Goal: Task Accomplishment & Management: Manage account settings

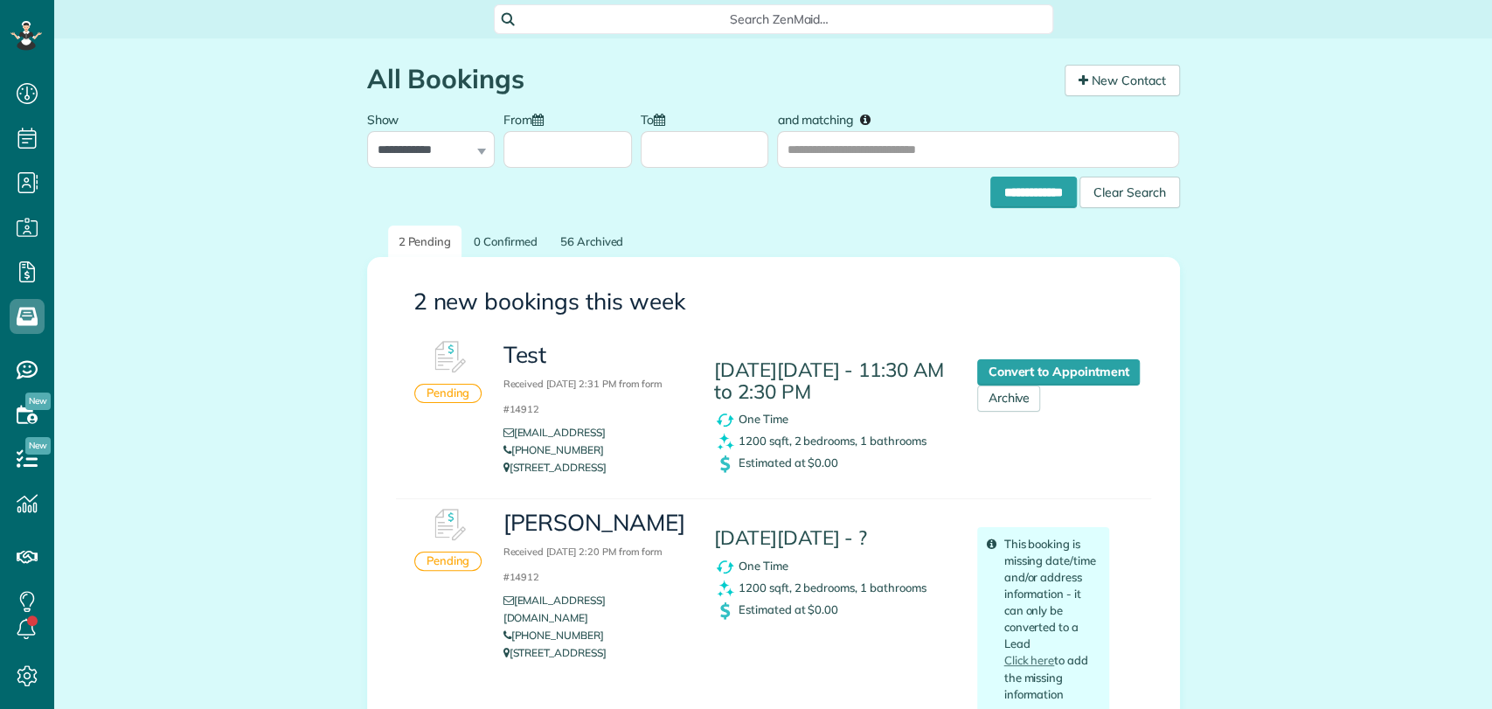
scroll to position [7, 7]
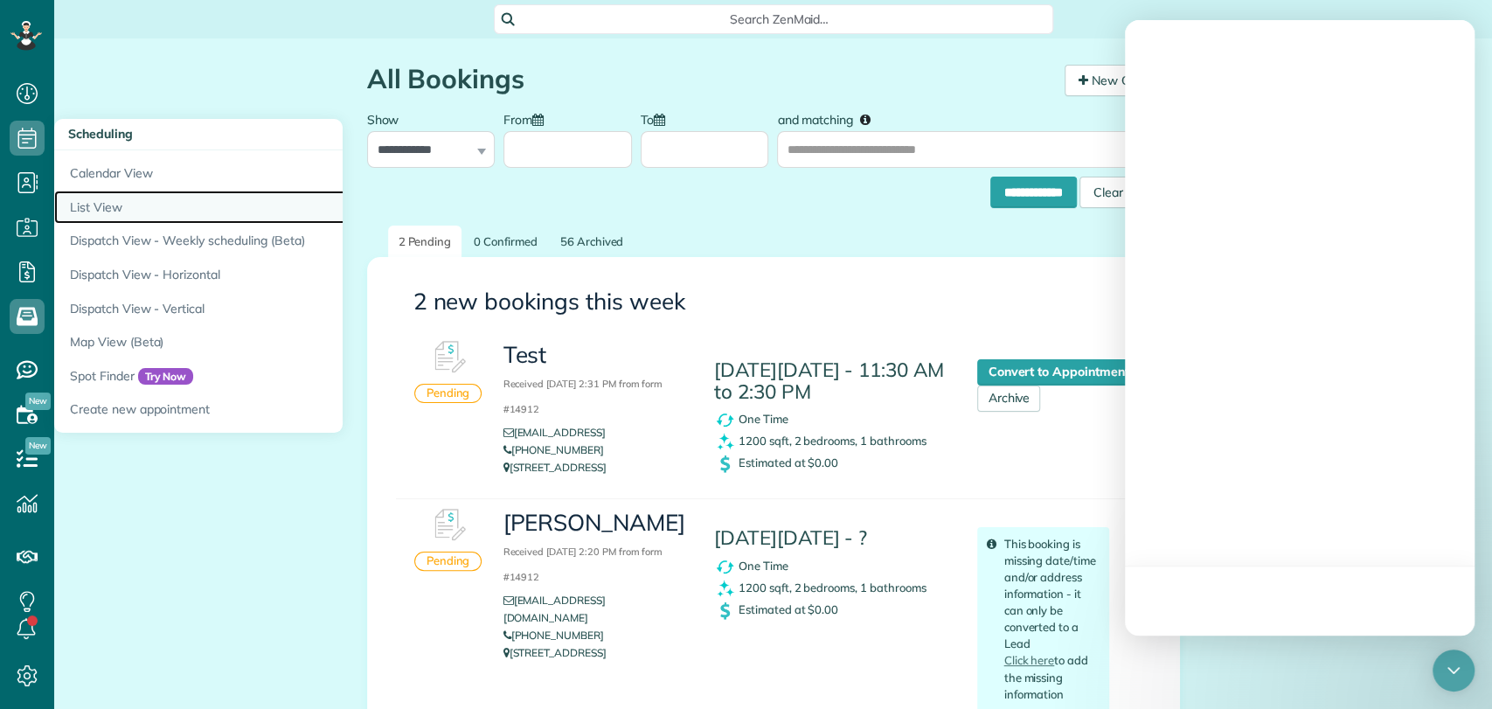
click at [85, 205] on link "List View" at bounding box center [272, 208] width 437 height 34
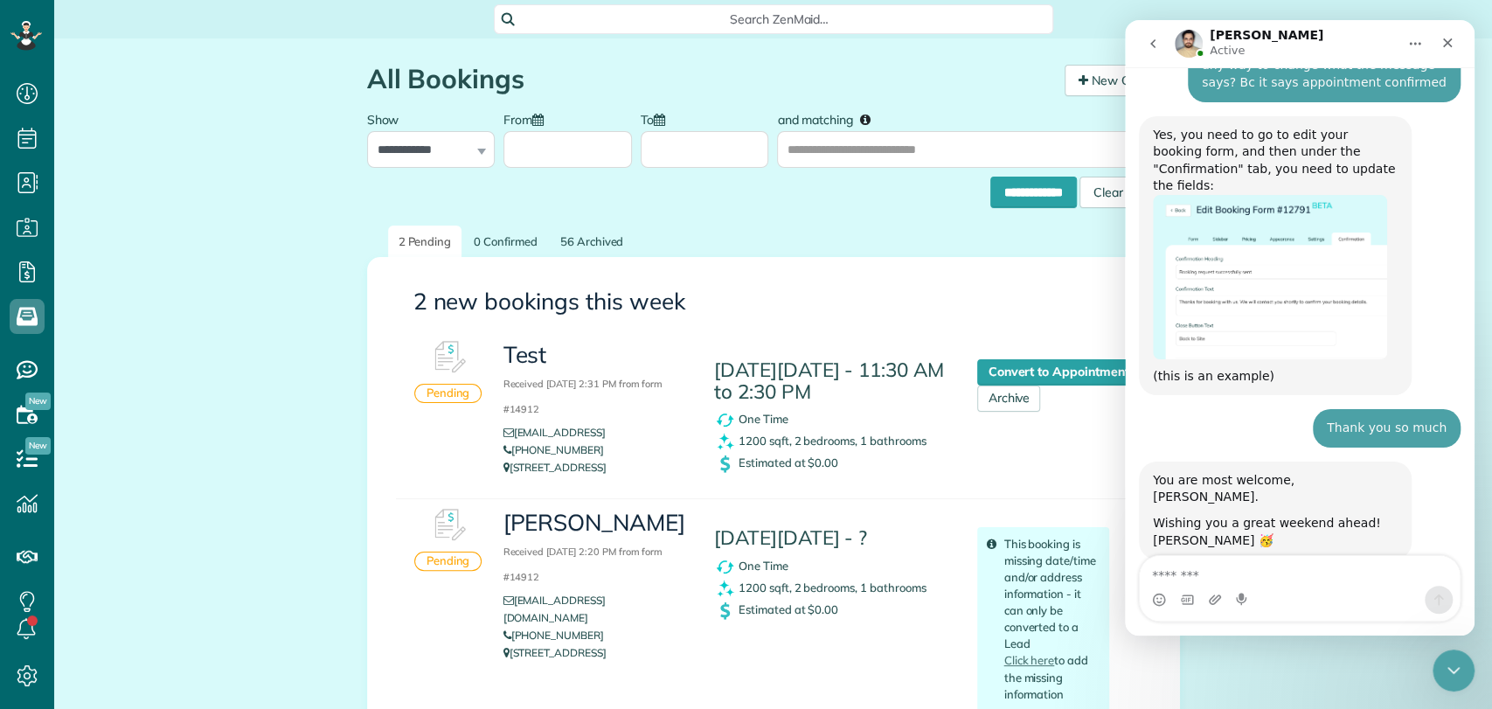
scroll to position [1775, 0]
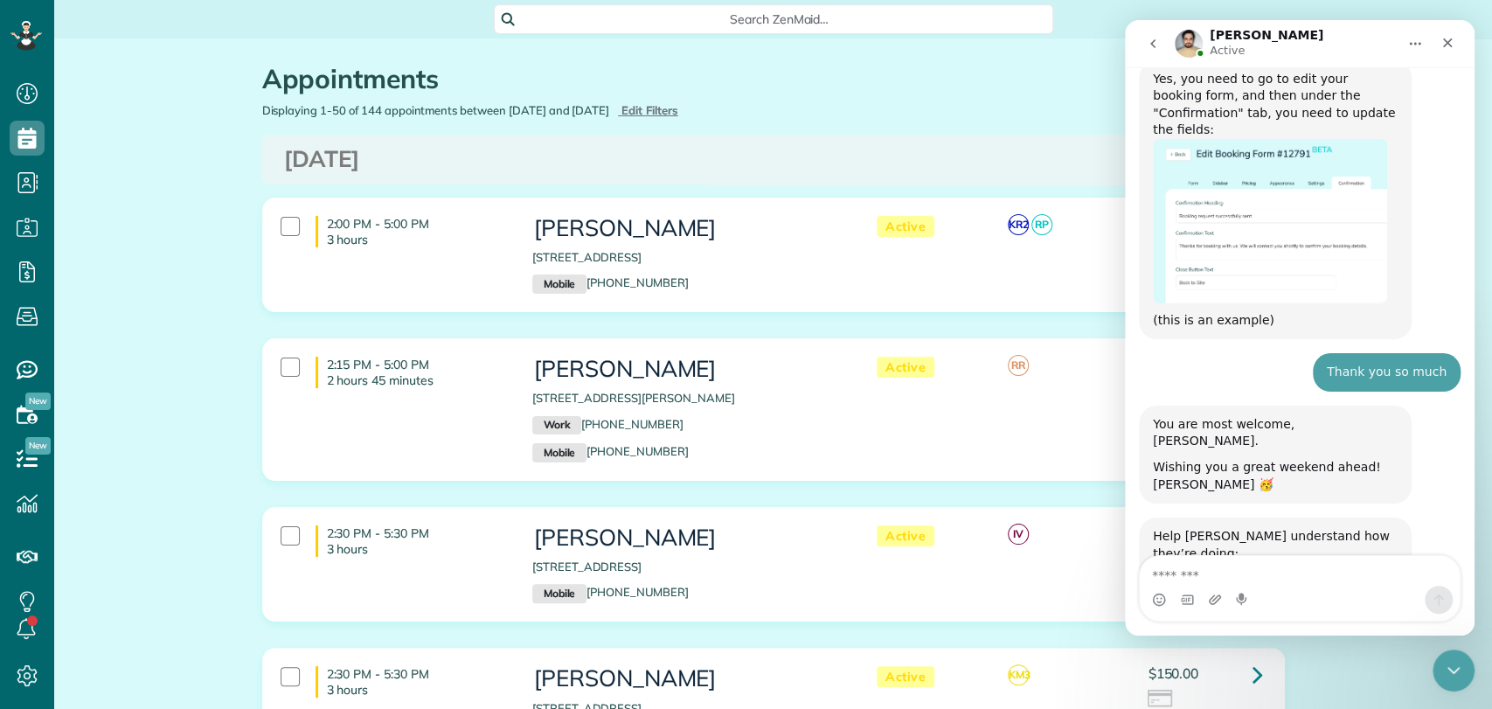
scroll to position [1782, 0]
click at [678, 109] on span "Edit Filters" at bounding box center [650, 110] width 57 height 14
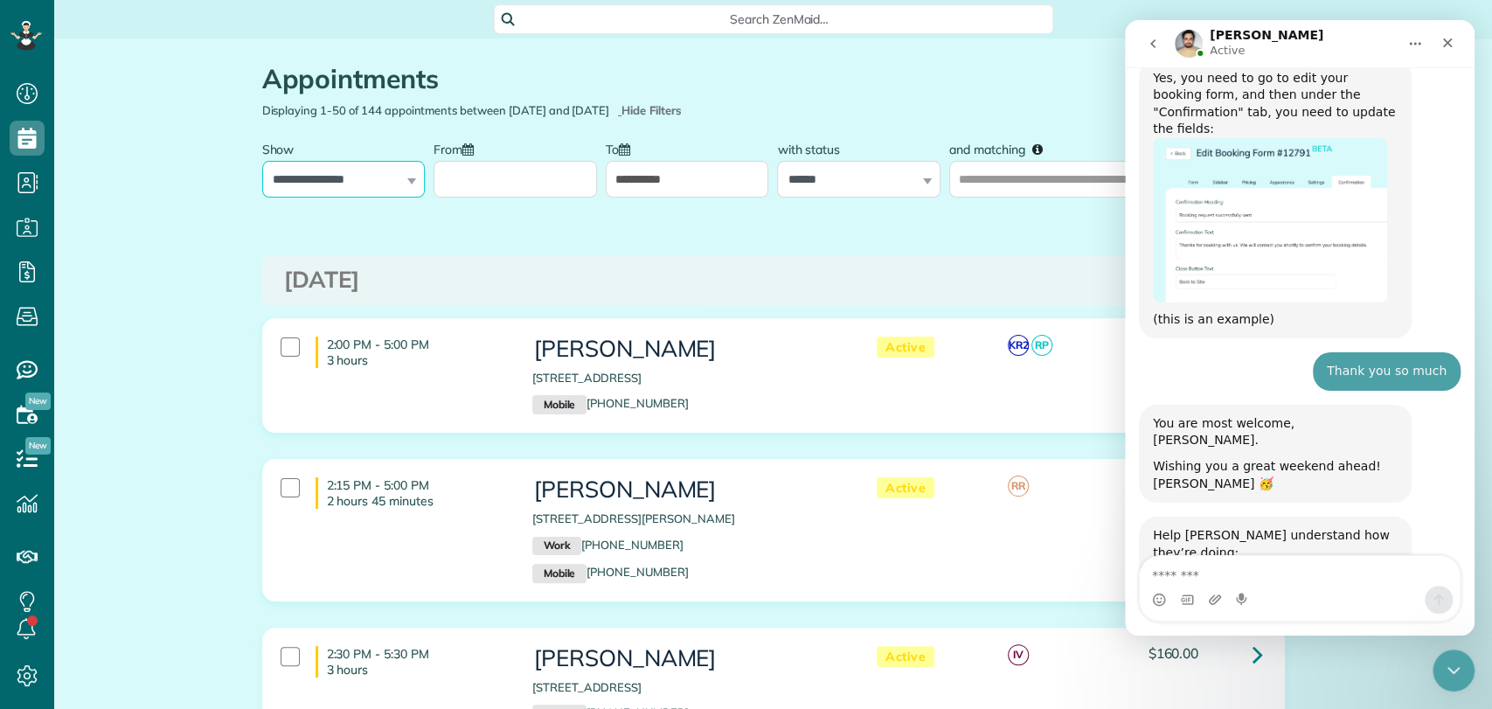
click at [365, 180] on select "**********" at bounding box center [343, 179] width 163 height 37
select select "**********"
click at [262, 161] on select "**********" at bounding box center [343, 179] width 163 height 37
click at [485, 156] on div at bounding box center [515, 165] width 163 height 66
click at [477, 185] on input "From" at bounding box center [515, 179] width 163 height 37
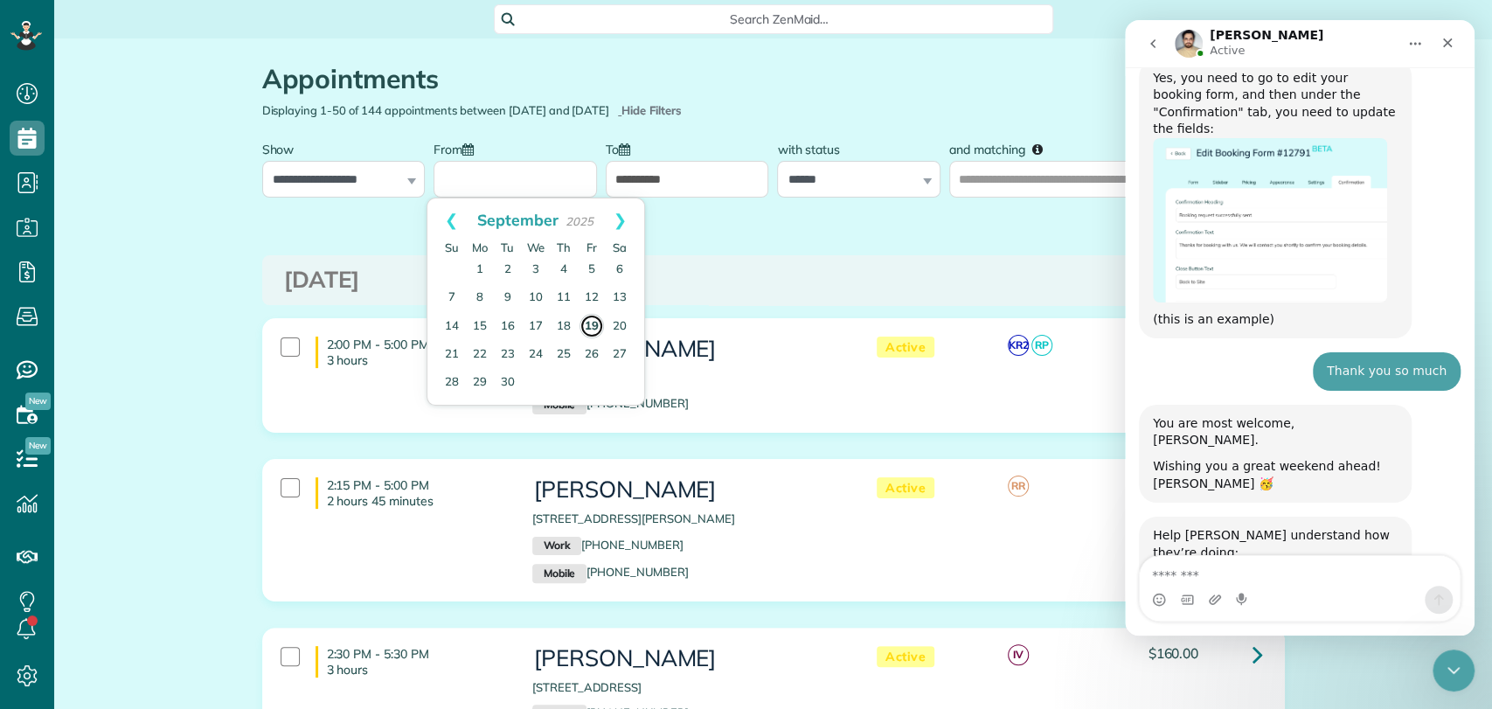
click at [593, 322] on link "19" at bounding box center [592, 326] width 24 height 24
type input "**********"
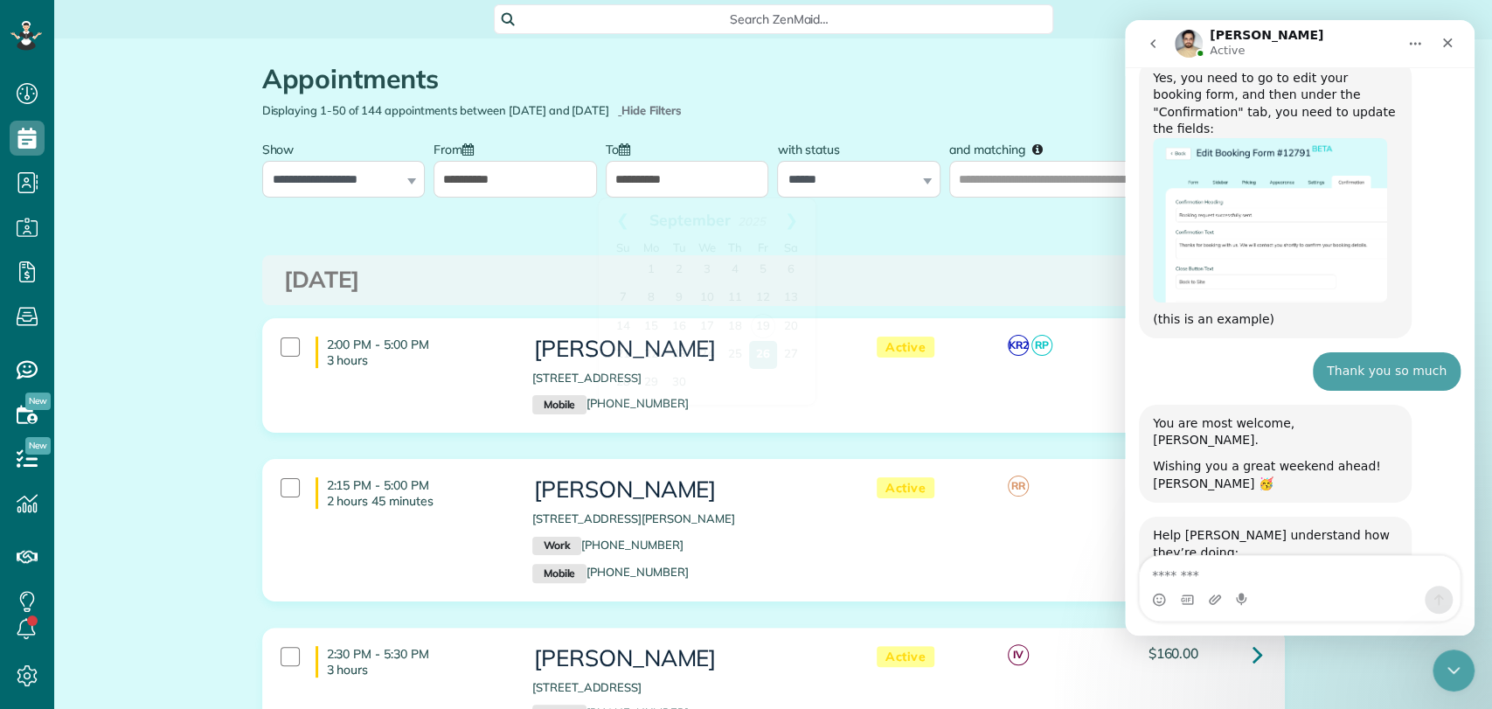
click at [622, 184] on input "**********" at bounding box center [687, 179] width 163 height 37
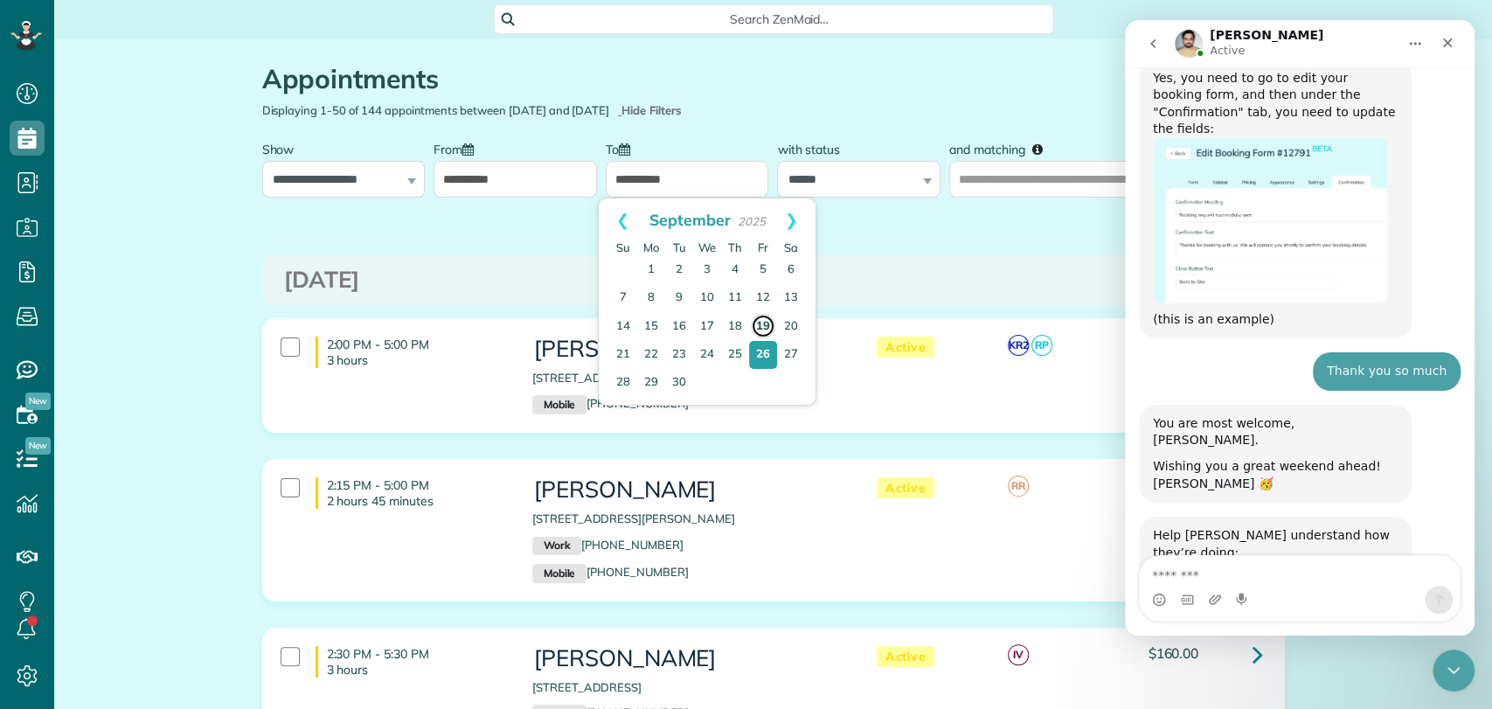
click at [761, 323] on link "19" at bounding box center [763, 326] width 24 height 24
type input "**********"
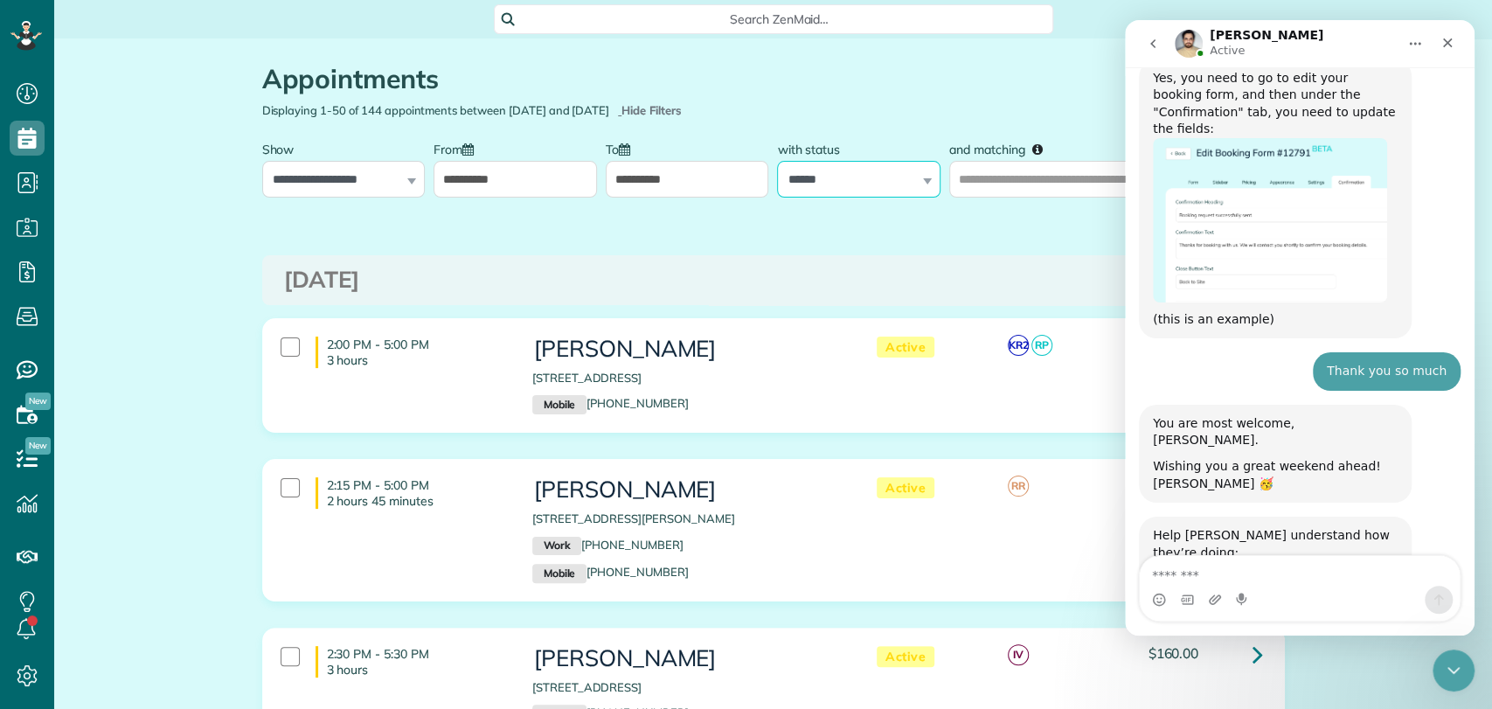
click at [827, 190] on select "**********" at bounding box center [858, 179] width 163 height 37
select select
click at [777, 161] on select "**********" at bounding box center [858, 179] width 163 height 37
click at [1457, 42] on div "Close" at bounding box center [1447, 42] width 31 height 31
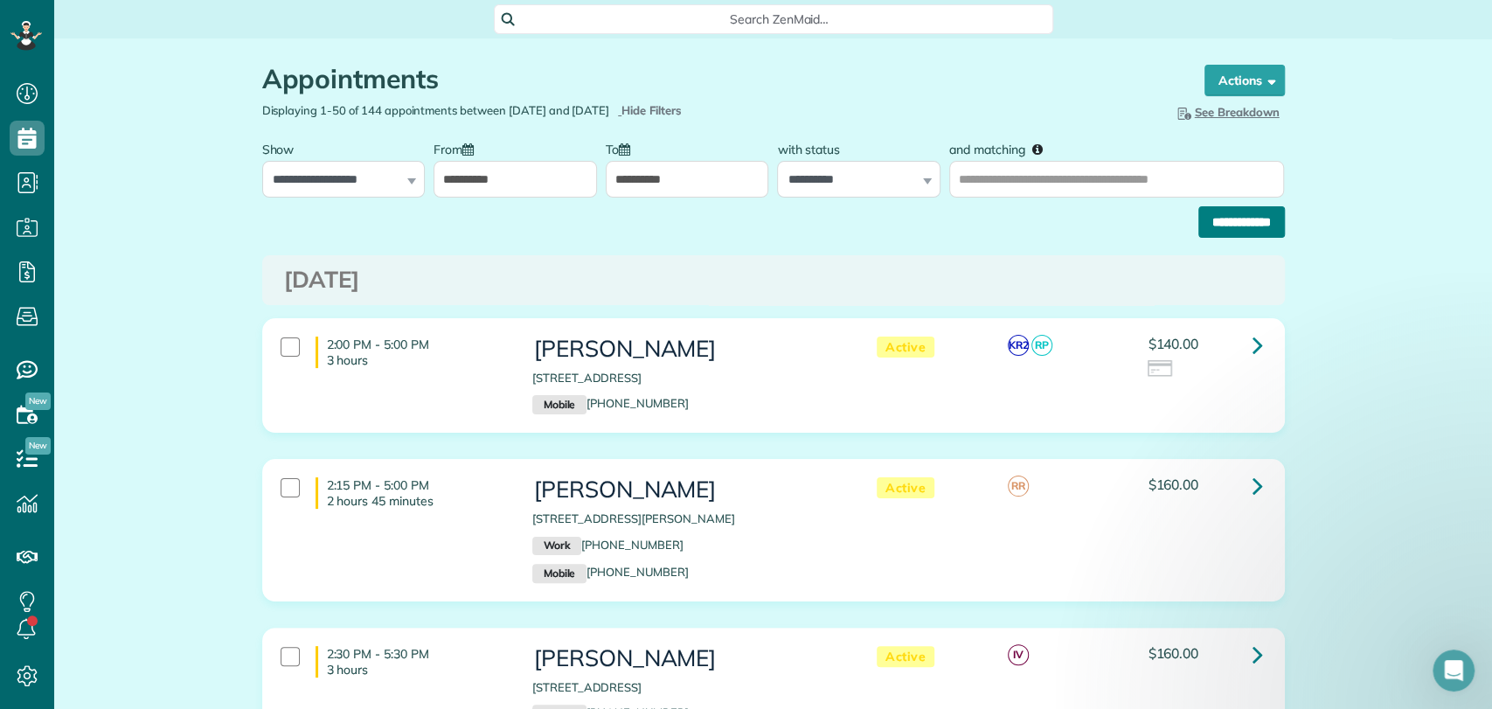
click at [1237, 226] on input "**********" at bounding box center [1241, 221] width 87 height 31
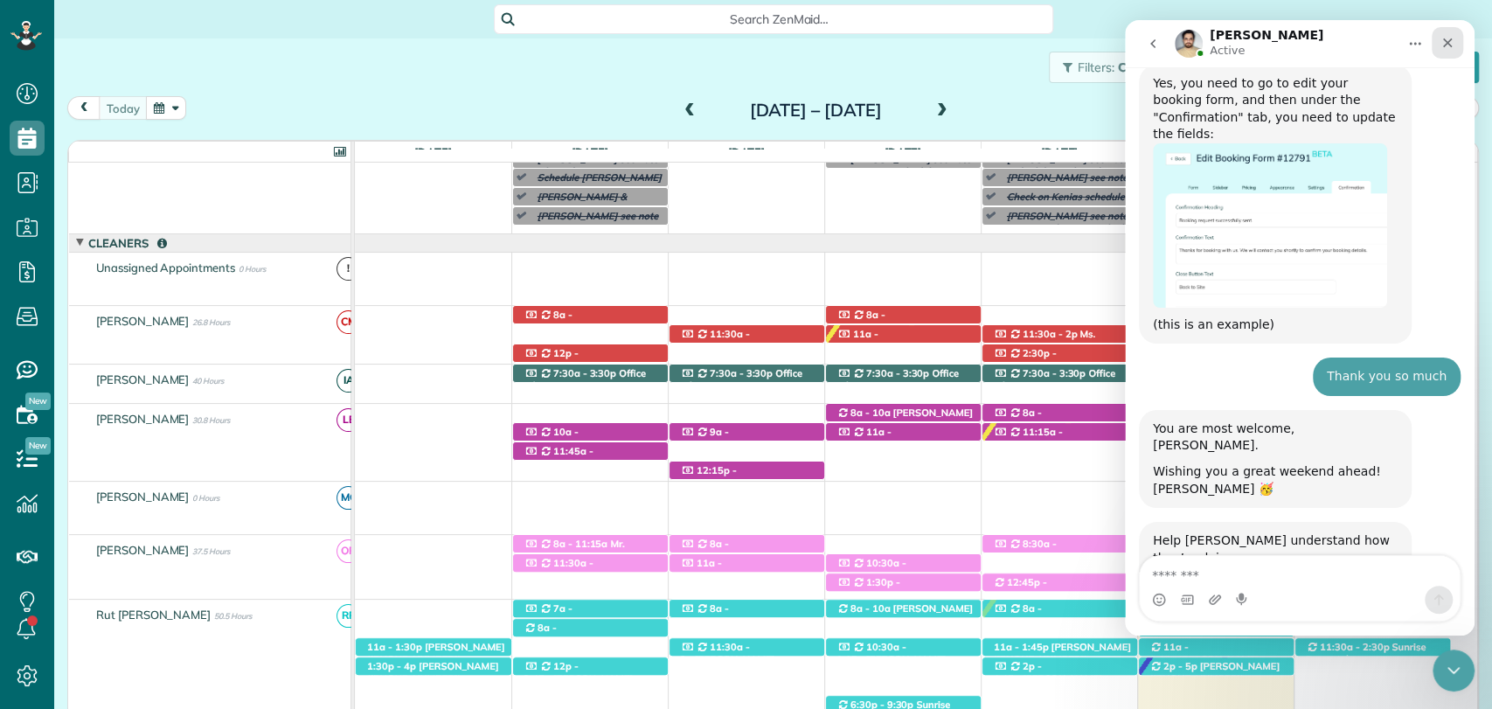
scroll to position [1782, 0]
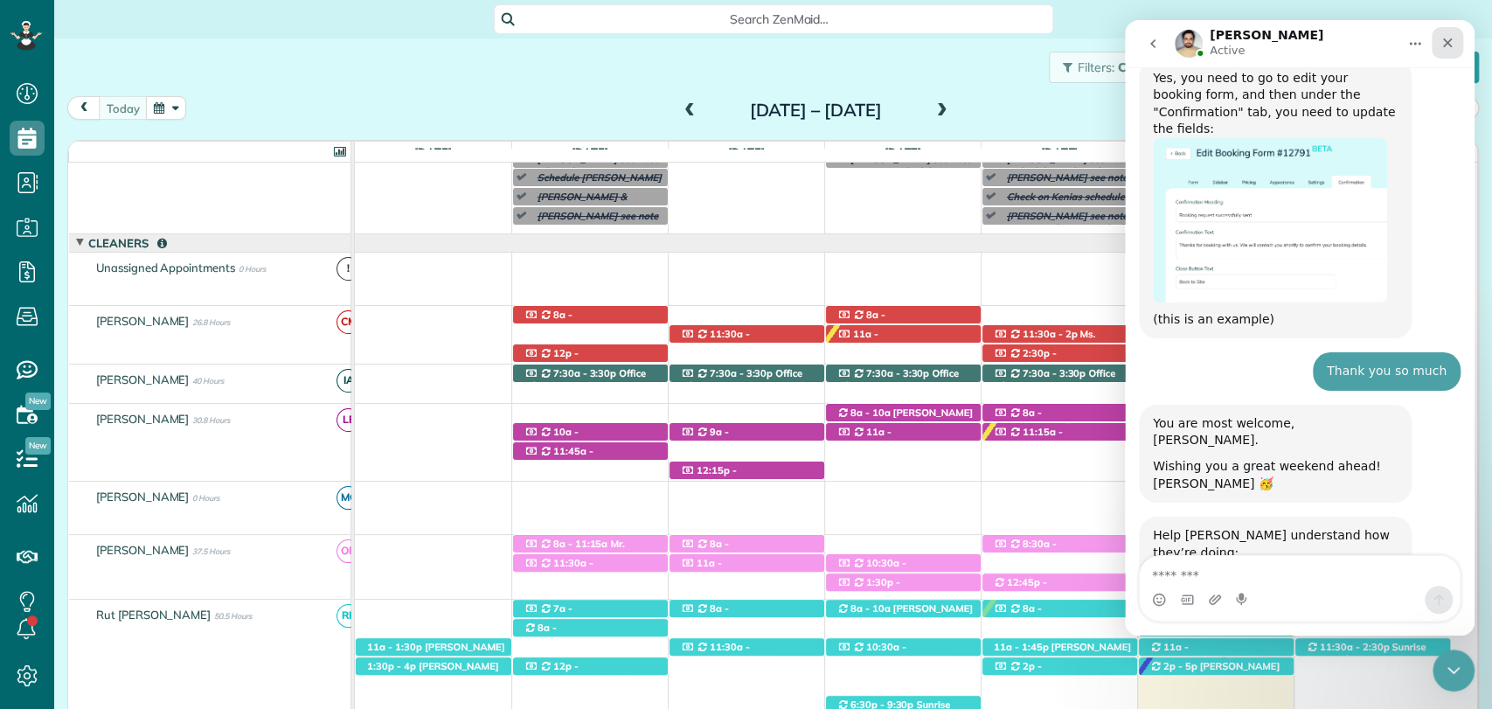
click at [1450, 53] on div "Close" at bounding box center [1447, 42] width 31 height 31
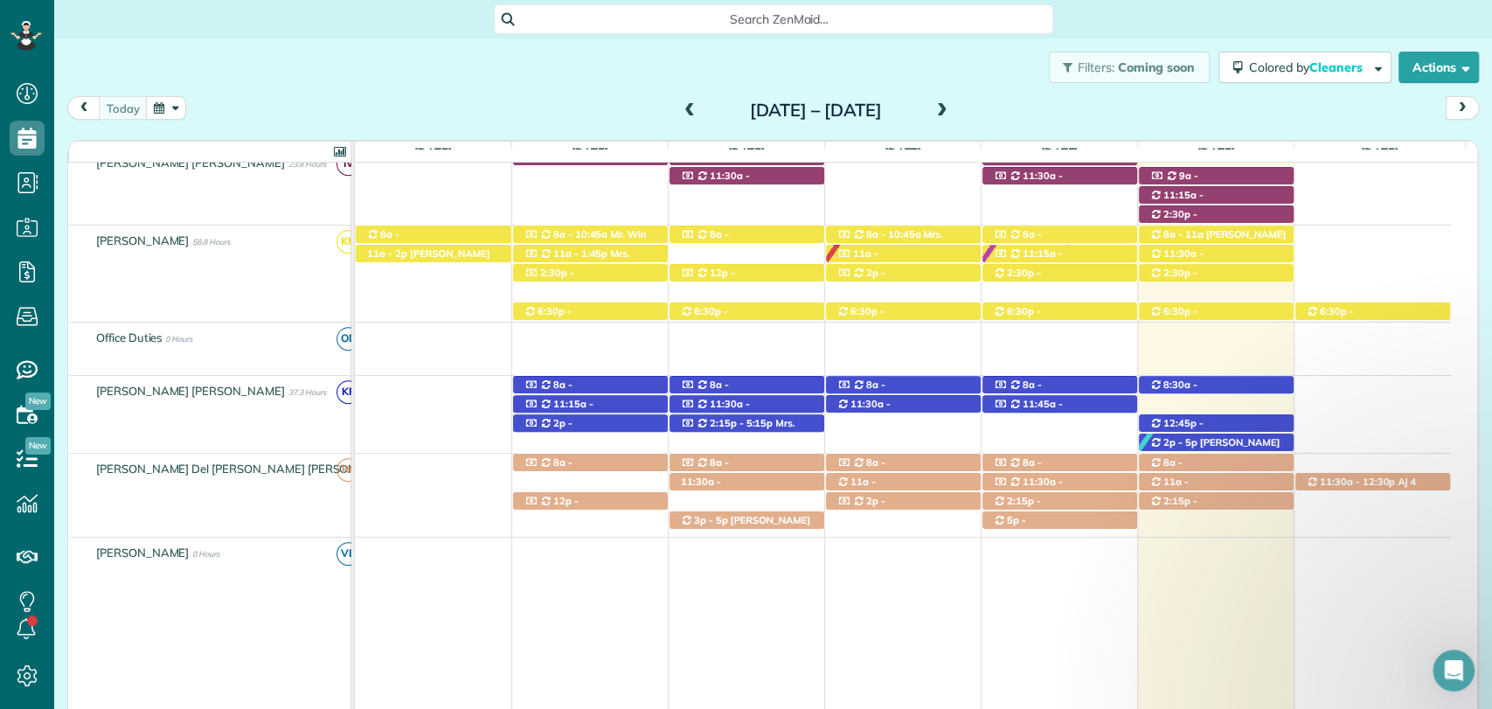
scroll to position [846, 0]
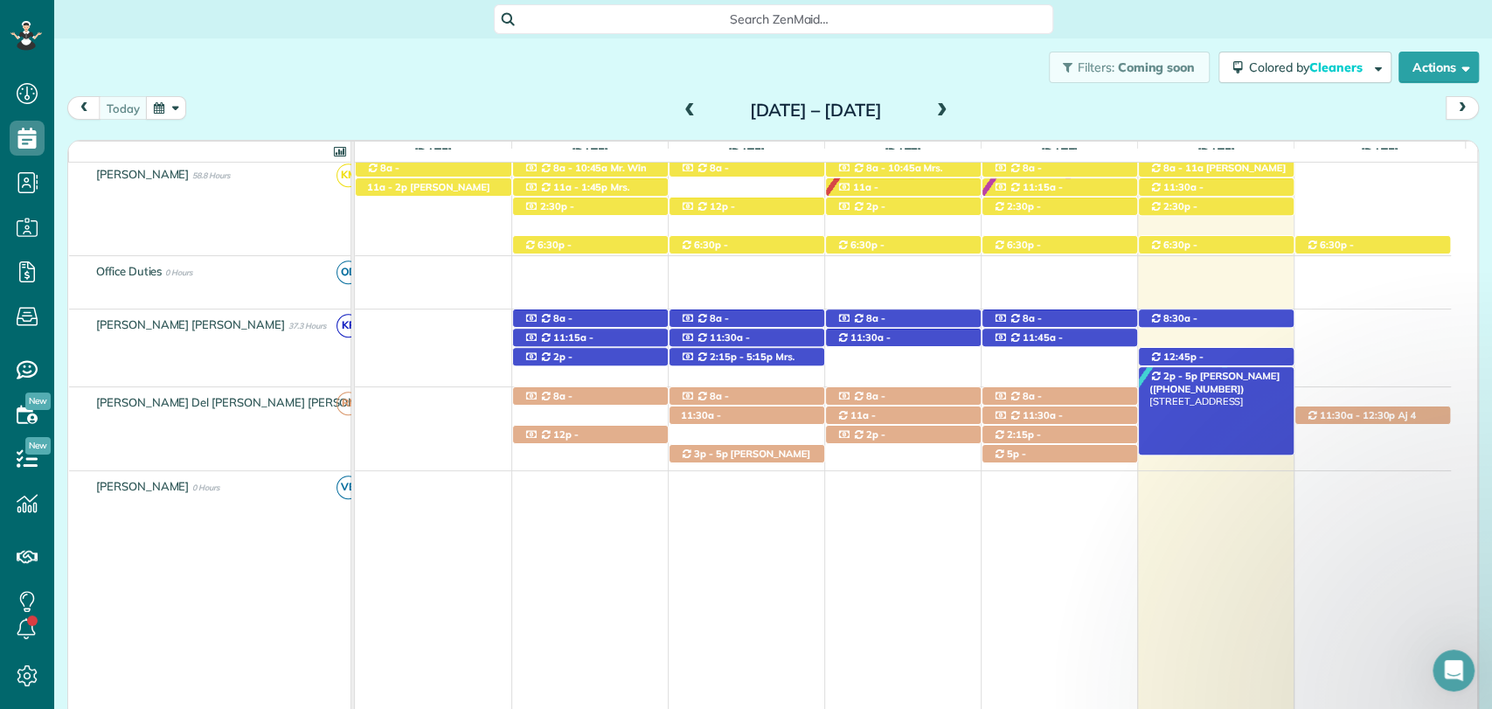
click at [1224, 372] on span "Mrs. Laurel Peakman (+19365371448)" at bounding box center [1215, 382] width 130 height 24
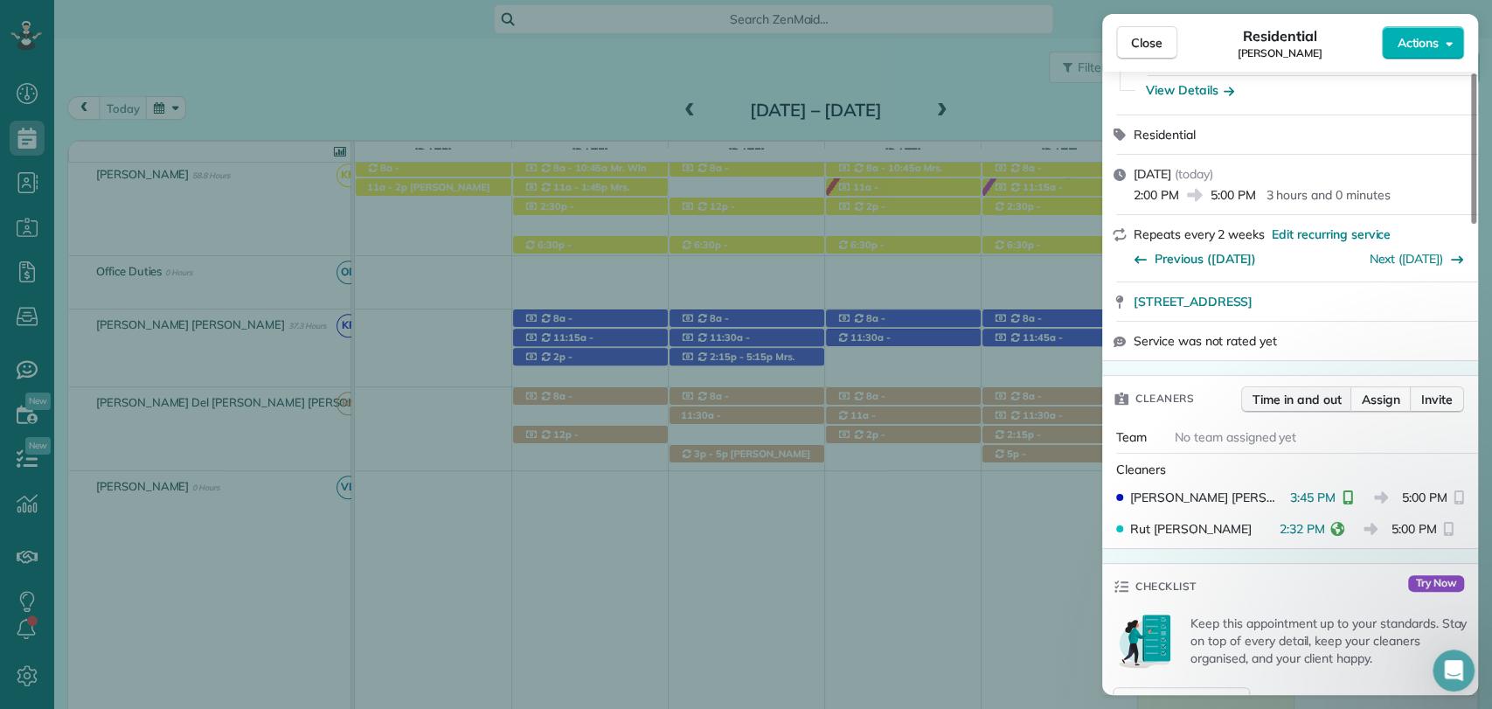
scroll to position [194, 0]
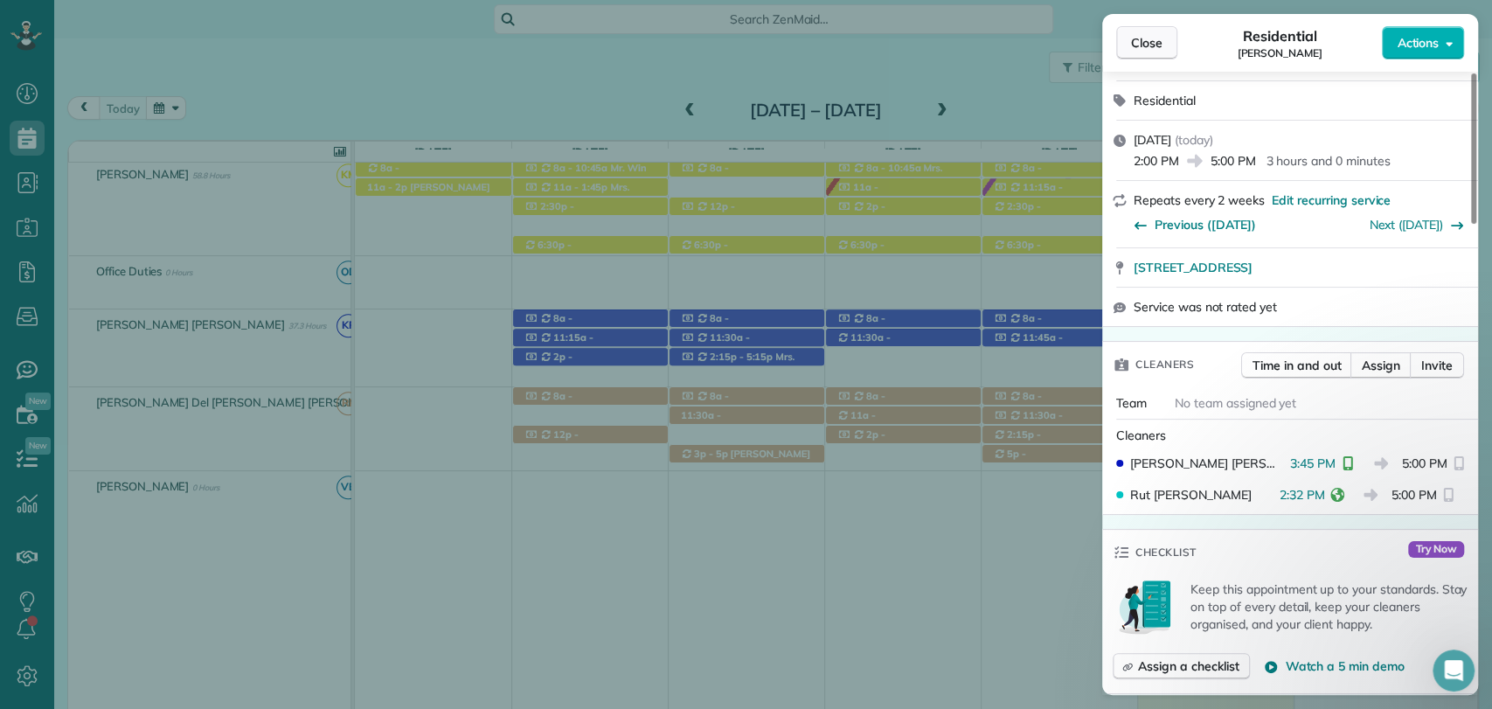
click at [1143, 51] on span "Close" at bounding box center [1146, 42] width 31 height 17
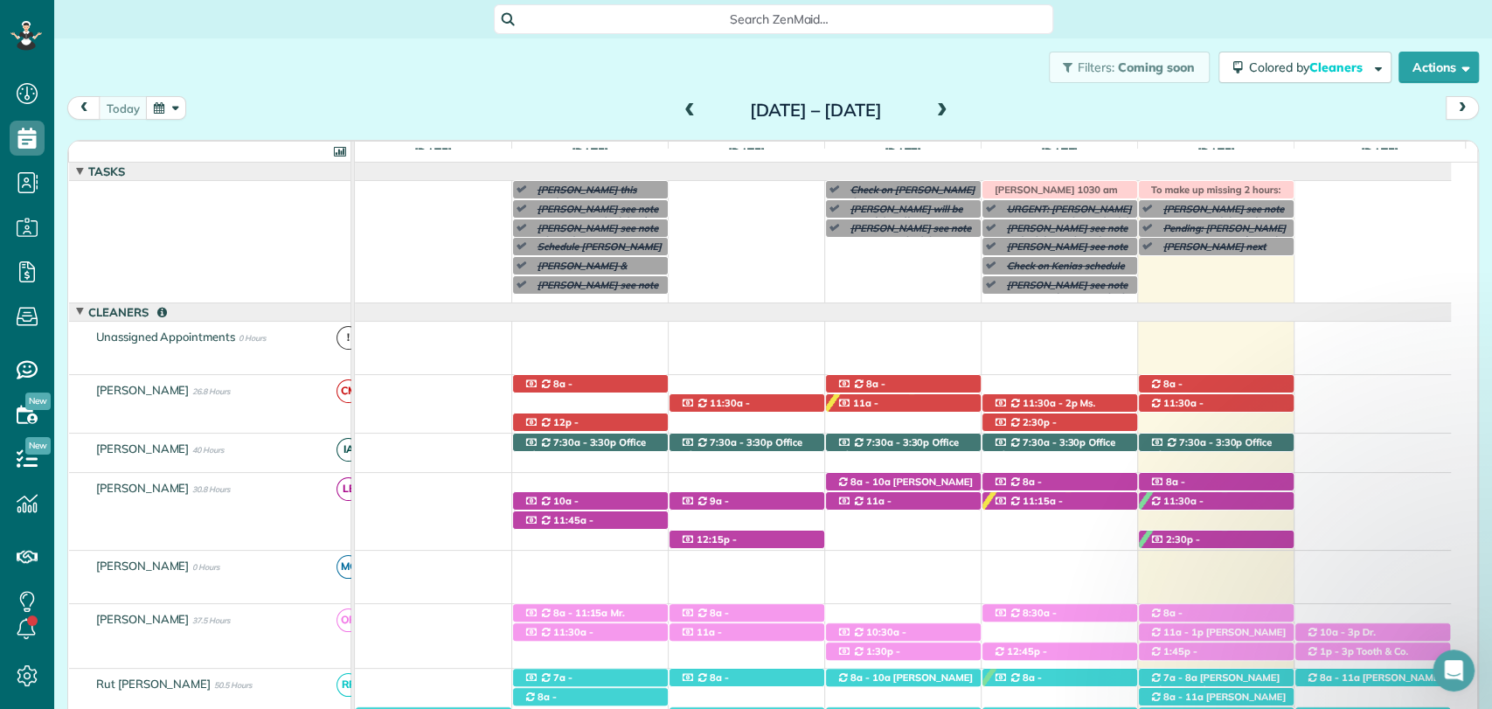
click at [952, 104] on span at bounding box center [942, 111] width 19 height 16
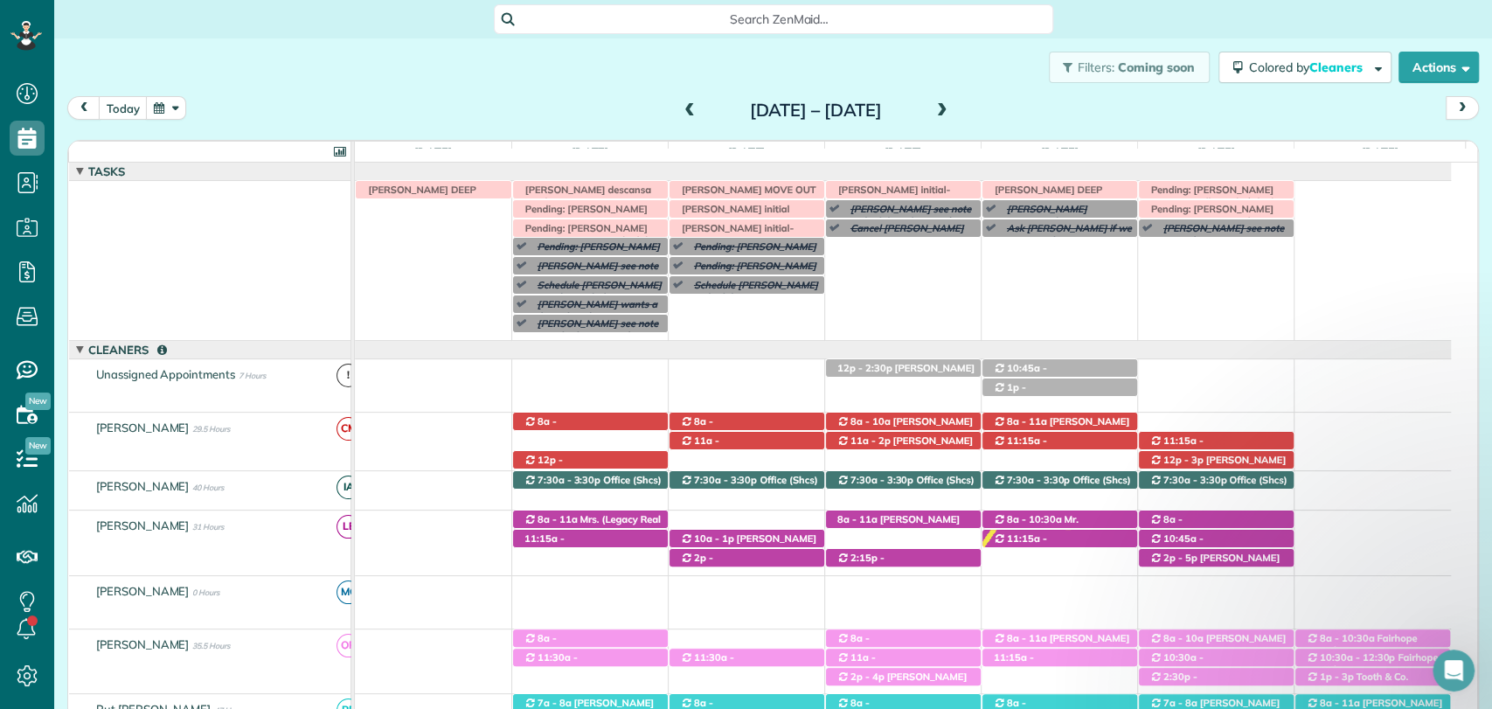
click at [680, 108] on span at bounding box center [689, 111] width 19 height 16
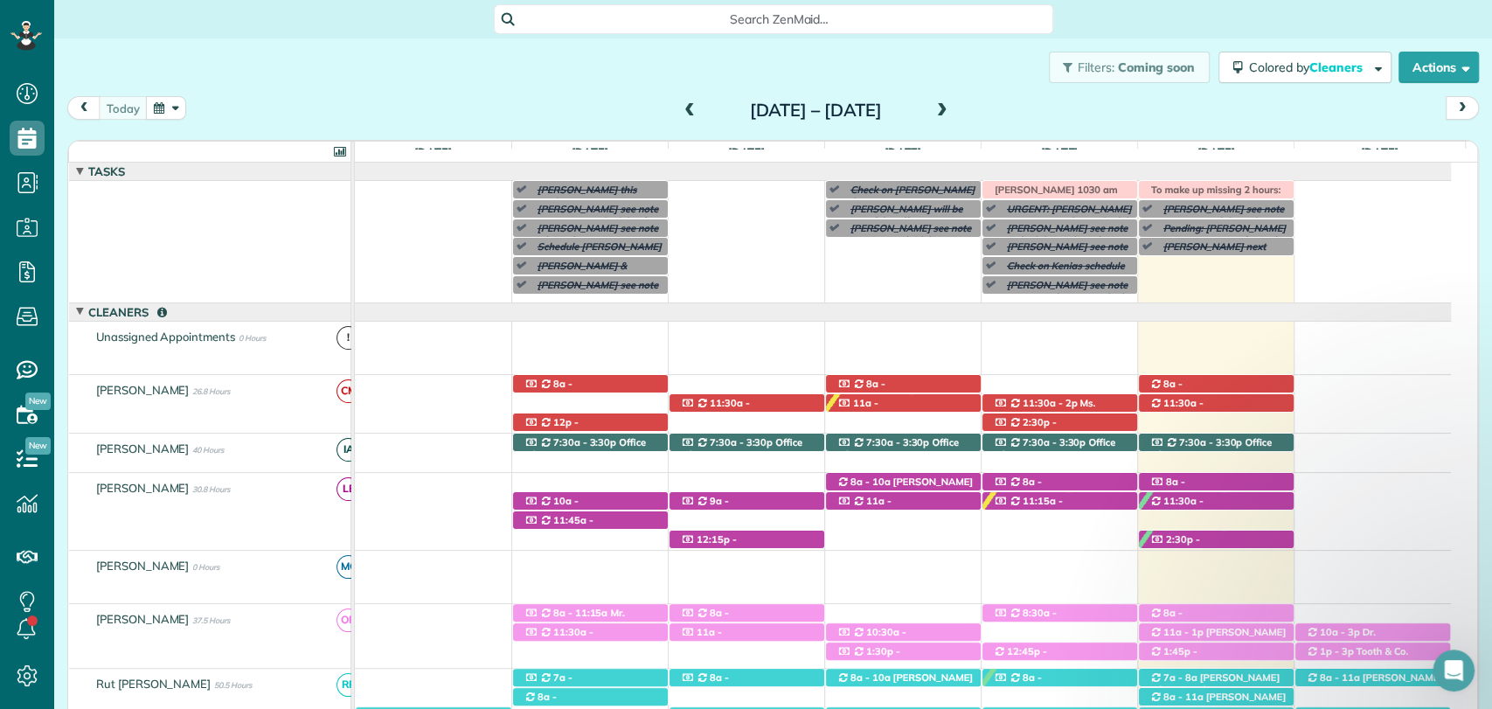
click at [680, 109] on span at bounding box center [689, 111] width 19 height 16
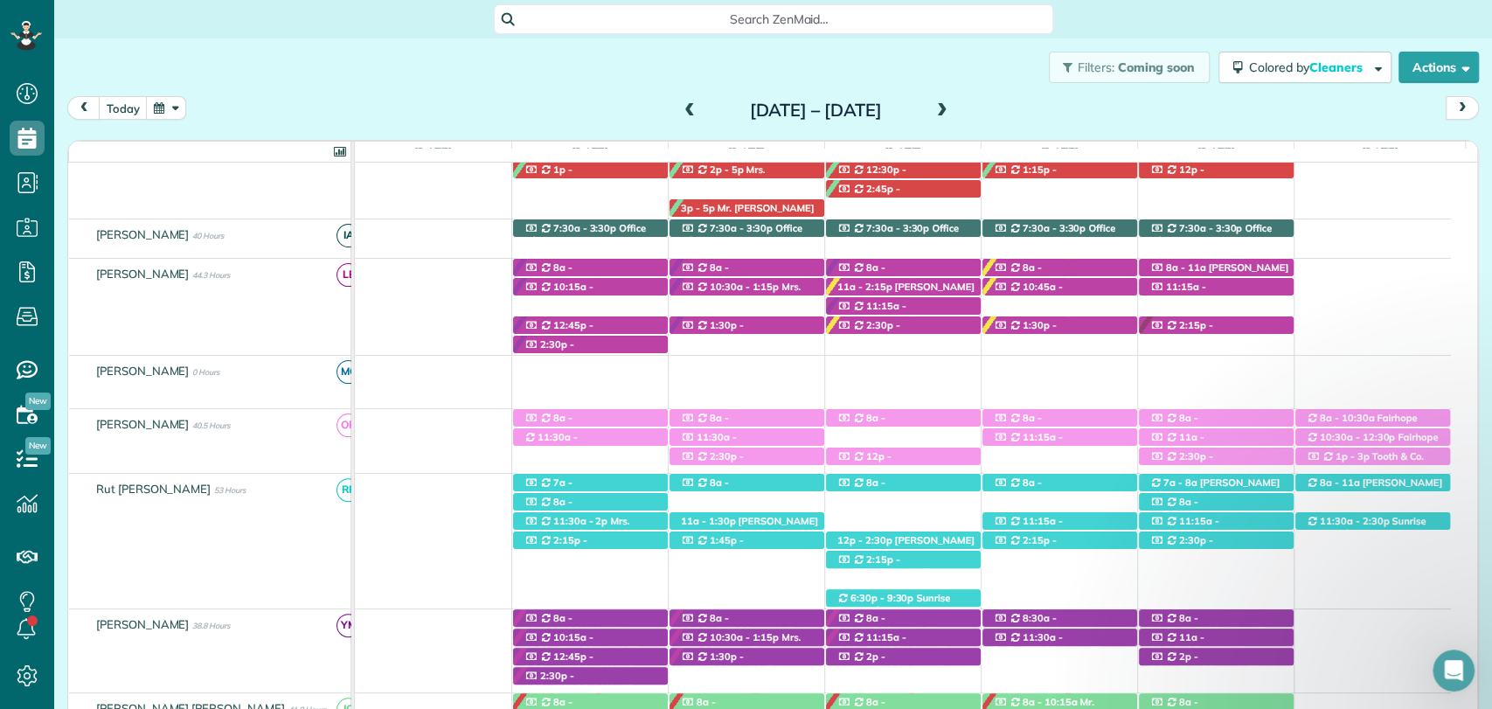
scroll to position [263, 0]
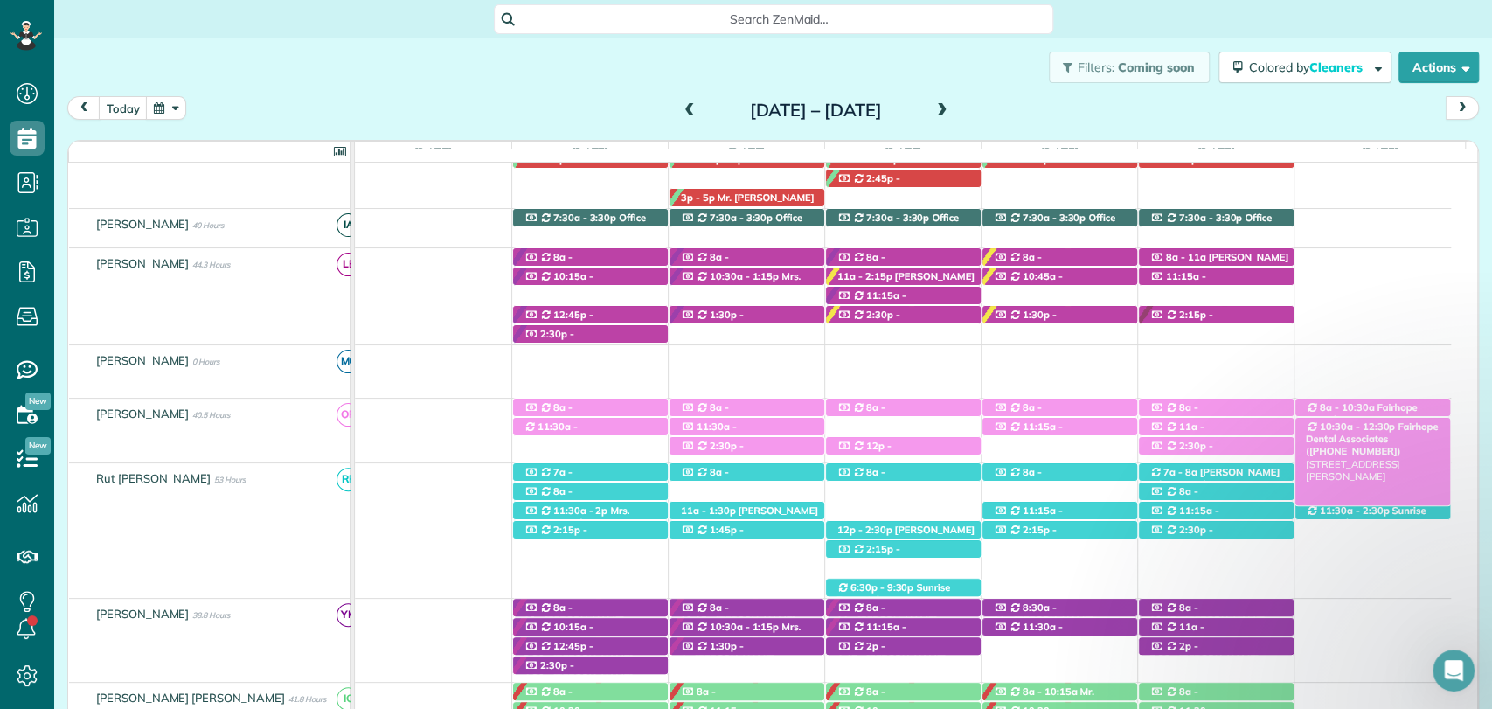
click at [1357, 421] on span "10:30a - 12:30p" at bounding box center [1357, 426] width 77 height 12
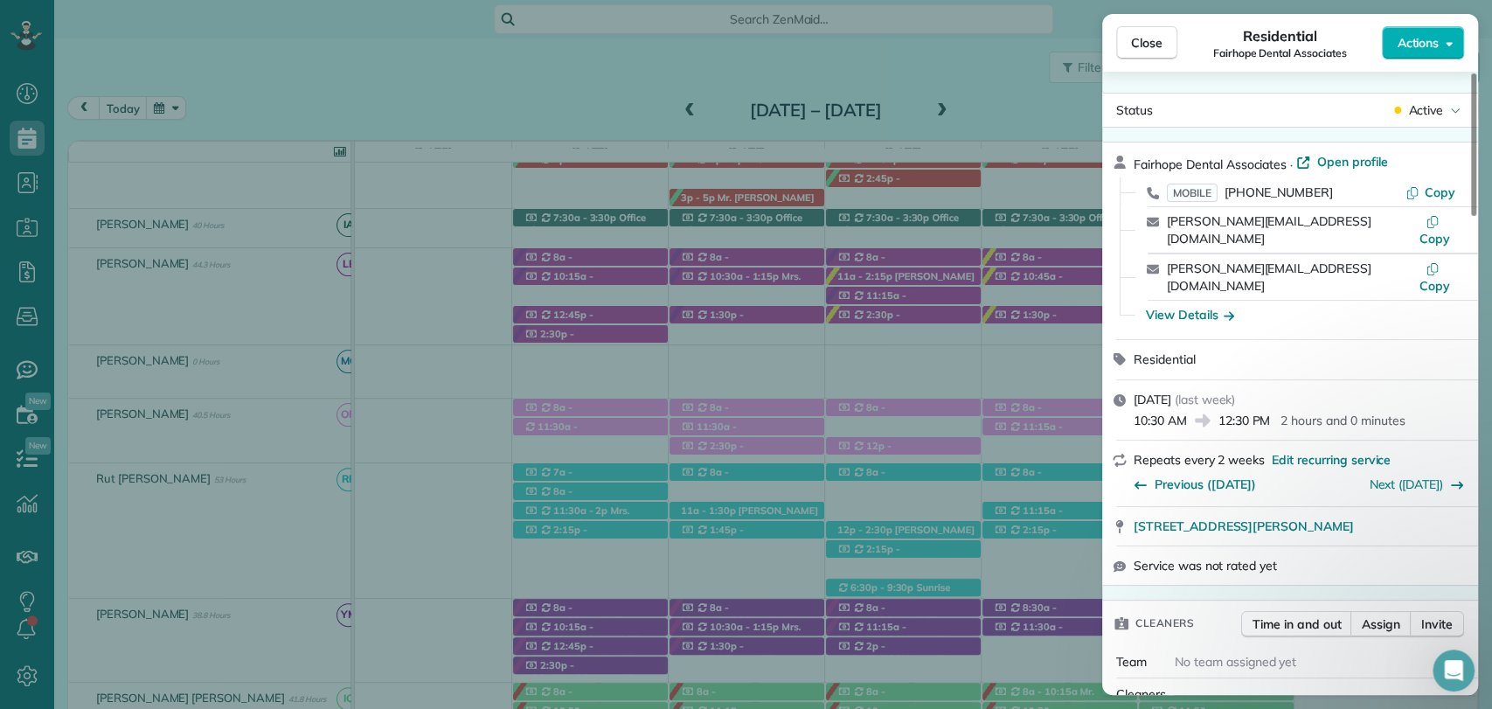
scroll to position [492, 0]
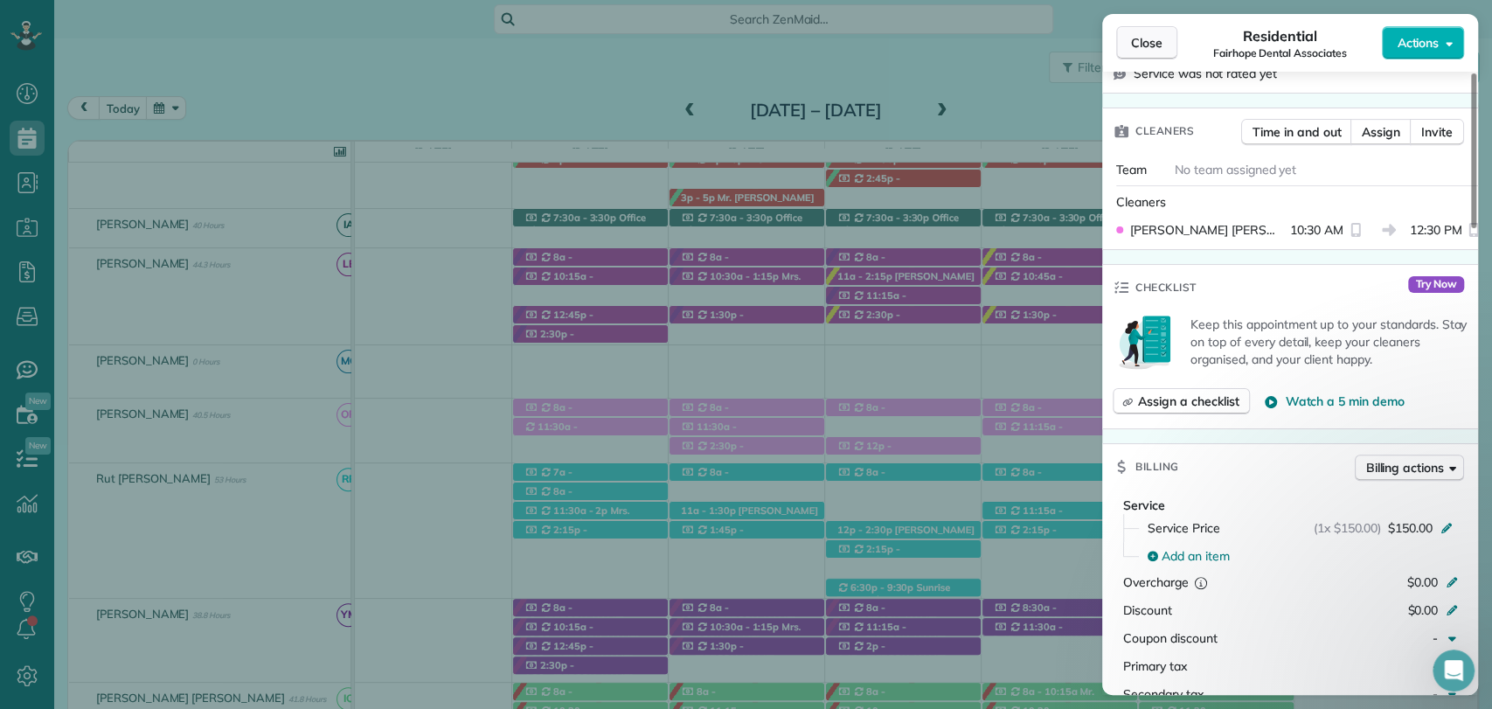
click at [1163, 55] on button "Close" at bounding box center [1146, 42] width 61 height 33
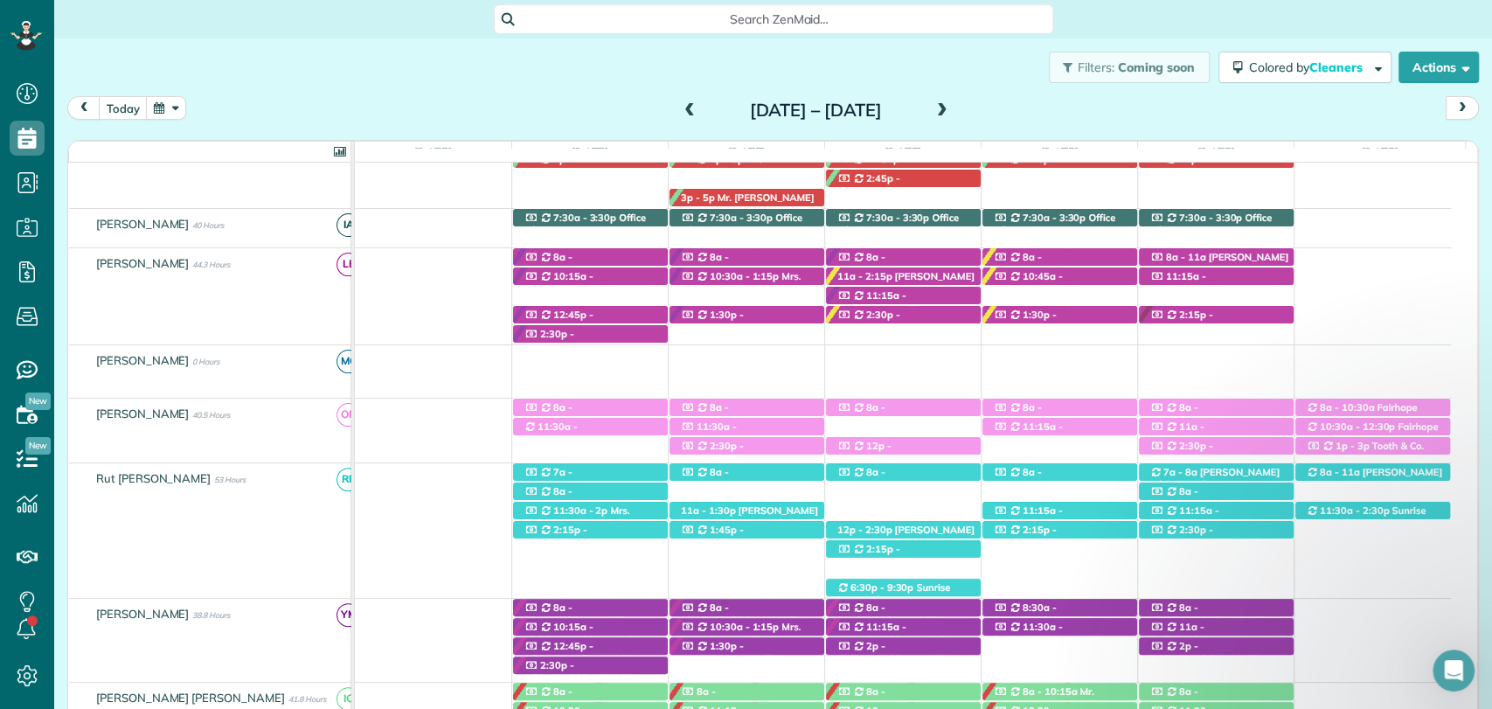
click at [1374, 403] on span "Fairhope Dental Associates (+12518958807)" at bounding box center [1362, 420] width 112 height 38
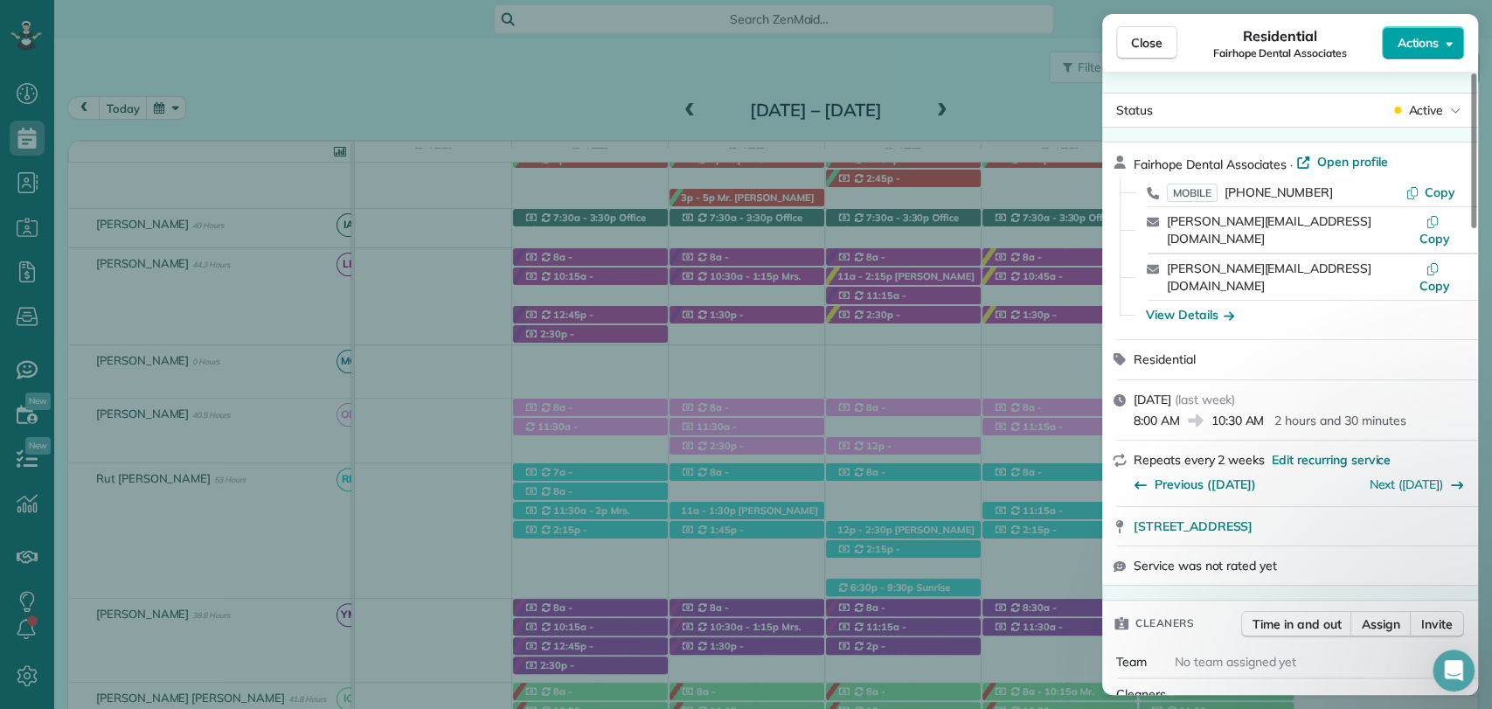
click at [1413, 44] on span "Actions" at bounding box center [1418, 42] width 42 height 17
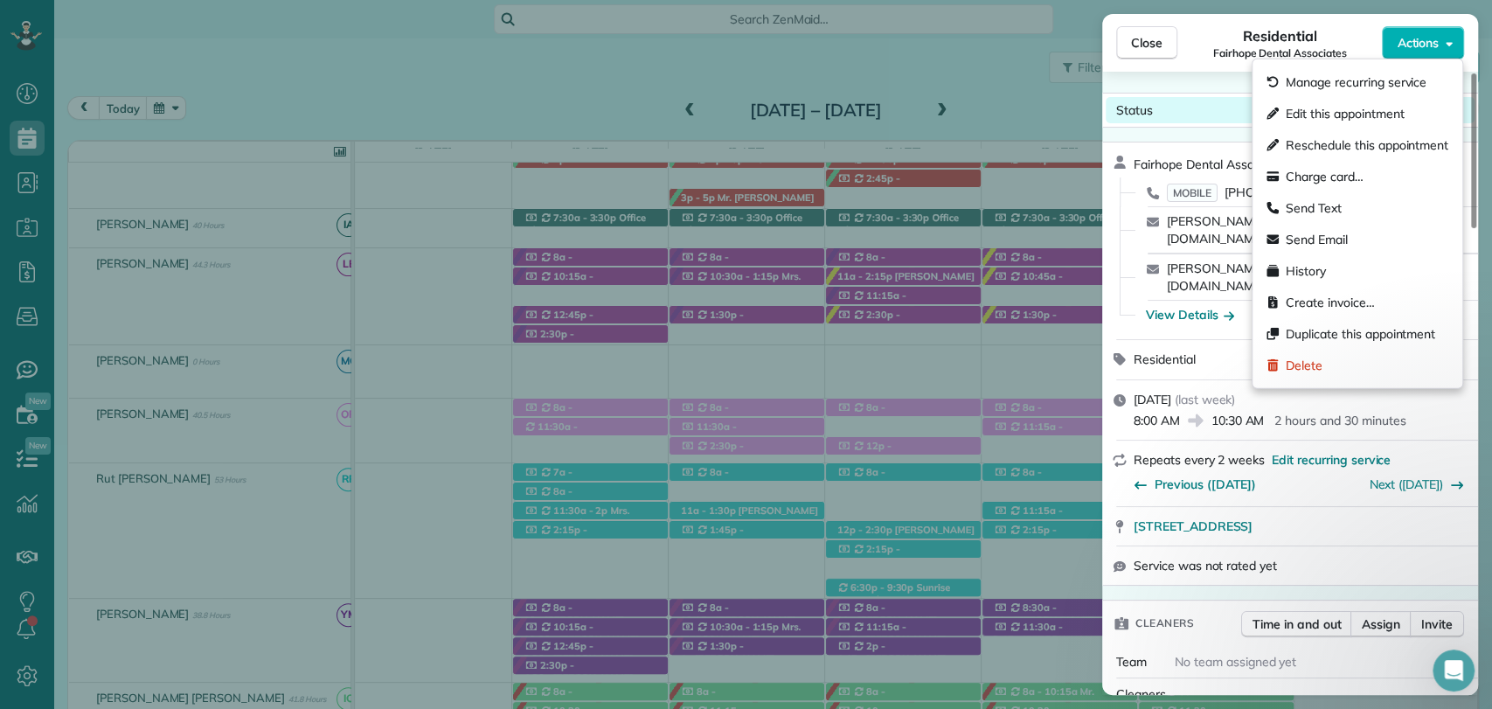
click at [1212, 107] on div "Status Active" at bounding box center [1290, 110] width 369 height 26
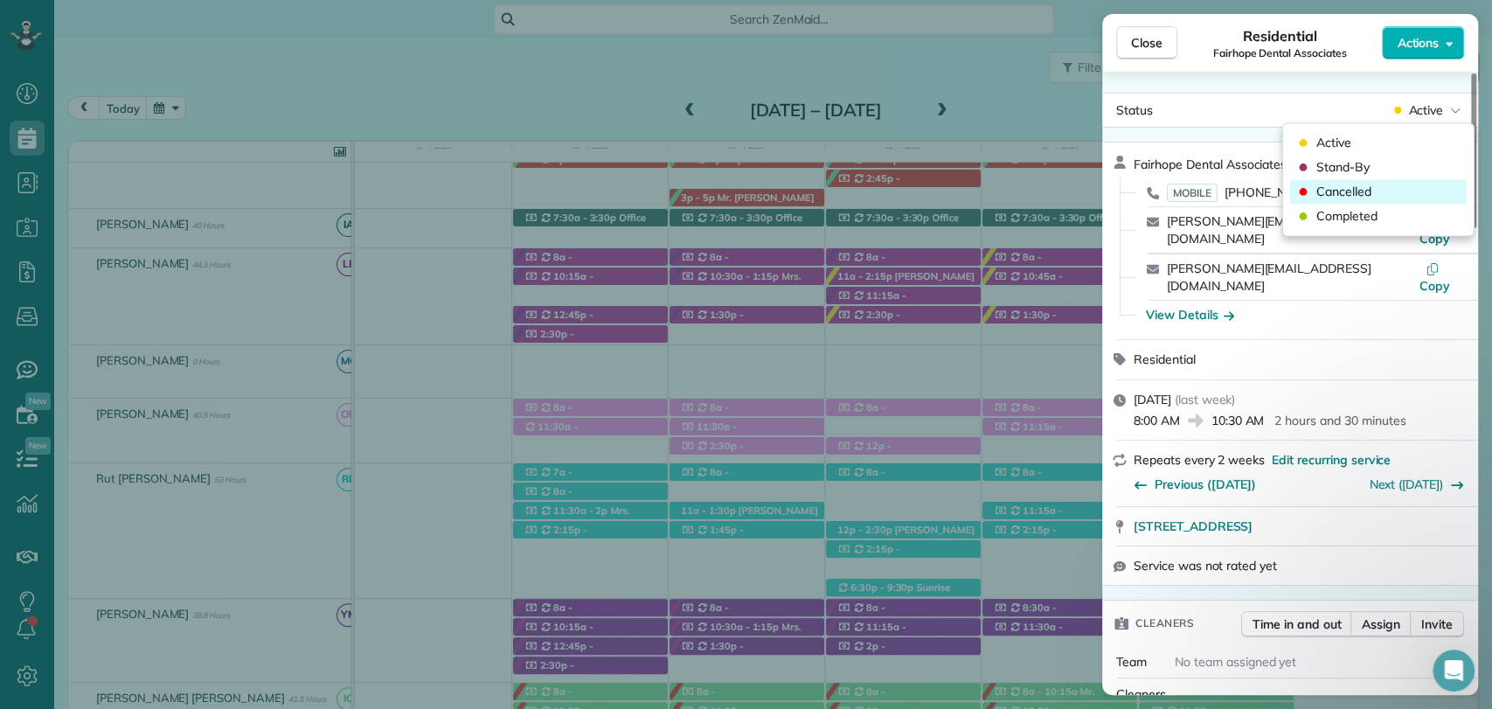
click at [1351, 188] on span "Cancelled" at bounding box center [1343, 191] width 55 height 17
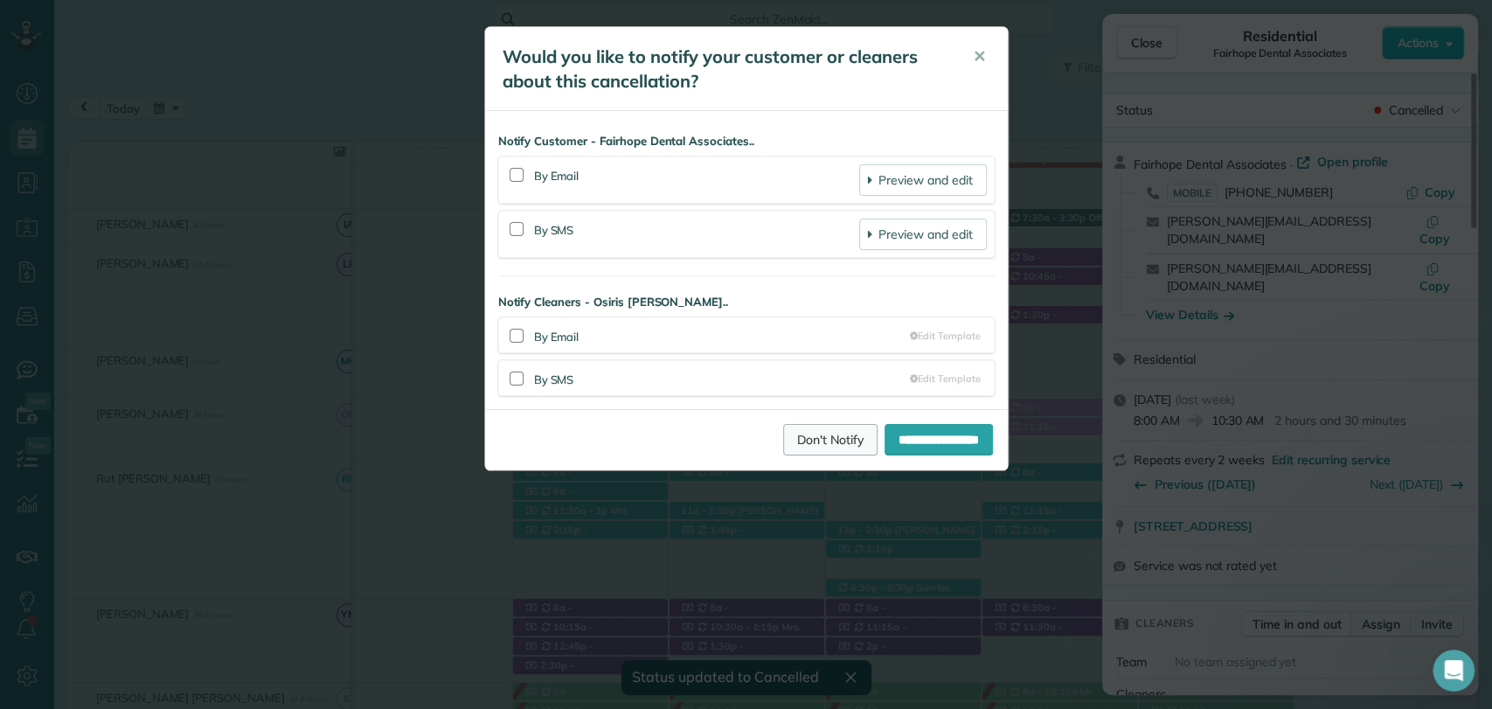
click at [818, 448] on link "Don't Notify" at bounding box center [830, 439] width 94 height 31
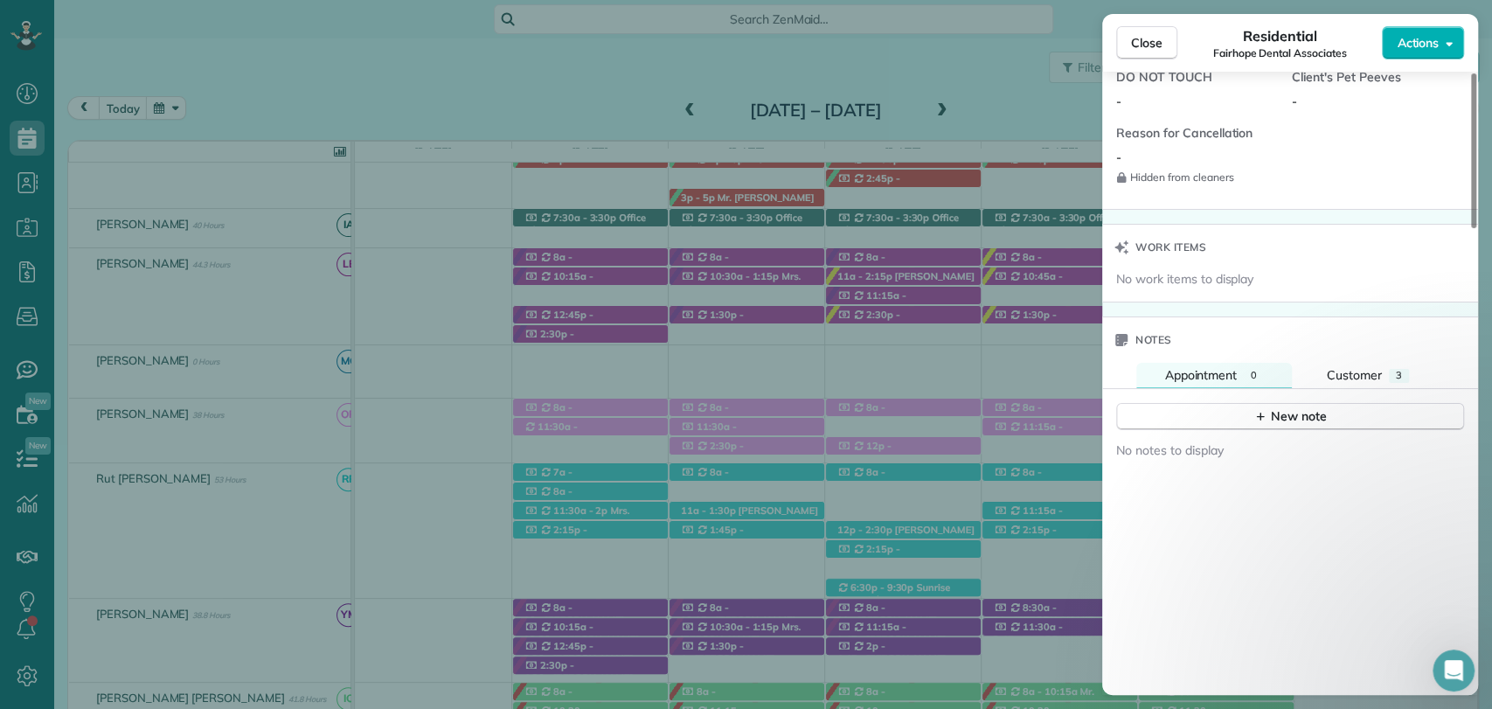
scroll to position [1294, 0]
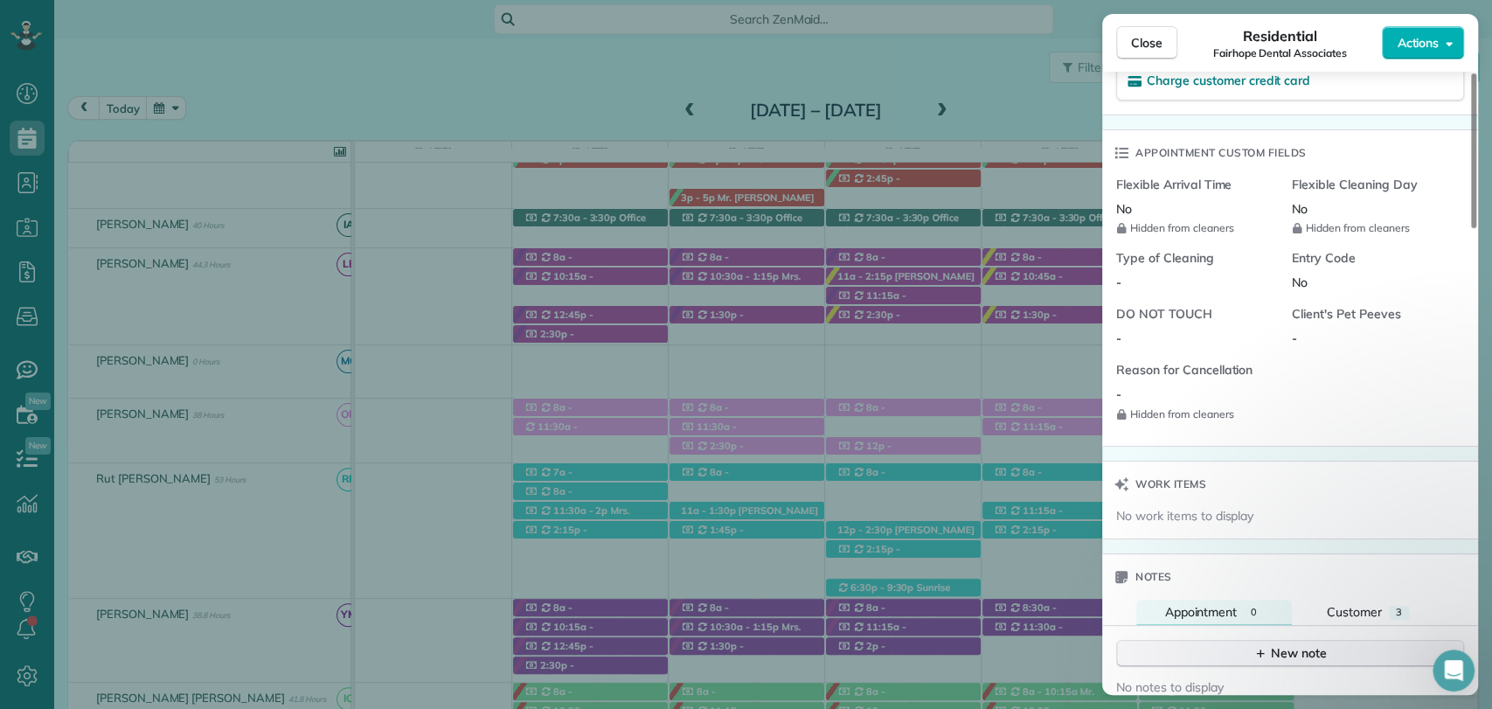
click at [1285, 644] on div "New note" at bounding box center [1290, 653] width 73 height 18
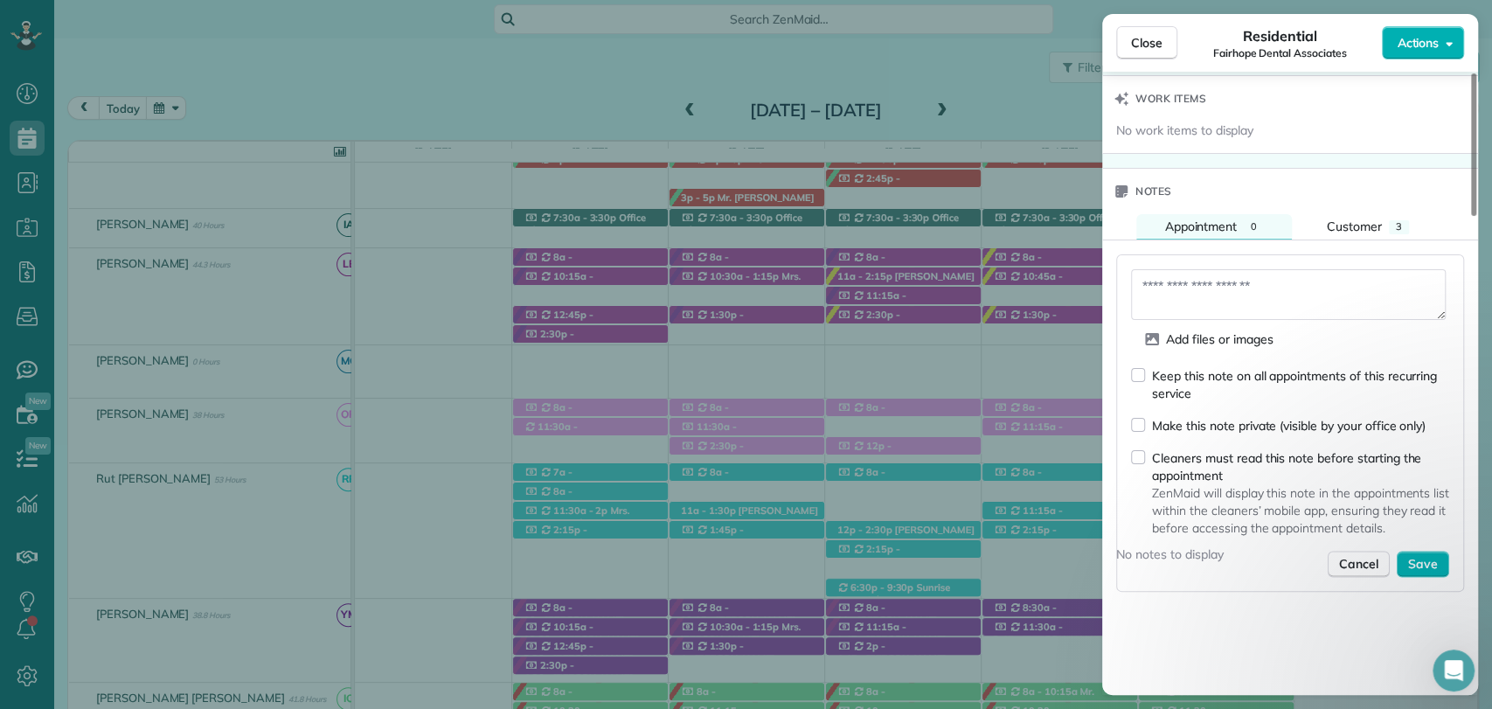
scroll to position [1683, 0]
click at [1215, 266] on textarea at bounding box center [1288, 291] width 315 height 51
type textarea "**********"
click at [1169, 320] on form "**********" at bounding box center [1290, 420] width 318 height 308
click at [1169, 363] on div "Keep this note on all appointments of this recurring service" at bounding box center [1300, 380] width 297 height 35
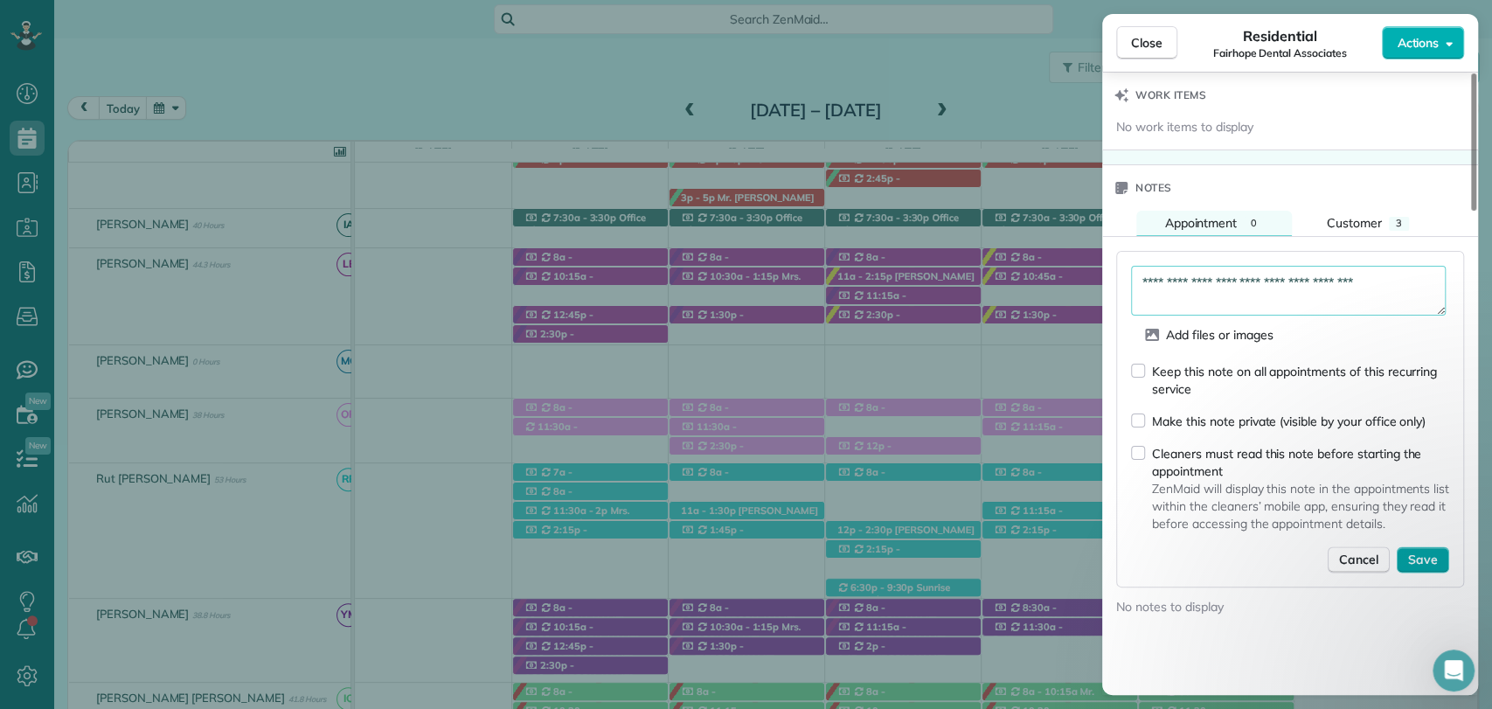
click at [1402, 546] on button "Save" at bounding box center [1423, 559] width 52 height 26
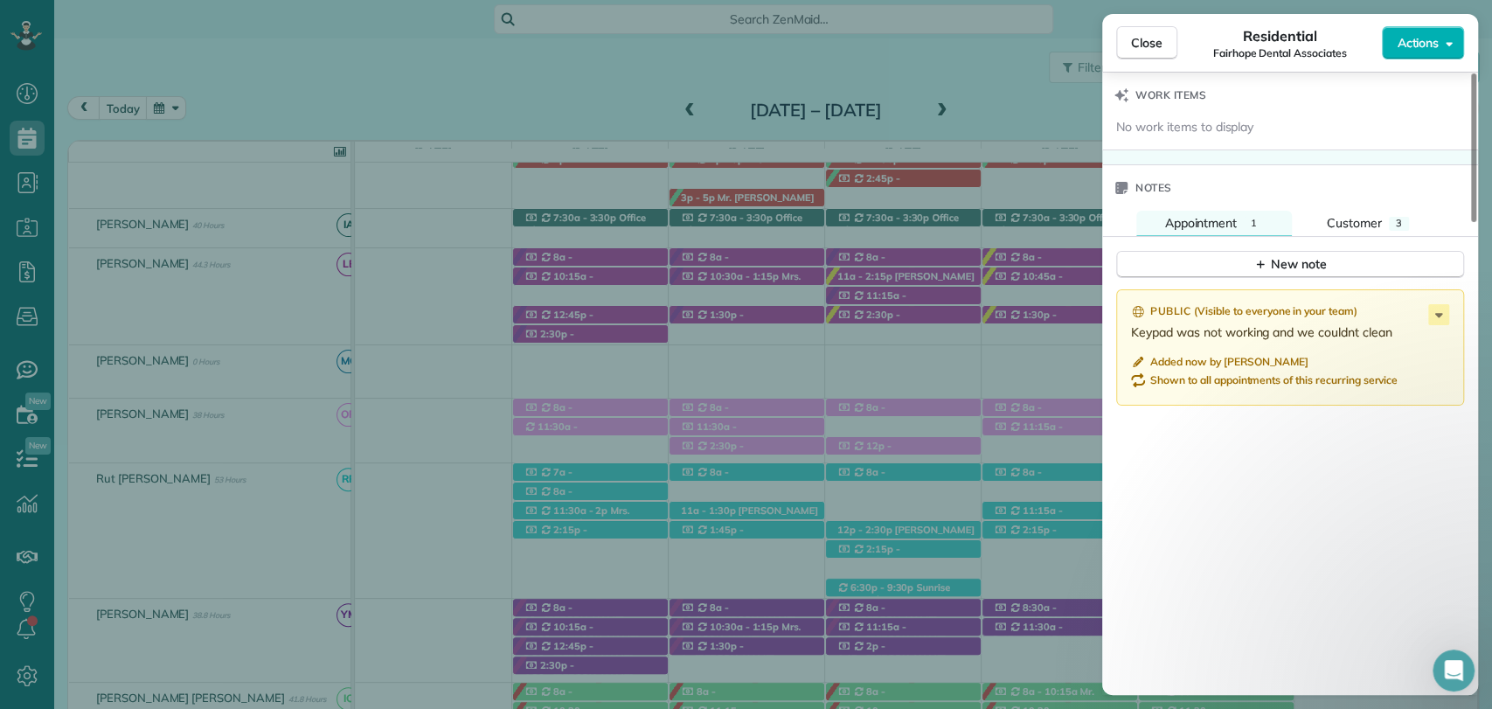
click at [1175, 438] on div "Public ( Visible to everyone in your team ) Keypad was not working and we could…" at bounding box center [1290, 511] width 376 height 464
click at [1150, 46] on span "Close" at bounding box center [1146, 42] width 31 height 17
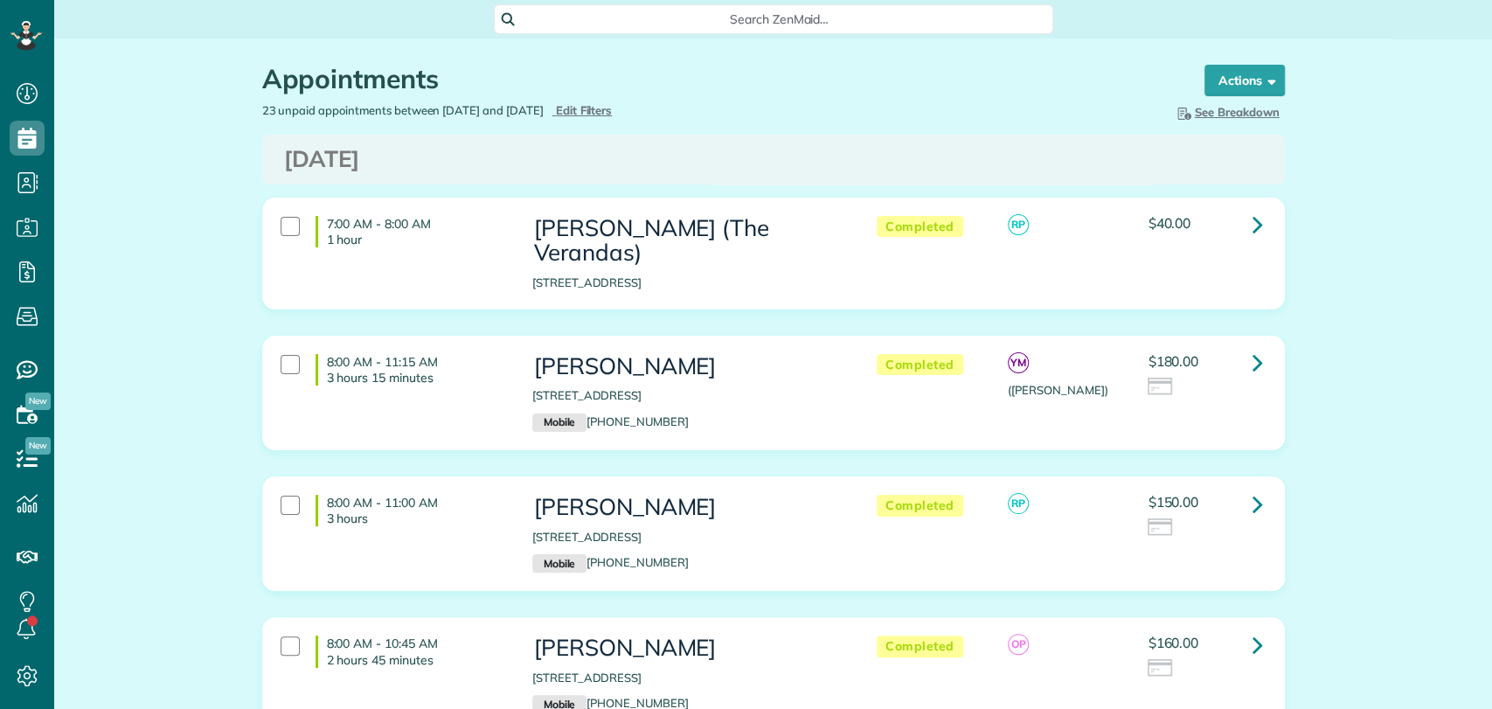
scroll to position [7, 7]
drag, startPoint x: 1380, startPoint y: 168, endPoint x: 1361, endPoint y: 133, distance: 39.9
click at [1240, 345] on link at bounding box center [1257, 362] width 35 height 35
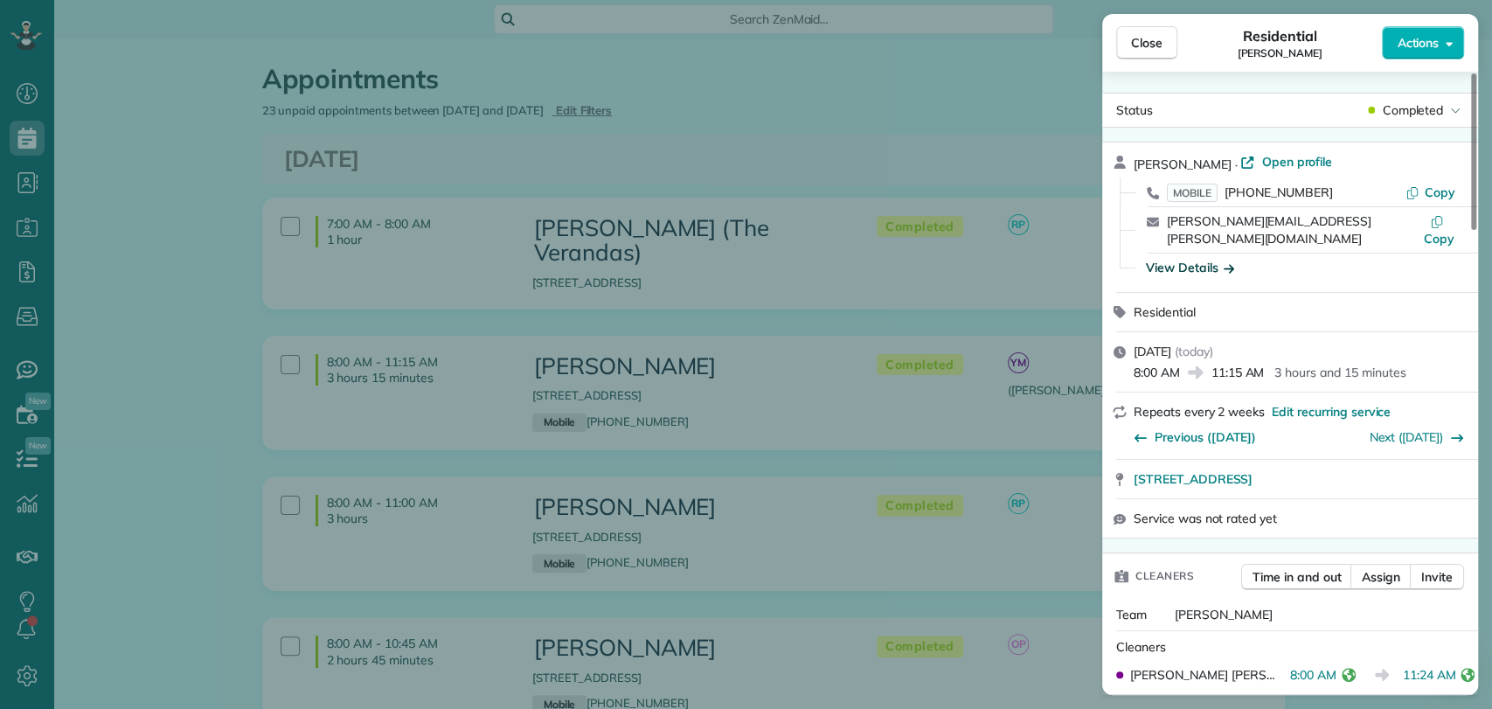
click at [1208, 259] on div "View Details" at bounding box center [1190, 267] width 88 height 17
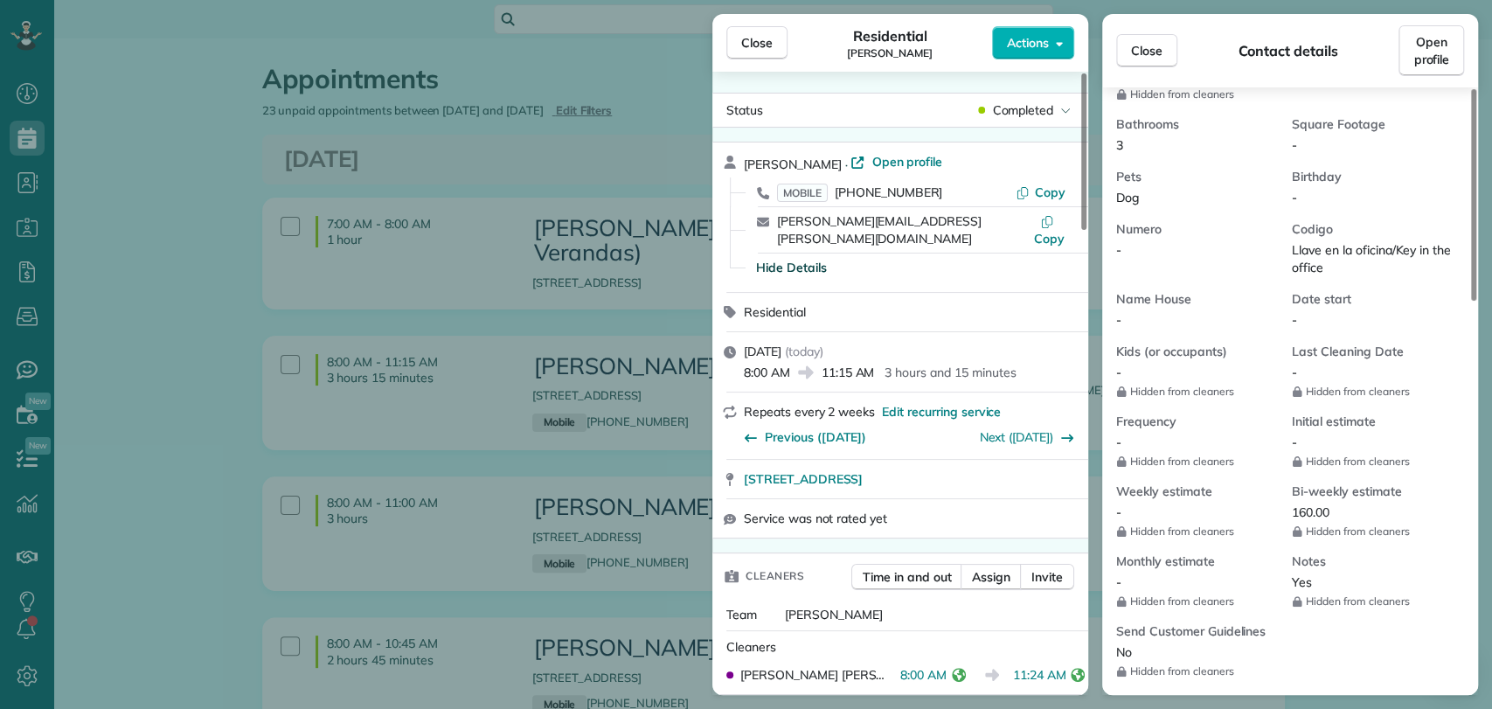
scroll to position [681, 0]
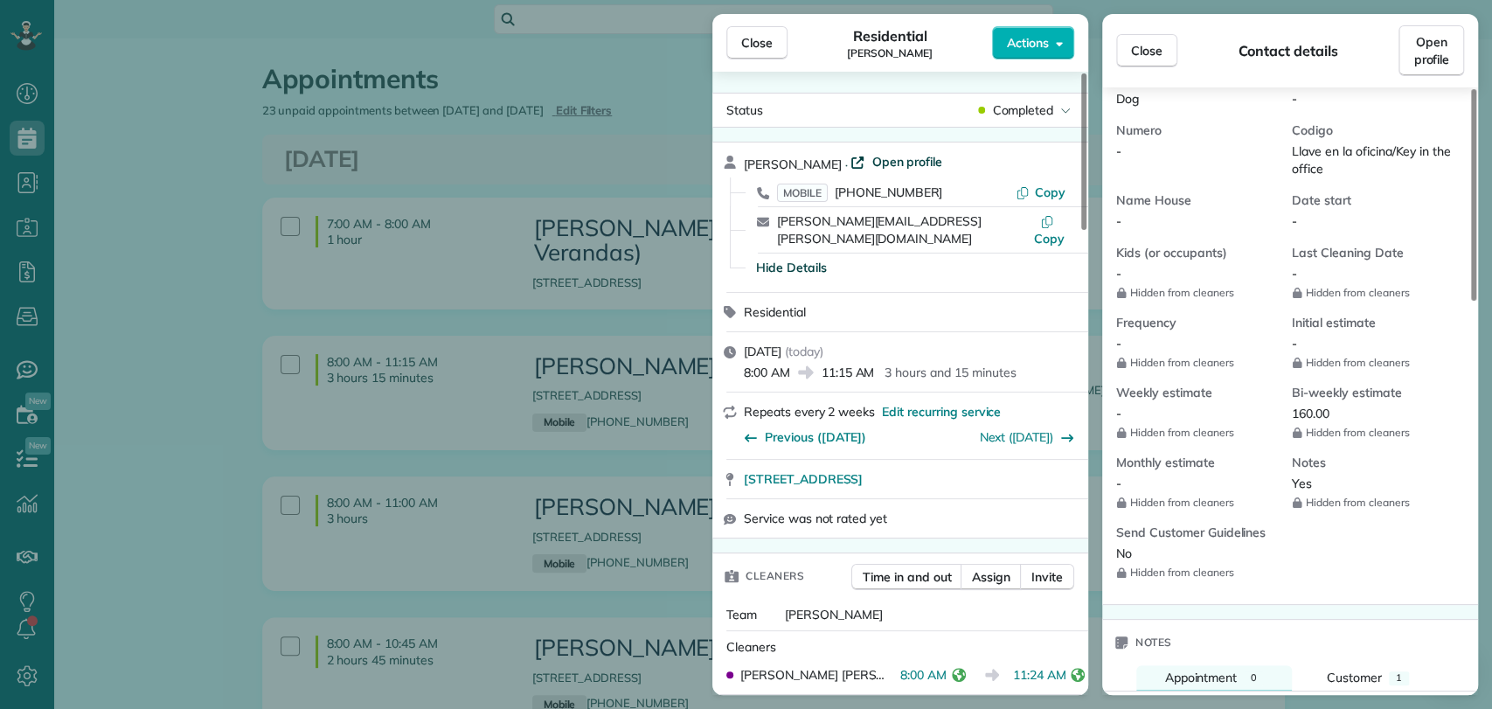
click at [872, 165] on span "Open profile" at bounding box center [907, 161] width 71 height 17
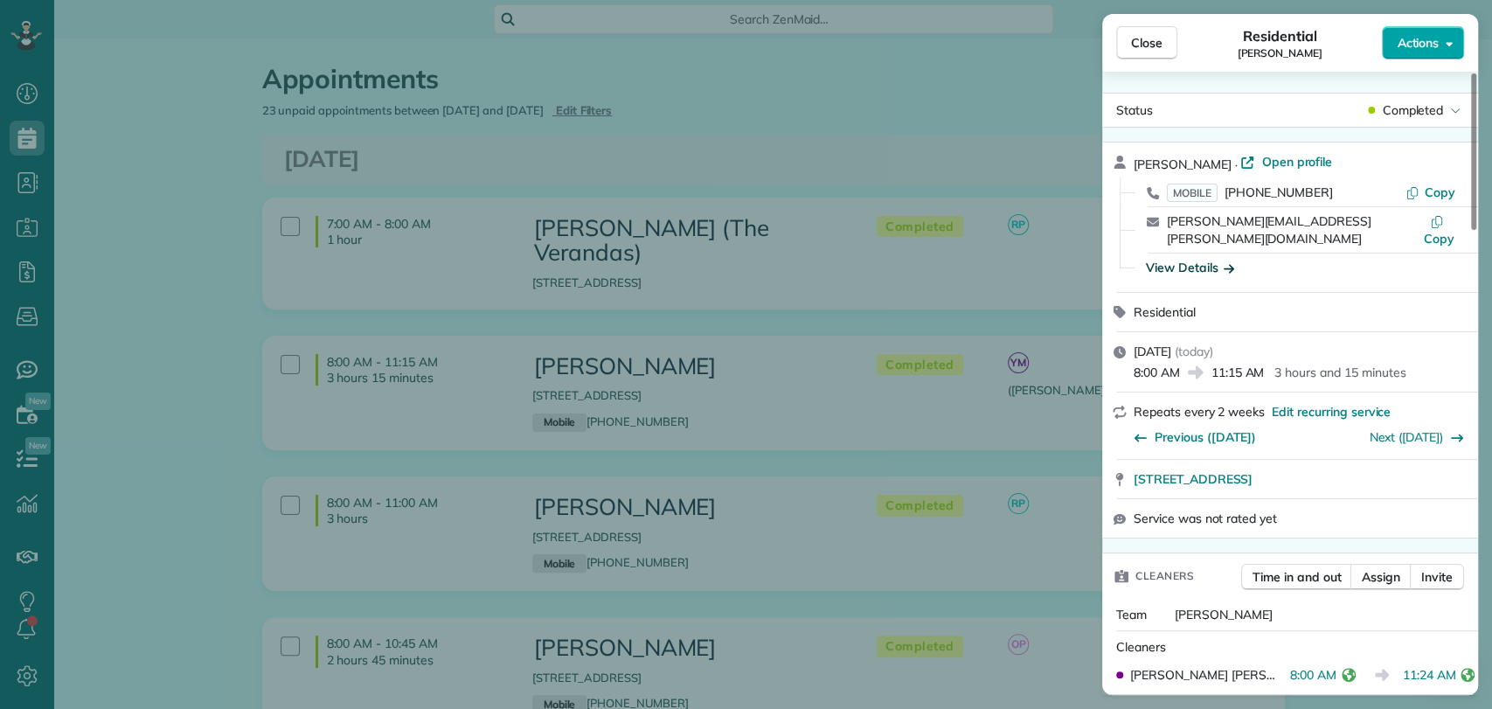
click at [1437, 38] on span "Actions" at bounding box center [1418, 42] width 42 height 17
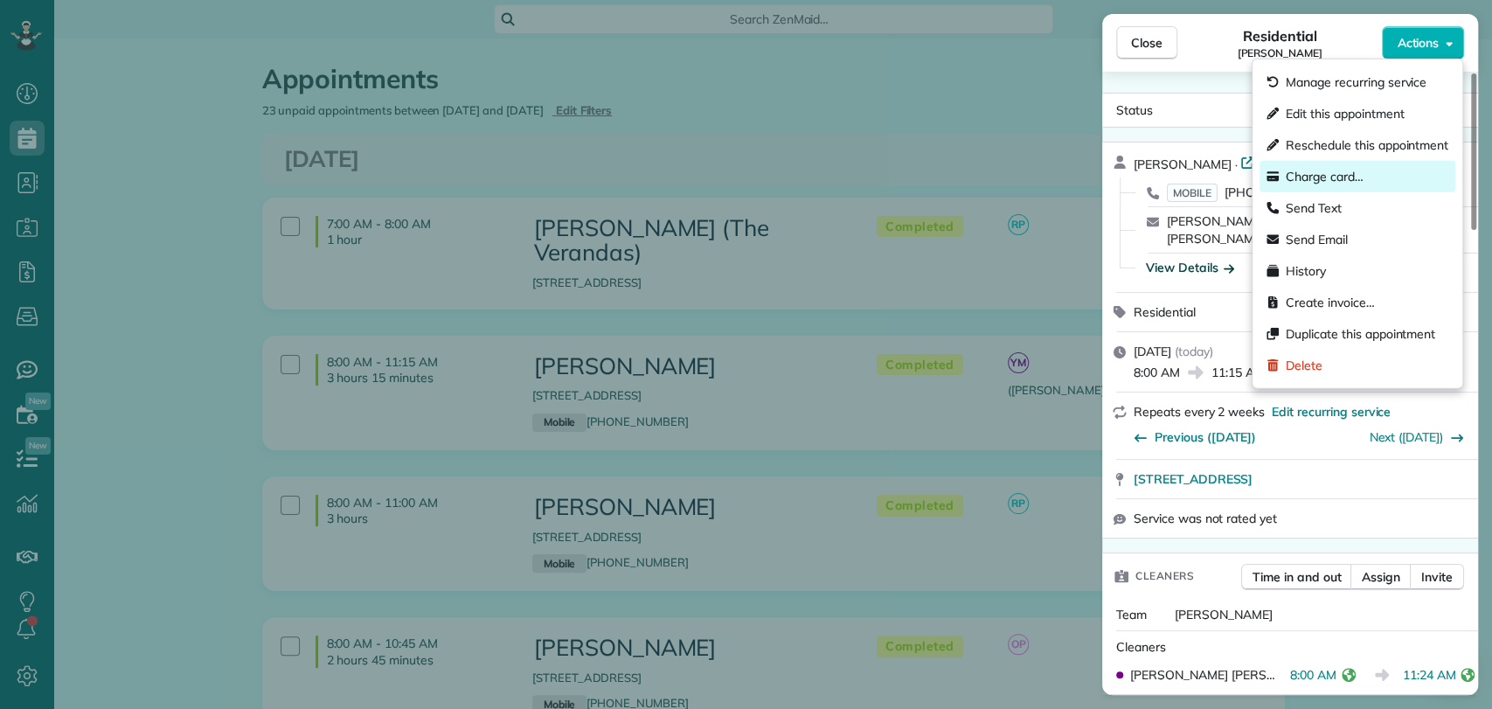
click at [1338, 178] on span "Charge card…" at bounding box center [1325, 176] width 78 height 17
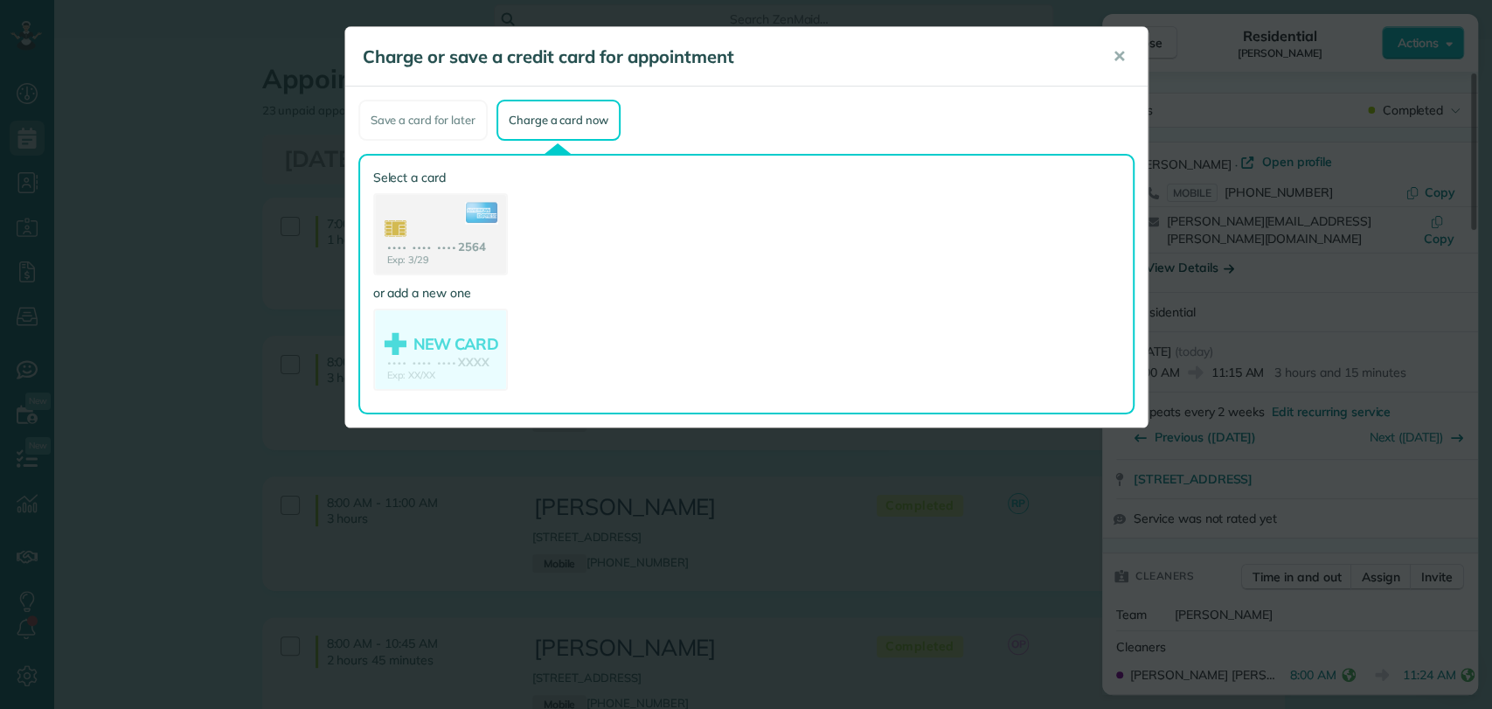
click at [404, 226] on use at bounding box center [440, 236] width 131 height 82
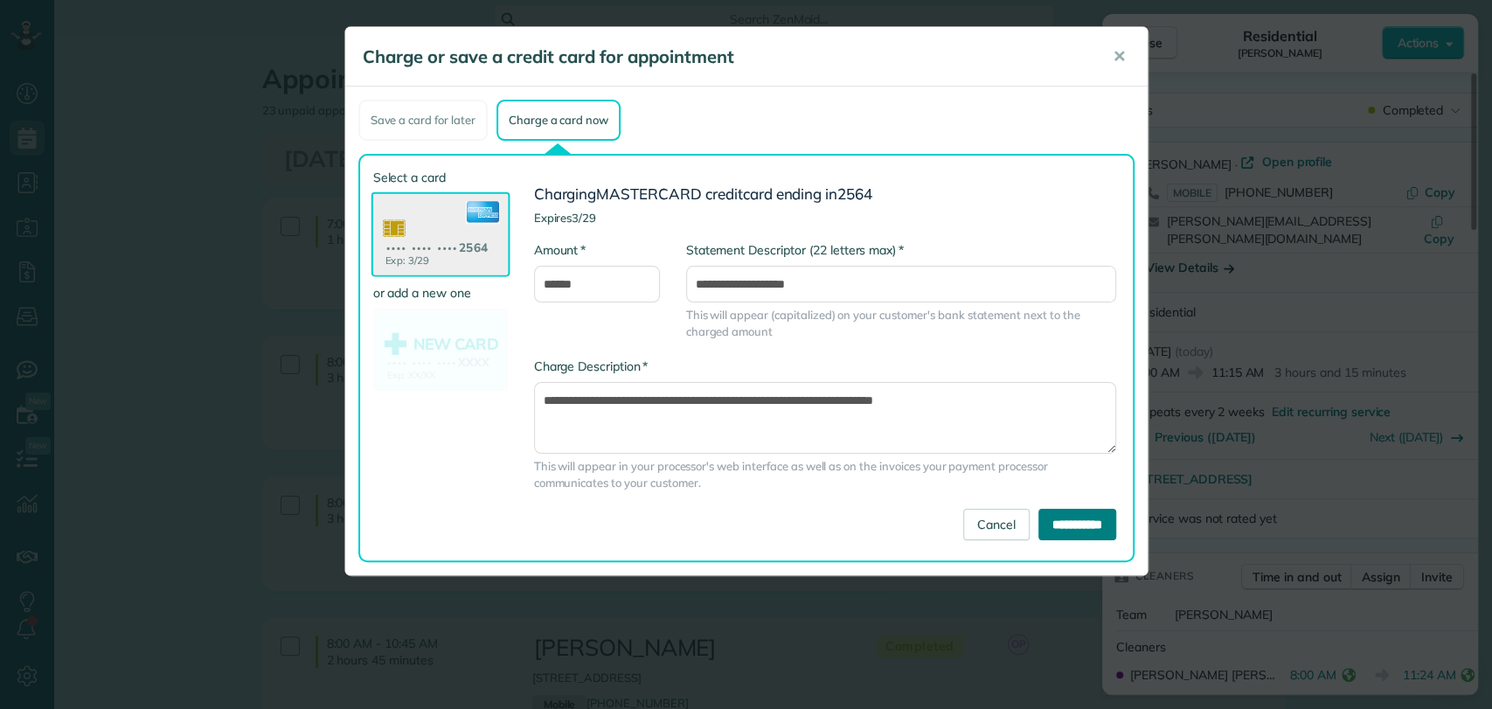
click at [1039, 516] on input "**********" at bounding box center [1078, 524] width 78 height 31
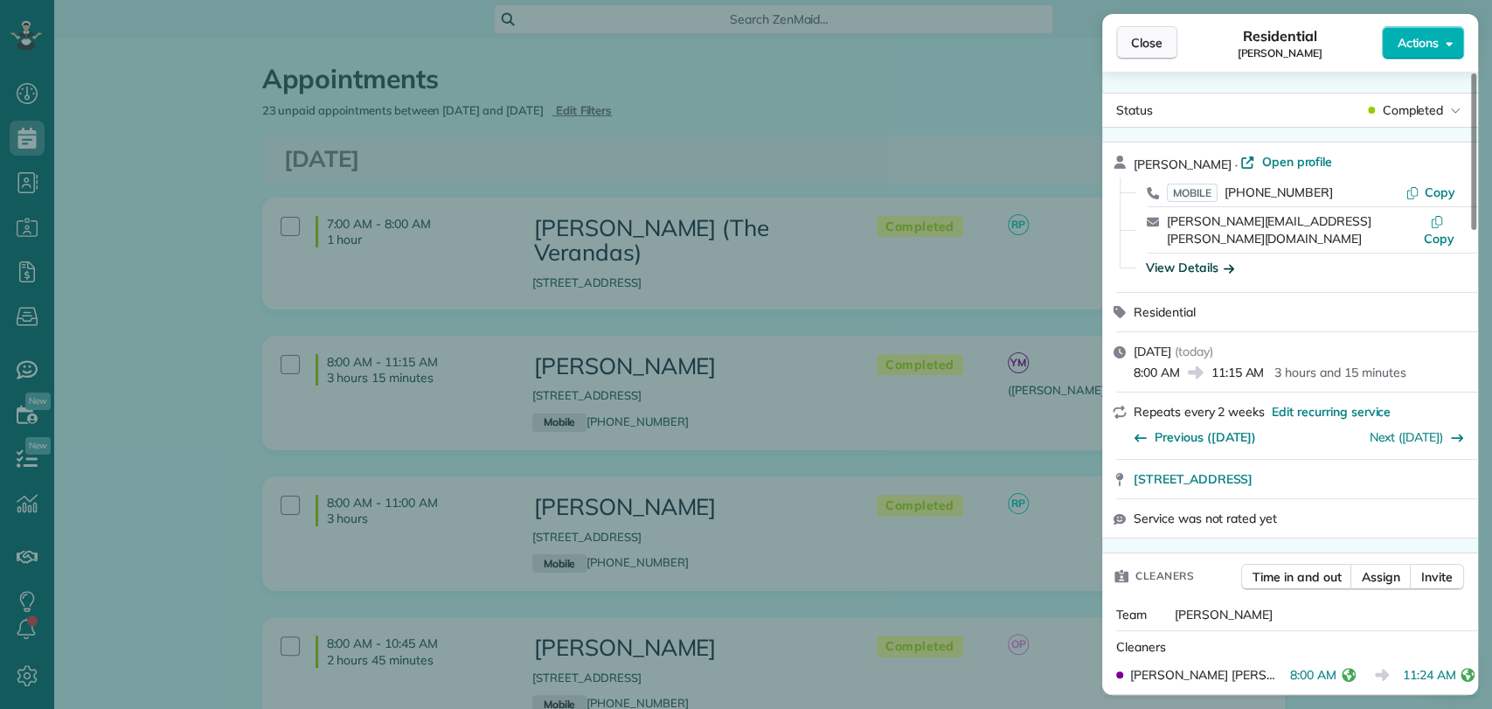
click at [1121, 56] on button "Close" at bounding box center [1146, 42] width 61 height 33
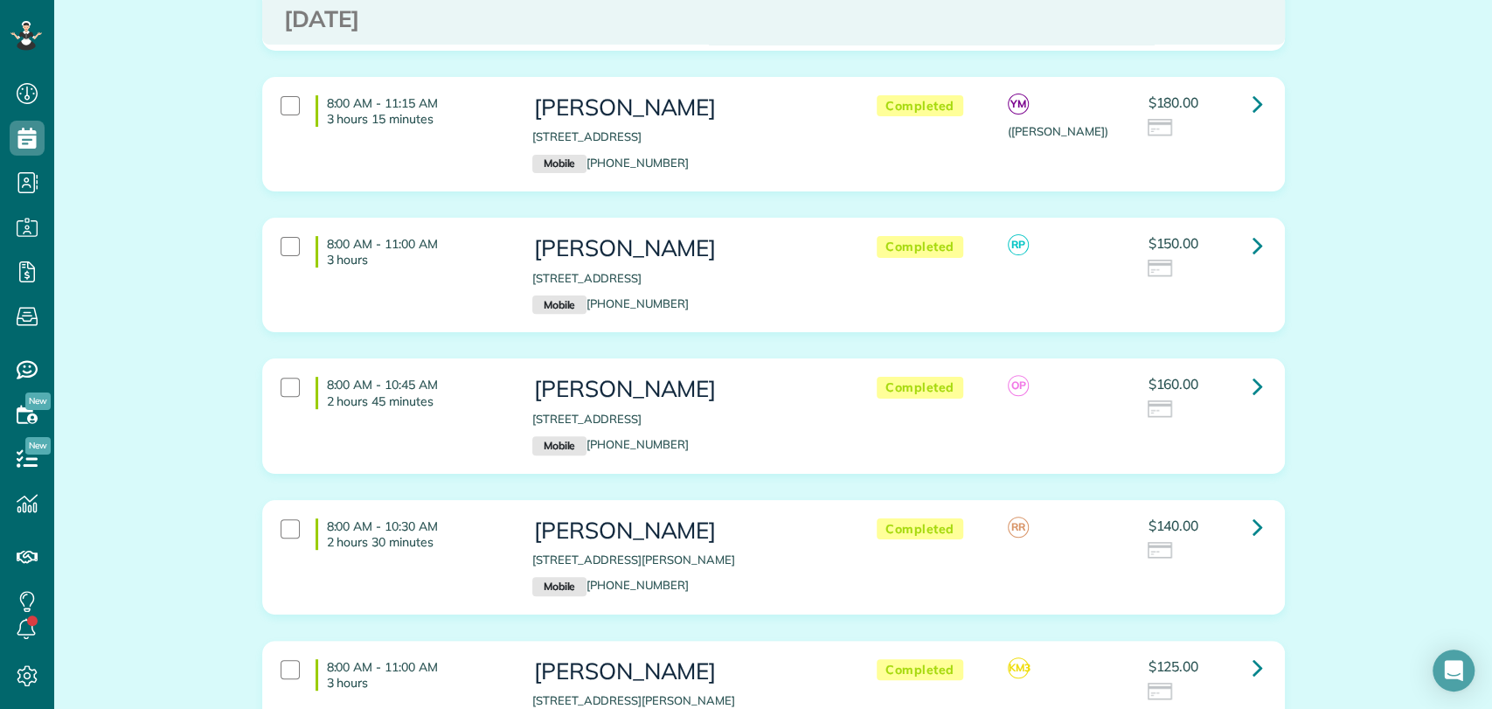
scroll to position [291, 0]
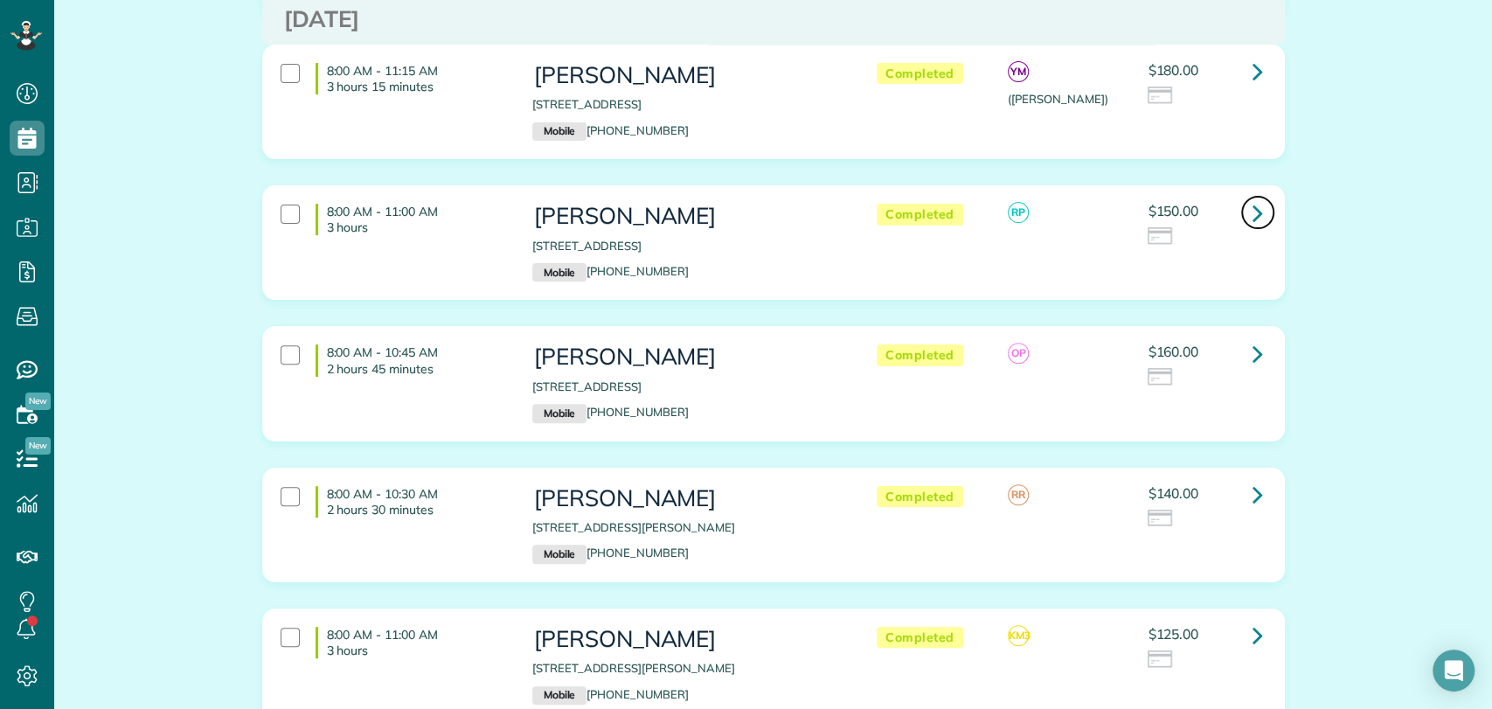
click at [1243, 195] on link at bounding box center [1257, 212] width 35 height 35
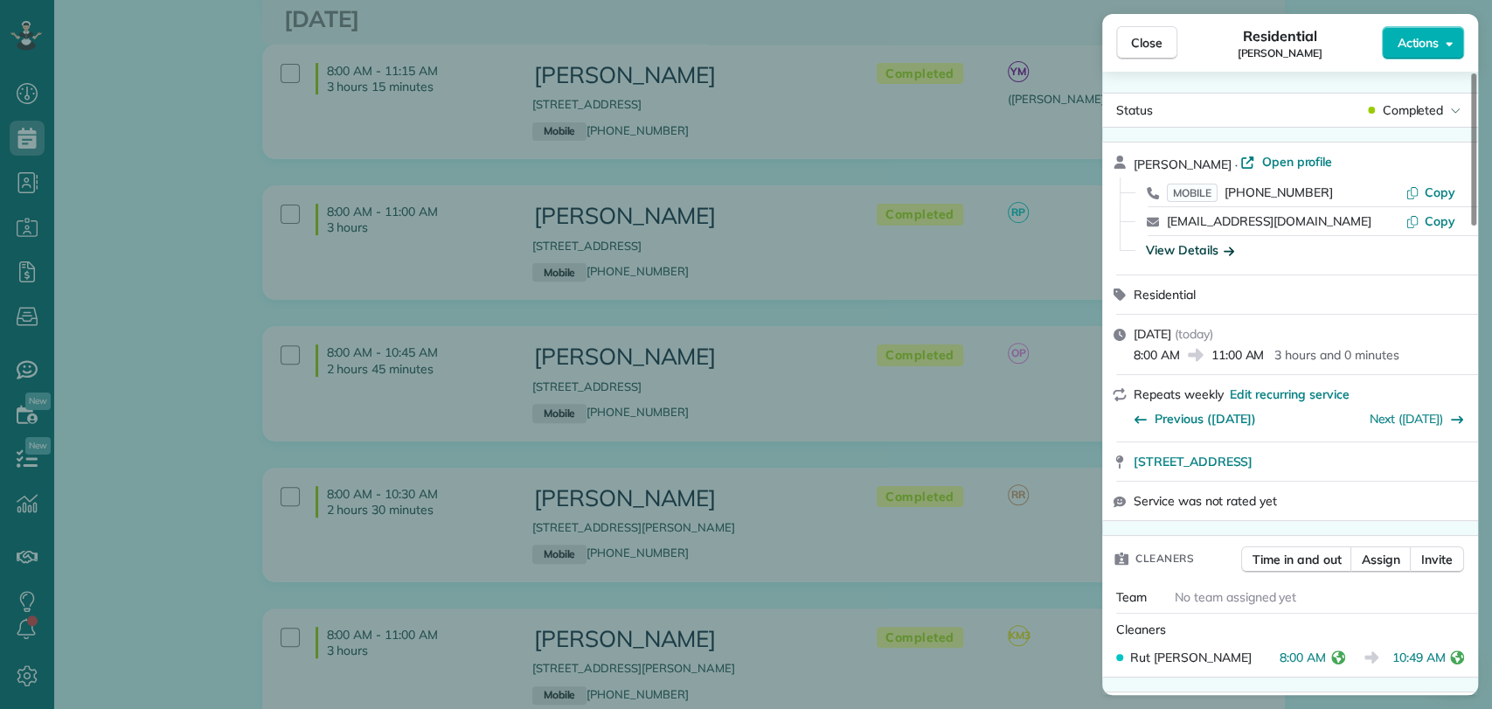
click at [1210, 247] on div "View Details" at bounding box center [1190, 249] width 88 height 17
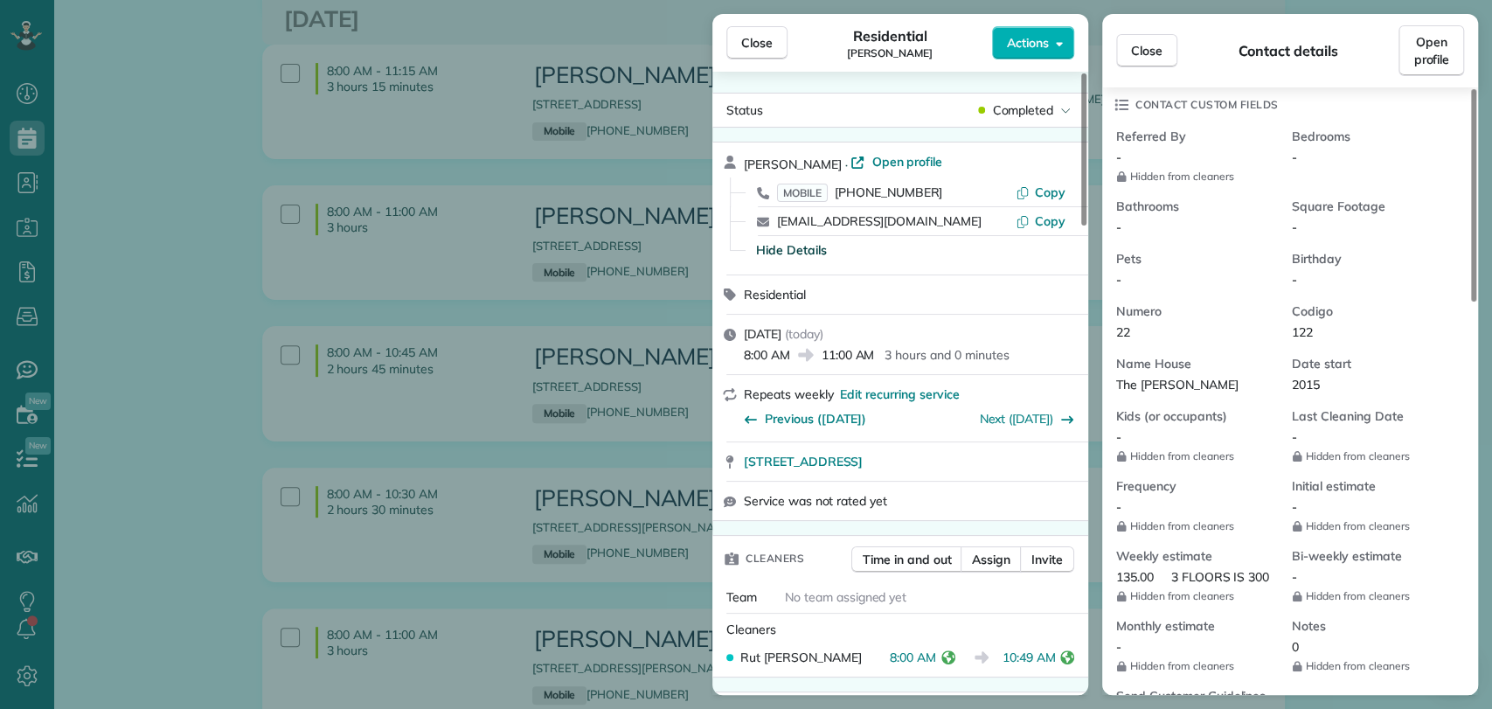
scroll to position [776, 0]
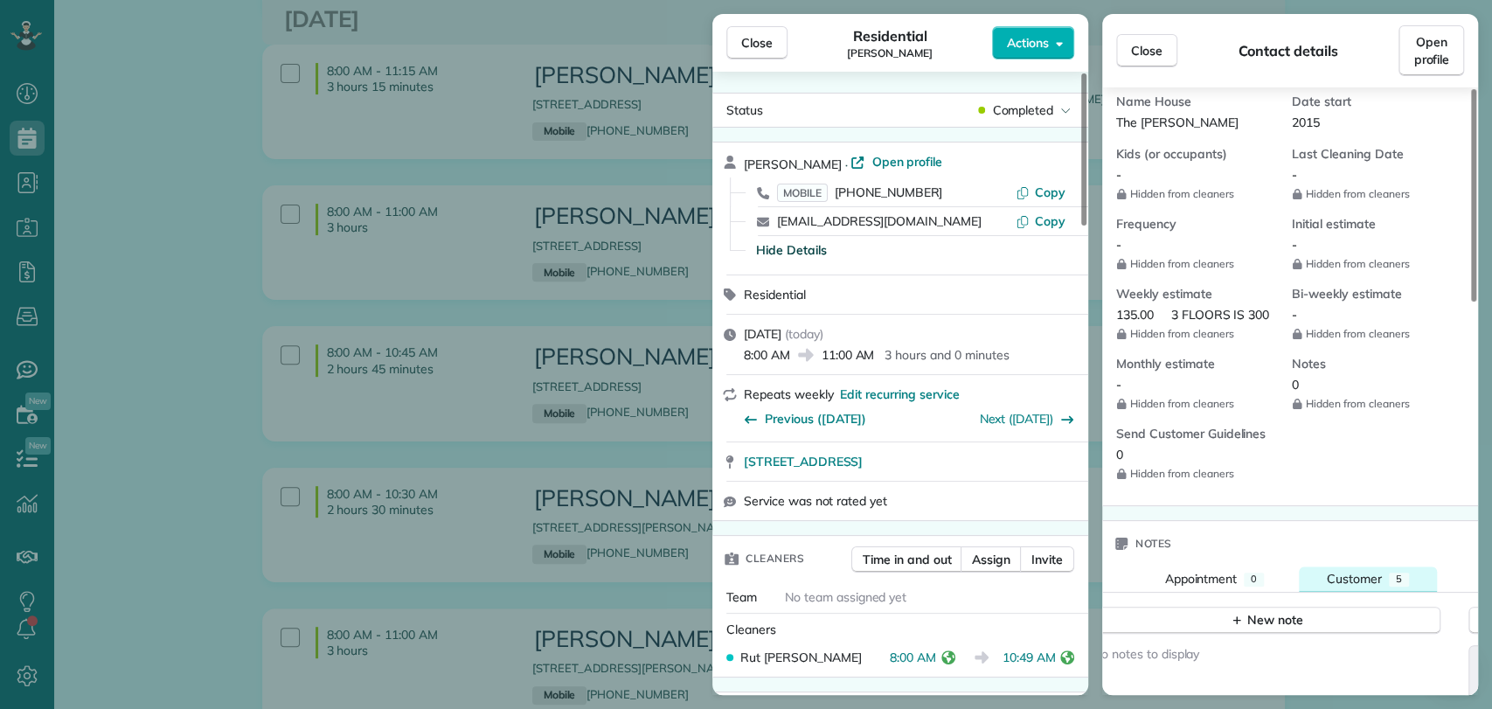
click at [1353, 570] on div "Customer" at bounding box center [1354, 578] width 55 height 17
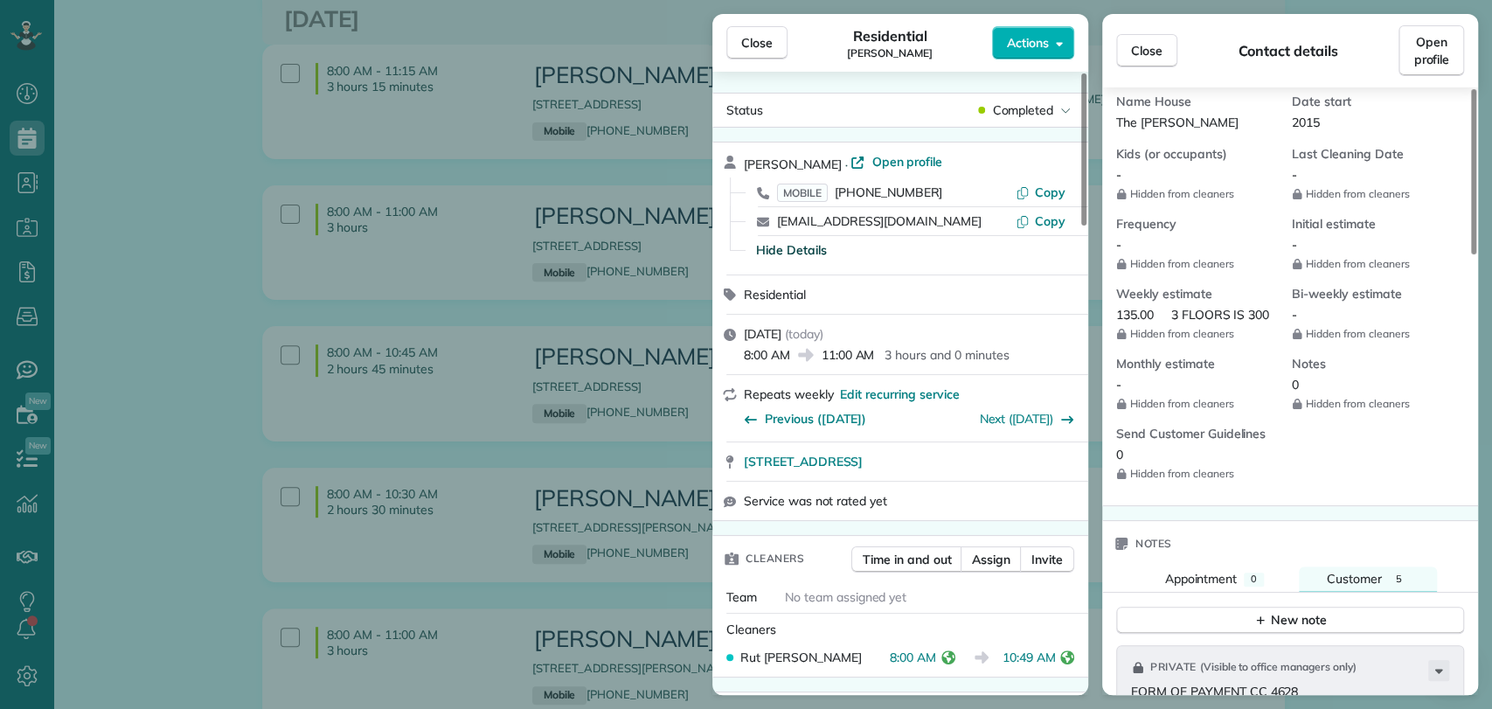
scroll to position [875, 0]
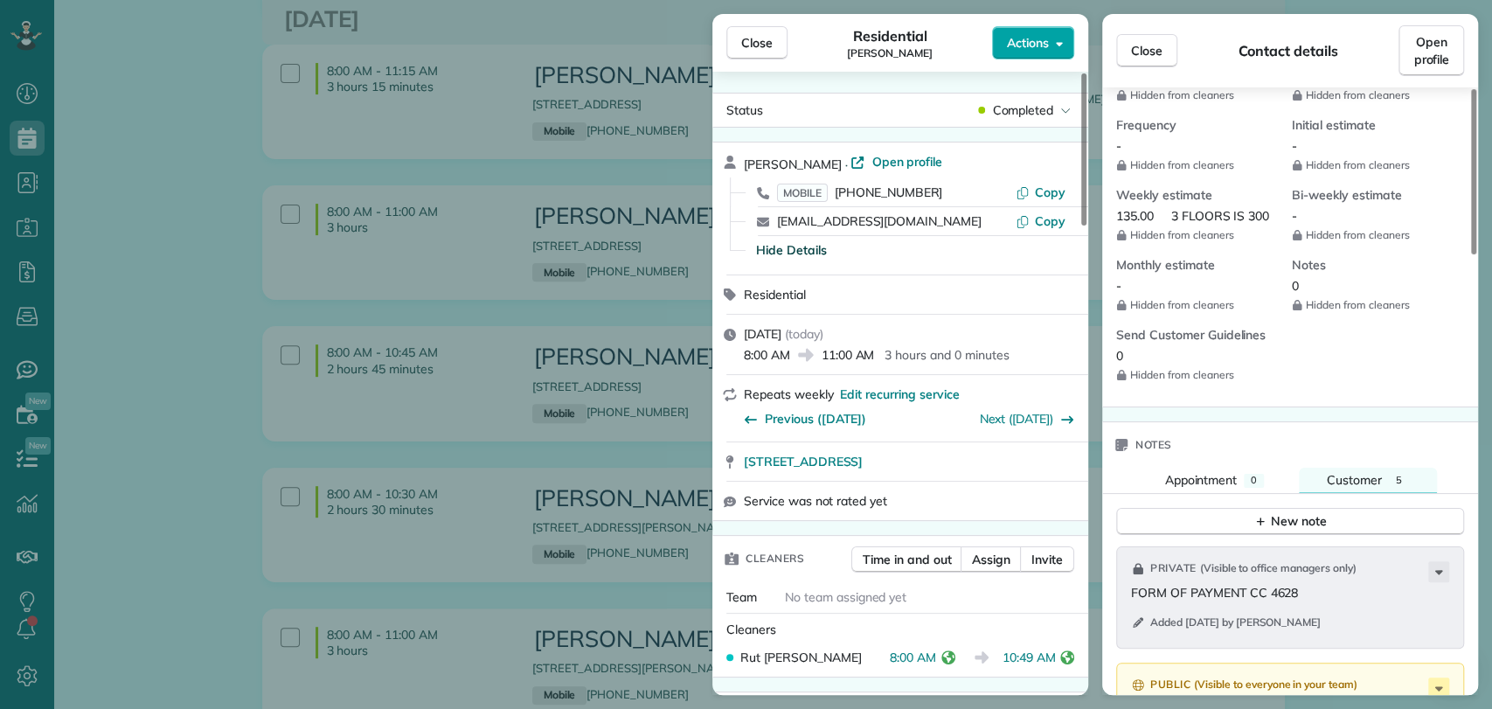
click at [1020, 46] on span "Actions" at bounding box center [1028, 42] width 42 height 17
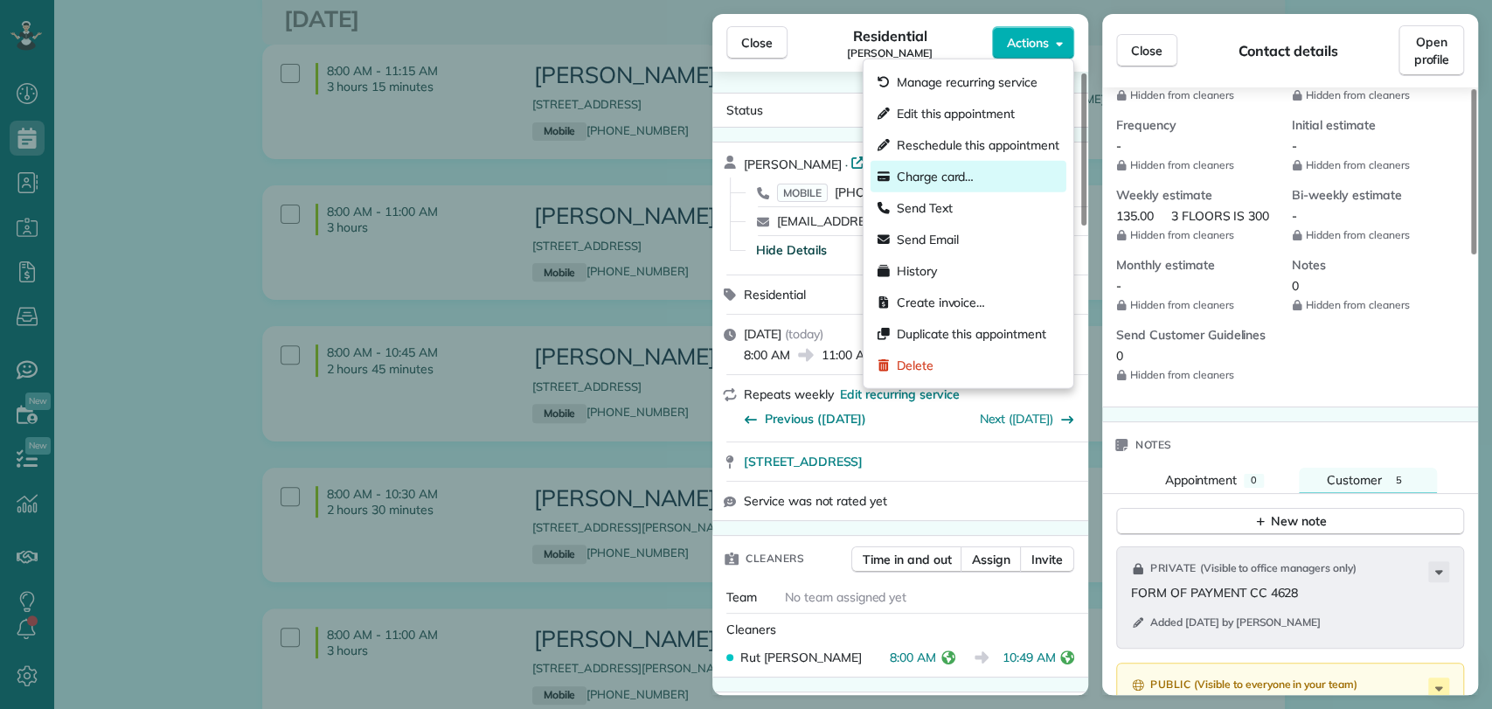
click at [973, 169] on span "Charge card…" at bounding box center [936, 176] width 78 height 17
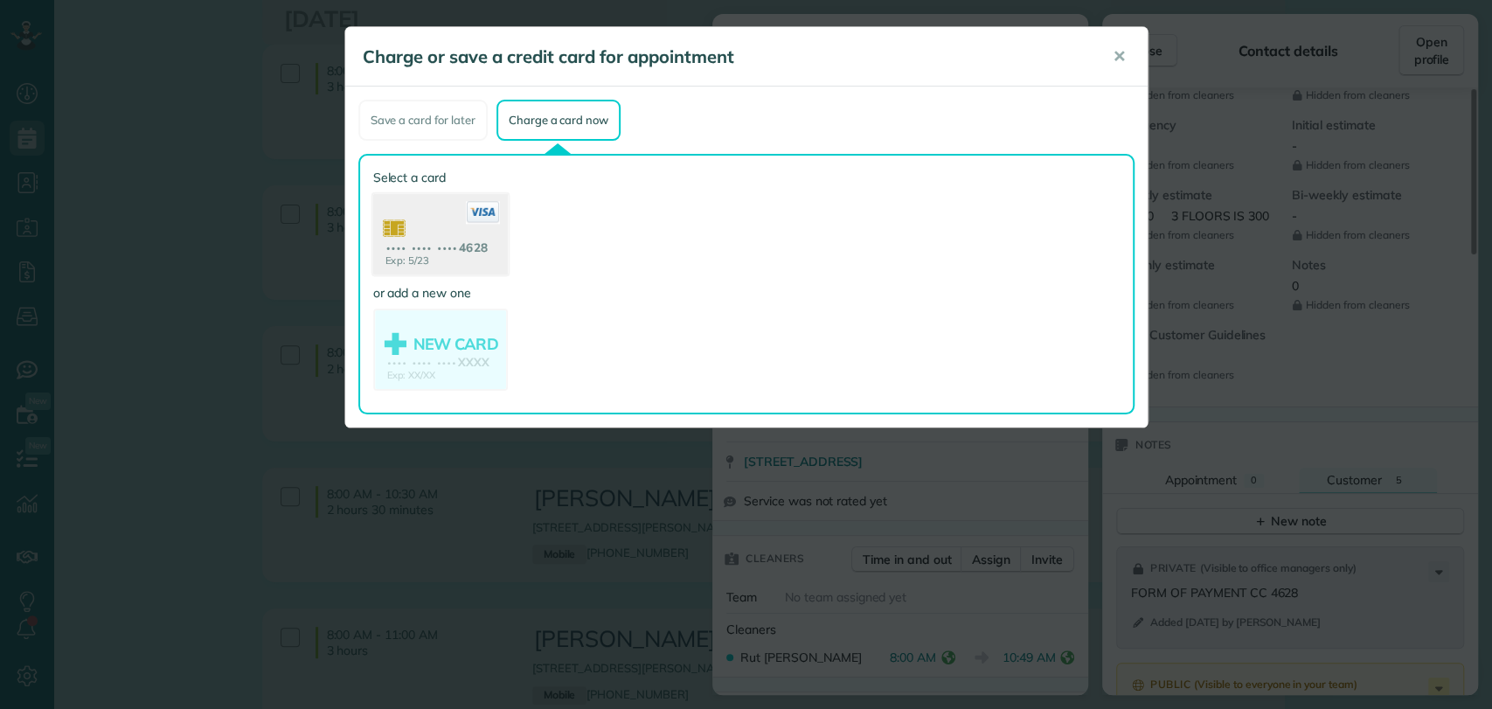
click at [427, 234] on use at bounding box center [439, 236] width 135 height 85
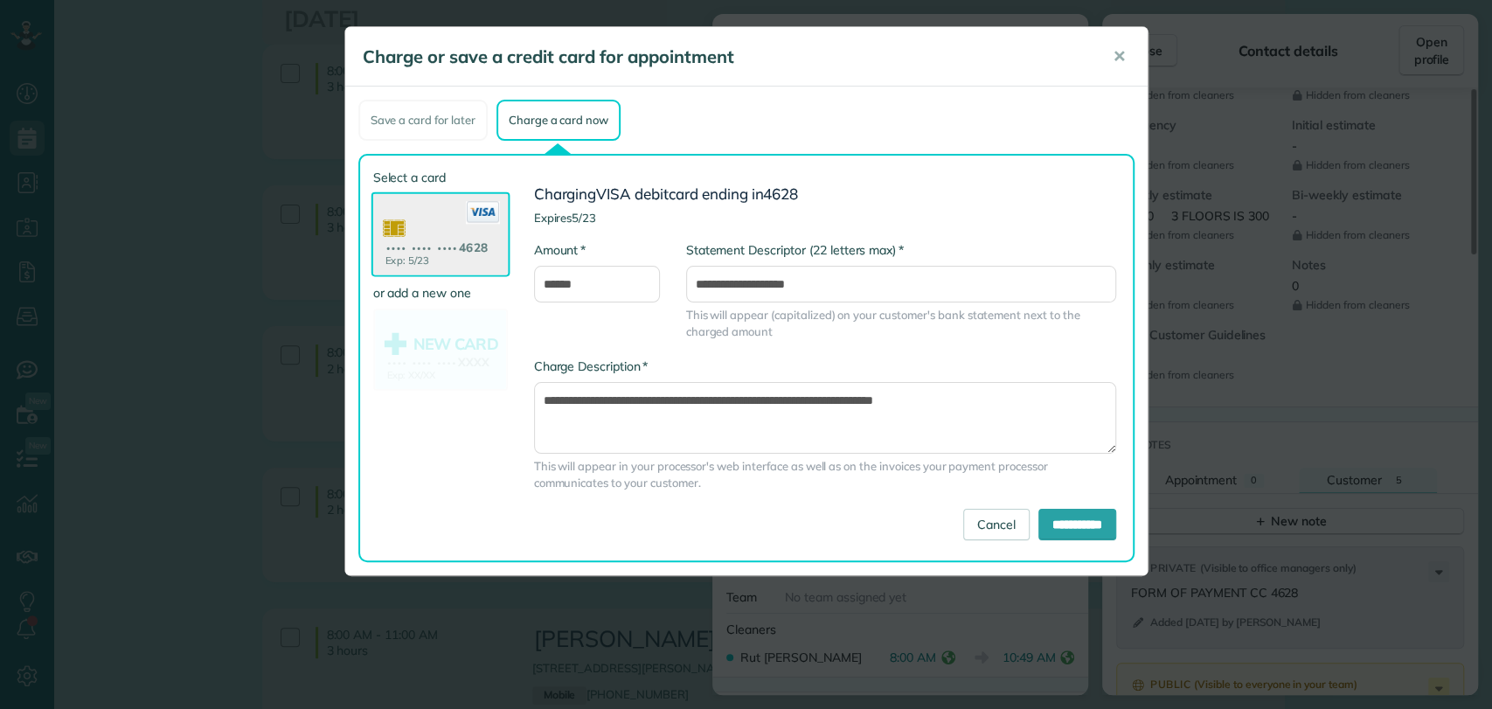
click at [1070, 545] on div "**********" at bounding box center [819, 358] width 622 height 379
click at [1065, 529] on input "**********" at bounding box center [1078, 524] width 78 height 31
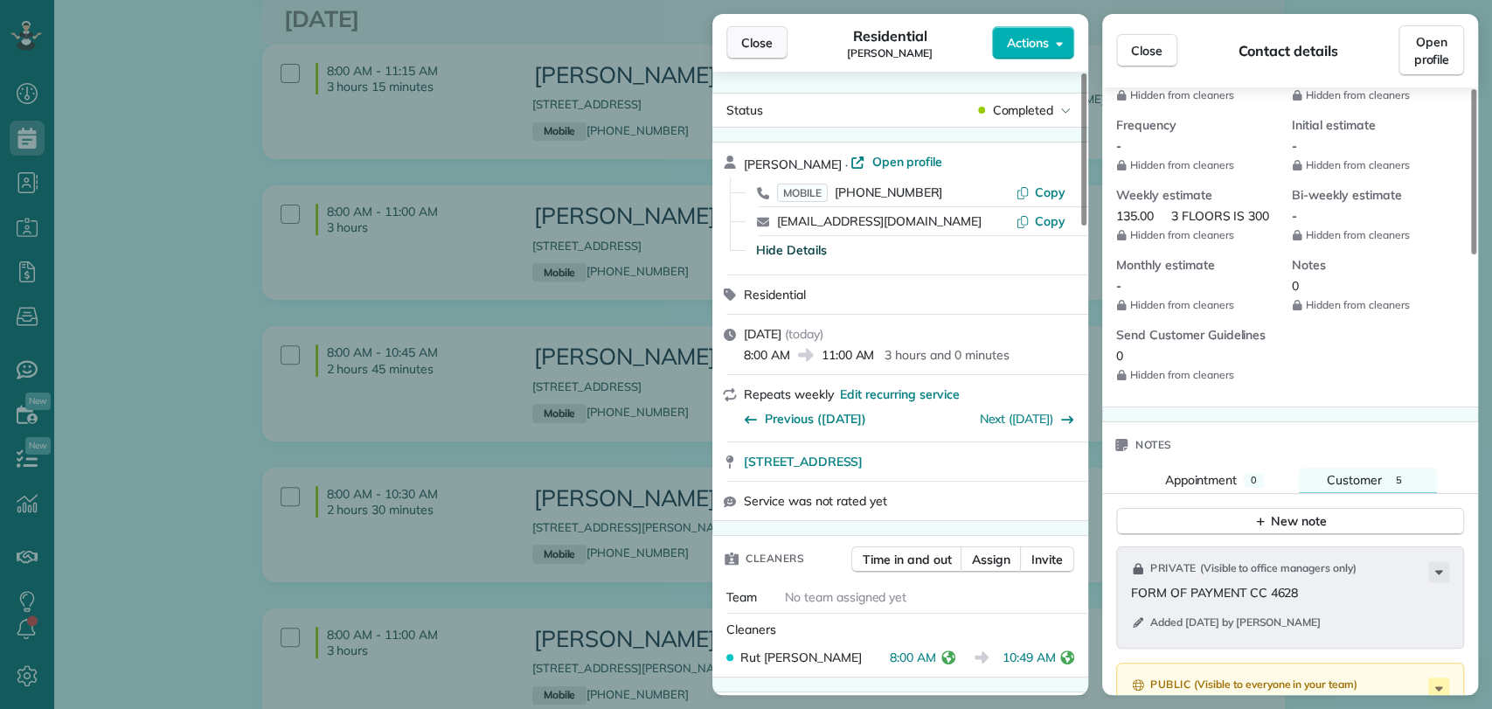
click at [766, 34] on span "Close" at bounding box center [756, 42] width 31 height 17
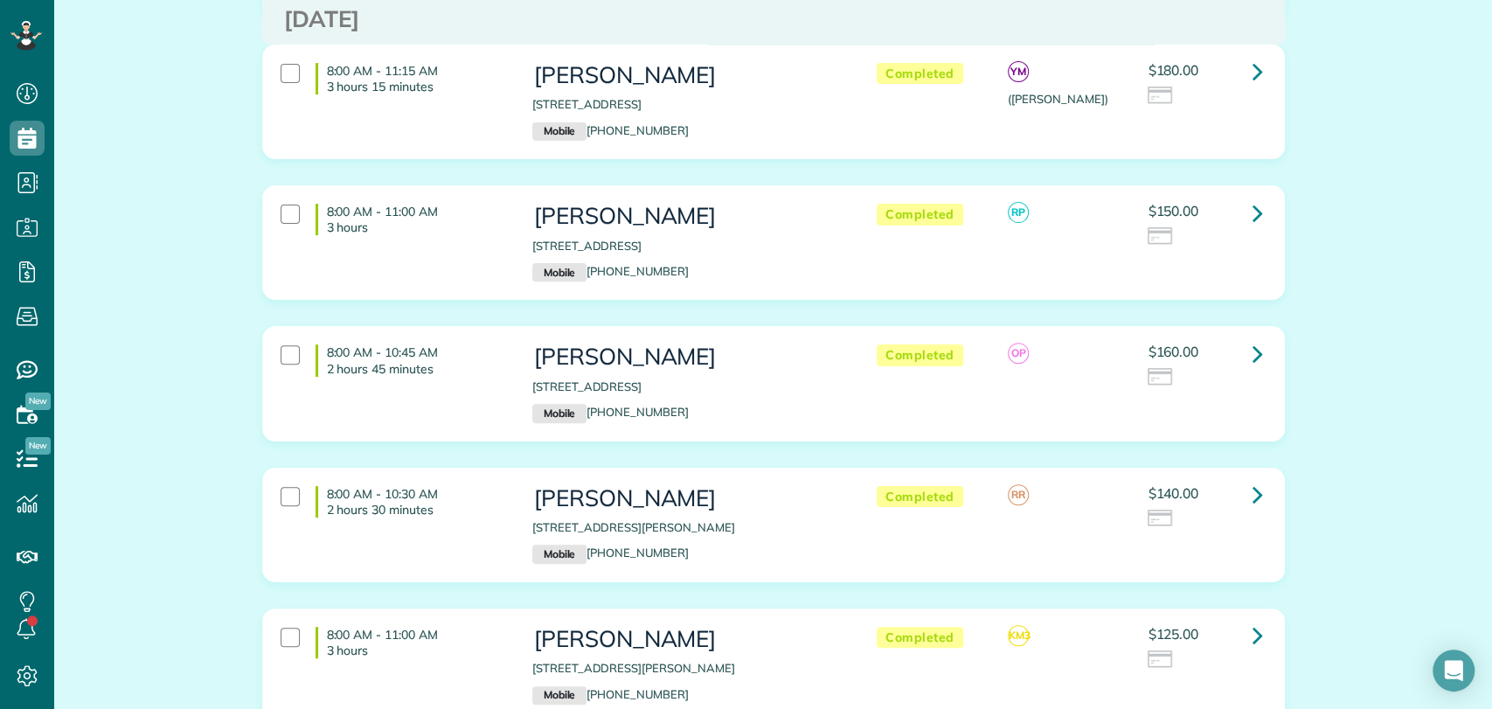
scroll to position [388, 0]
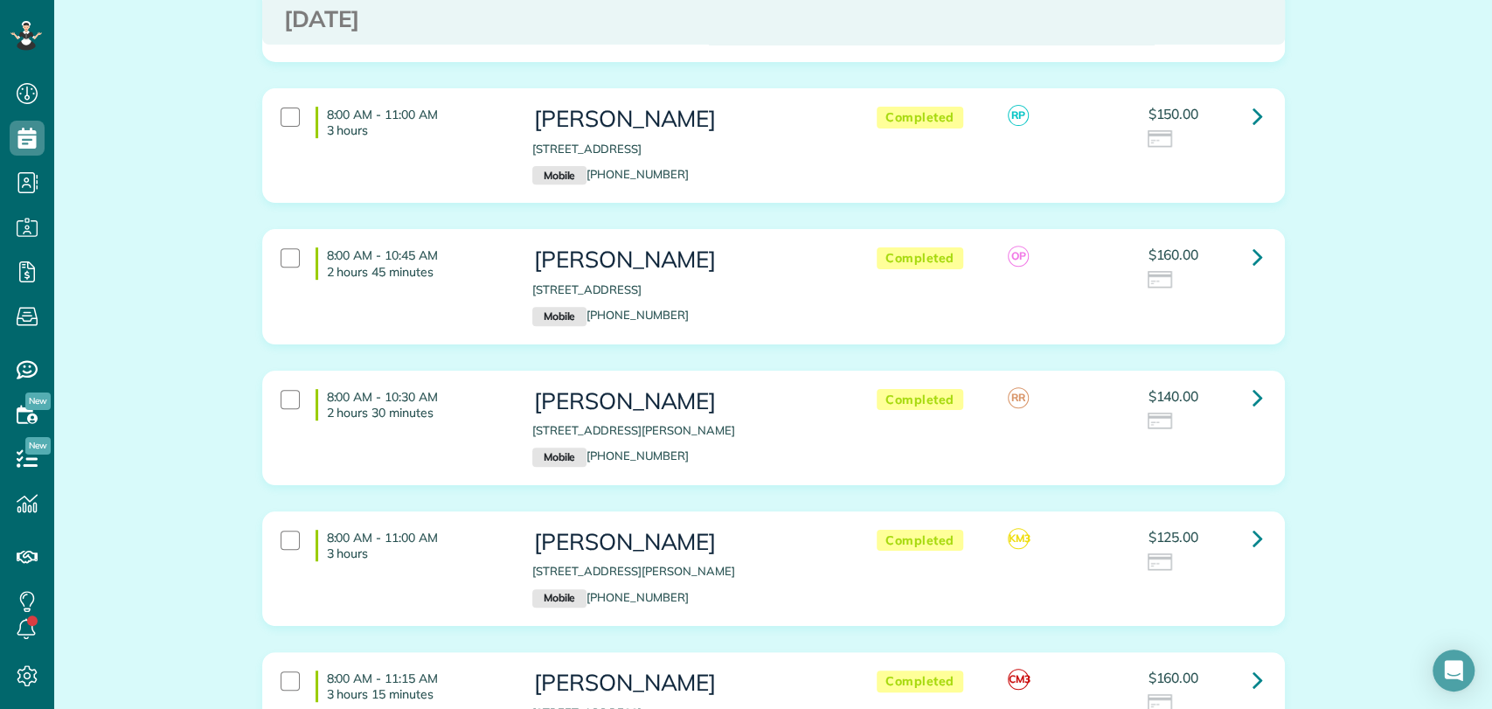
click at [1284, 186] on div "8:00 AM - 11:00 AM 3 hours Billy Flannigan 23751 2nd Street Fairhope AL 36532 M…" at bounding box center [773, 158] width 1049 height 141
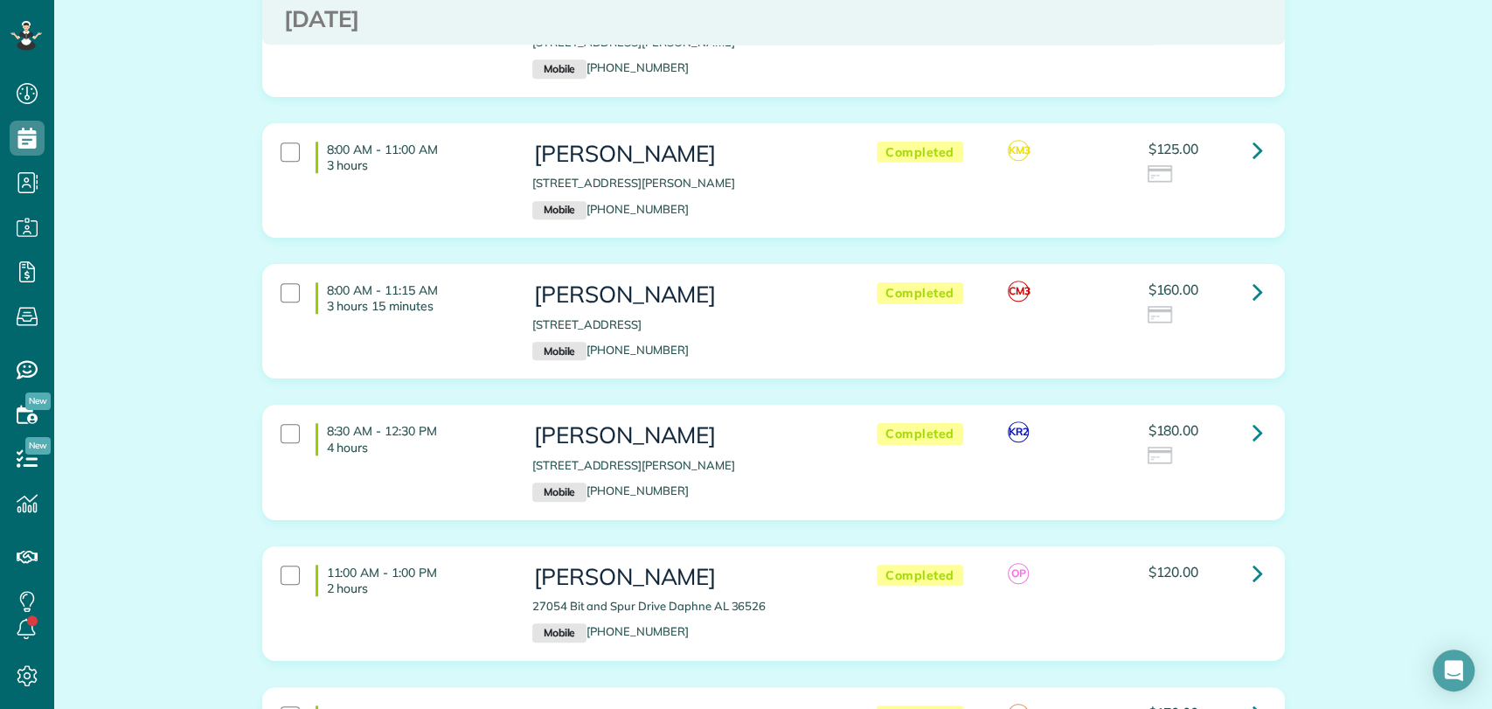
scroll to position [776, 0]
click at [1269, 124] on div "8:00 AM - 11:00 AM 3 hours Jessica Cook 106 Nicole Place Daphne AL 36526 Mobile…" at bounding box center [773, 180] width 1021 height 113
click at [1254, 135] on icon at bounding box center [1258, 150] width 10 height 31
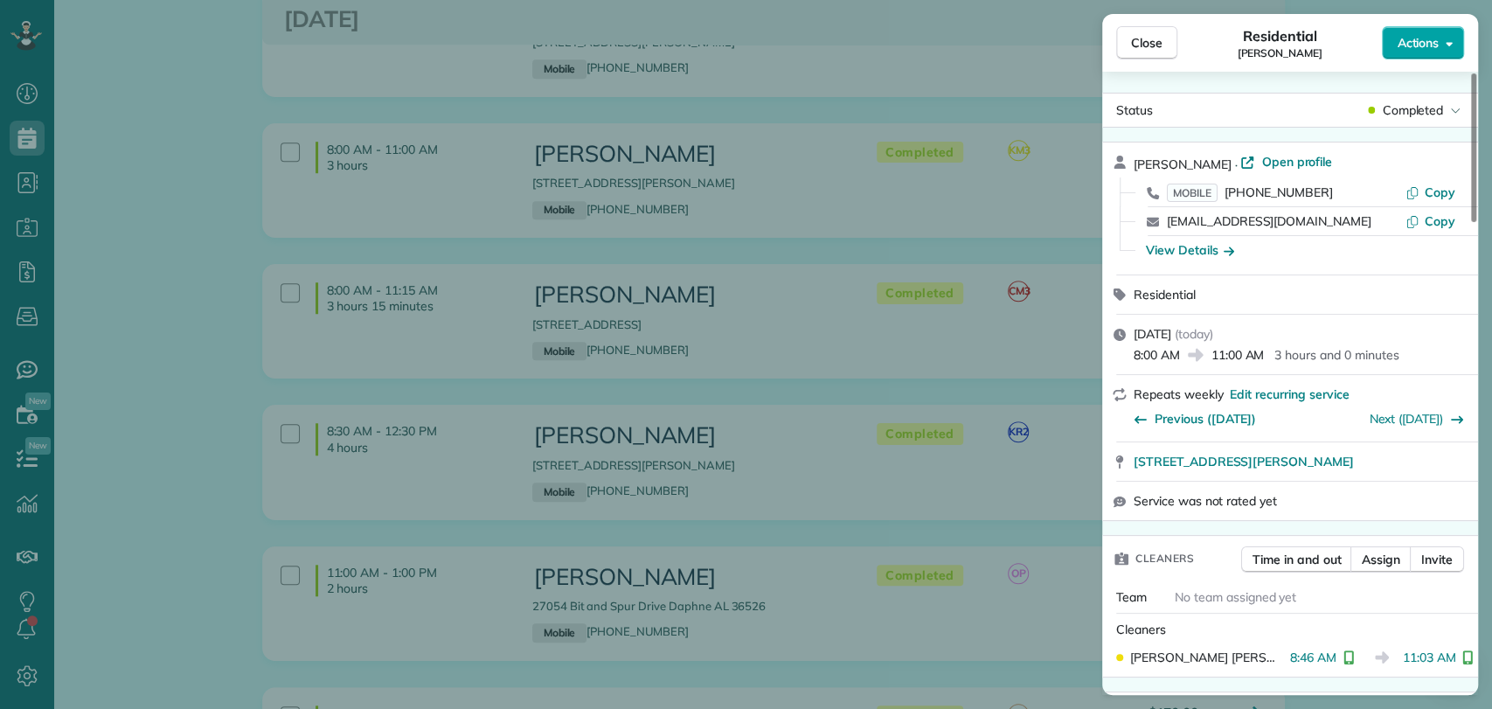
click at [1437, 30] on button "Actions" at bounding box center [1423, 42] width 82 height 33
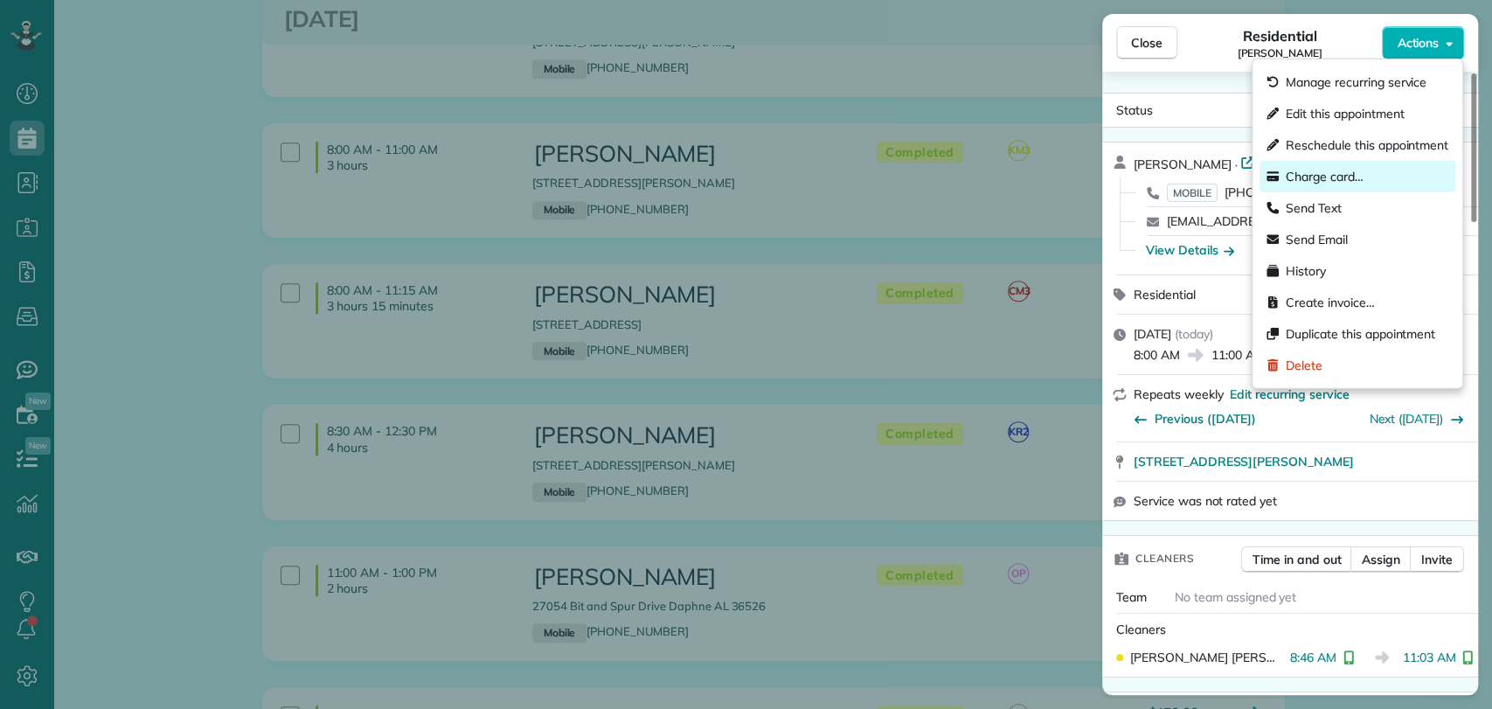
click at [1330, 174] on span "Charge card…" at bounding box center [1325, 176] width 78 height 17
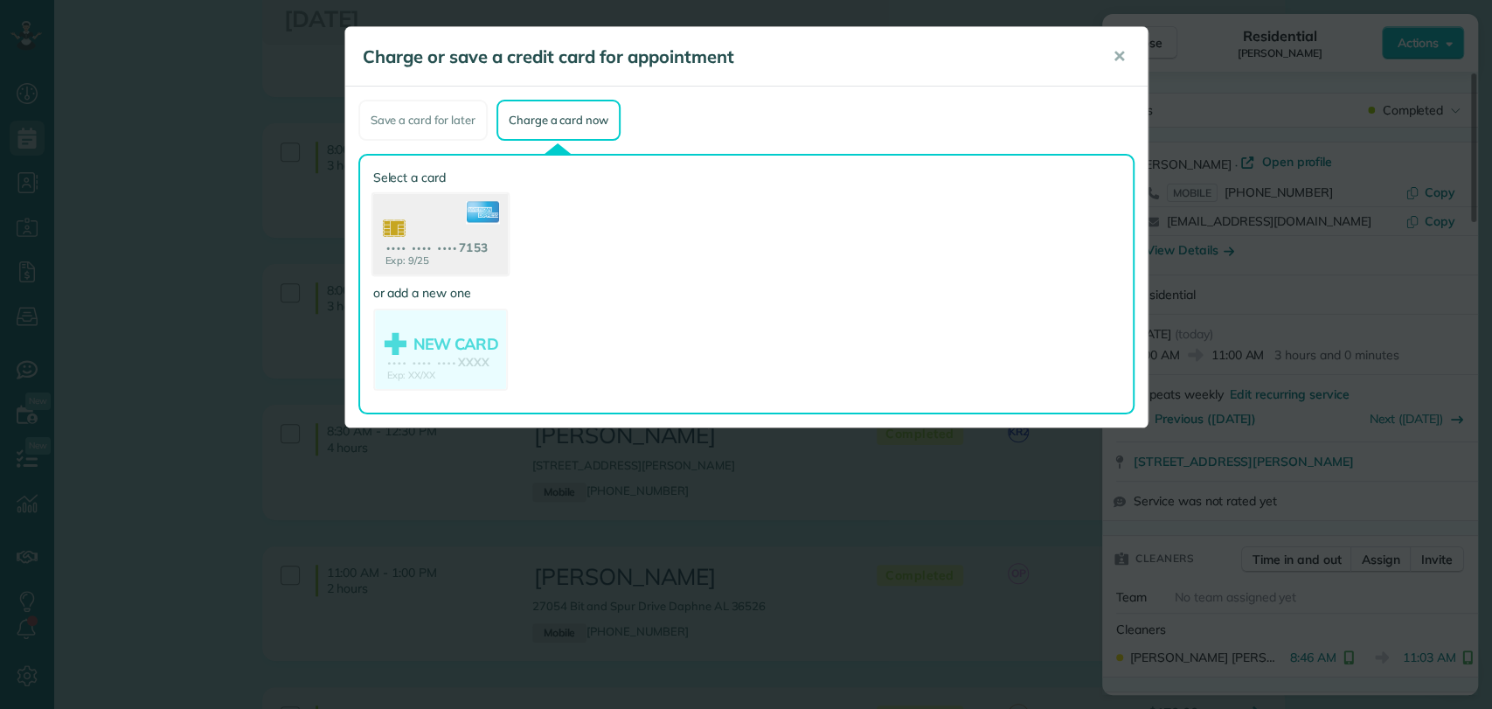
click at [427, 233] on use at bounding box center [439, 236] width 135 height 85
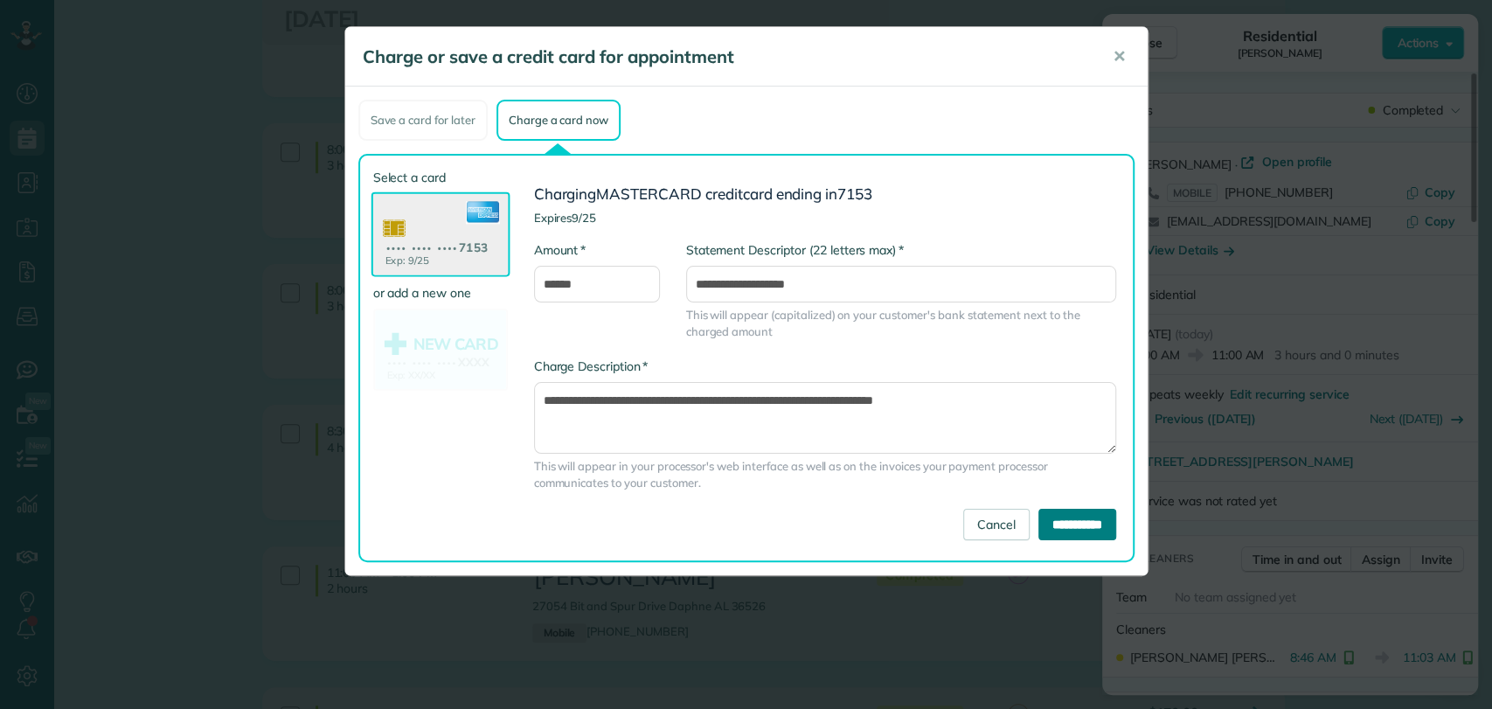
click at [1049, 528] on input "**********" at bounding box center [1078, 524] width 78 height 31
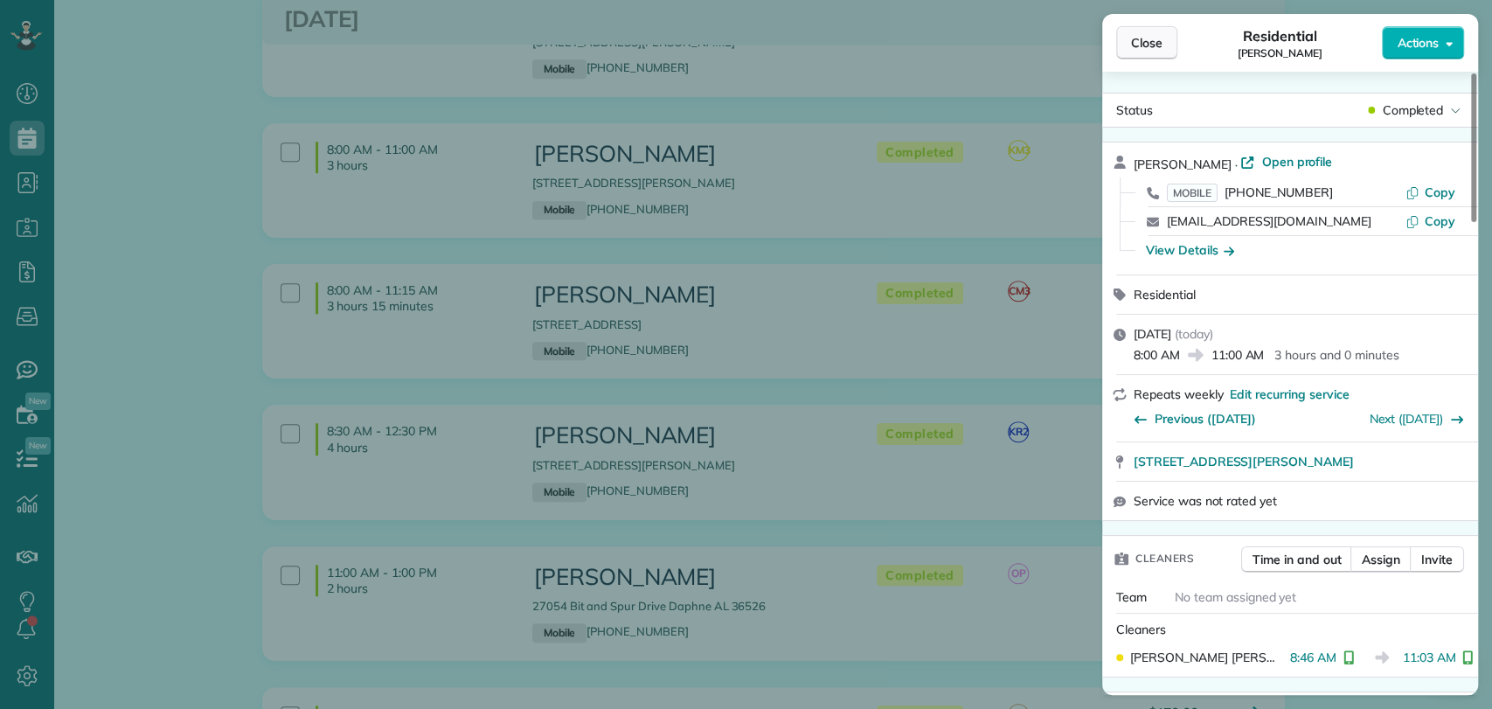
click at [1163, 52] on button "Close" at bounding box center [1146, 42] width 61 height 33
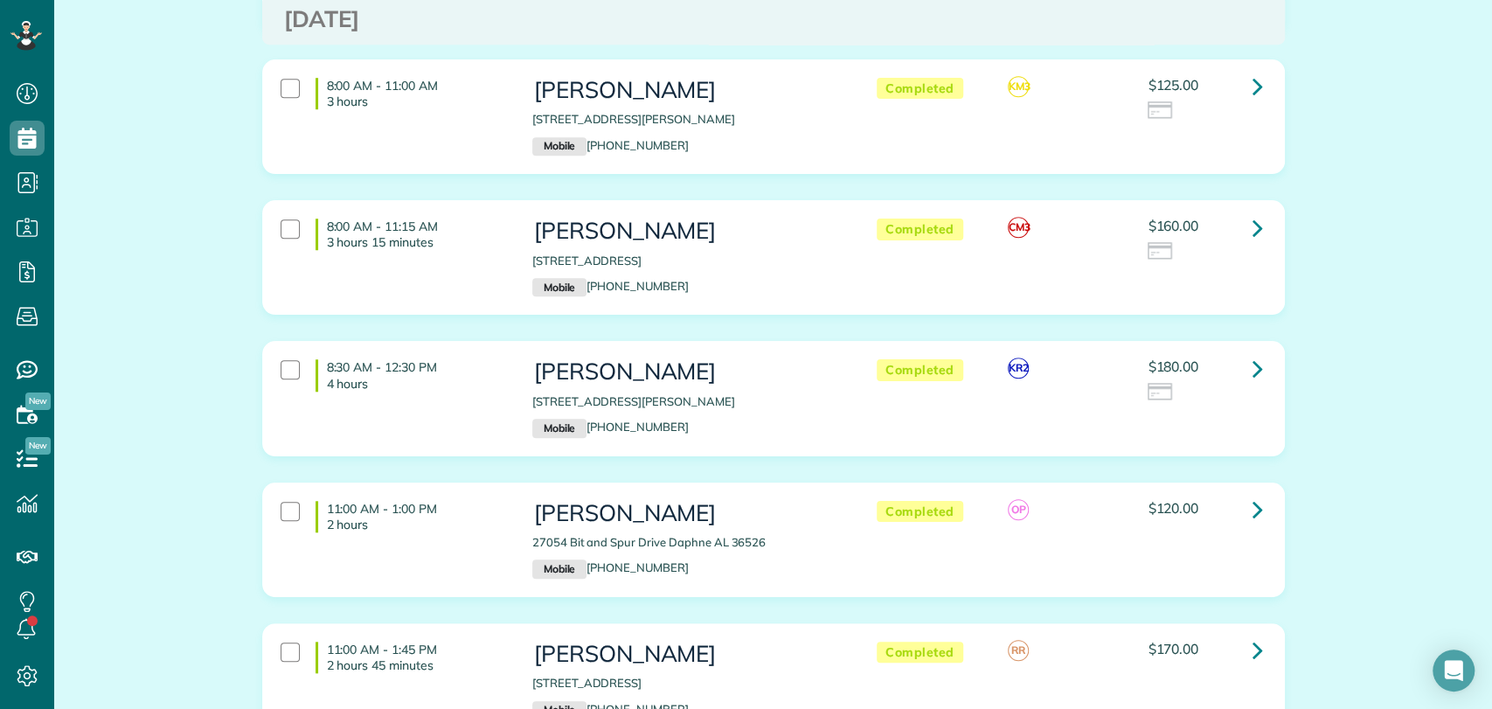
scroll to position [874, 0]
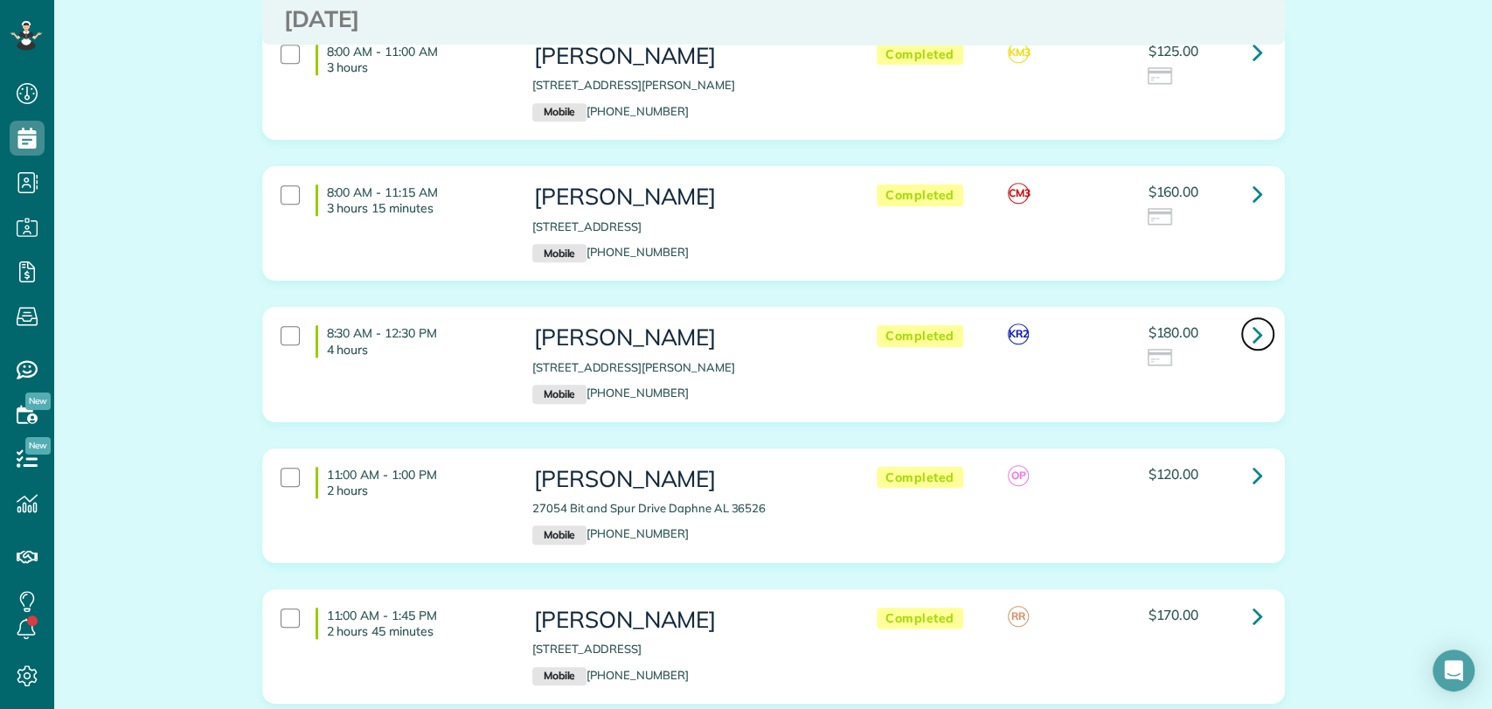
click at [1240, 316] on link at bounding box center [1257, 333] width 35 height 35
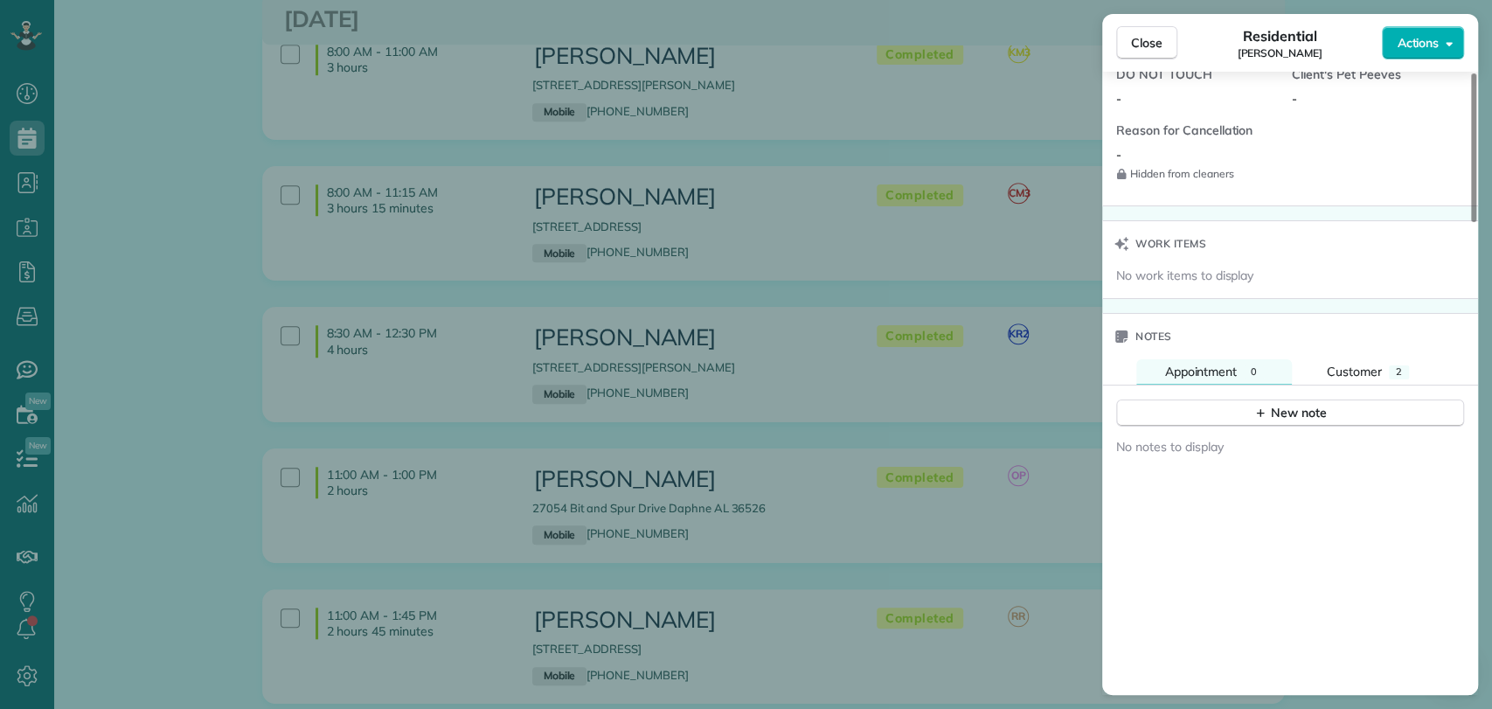
scroll to position [1559, 0]
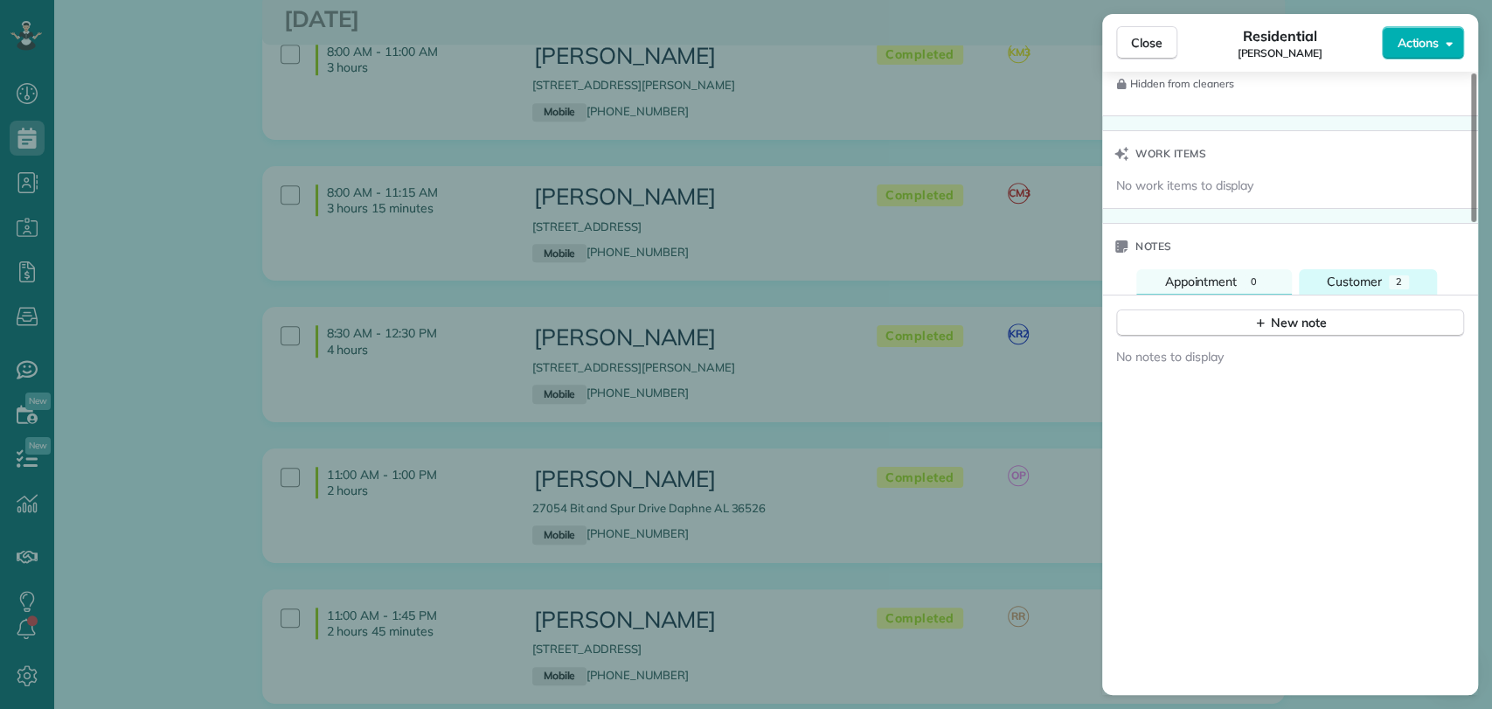
click at [1357, 274] on span "Customer" at bounding box center [1354, 282] width 55 height 16
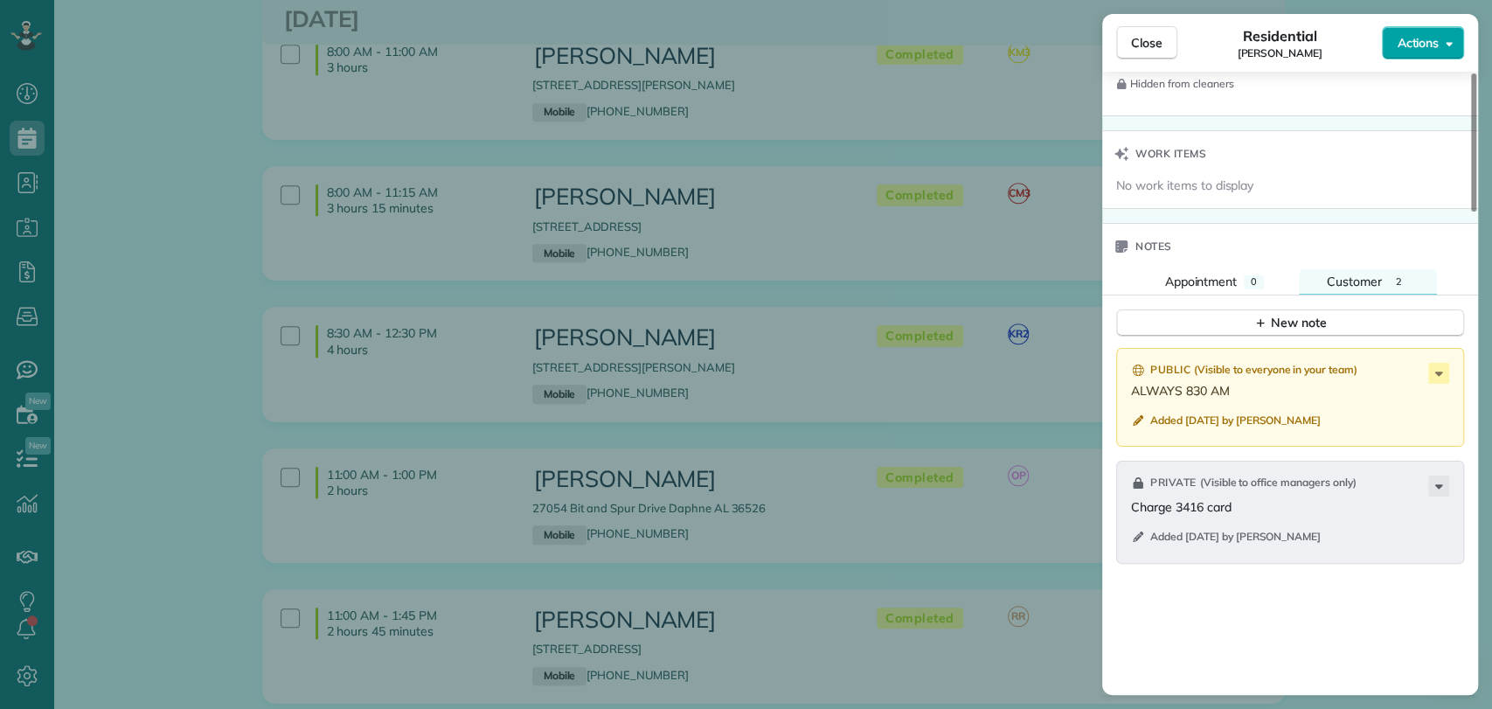
click at [1426, 50] on span "Actions" at bounding box center [1418, 42] width 42 height 17
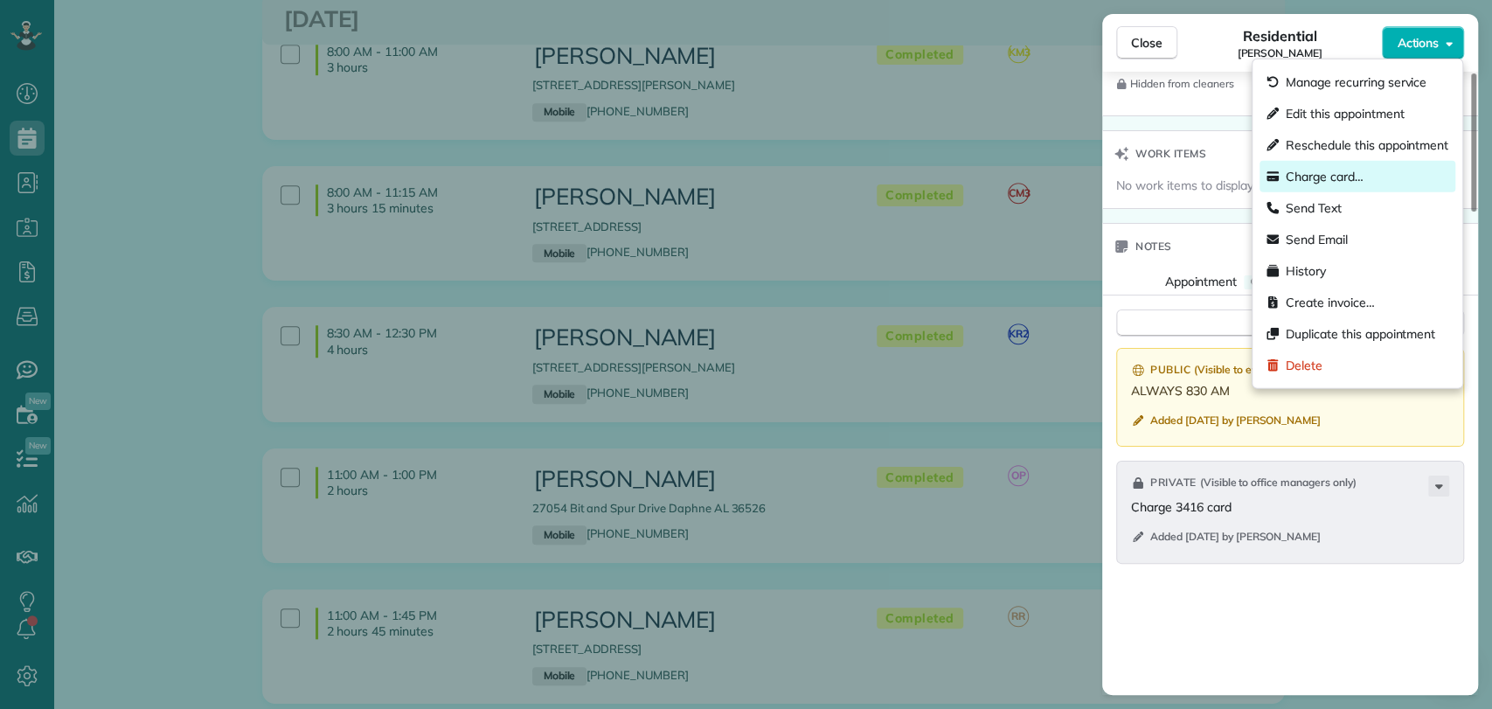
click at [1320, 175] on span "Charge card…" at bounding box center [1325, 176] width 78 height 17
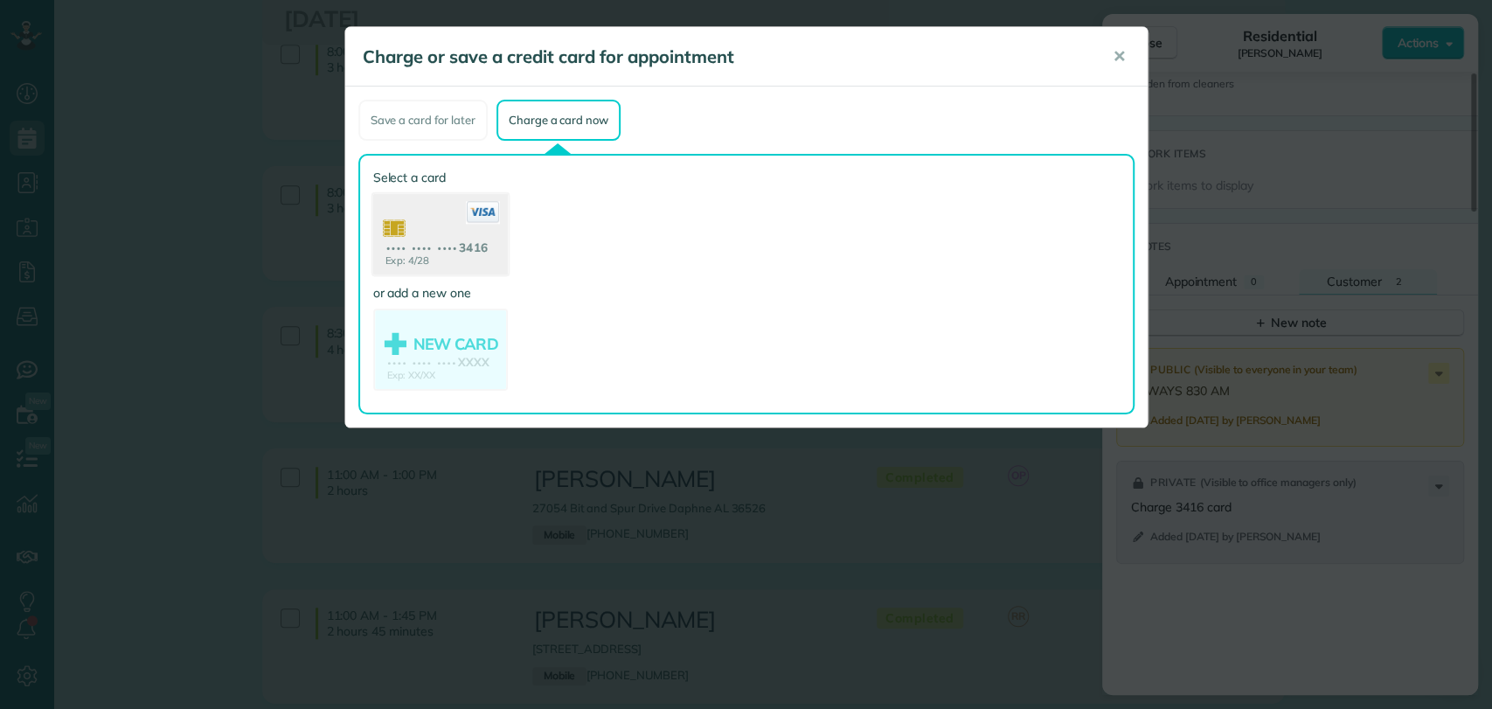
click at [424, 236] on use at bounding box center [439, 236] width 135 height 85
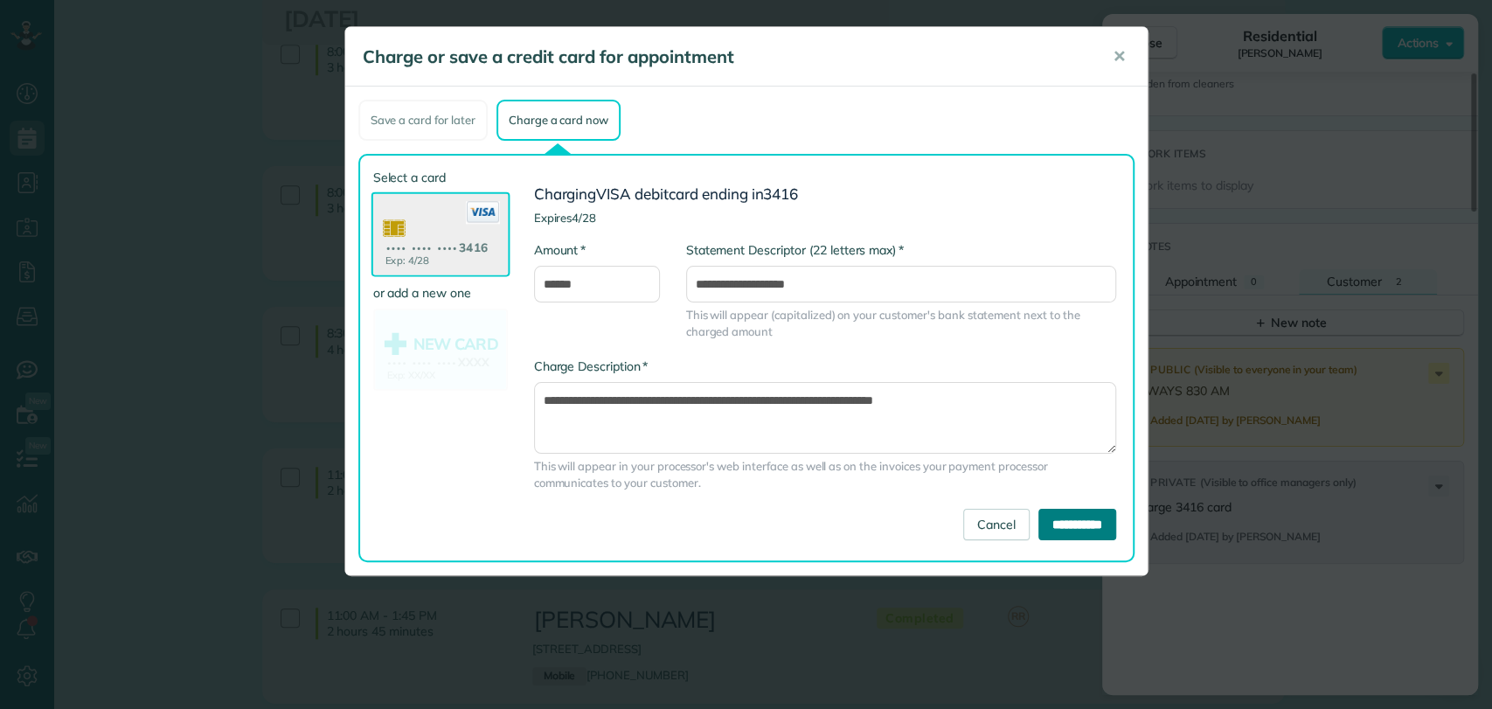
click at [1065, 526] on input "**********" at bounding box center [1078, 524] width 78 height 31
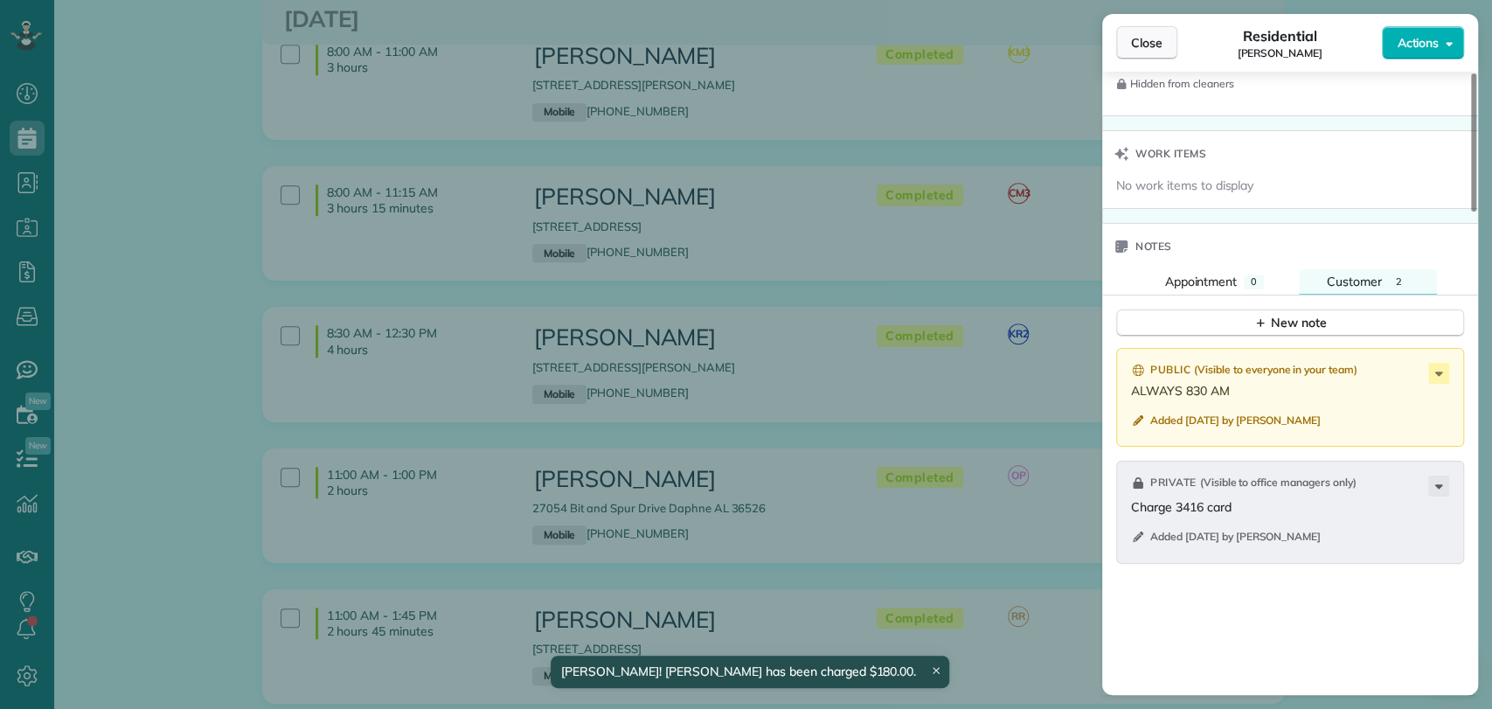
click at [1148, 44] on span "Close" at bounding box center [1146, 42] width 31 height 17
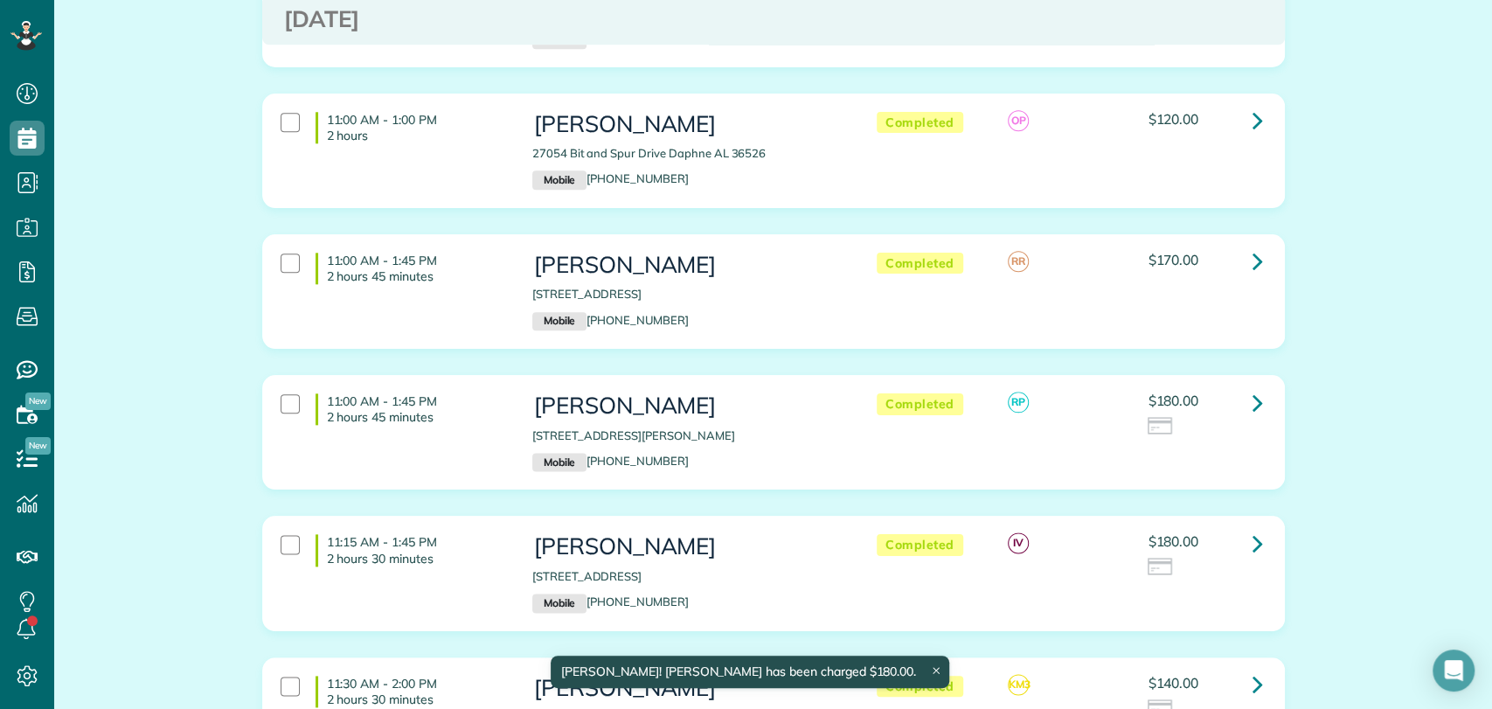
scroll to position [1262, 0]
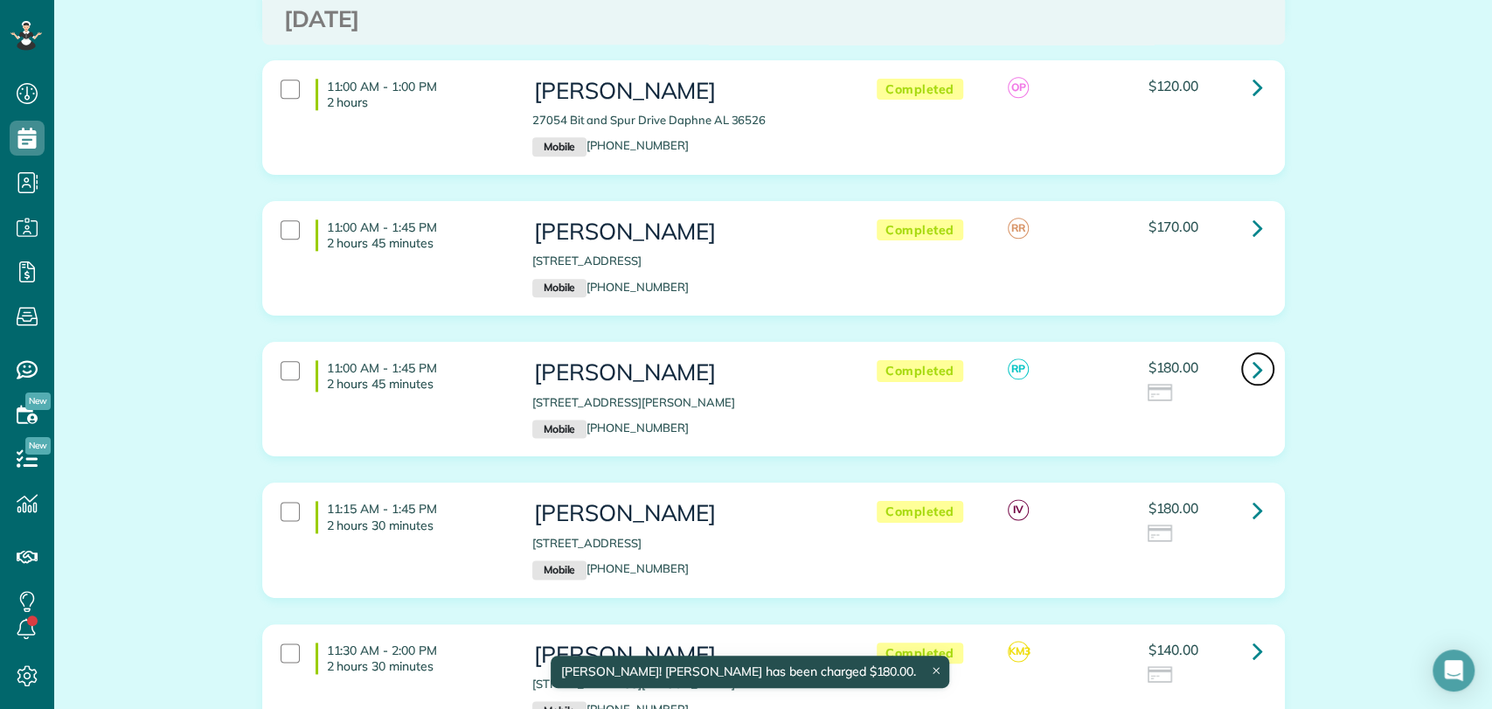
click at [1240, 351] on link at bounding box center [1257, 368] width 35 height 35
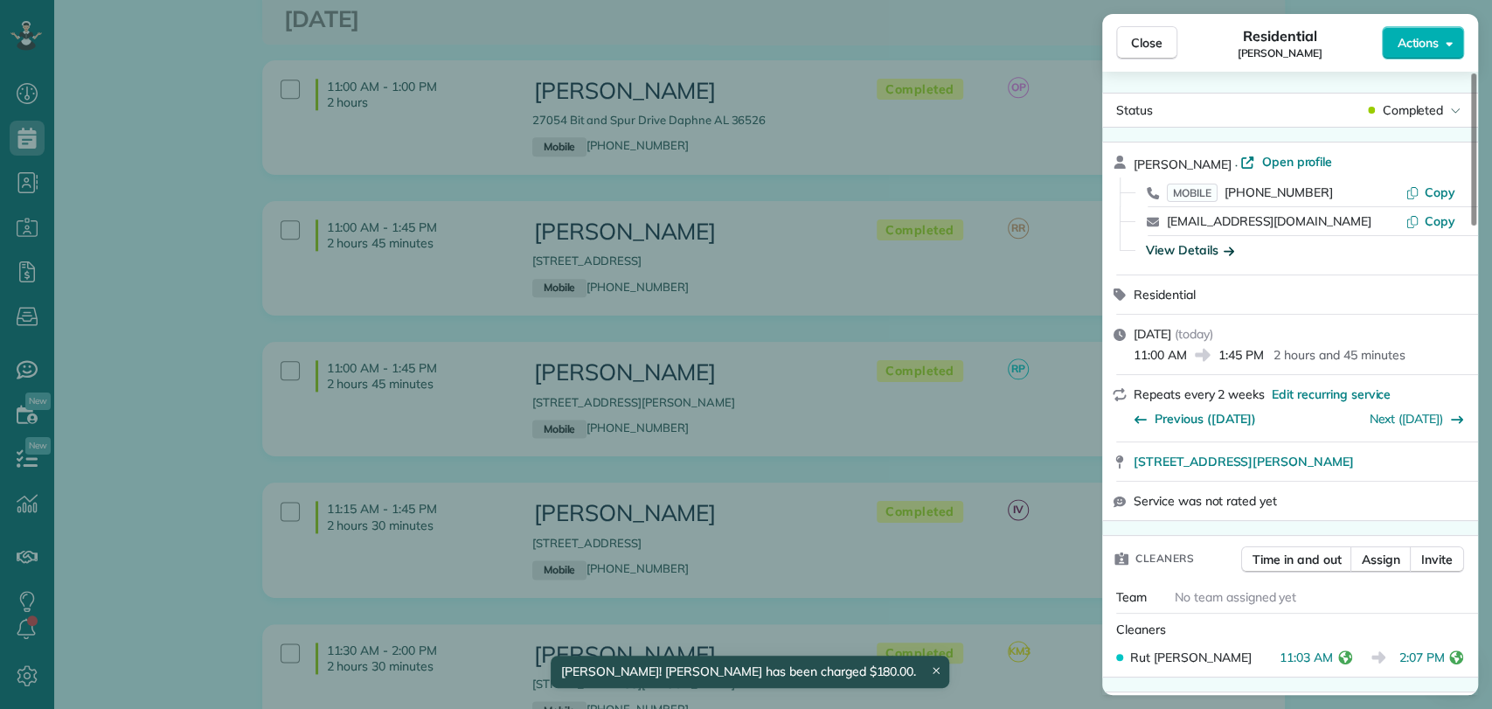
click at [1189, 253] on div "View Details" at bounding box center [1190, 249] width 88 height 17
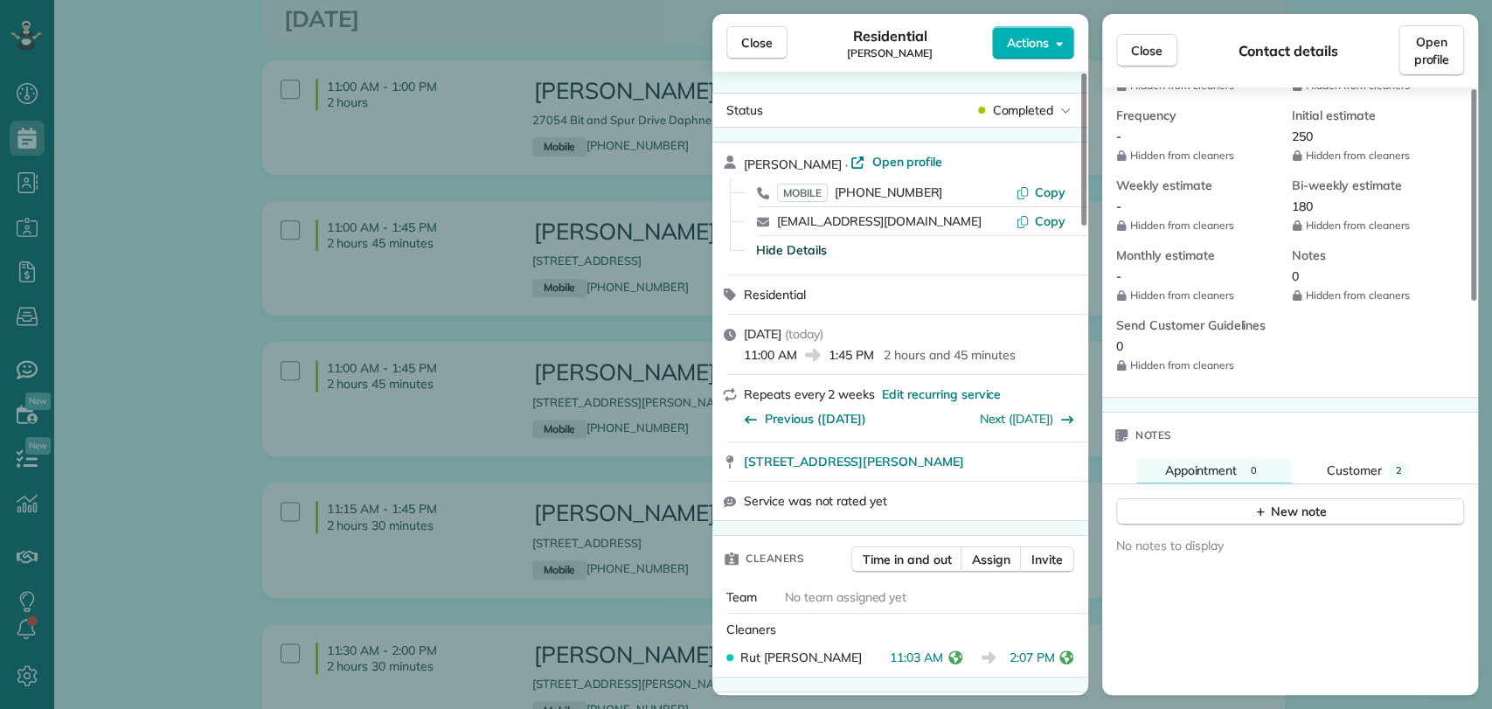
scroll to position [776, 0]
click at [1371, 461] on span "Customer" at bounding box center [1354, 469] width 55 height 16
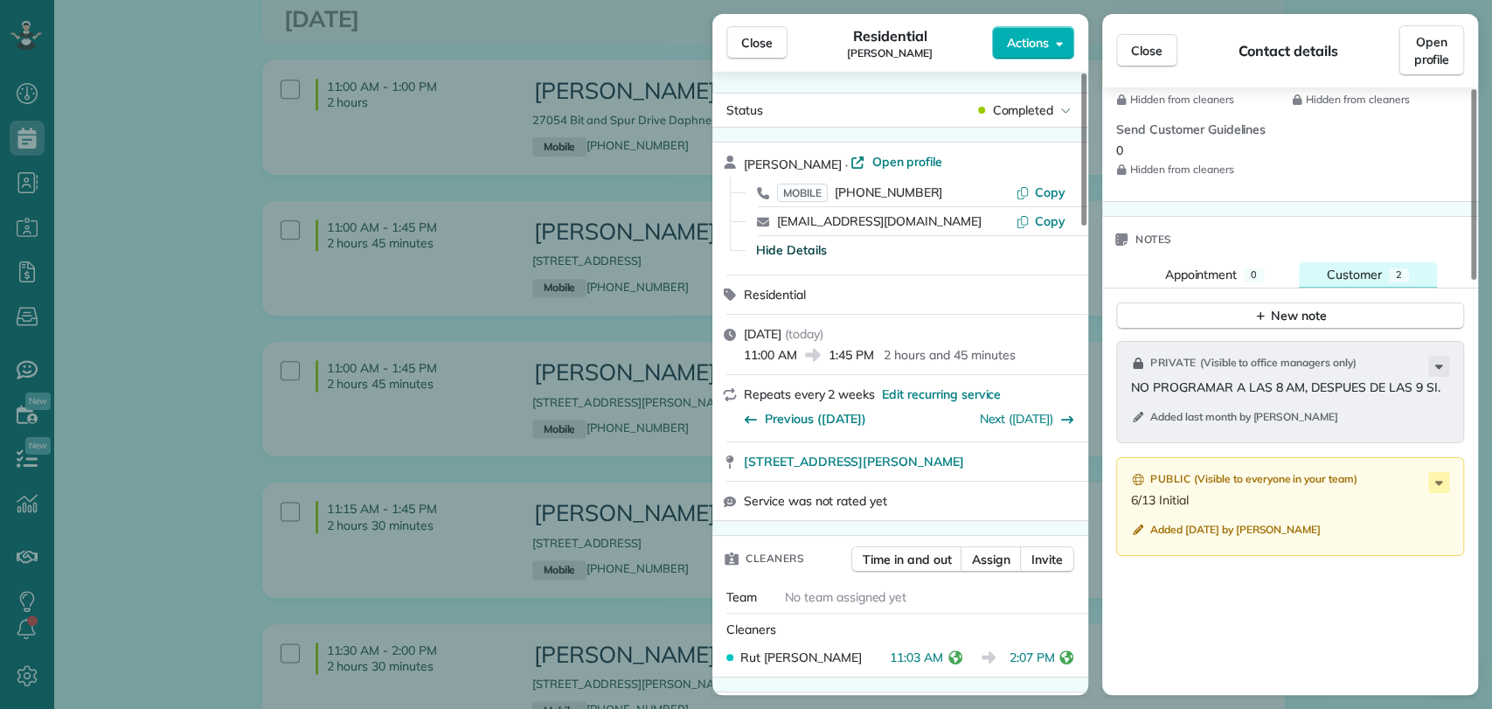
scroll to position [971, 0]
click at [1035, 36] on span "Actions" at bounding box center [1028, 42] width 42 height 17
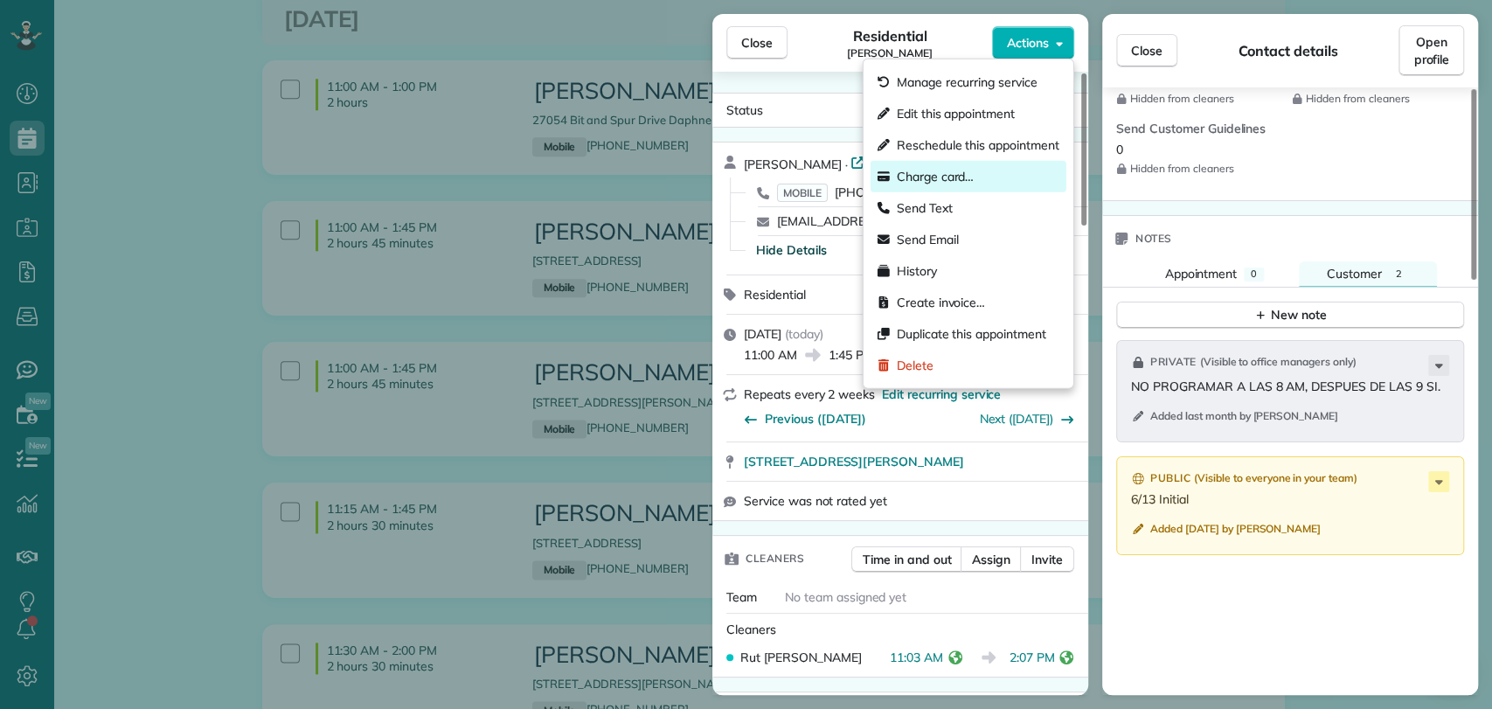
click at [978, 176] on div "Charge card…" at bounding box center [969, 176] width 196 height 31
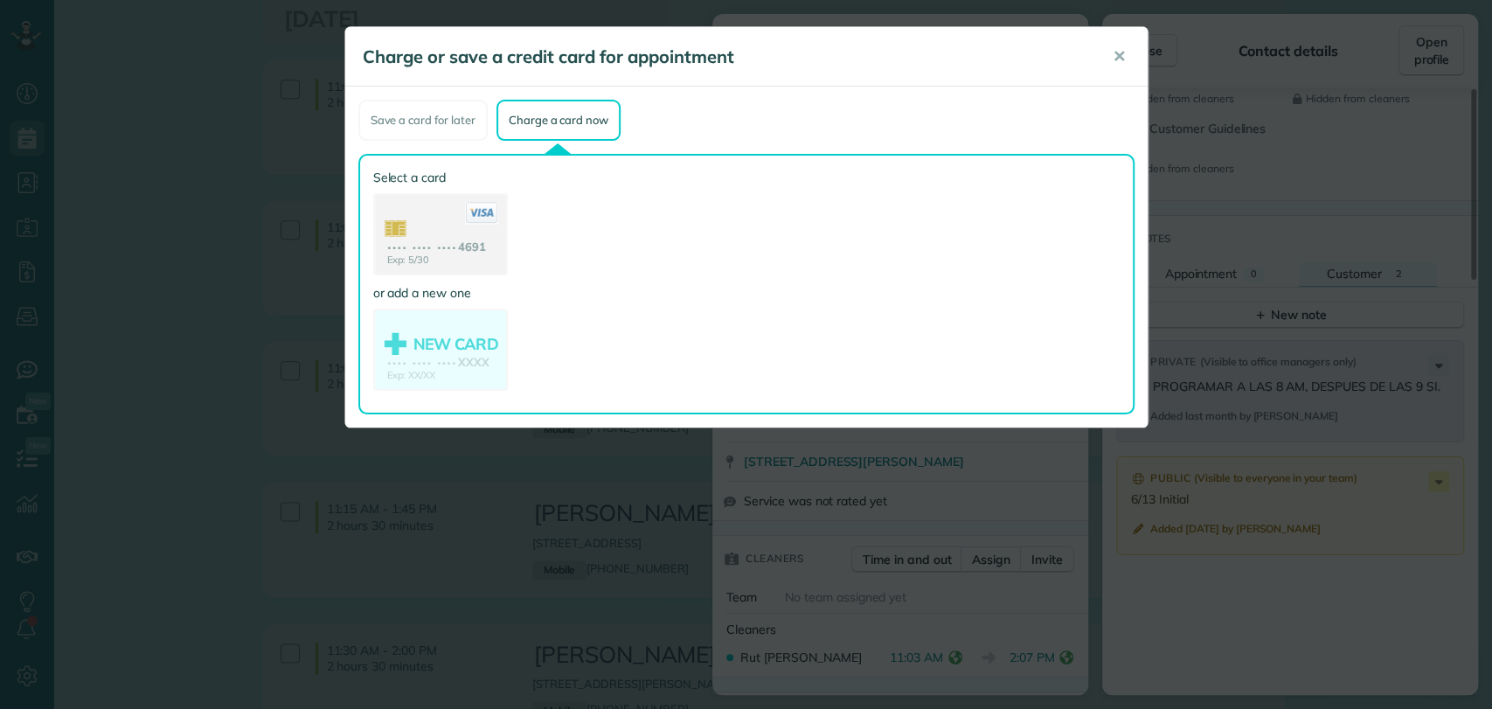
click at [432, 241] on use at bounding box center [440, 236] width 131 height 82
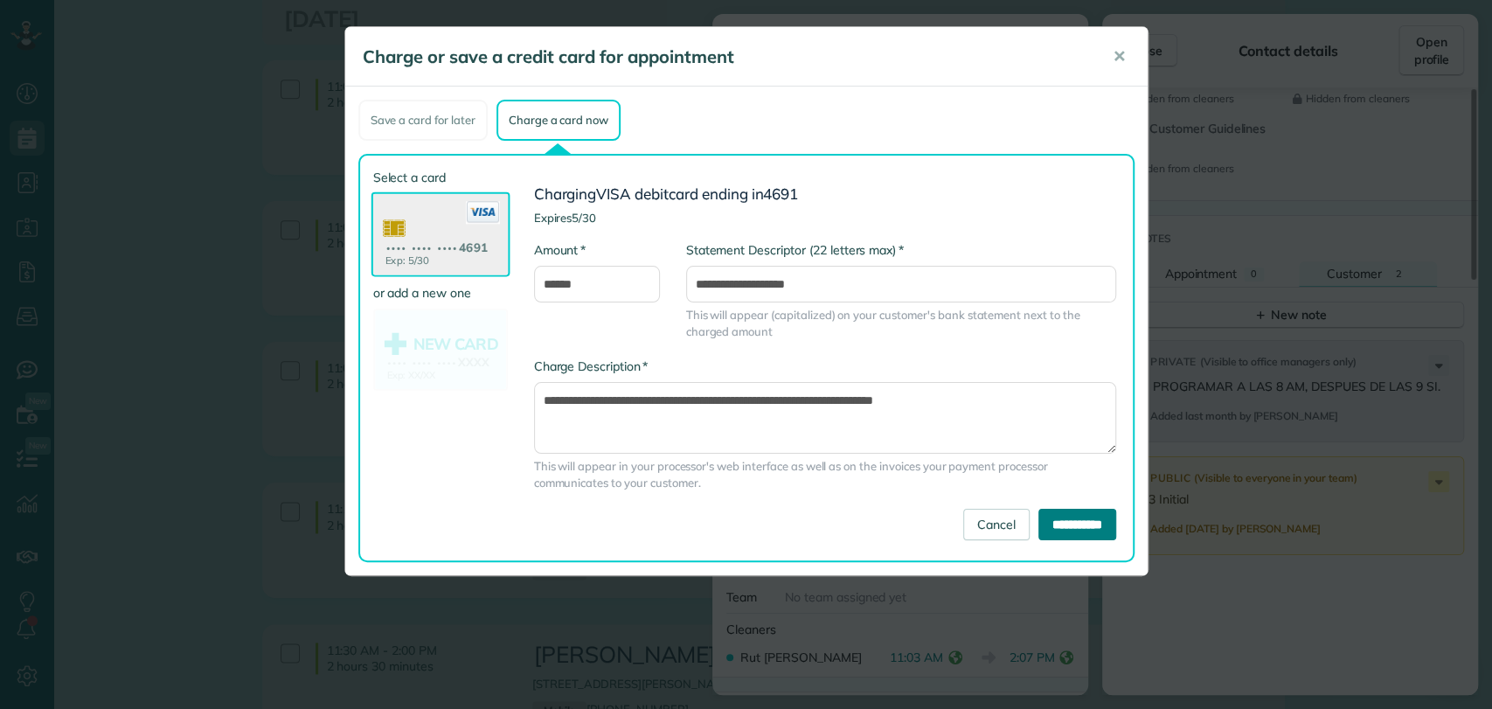
click at [1064, 522] on input "**********" at bounding box center [1078, 524] width 78 height 31
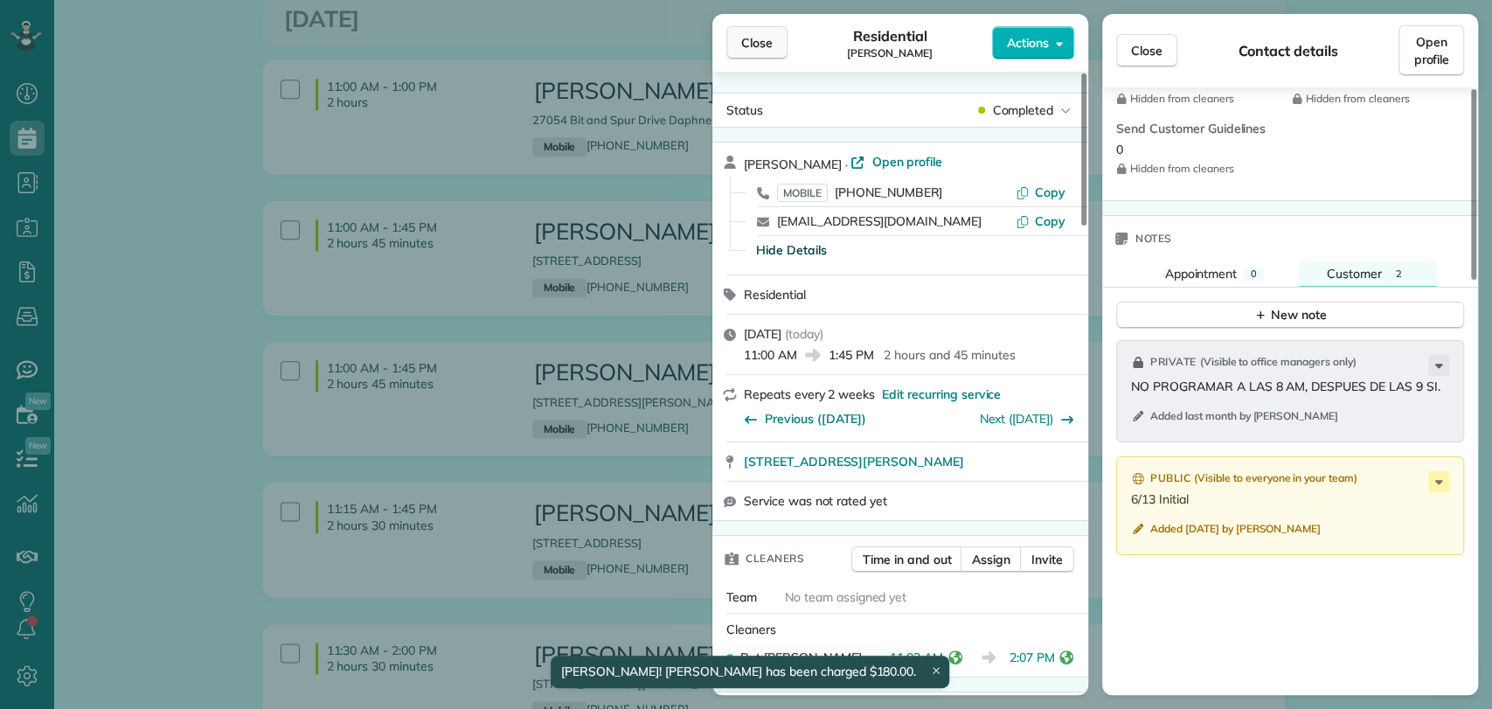
click at [733, 46] on button "Close" at bounding box center [756, 42] width 61 height 33
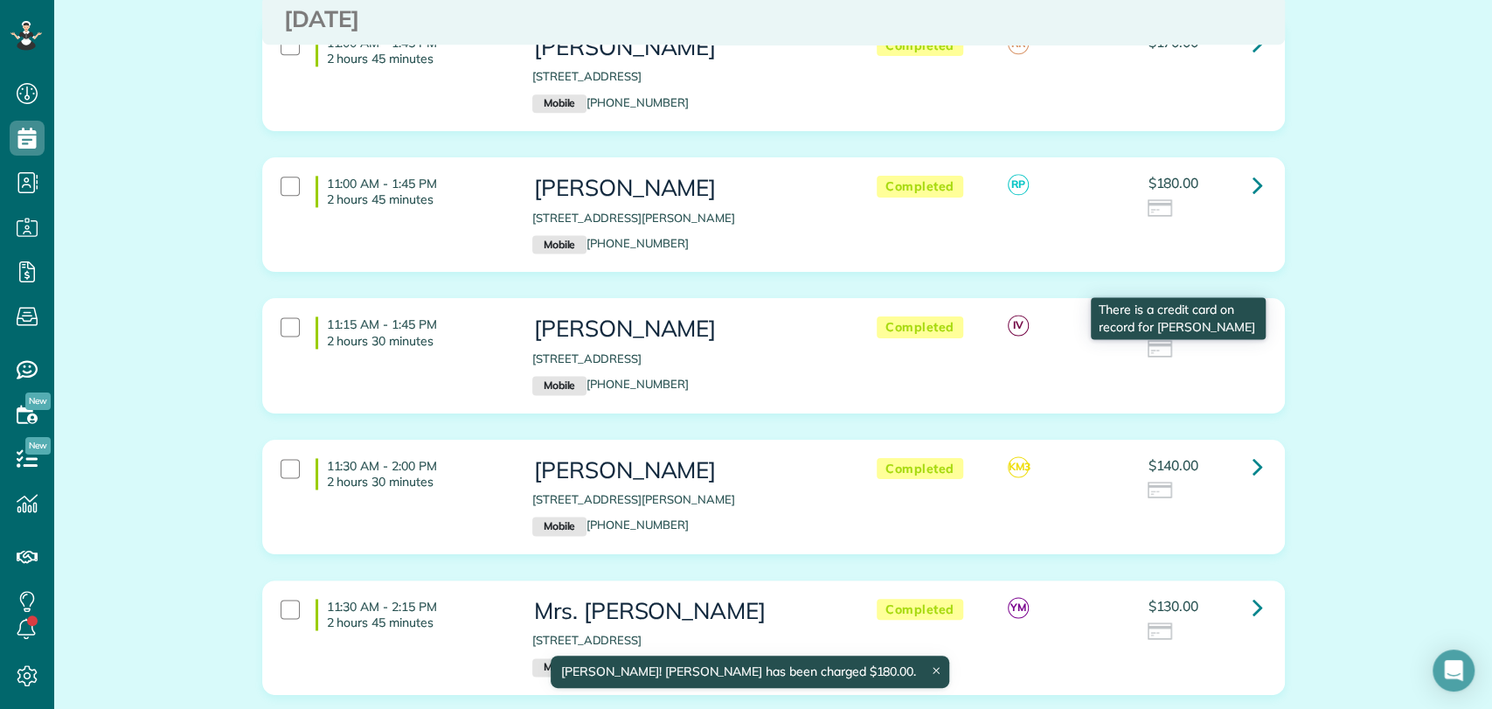
scroll to position [1456, 0]
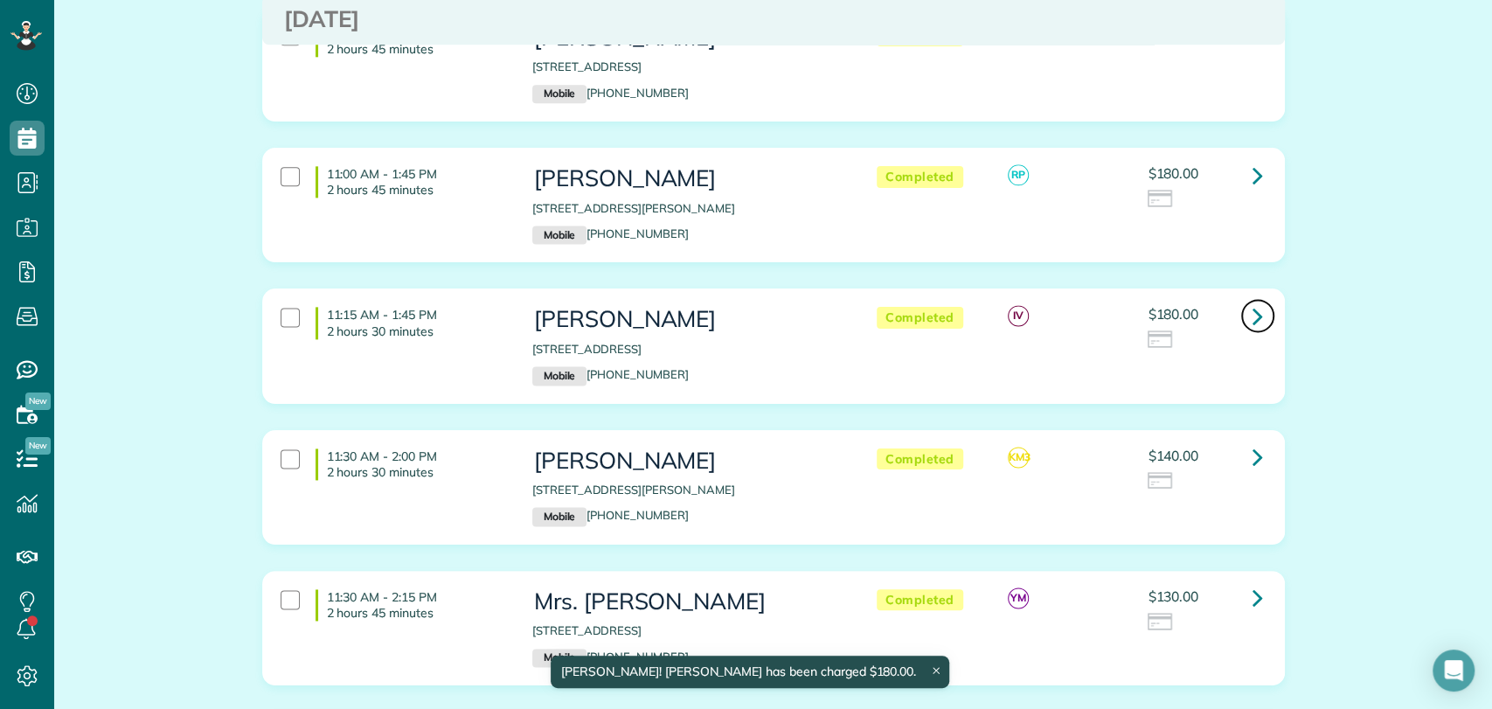
click at [1255, 298] on link at bounding box center [1257, 315] width 35 height 35
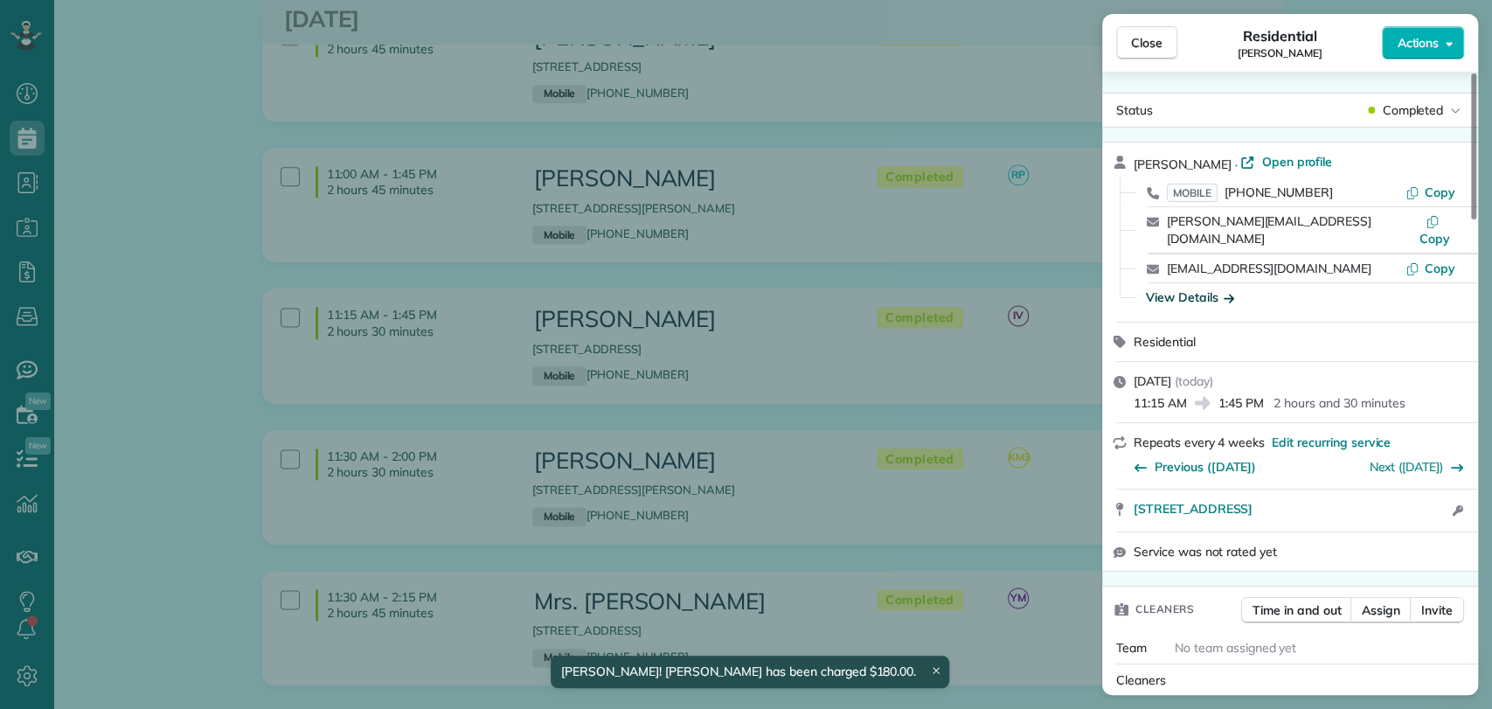
click at [1201, 288] on div "View Details" at bounding box center [1190, 296] width 88 height 17
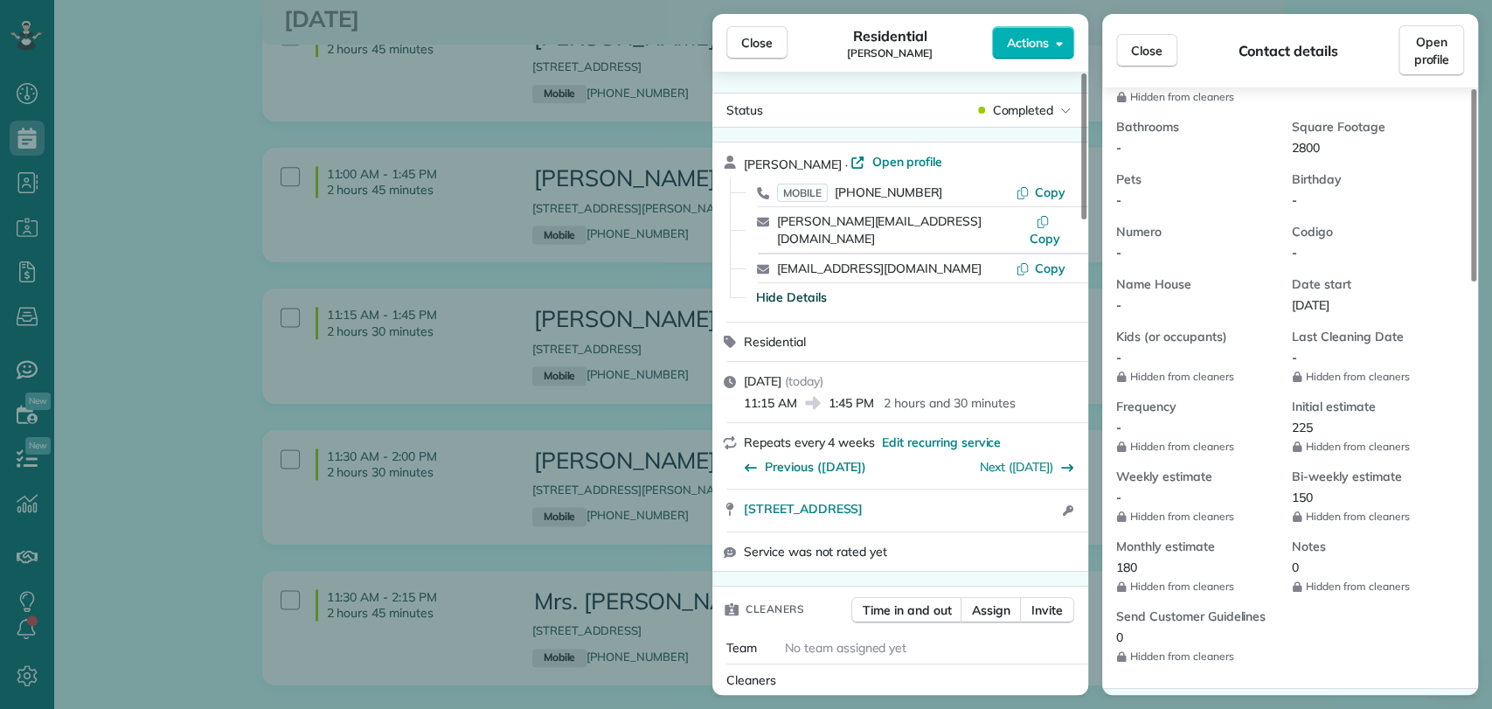
scroll to position [582, 0]
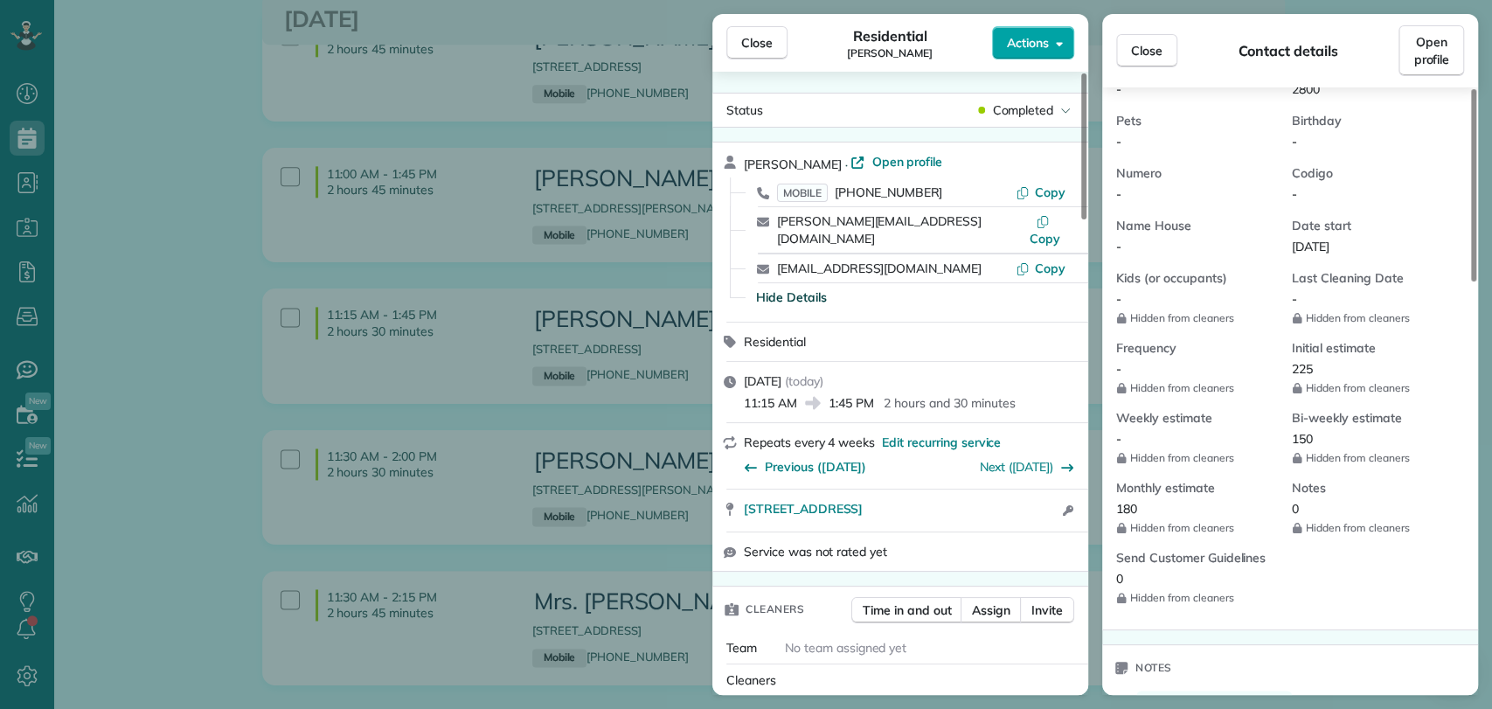
click at [1019, 49] on span "Actions" at bounding box center [1028, 42] width 42 height 17
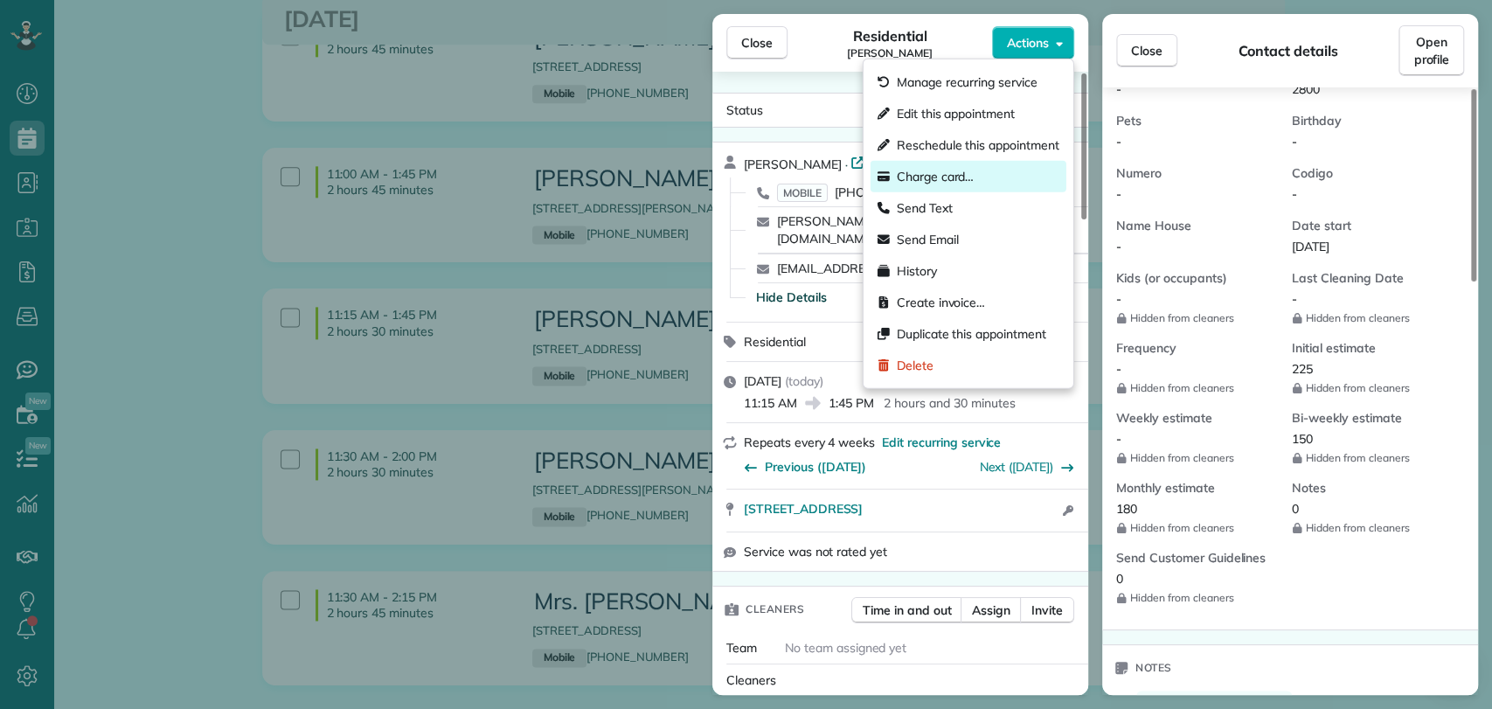
click at [997, 177] on div "Charge card…" at bounding box center [969, 176] width 196 height 31
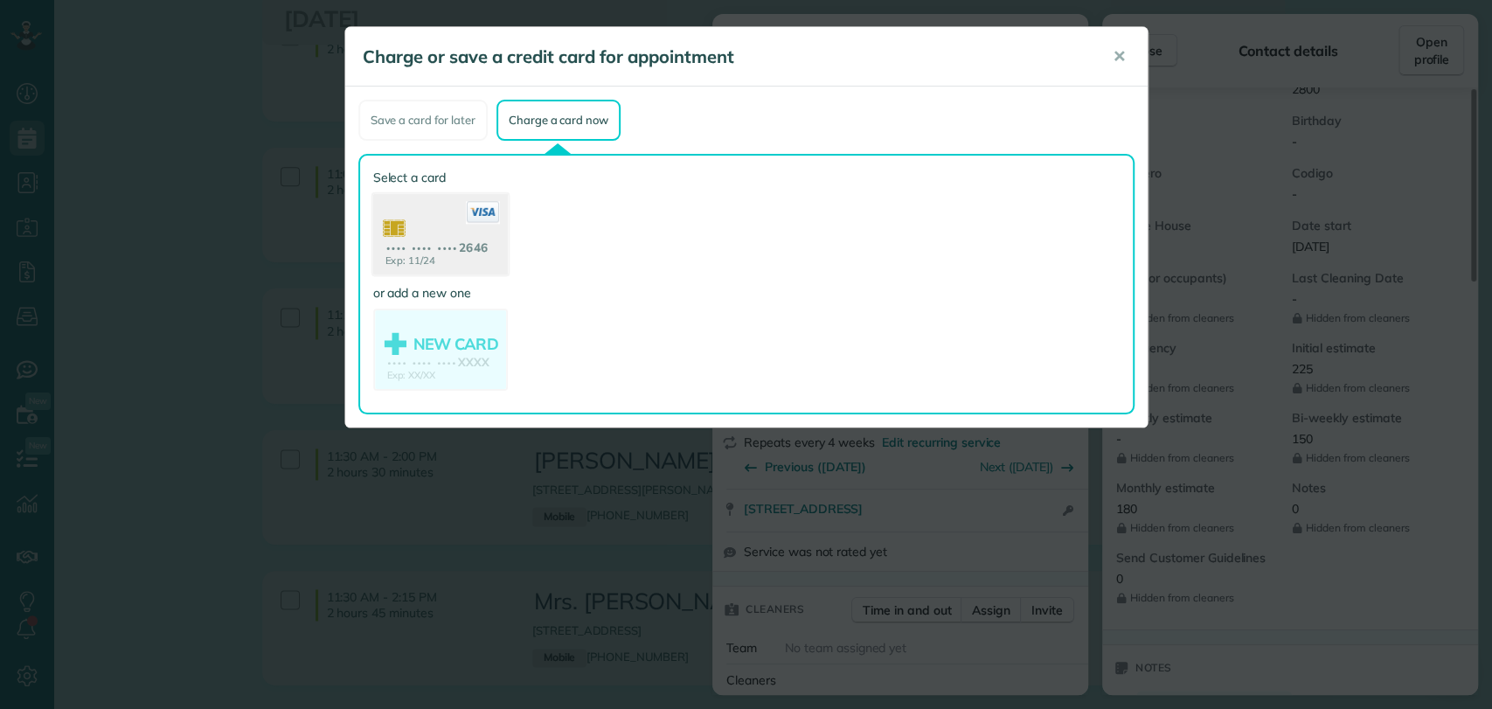
click at [435, 266] on use at bounding box center [439, 236] width 135 height 85
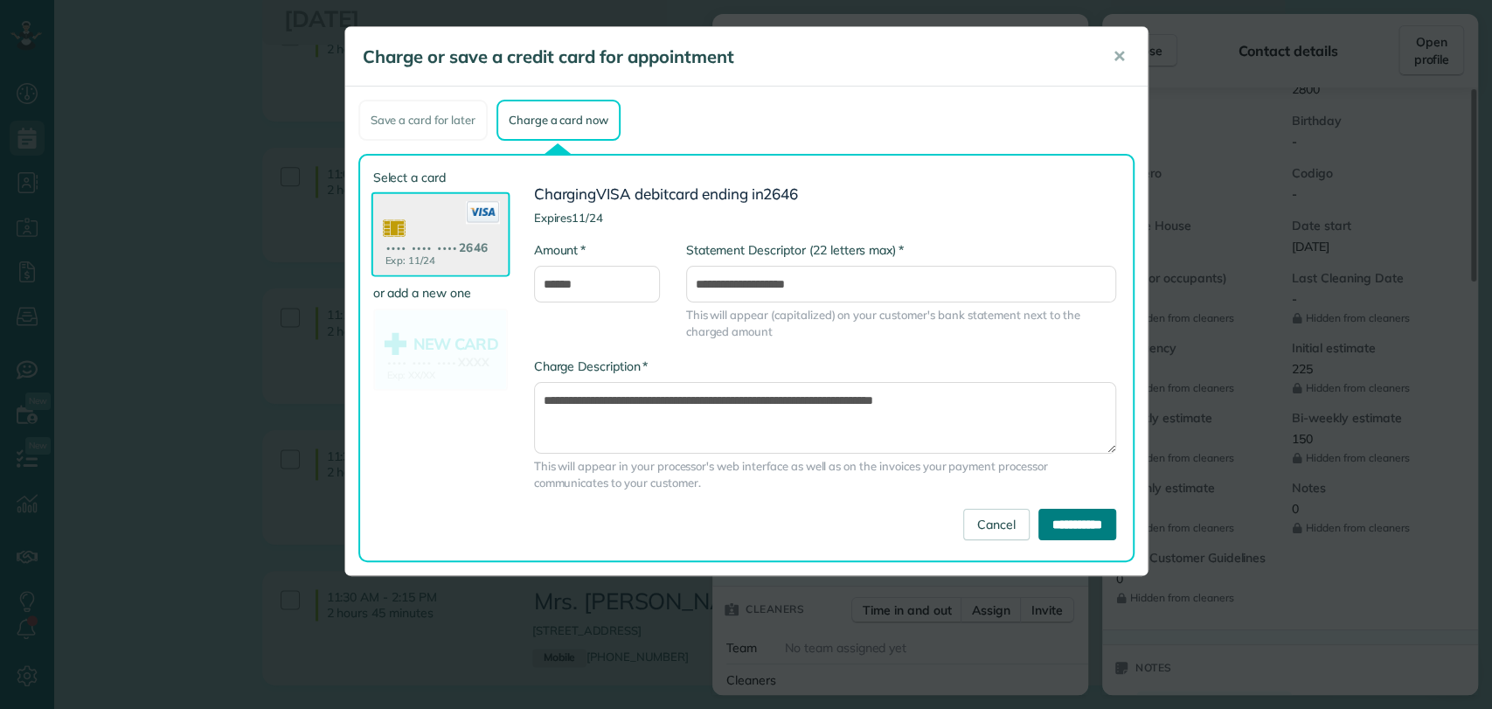
click at [1056, 518] on input "**********" at bounding box center [1078, 524] width 78 height 31
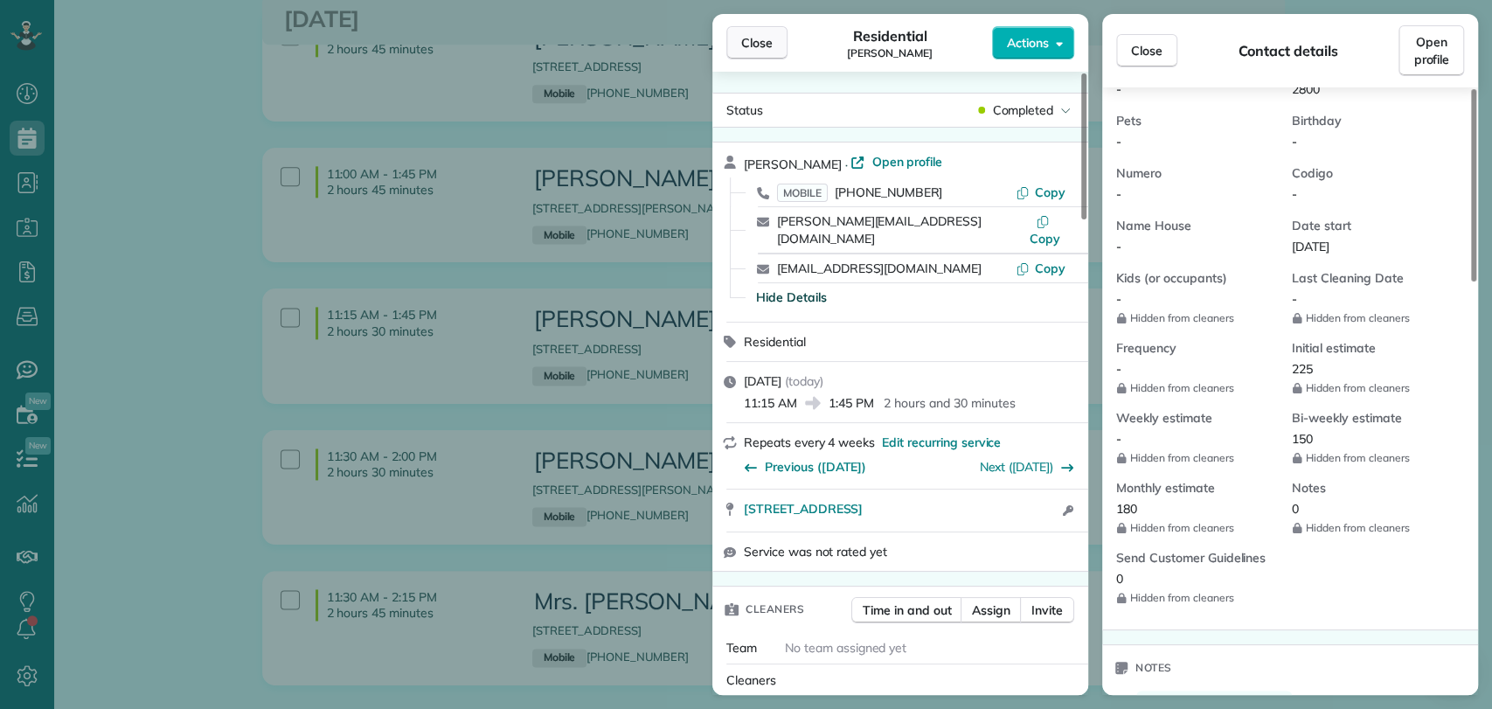
click at [755, 46] on span "Close" at bounding box center [756, 42] width 31 height 17
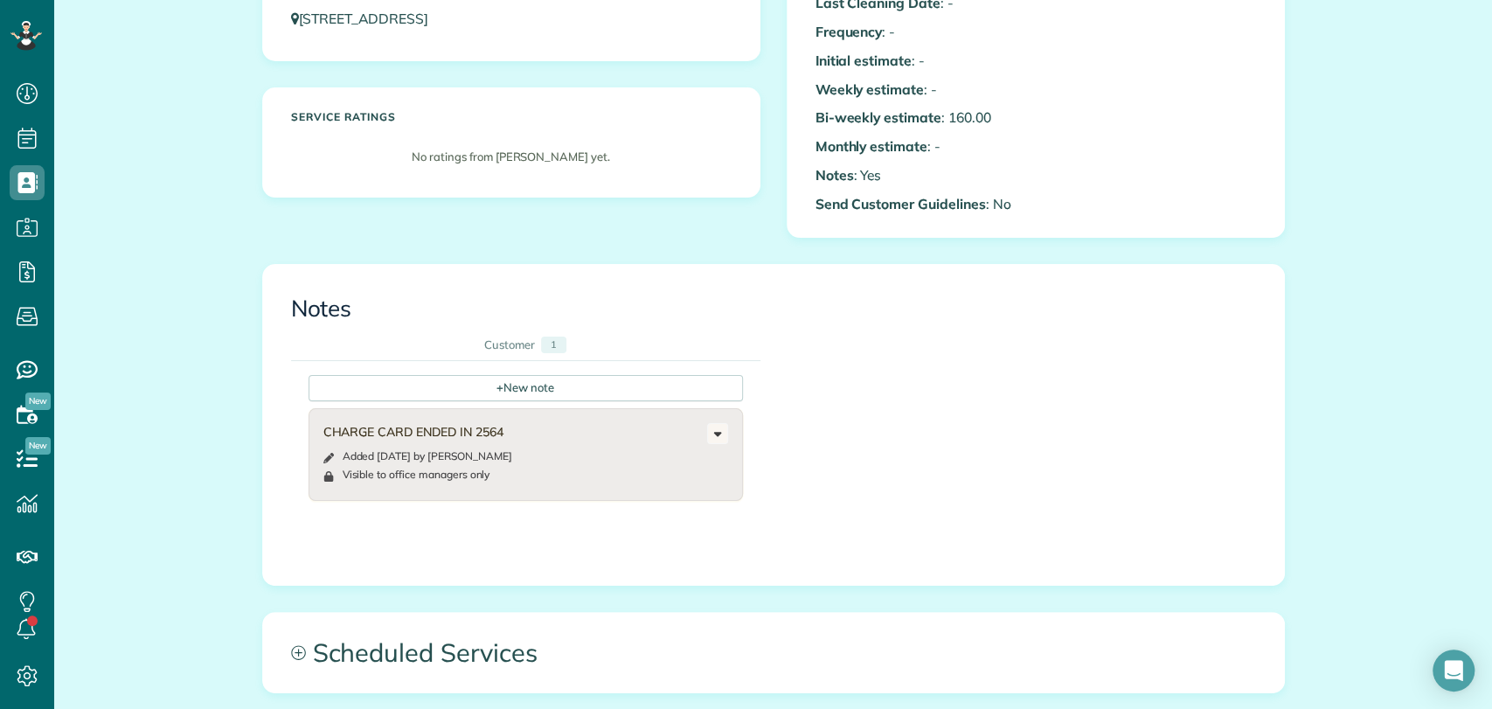
scroll to position [776, 0]
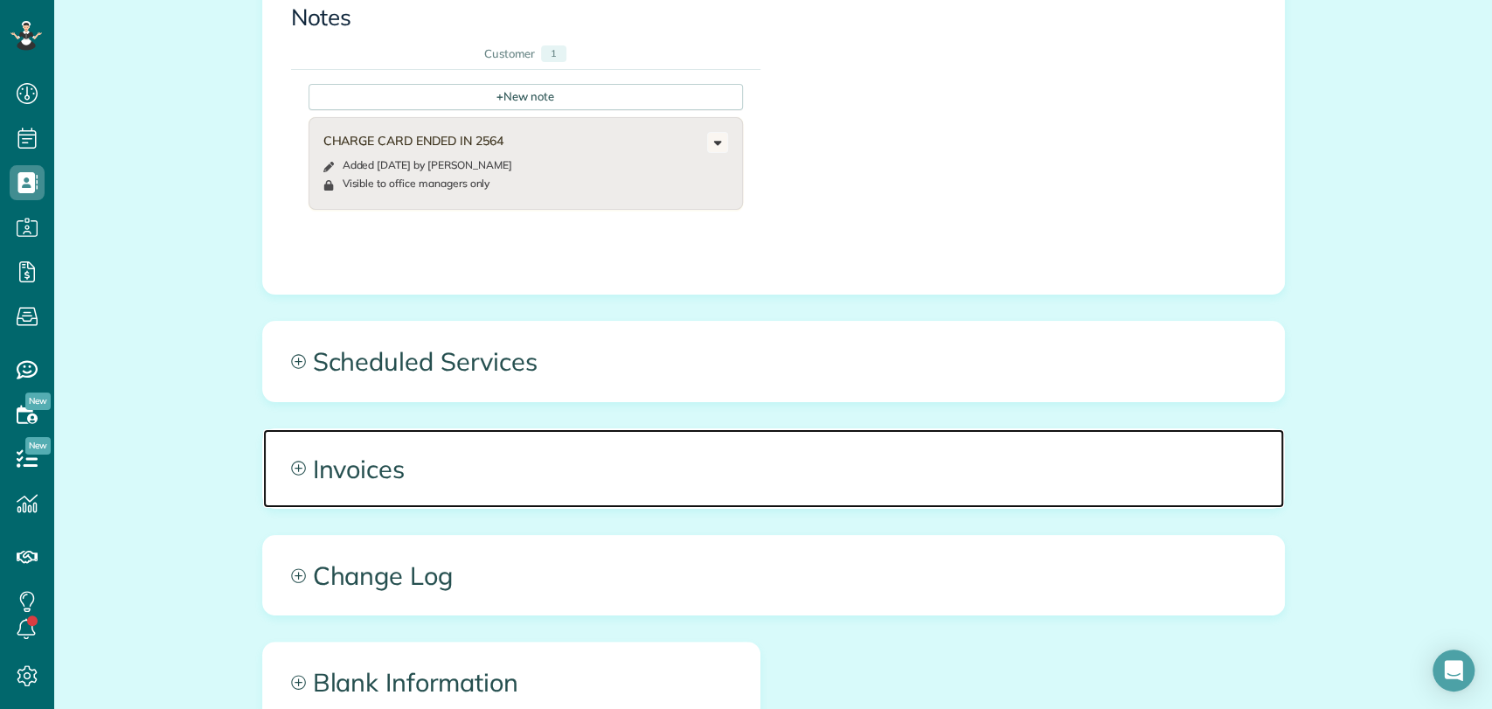
click at [412, 462] on span "Invoices" at bounding box center [773, 468] width 1021 height 79
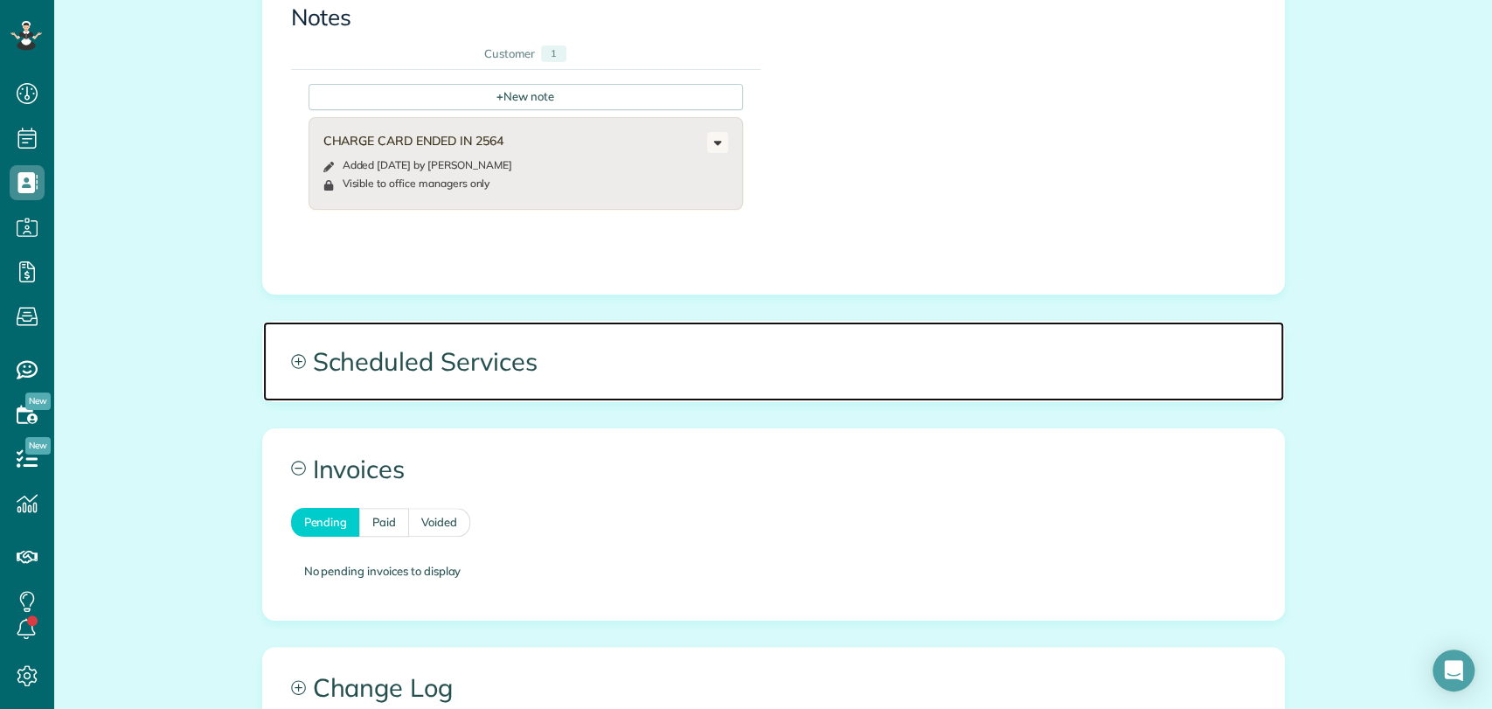
click at [434, 392] on span "Scheduled Services" at bounding box center [773, 361] width 1021 height 79
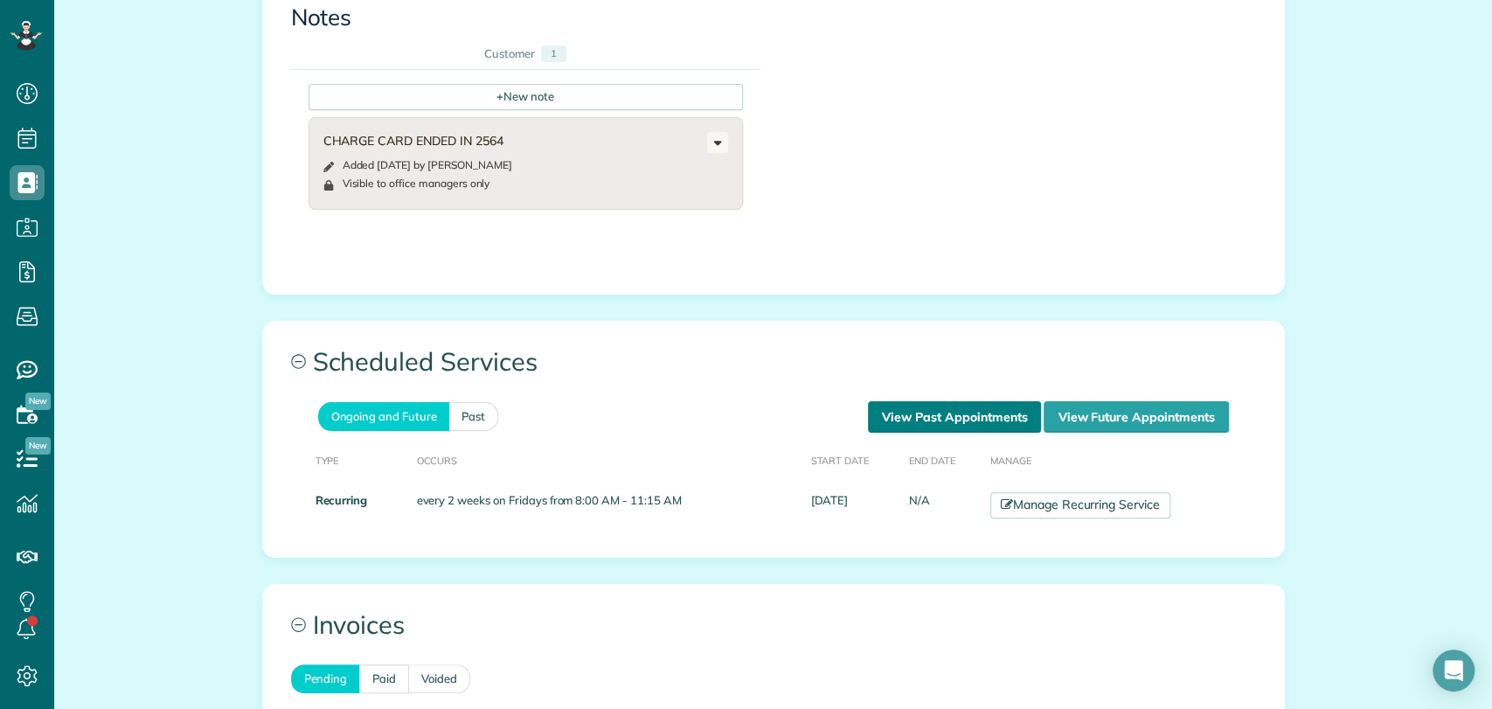
click at [893, 406] on link "View Past Appointments" at bounding box center [954, 416] width 173 height 31
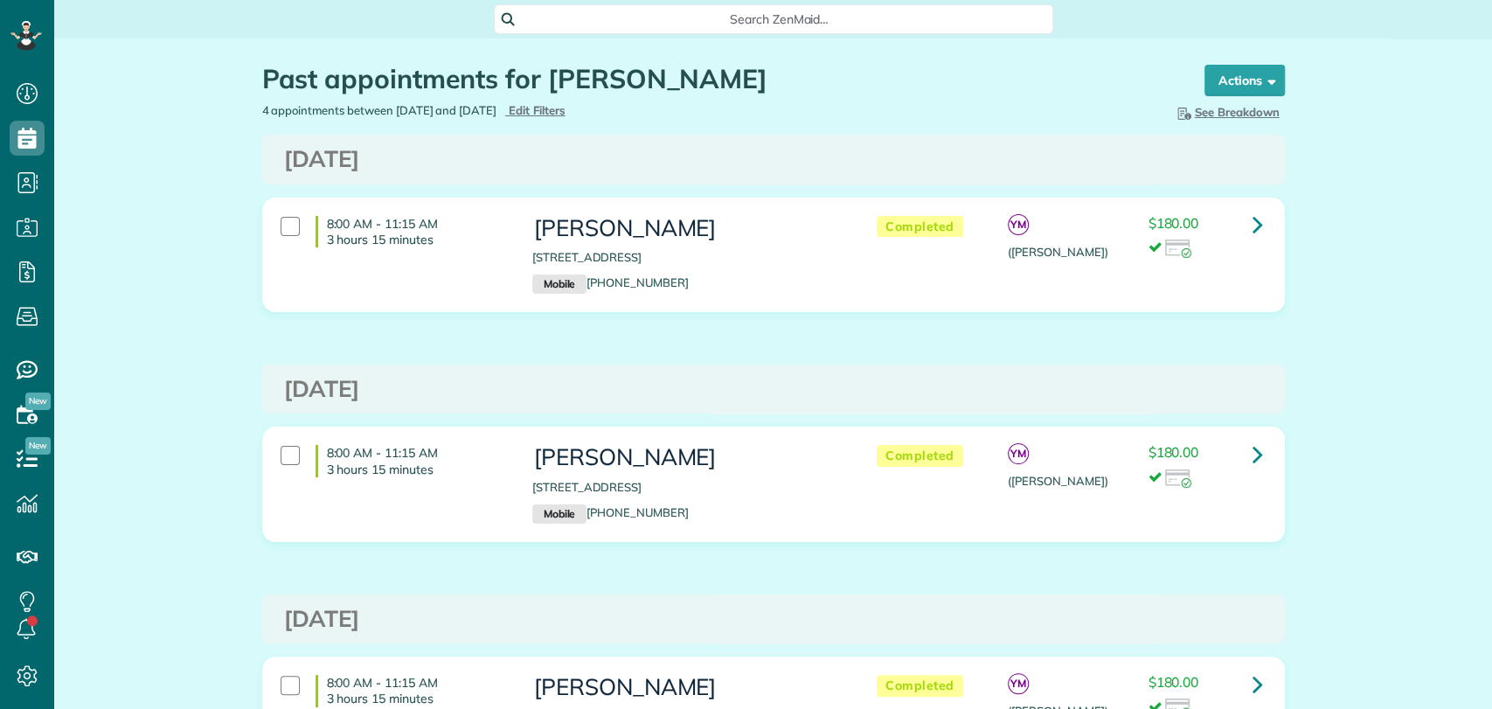
scroll to position [7, 7]
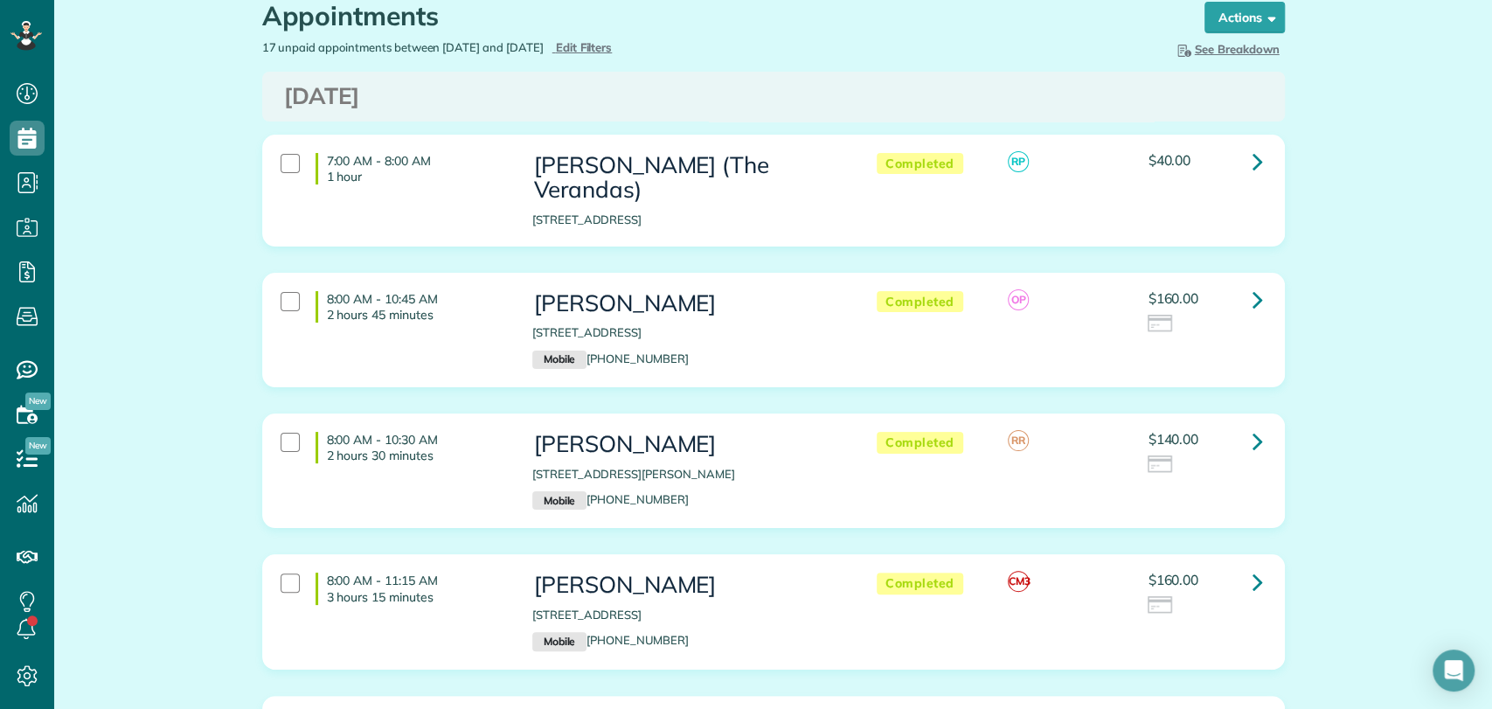
scroll to position [97, 0]
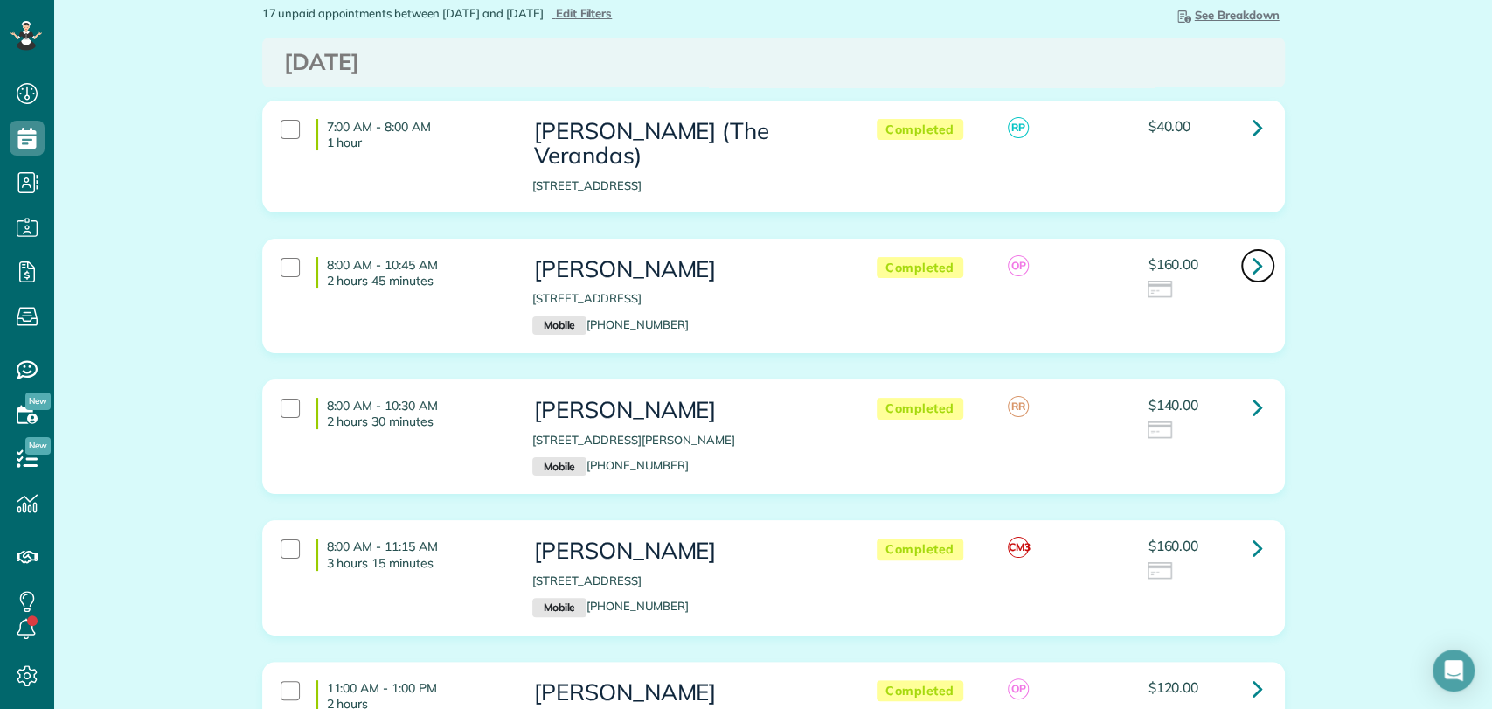
click at [1253, 250] on icon at bounding box center [1258, 265] width 10 height 31
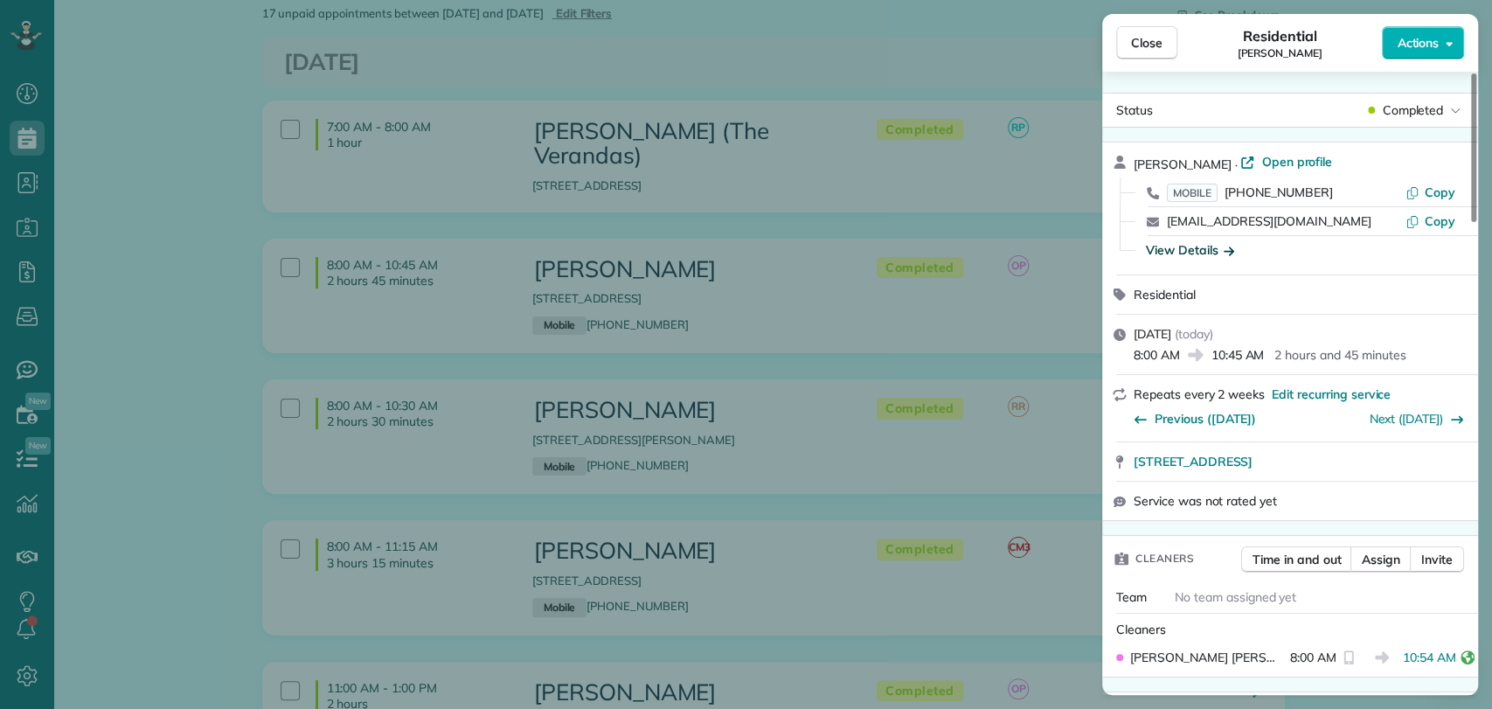
click at [1210, 250] on div "View Details" at bounding box center [1190, 249] width 88 height 17
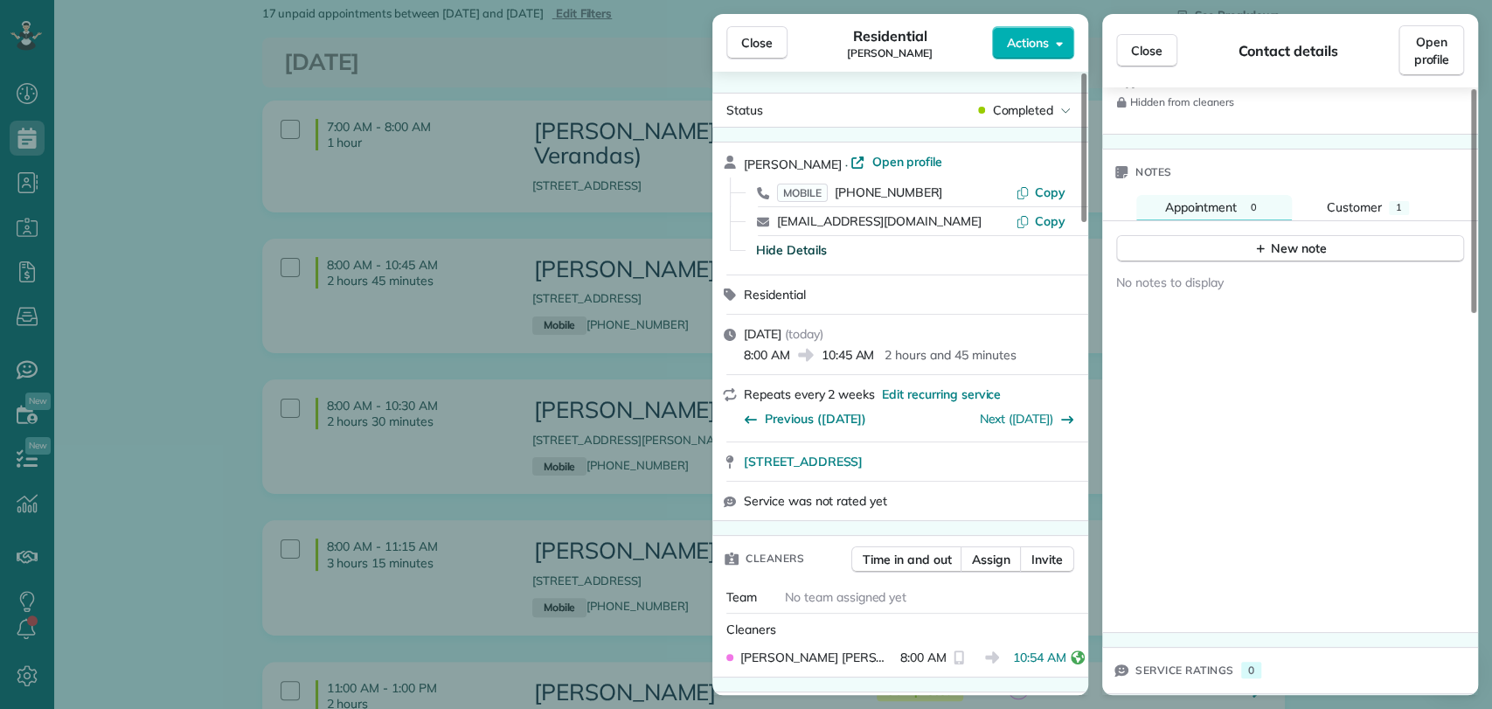
scroll to position [1031, 0]
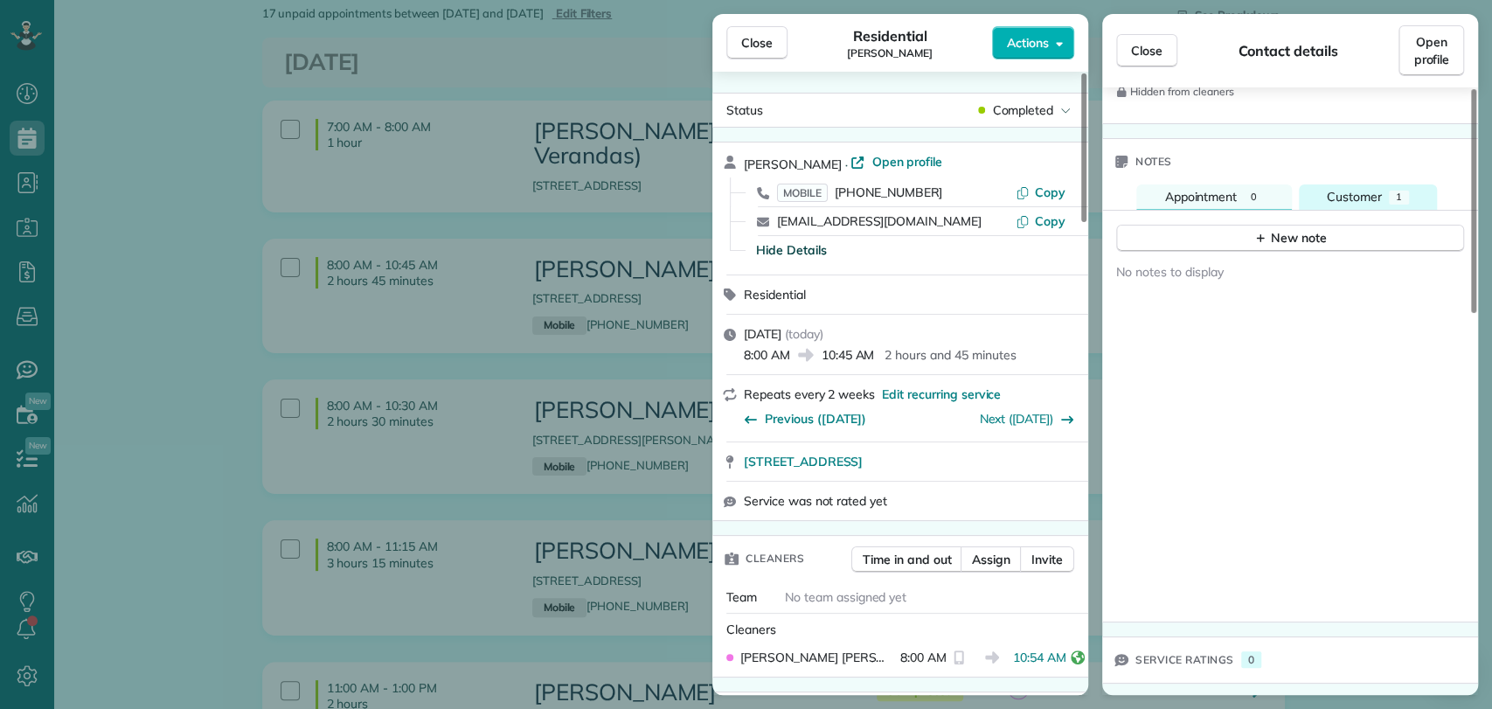
click at [1364, 200] on span "Customer" at bounding box center [1354, 197] width 55 height 16
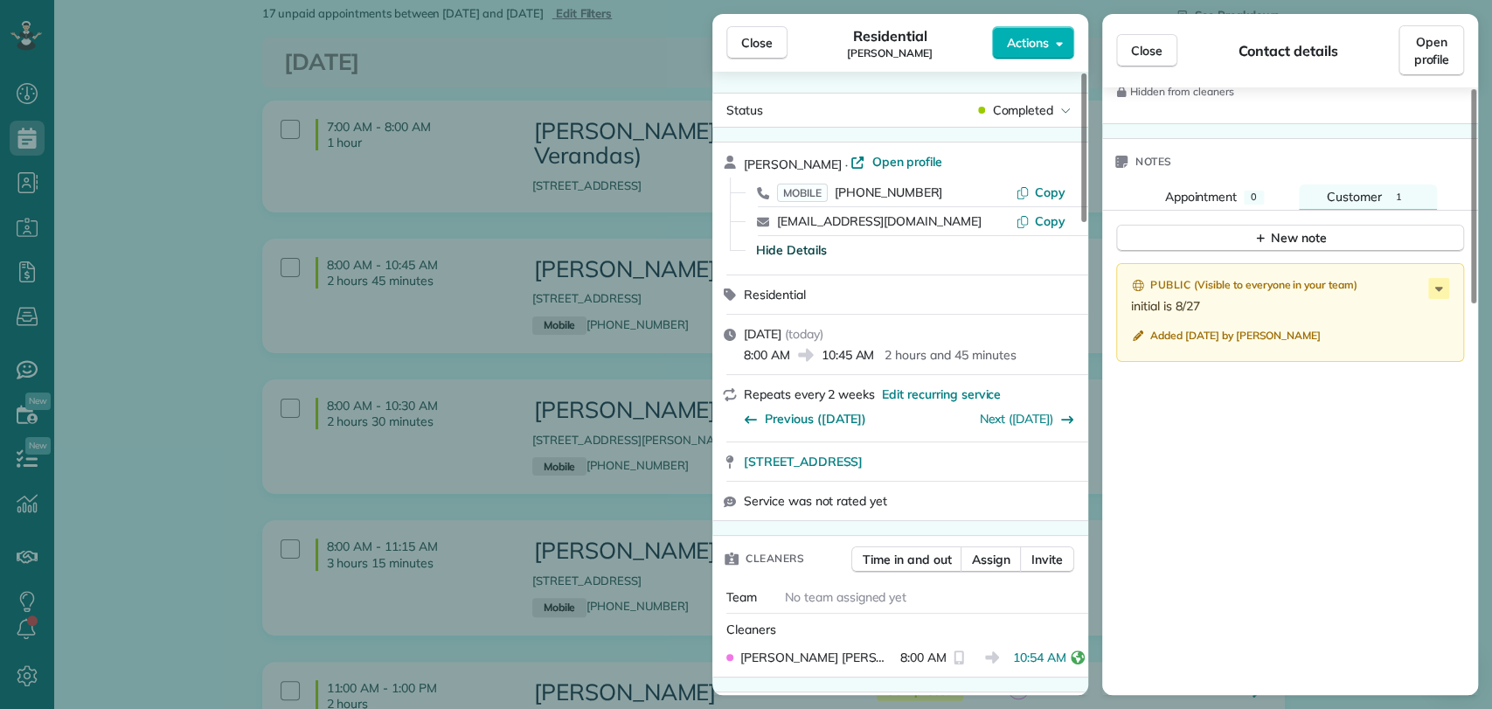
click at [1264, 177] on div "Notes" at bounding box center [1290, 161] width 376 height 45
click at [1250, 191] on div "0" at bounding box center [1254, 198] width 20 height 14
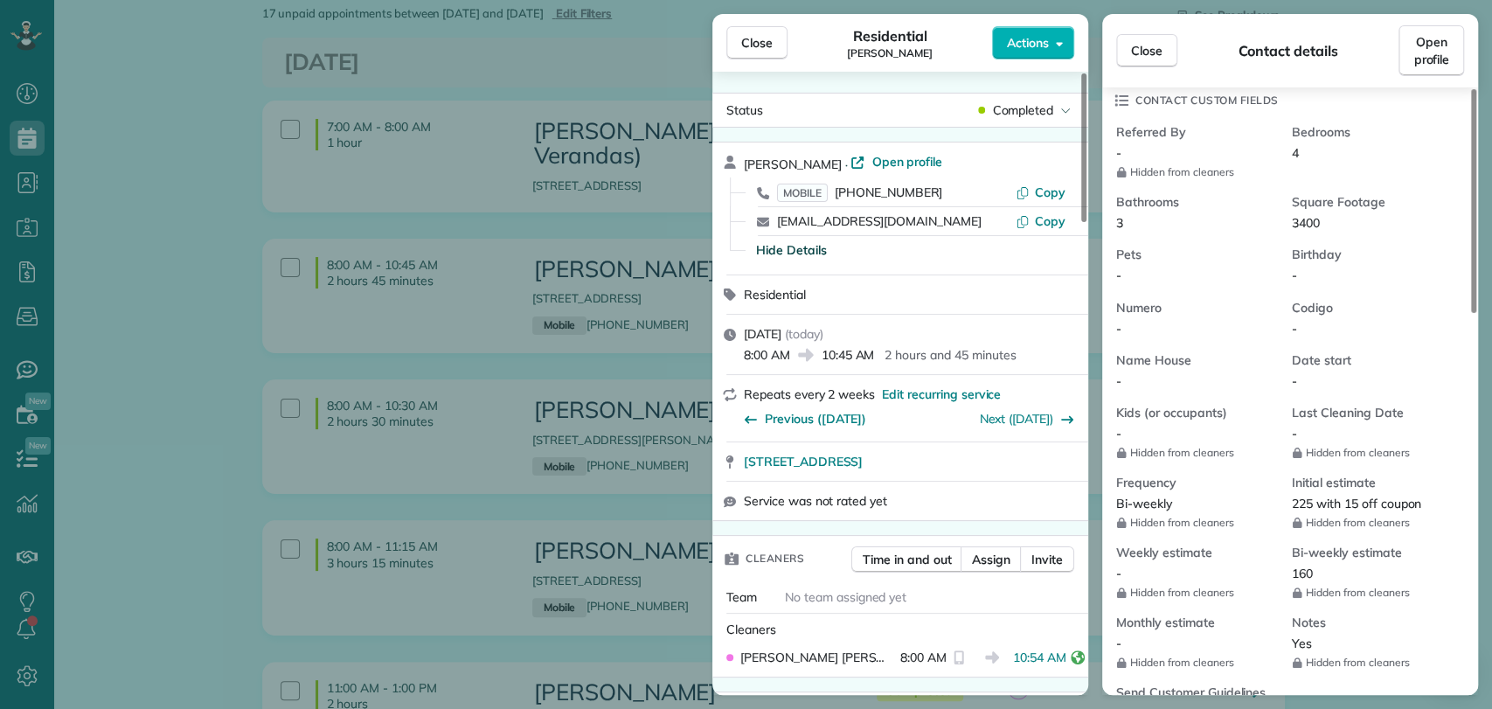
scroll to position [155, 0]
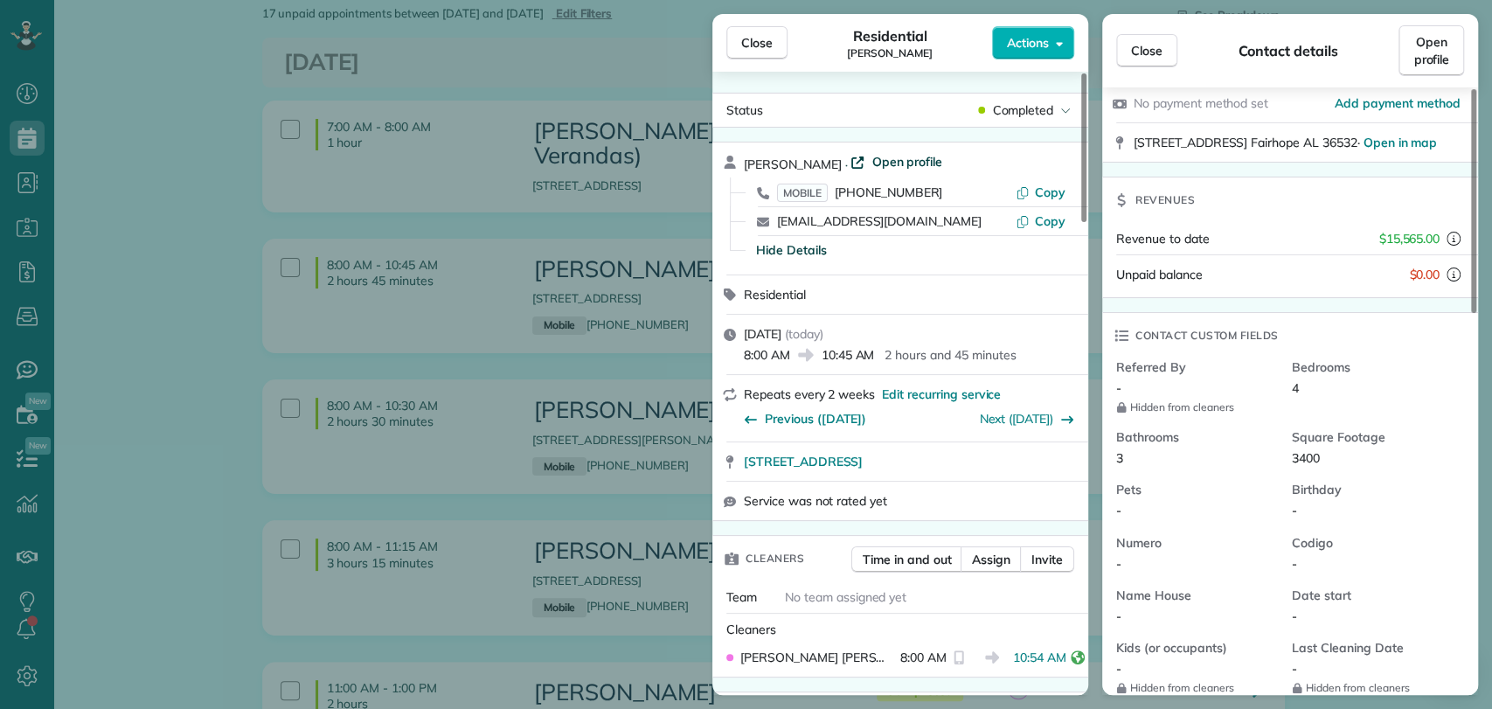
click at [922, 160] on span "Open profile" at bounding box center [907, 161] width 71 height 17
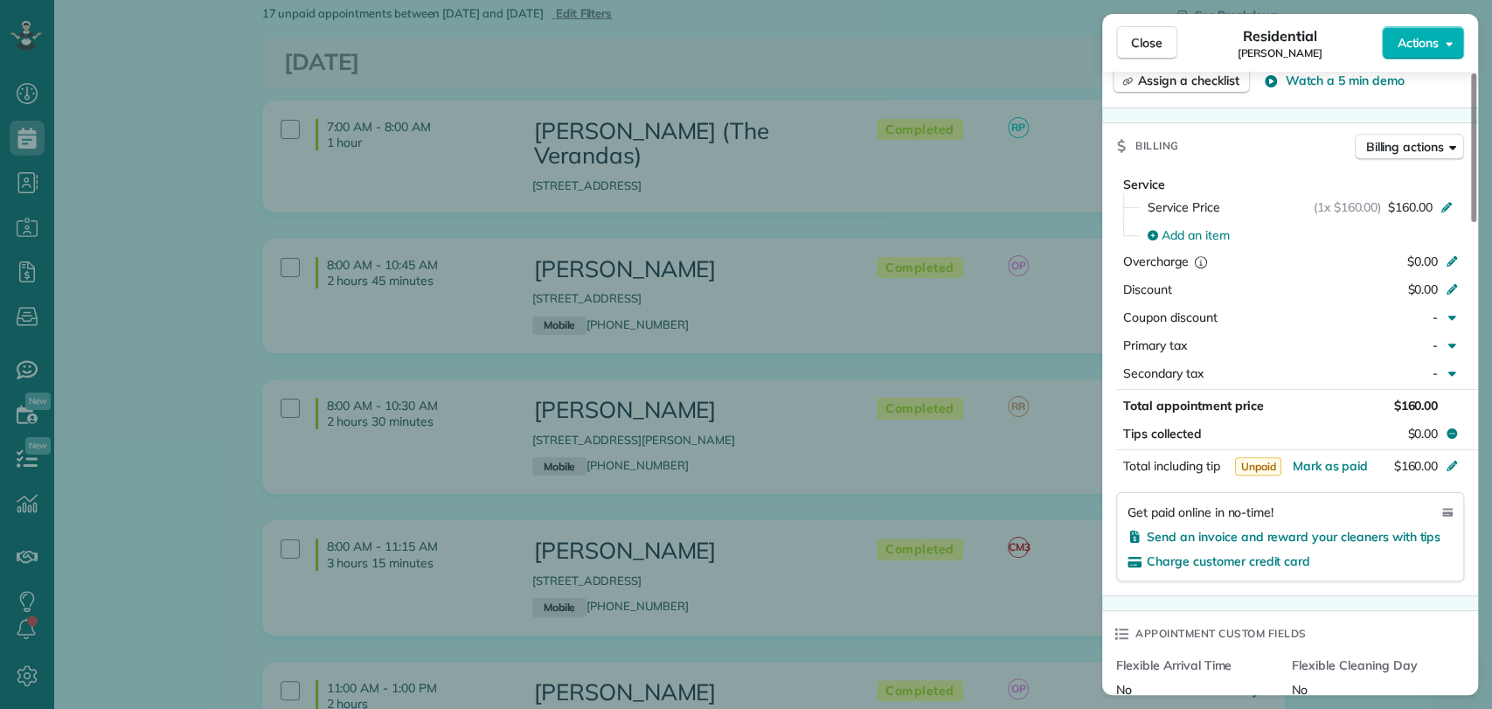
scroll to position [776, 0]
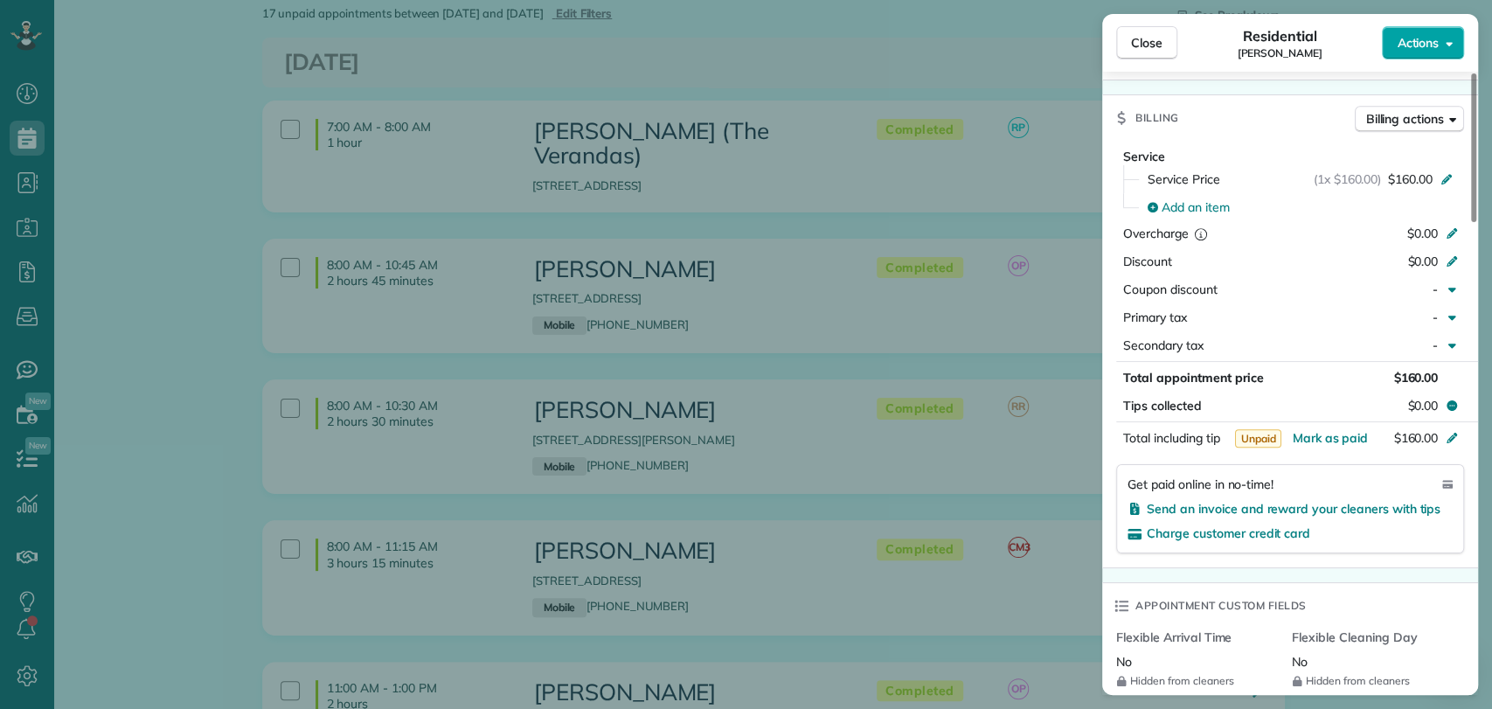
click at [1445, 54] on button "Actions" at bounding box center [1423, 42] width 82 height 33
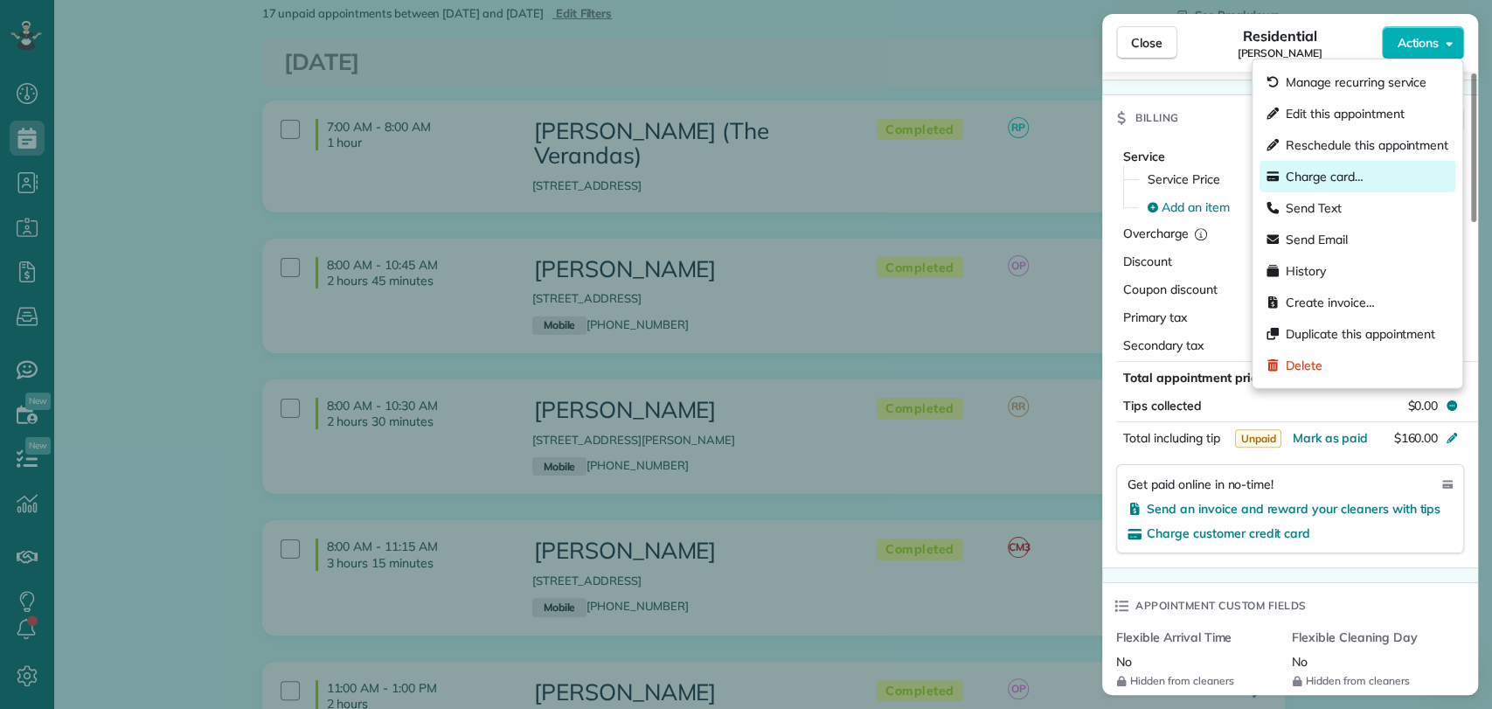
click at [1347, 177] on span "Charge card…" at bounding box center [1325, 176] width 78 height 17
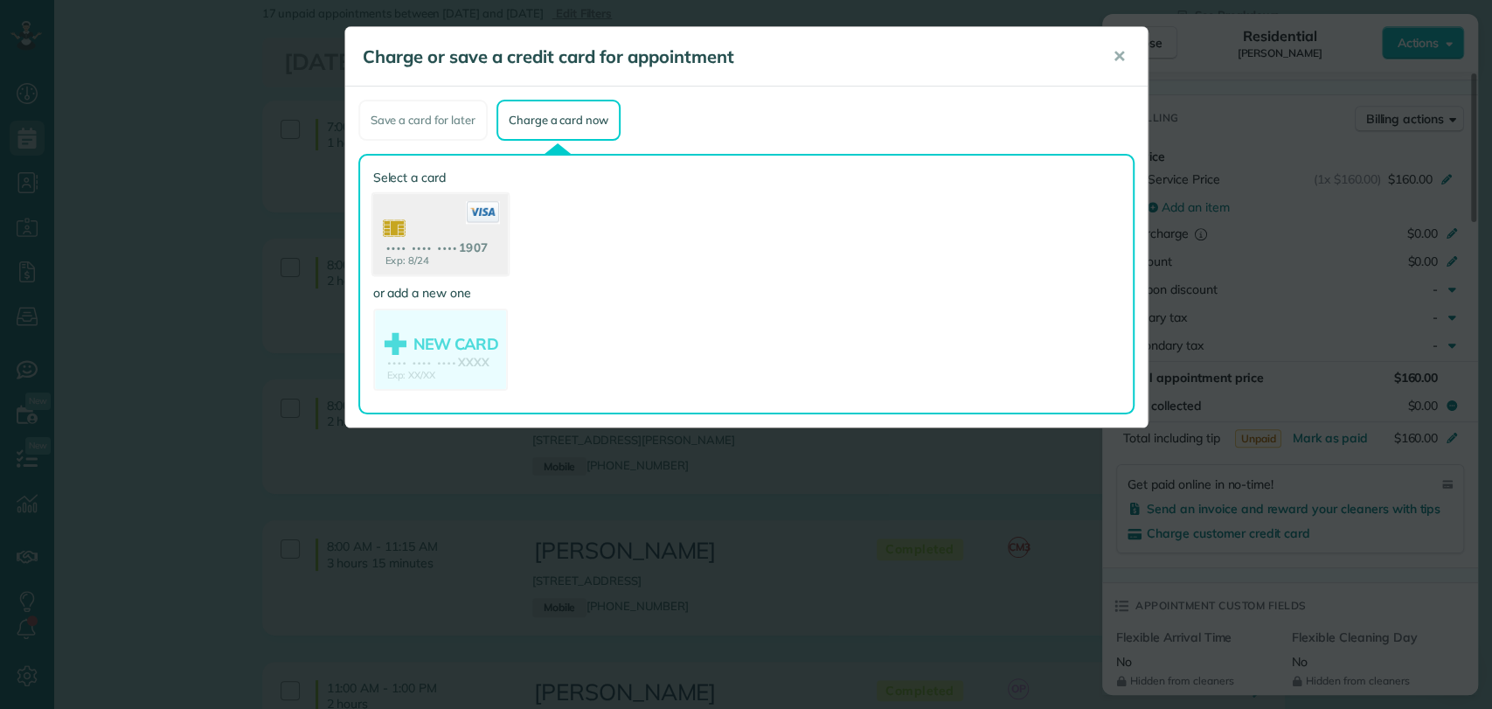
click at [414, 259] on use at bounding box center [439, 236] width 135 height 85
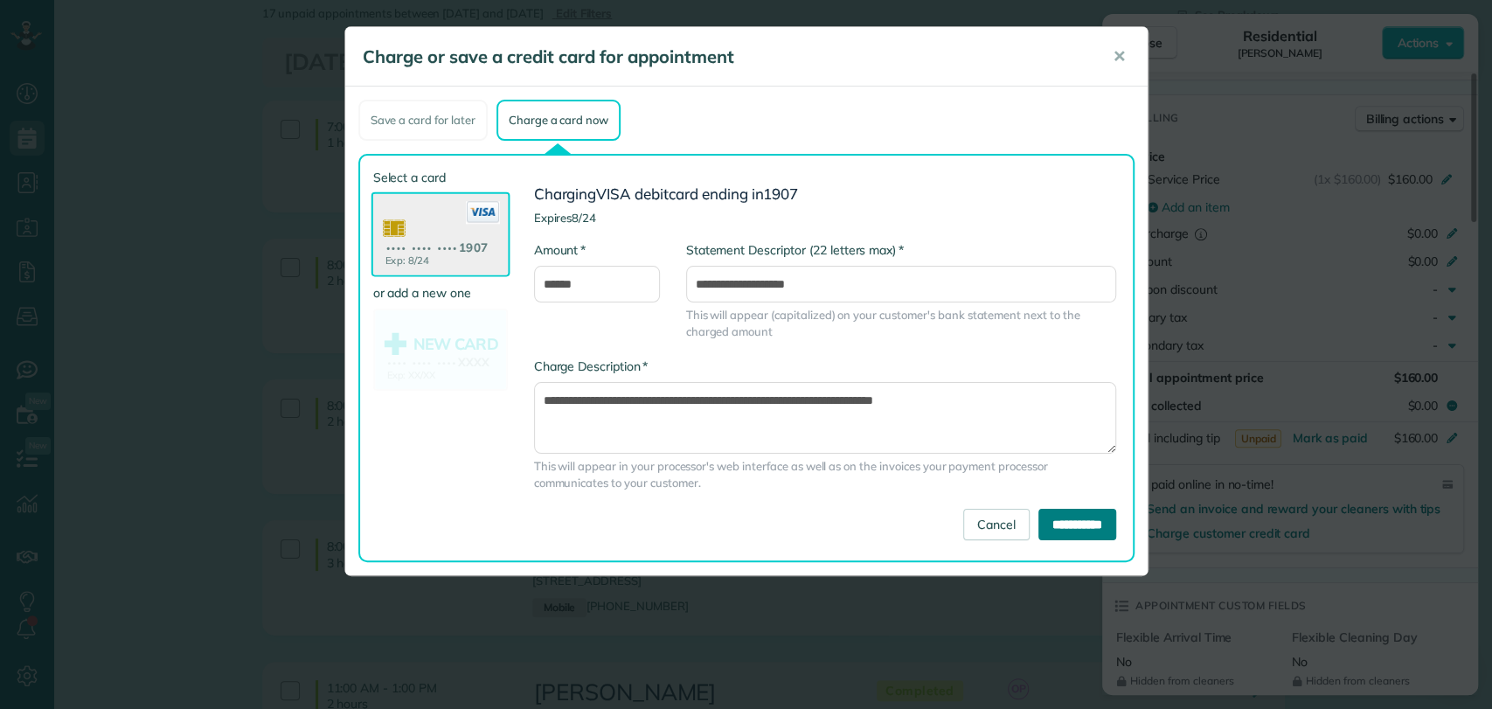
click at [1039, 521] on input "**********" at bounding box center [1078, 524] width 78 height 31
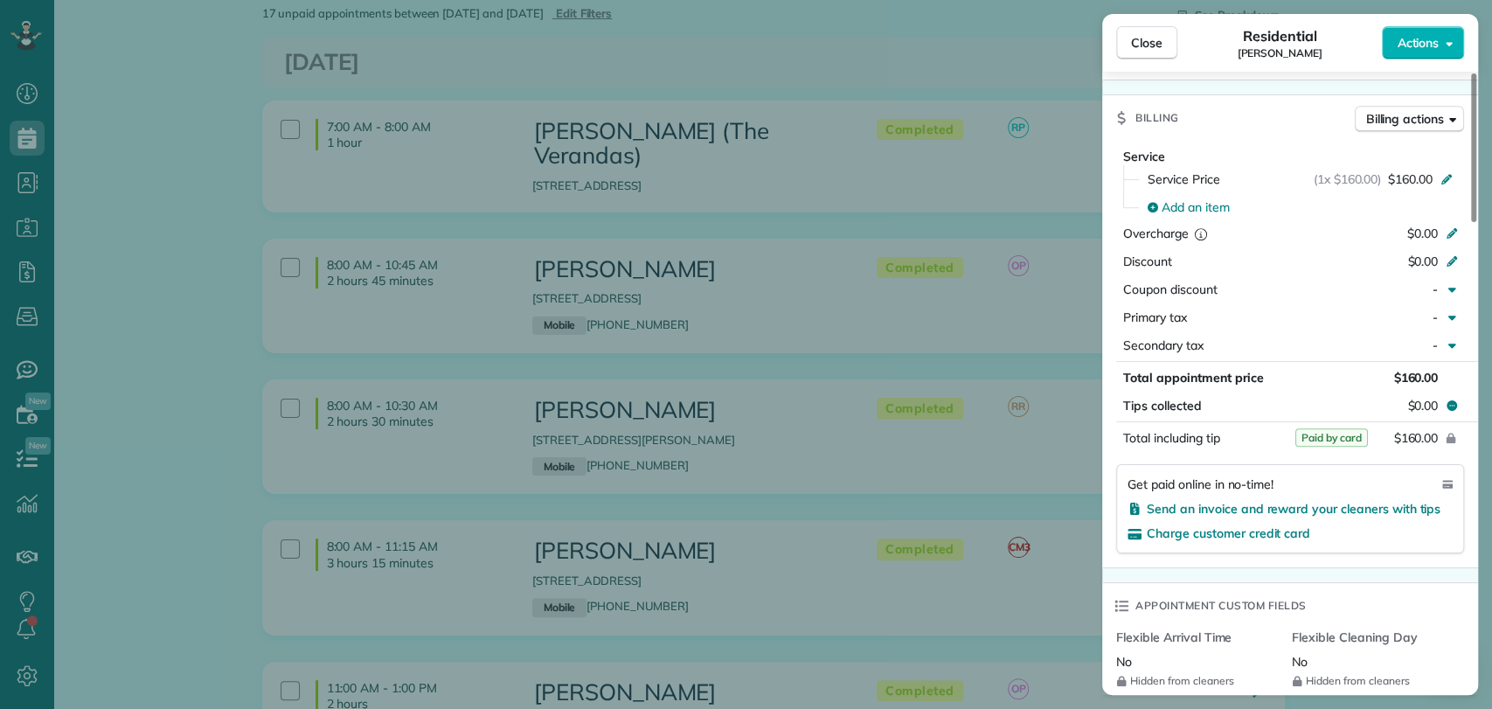
click at [161, 447] on div "Close Residential [PERSON_NAME] Actions Status Completed [PERSON_NAME] · Open p…" at bounding box center [746, 354] width 1492 height 709
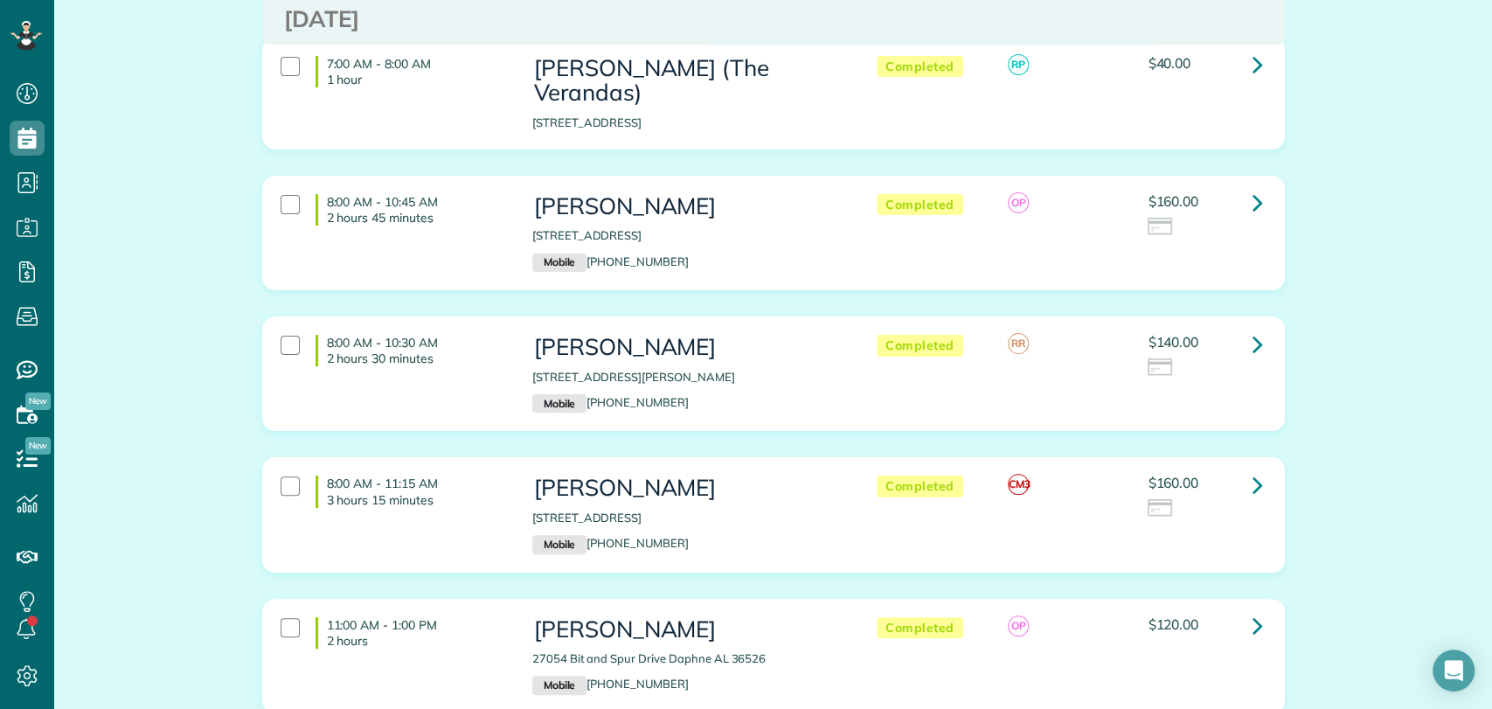
scroll to position [194, 0]
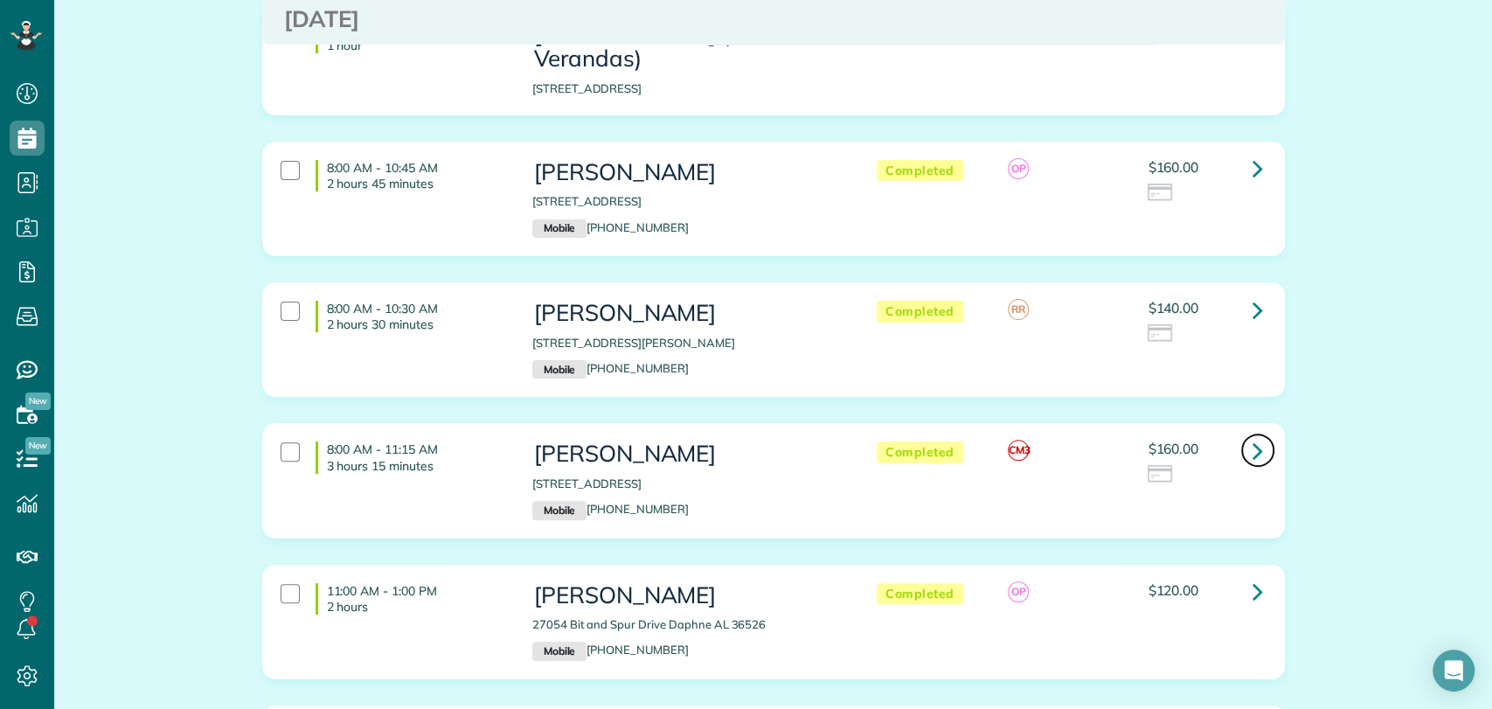
click at [1240, 433] on link at bounding box center [1257, 450] width 35 height 35
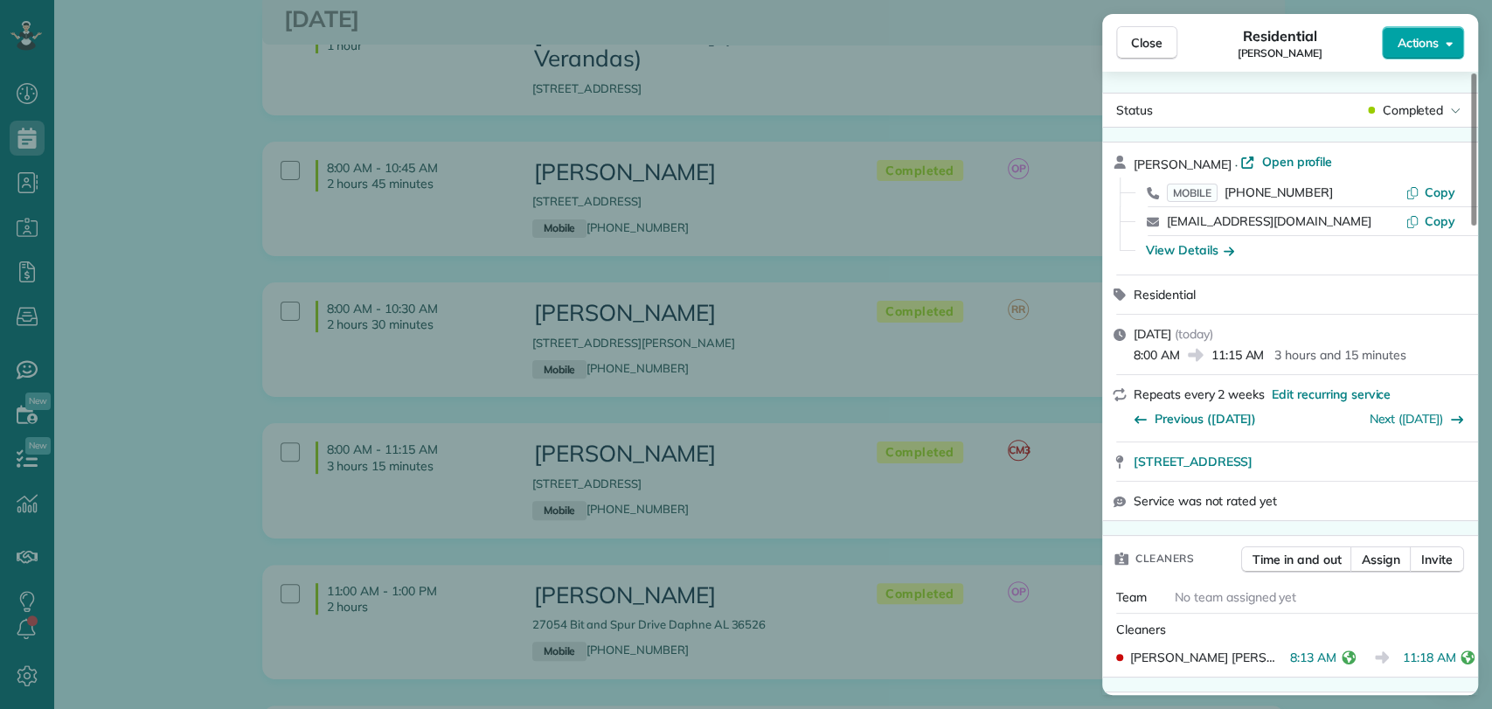
click at [1431, 48] on span "Actions" at bounding box center [1418, 42] width 42 height 17
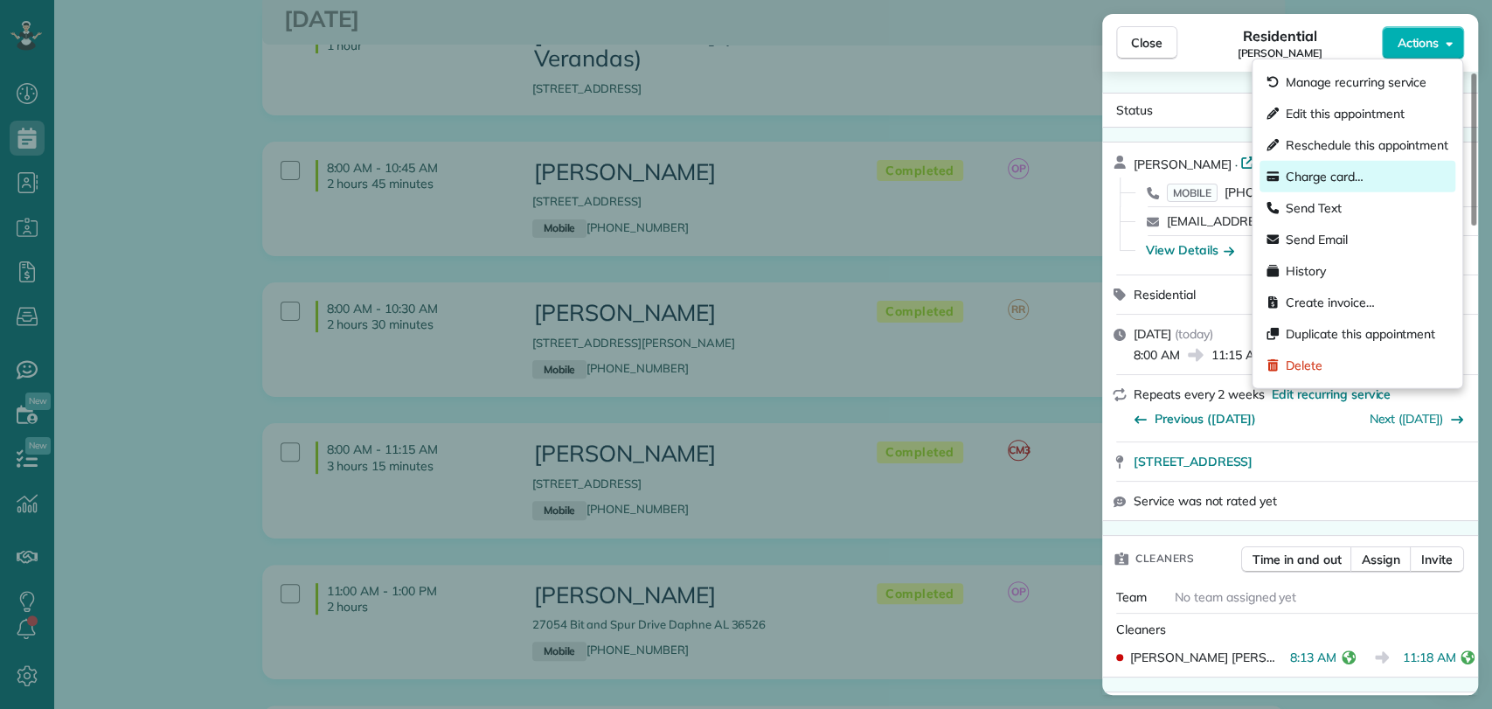
click at [1294, 170] on span "Charge card…" at bounding box center [1325, 176] width 78 height 17
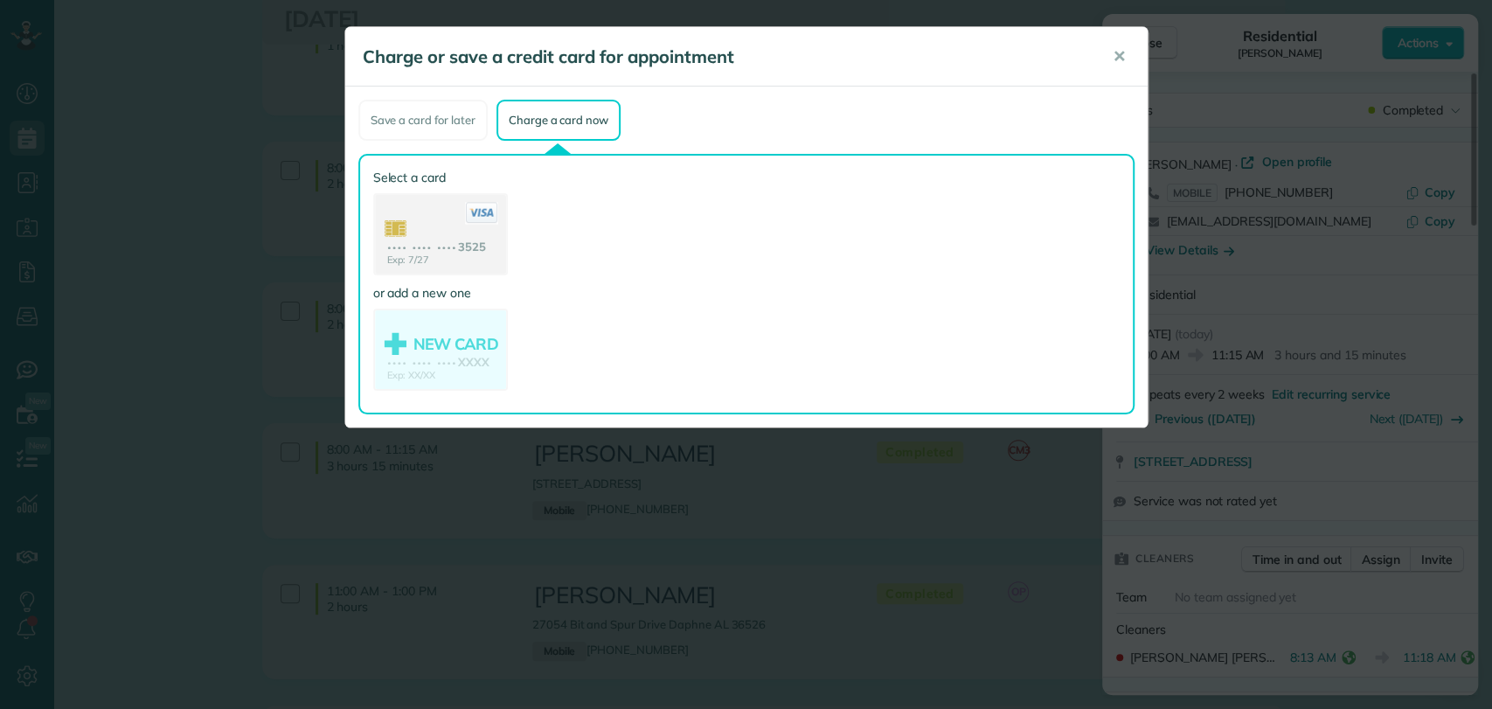
click at [442, 221] on use at bounding box center [440, 236] width 131 height 82
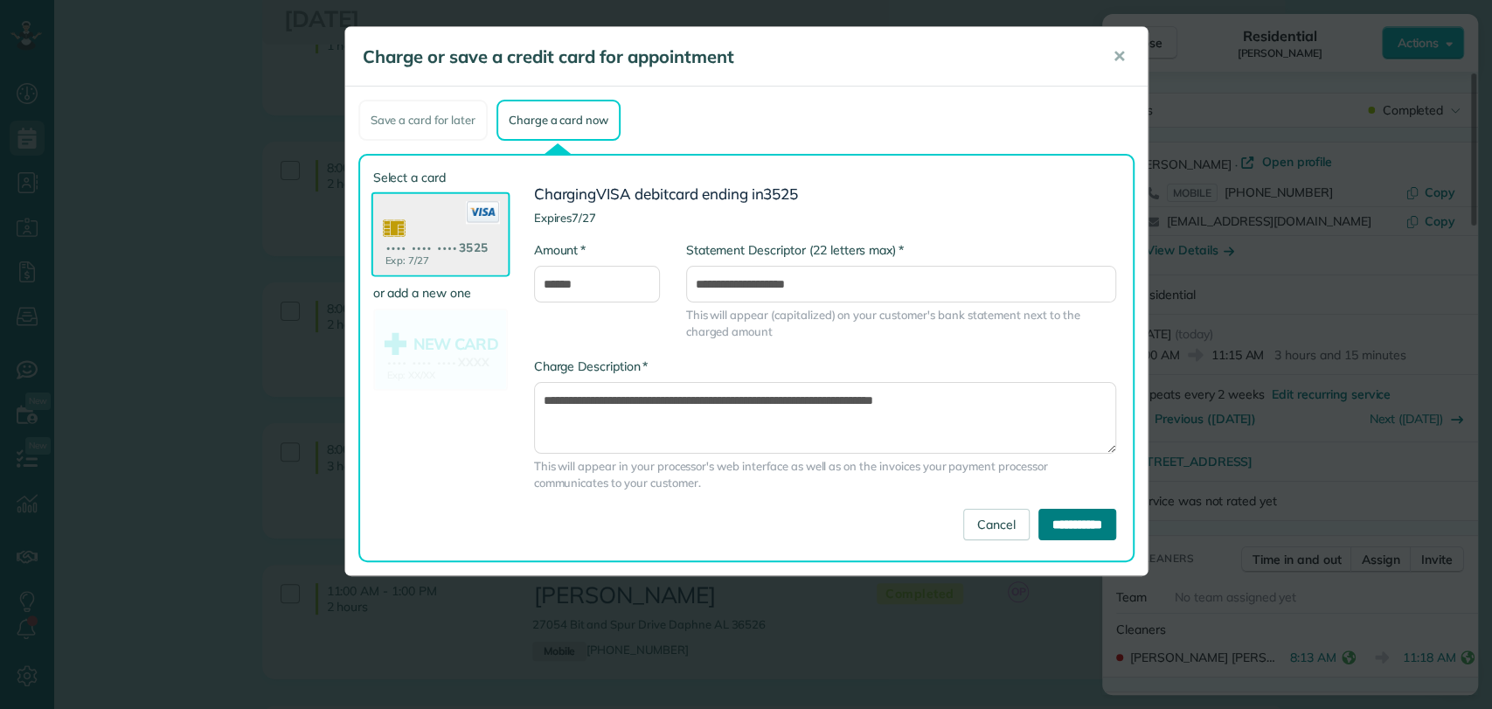
click at [1087, 524] on input "**********" at bounding box center [1078, 524] width 78 height 31
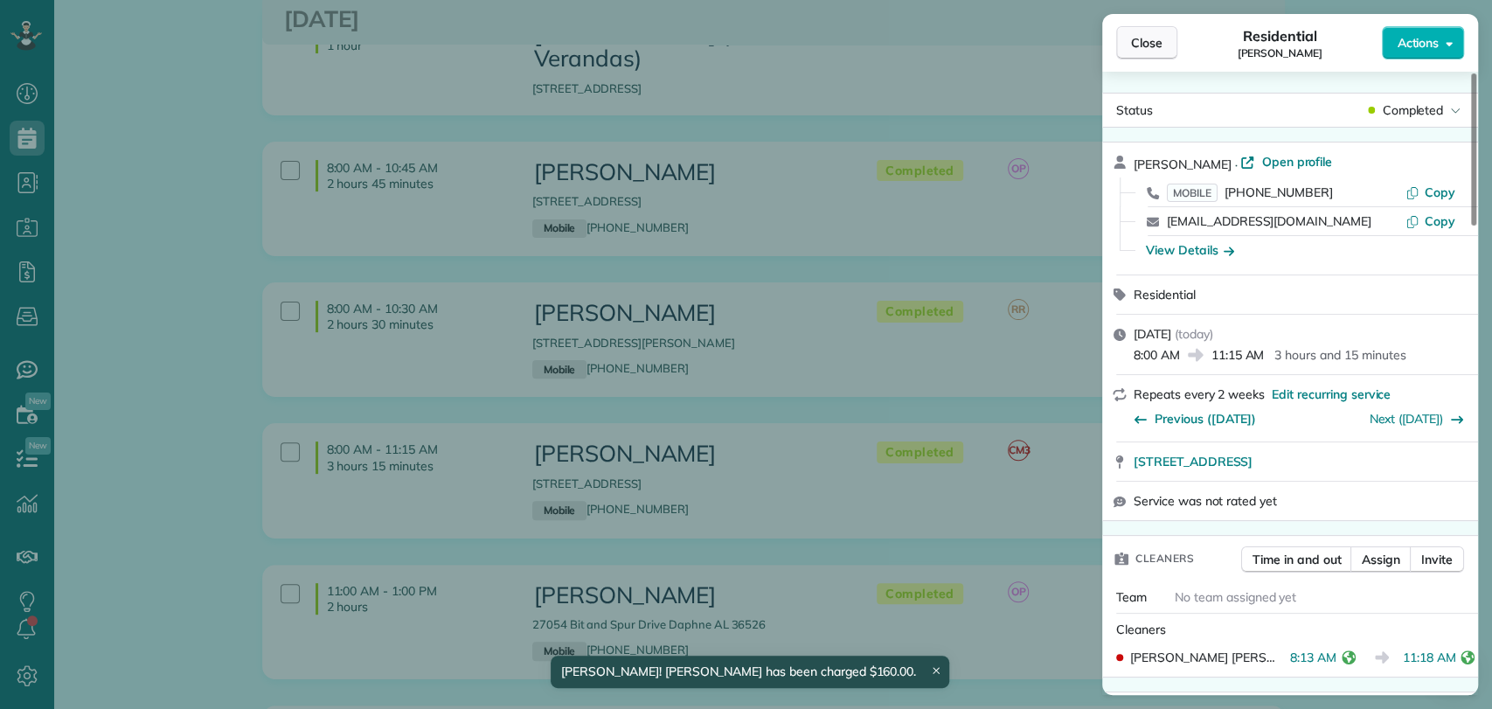
click at [1138, 40] on span "Close" at bounding box center [1146, 42] width 31 height 17
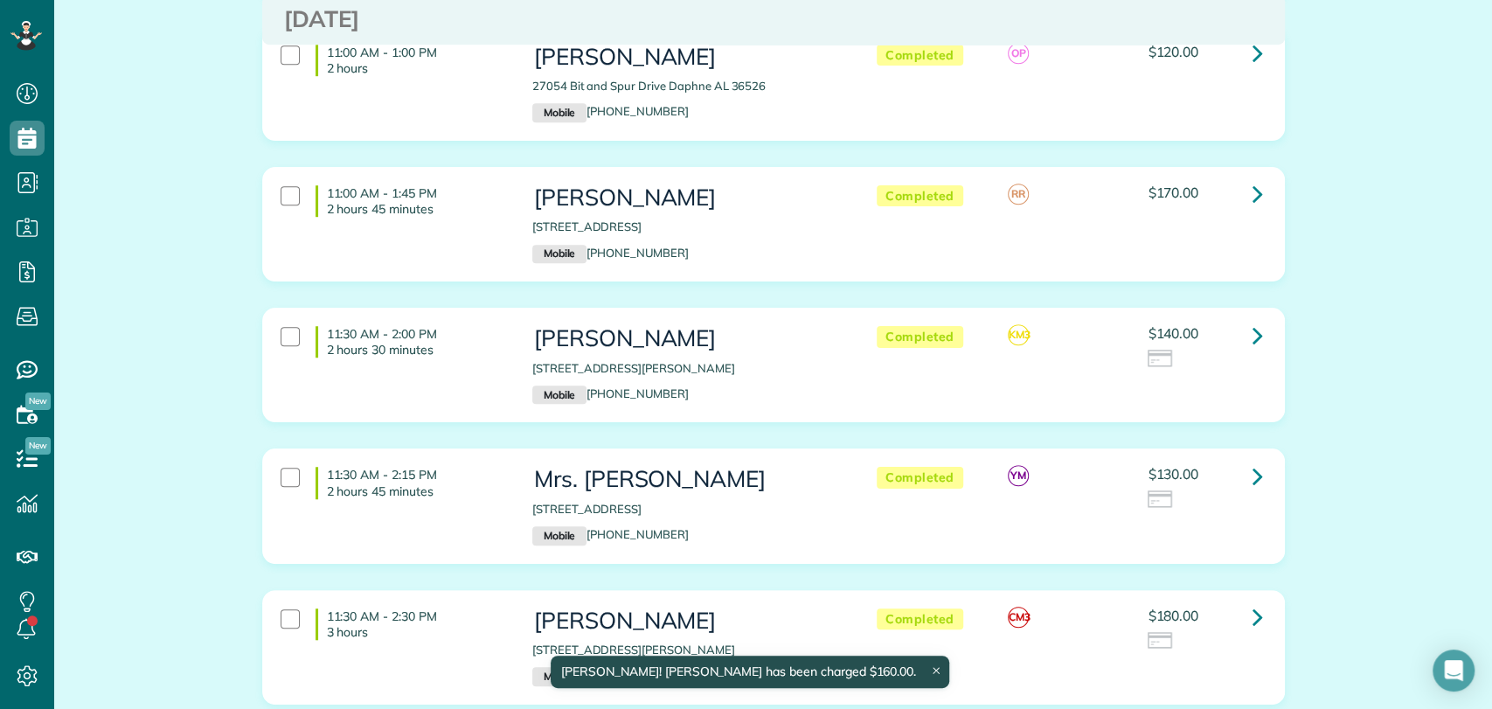
scroll to position [776, 0]
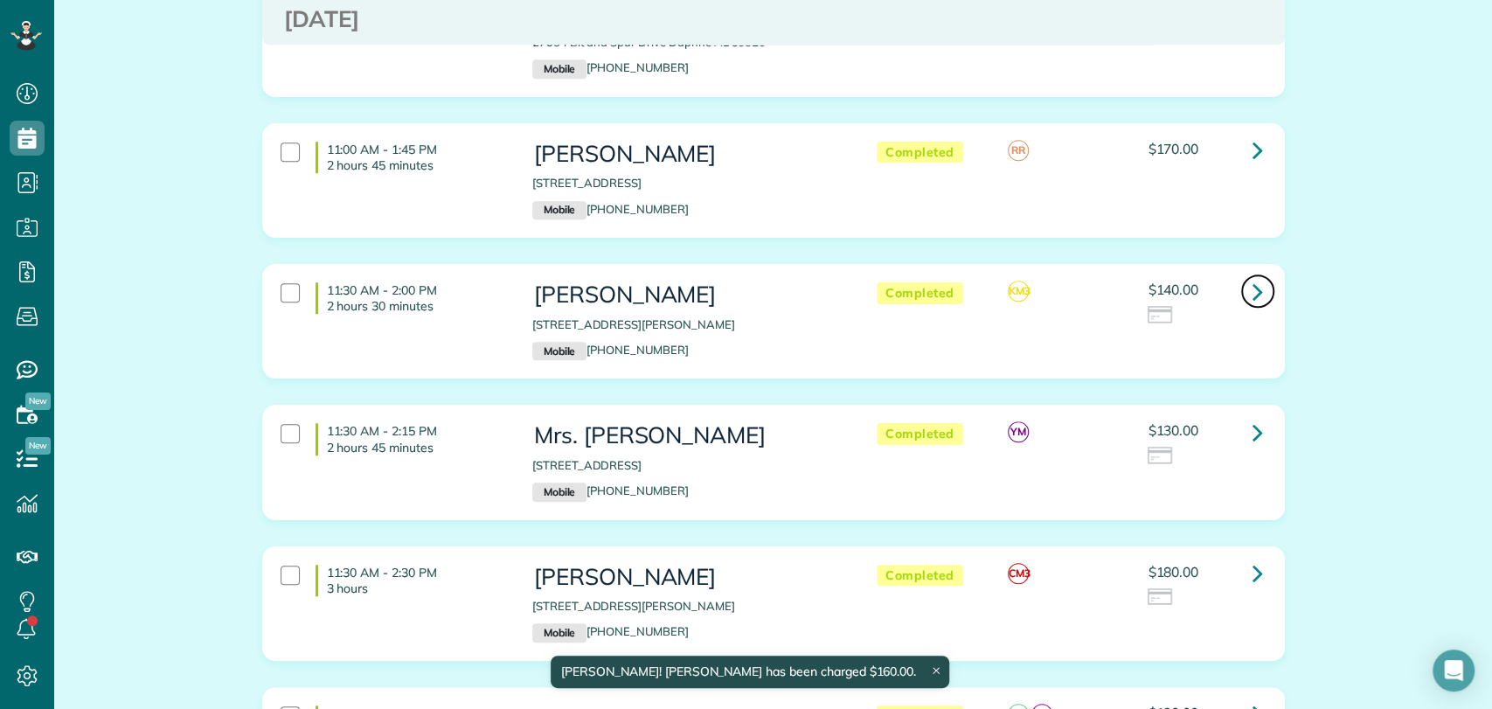
click at [1257, 274] on link at bounding box center [1257, 291] width 35 height 35
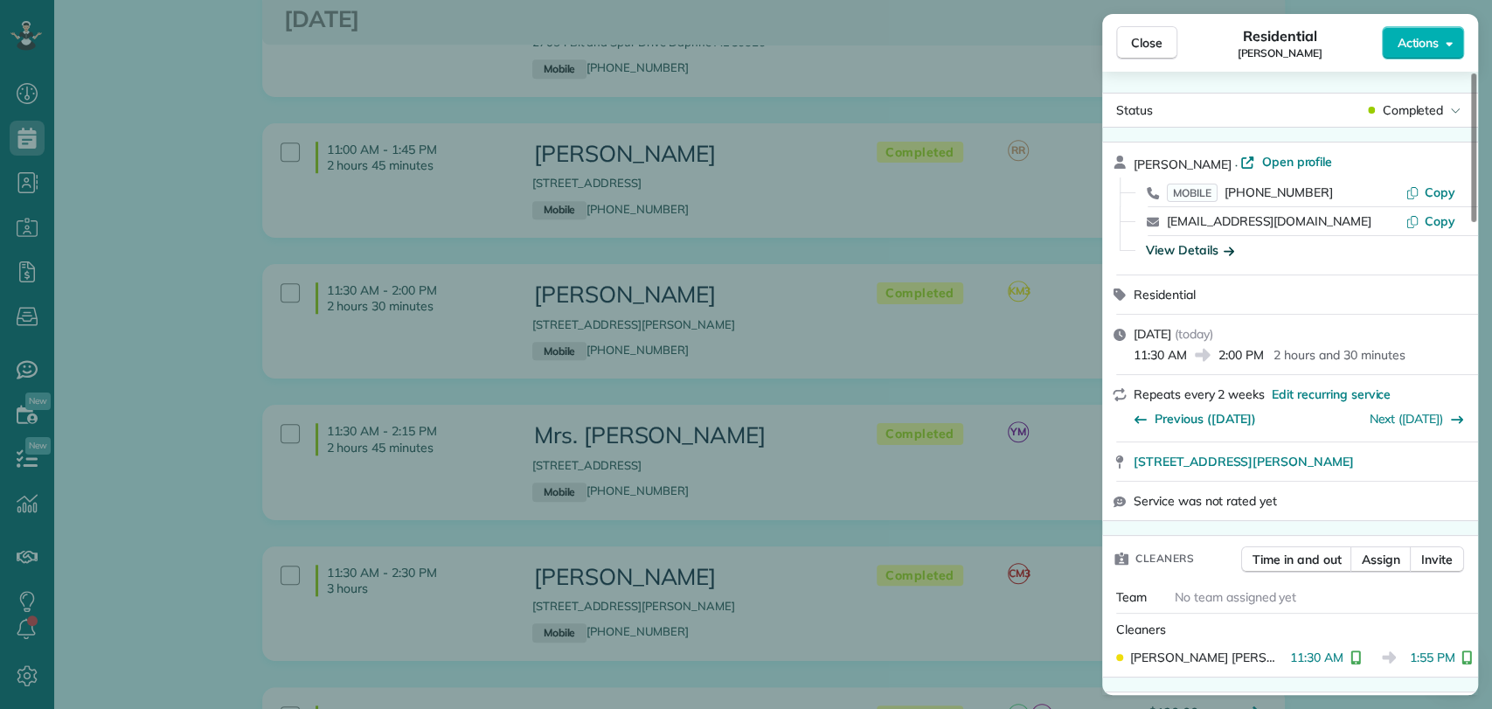
click at [1209, 241] on div "View Details" at bounding box center [1190, 249] width 88 height 17
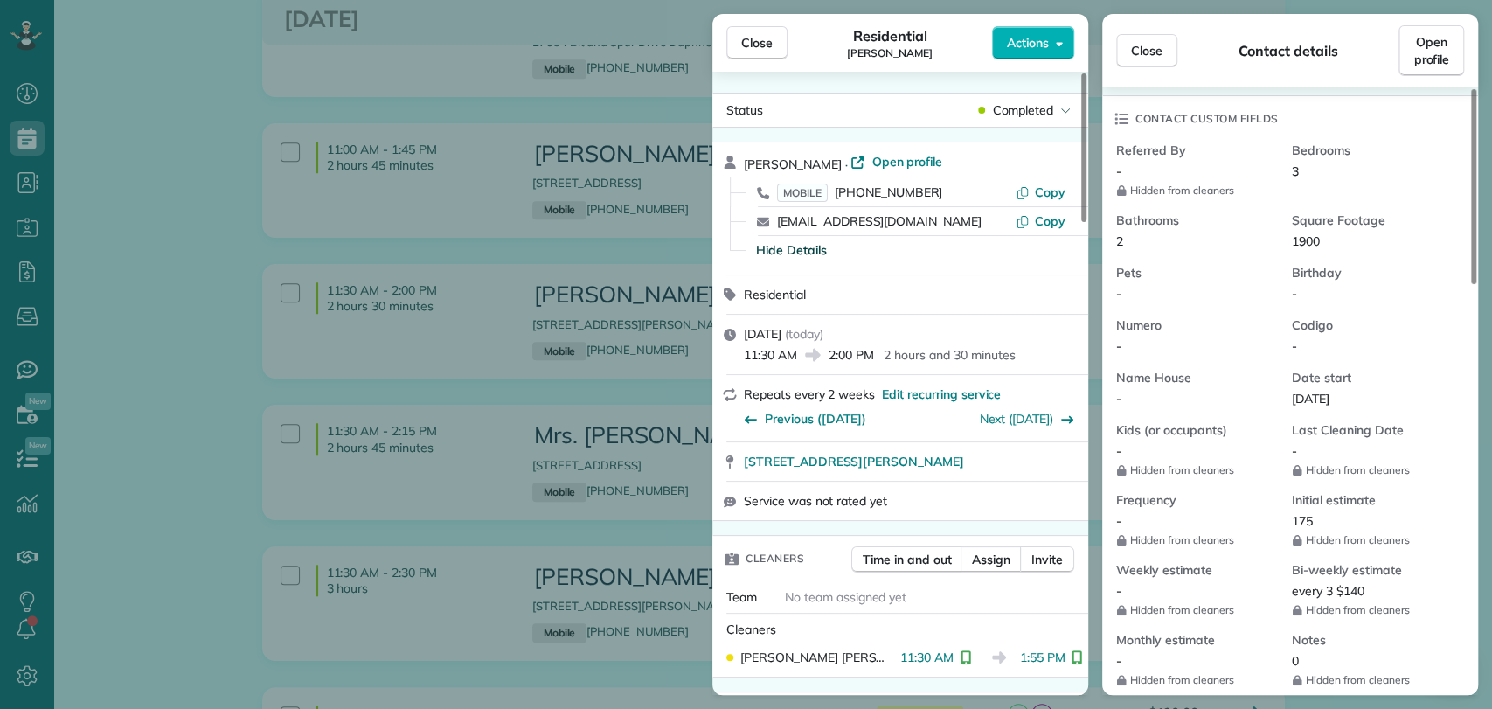
scroll to position [582, 0]
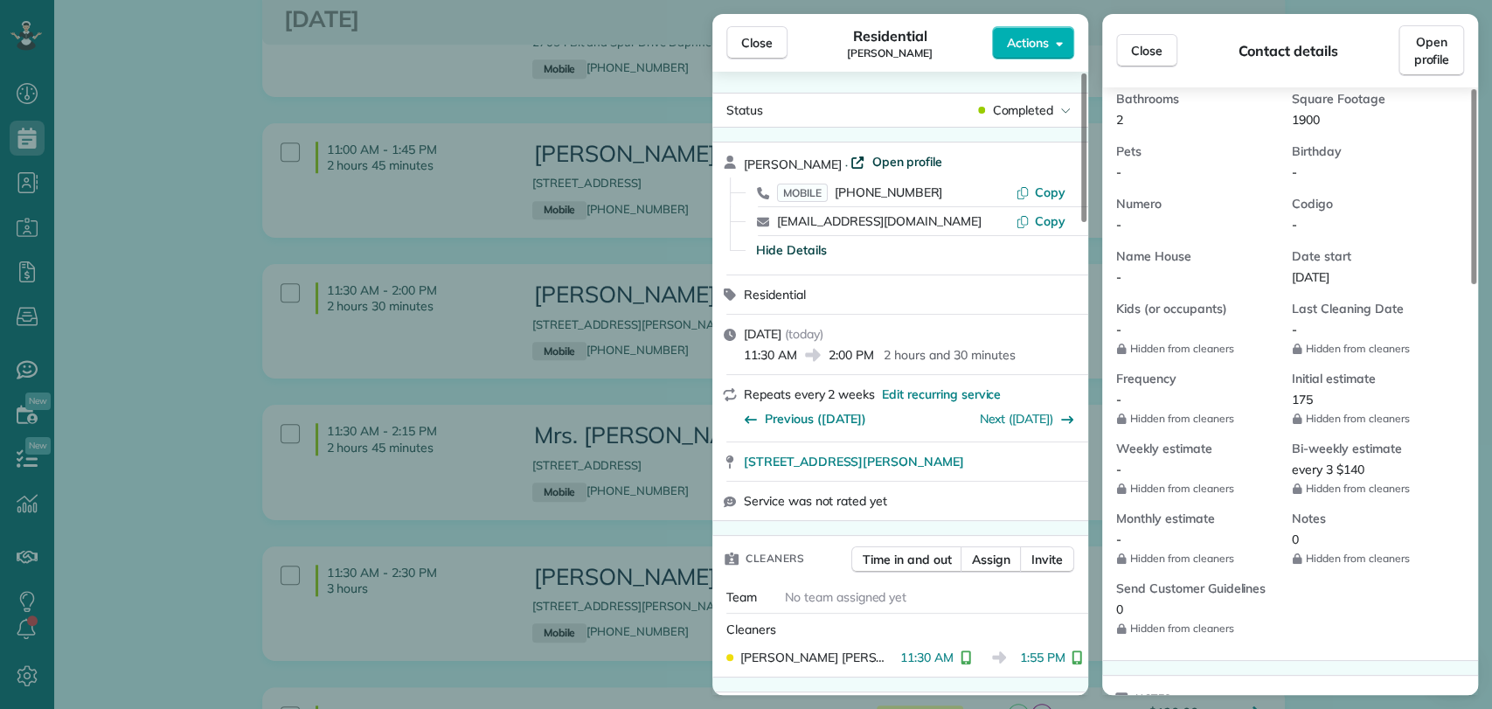
click at [897, 156] on span "Open profile" at bounding box center [907, 161] width 71 height 17
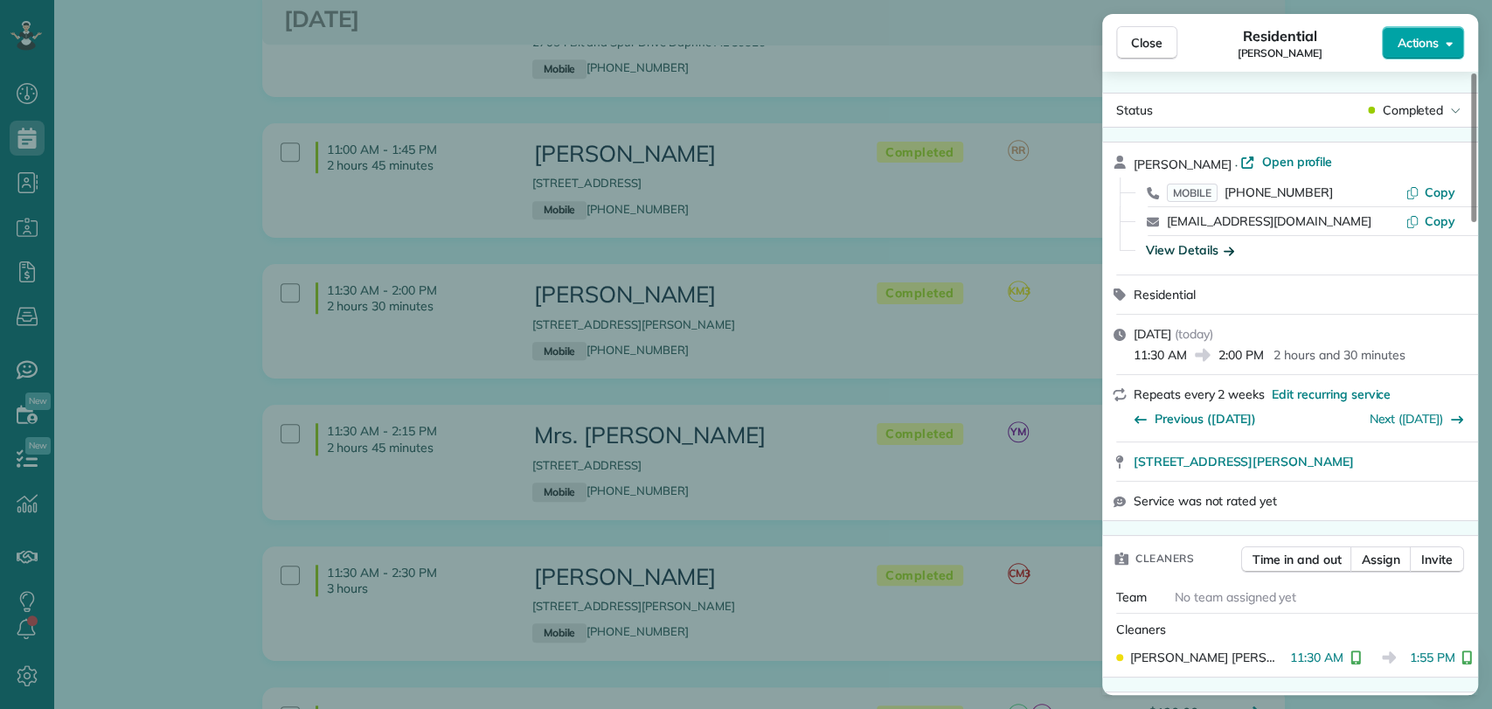
click at [1418, 46] on span "Actions" at bounding box center [1418, 42] width 42 height 17
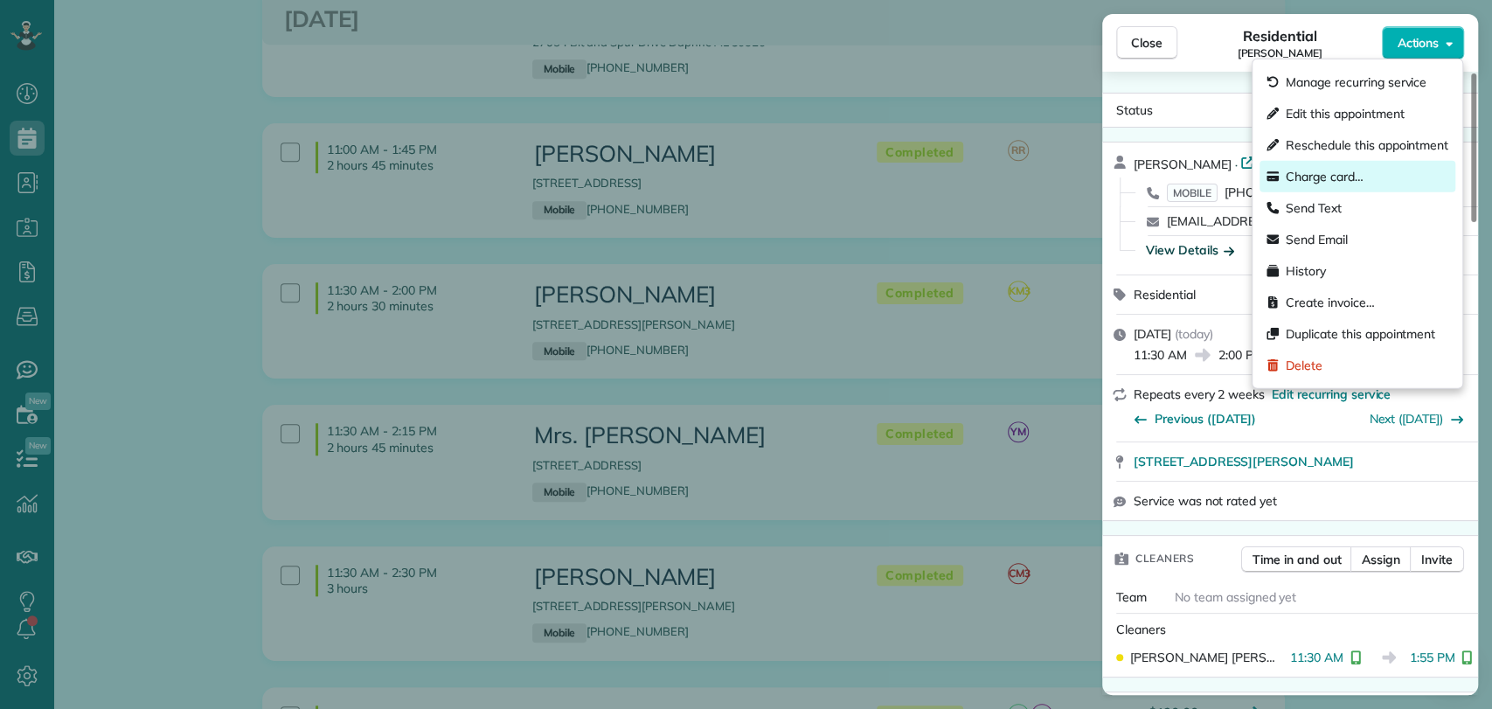
click at [1374, 177] on div "Charge card…" at bounding box center [1358, 176] width 196 height 31
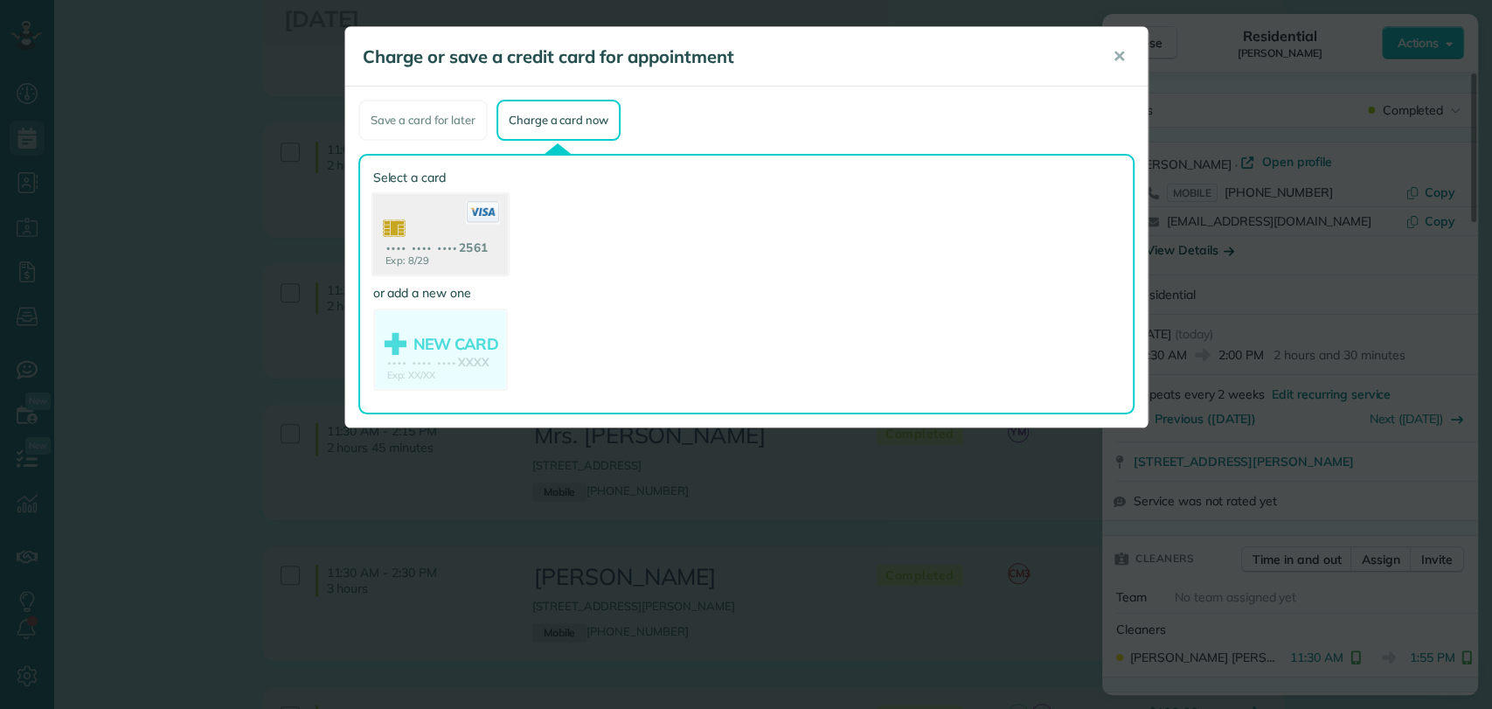
click at [409, 233] on use at bounding box center [439, 236] width 135 height 85
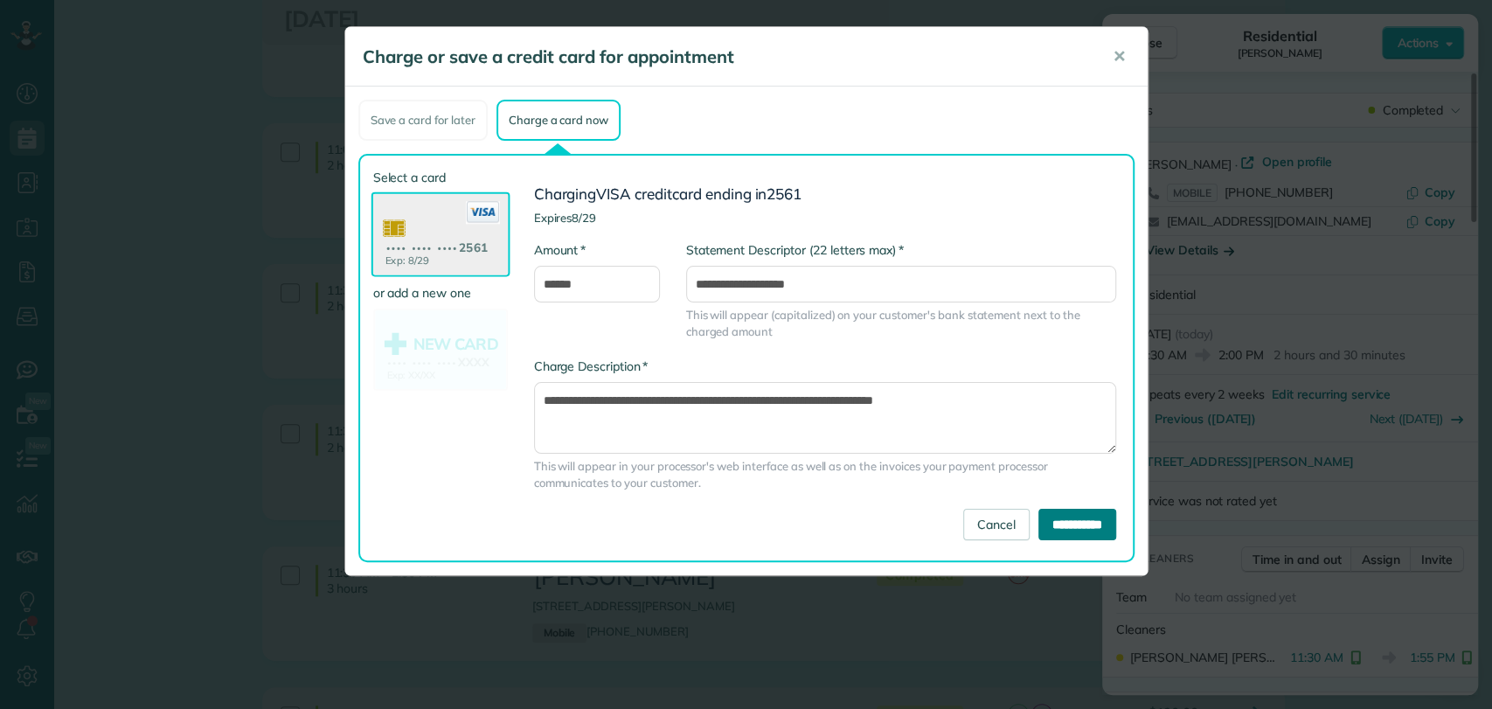
click at [1059, 526] on input "**********" at bounding box center [1078, 524] width 78 height 31
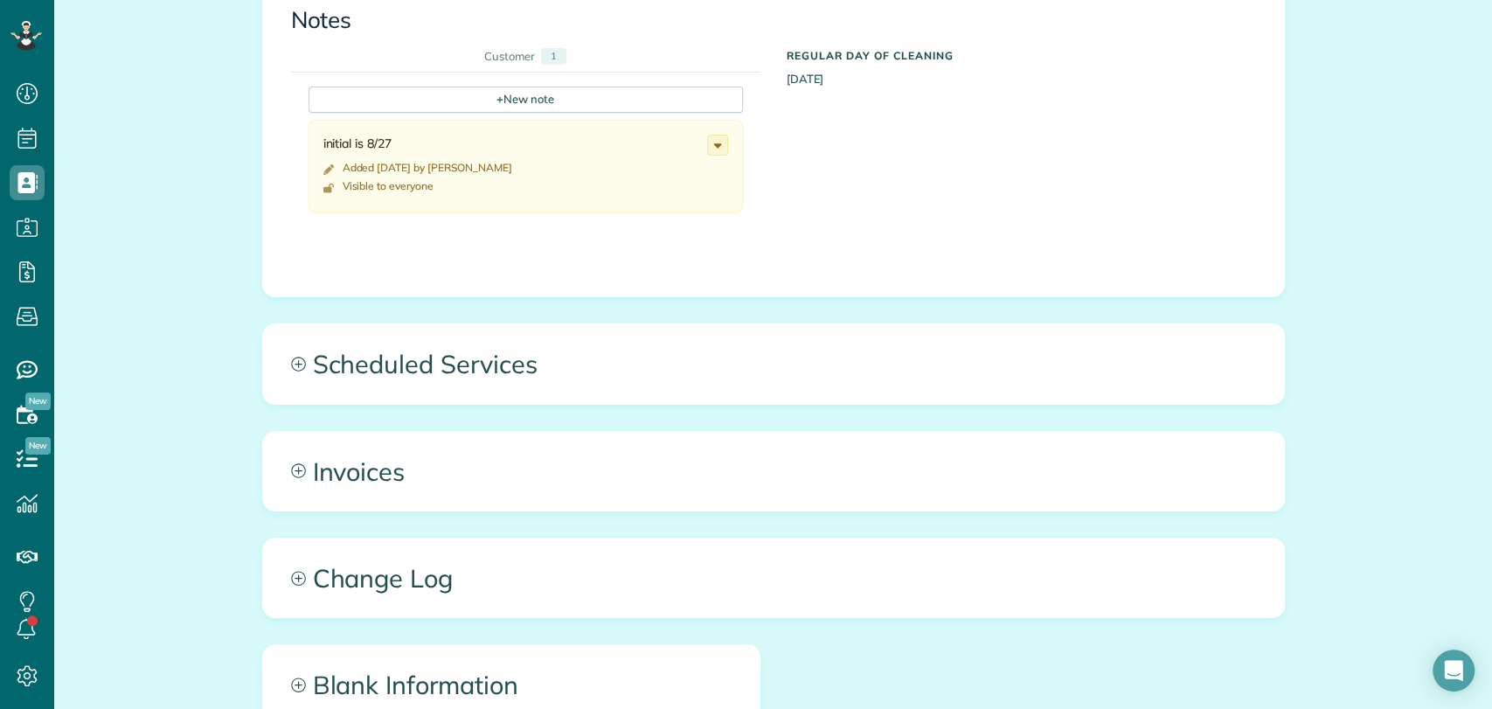
scroll to position [971, 0]
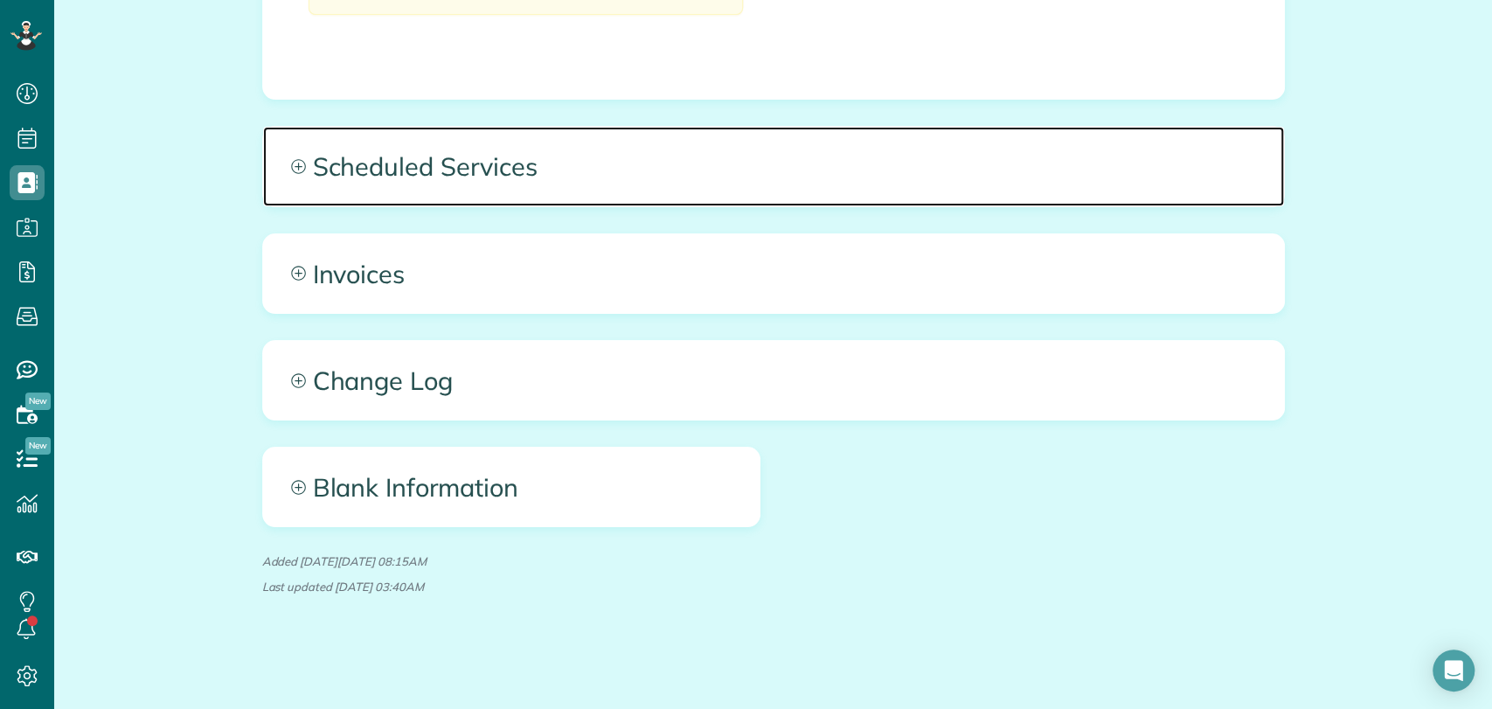
click at [444, 184] on span "Scheduled Services" at bounding box center [773, 166] width 1021 height 79
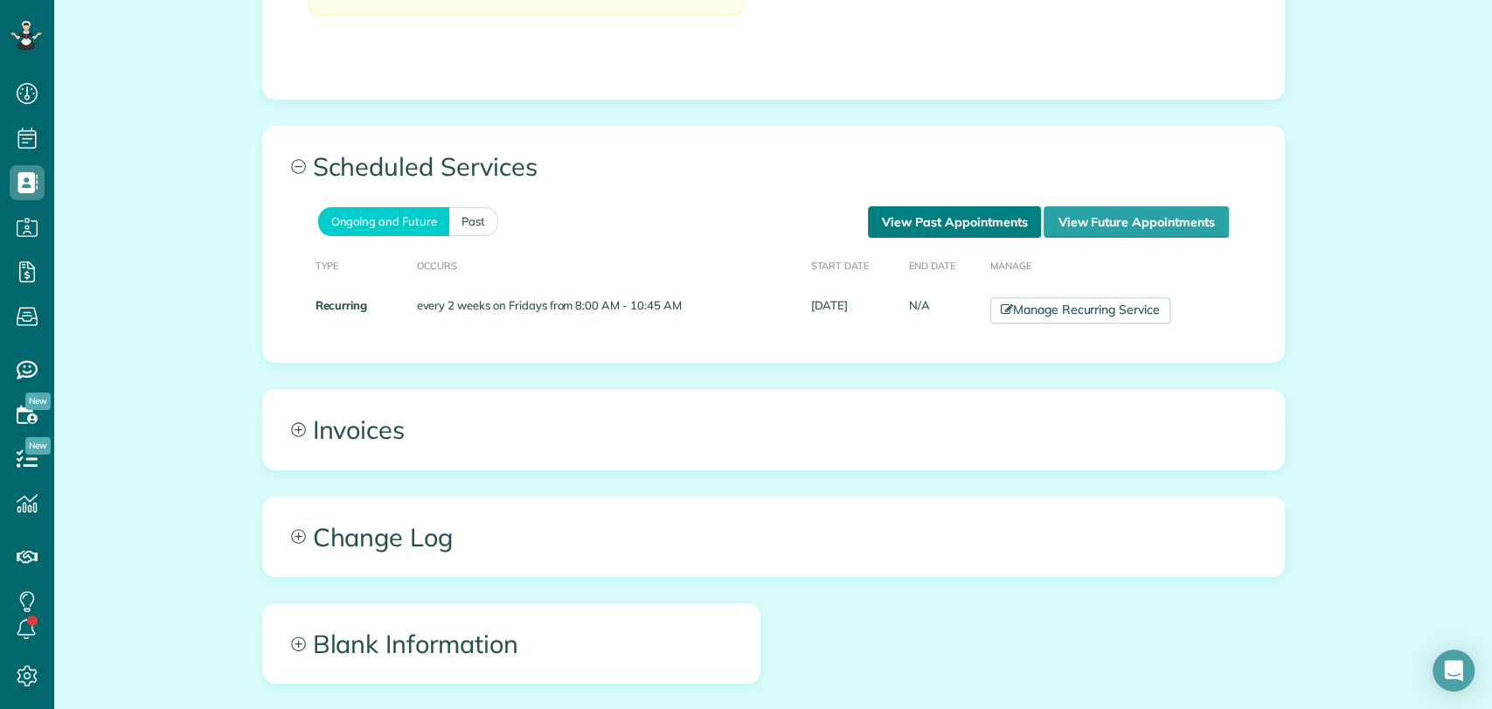
click at [943, 206] on link "View Past Appointments" at bounding box center [954, 221] width 173 height 31
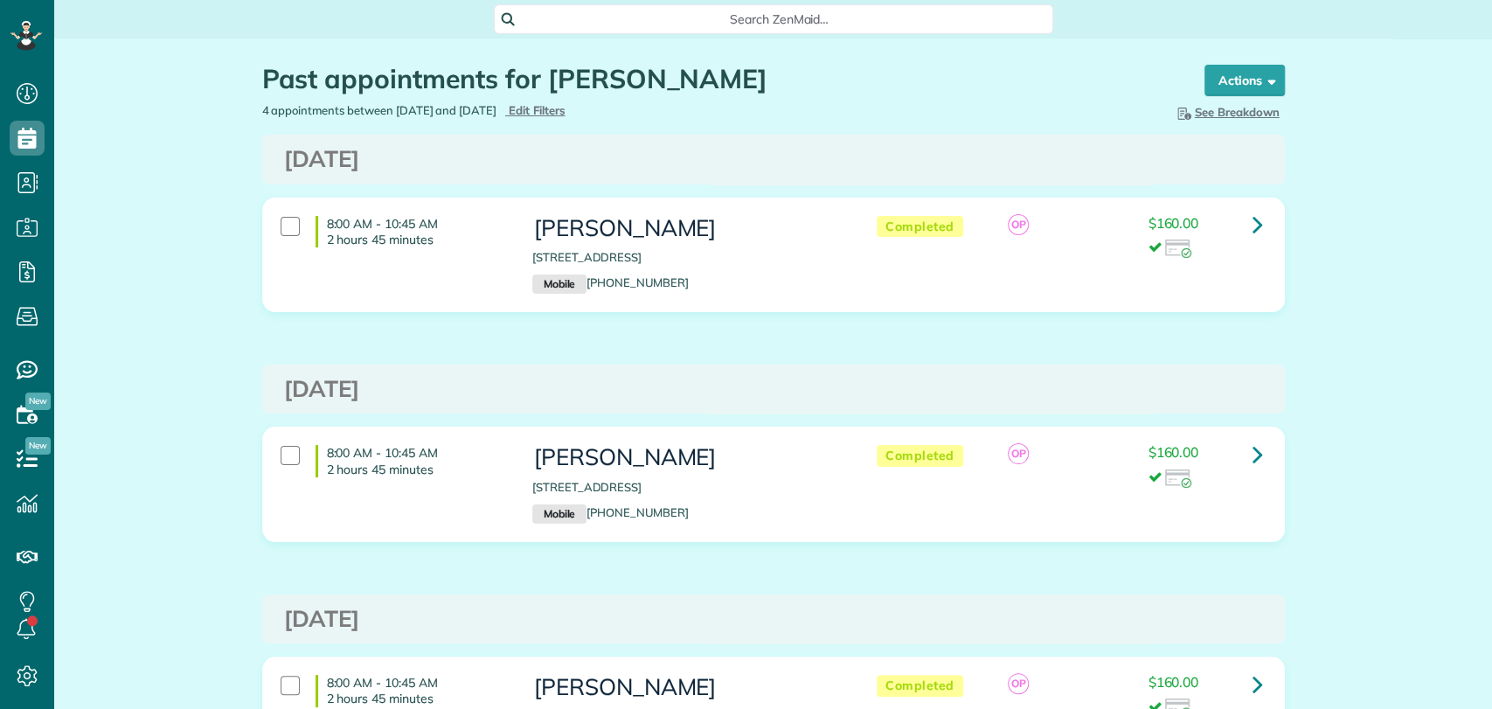
scroll to position [7, 7]
click at [763, 16] on span "Search ZenMaid…" at bounding box center [779, 18] width 531 height 17
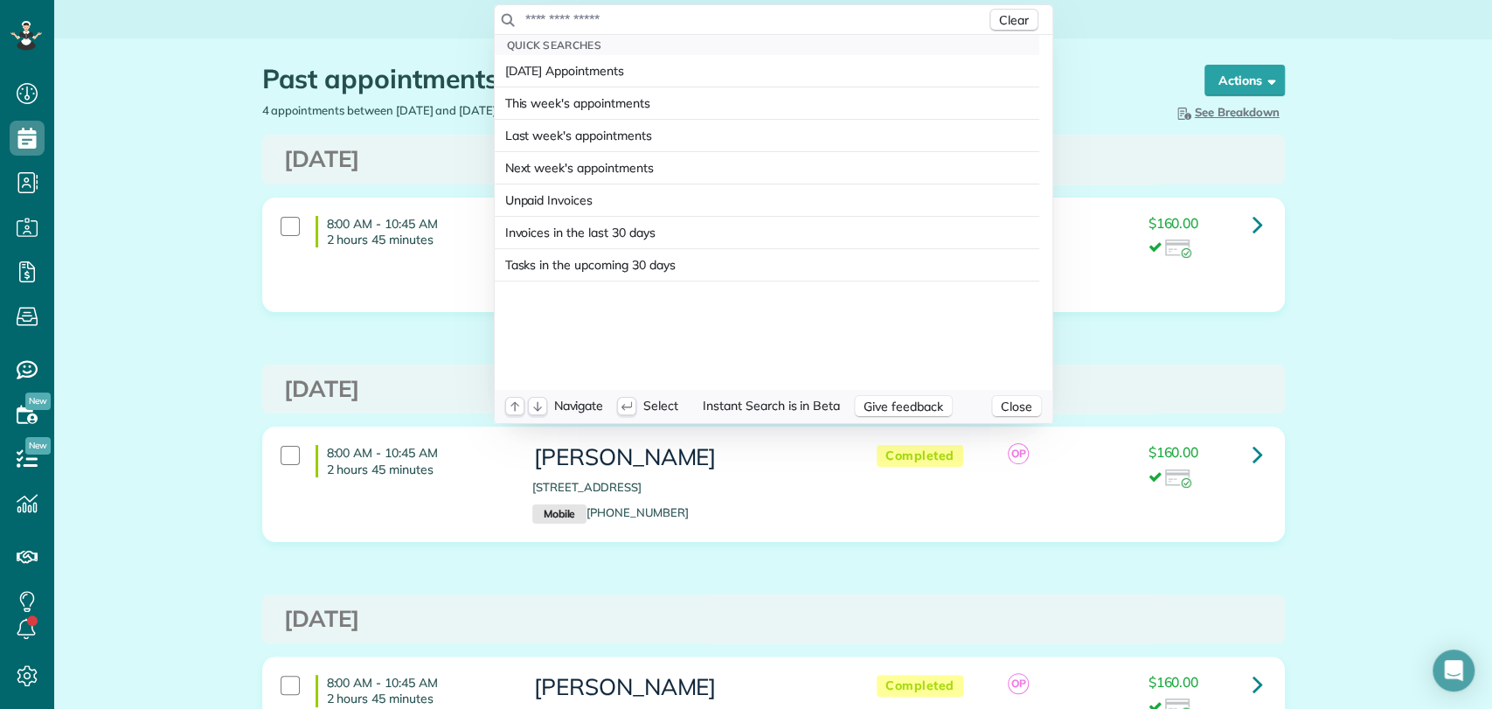
click at [760, 21] on input "text" at bounding box center [755, 18] width 462 height 17
click at [766, 5] on div "Clear" at bounding box center [774, 20] width 558 height 30
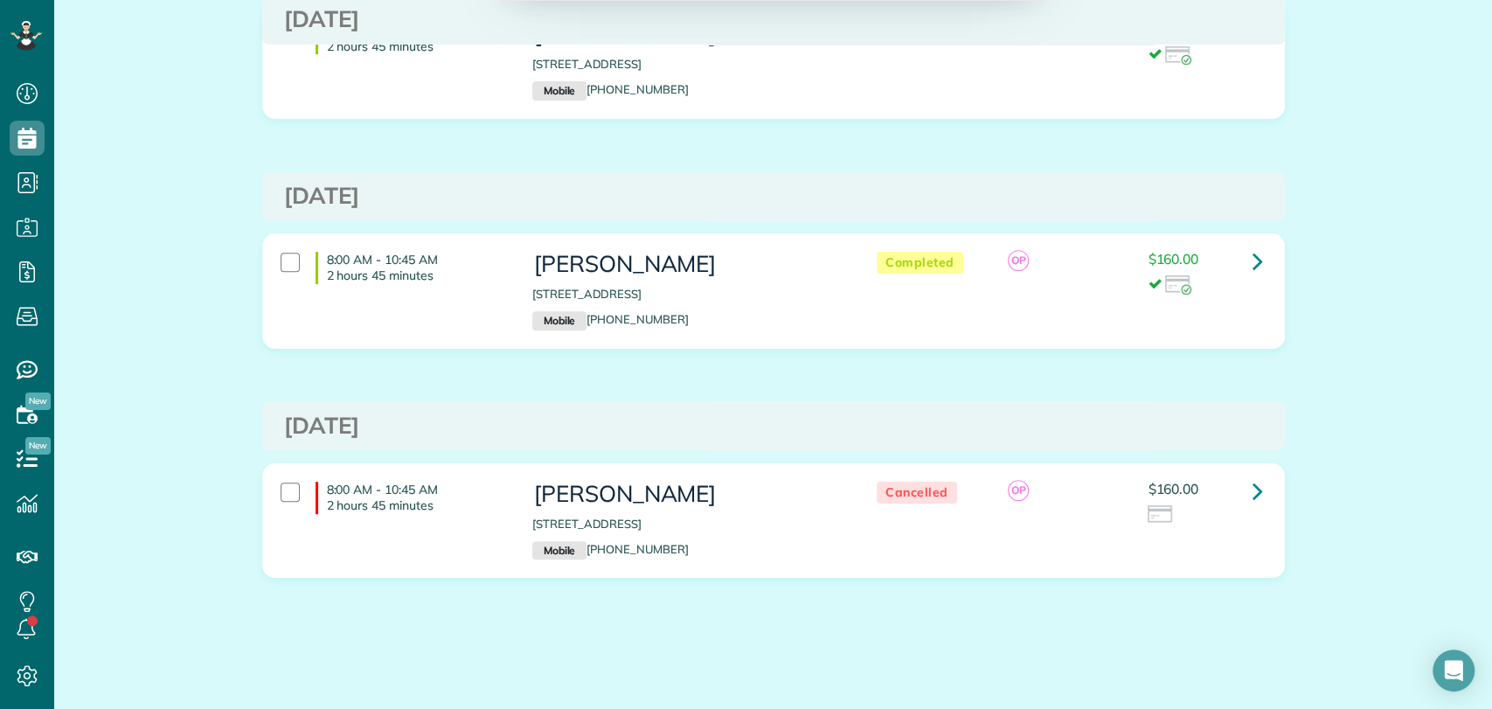
drag, startPoint x: 755, startPoint y: 48, endPoint x: 752, endPoint y: 82, distance: 34.3
click at [755, 53] on html "Dashboard Scheduling Calendar View List View Dispatch View - Weekly scheduling …" at bounding box center [746, 354] width 1492 height 709
click at [739, 135] on div "8:00 AM - 10:45 AM 2 hours 45 minutes [PERSON_NAME] [STREET_ADDRESS] Mobile [PH…" at bounding box center [773, 73] width 1049 height 141
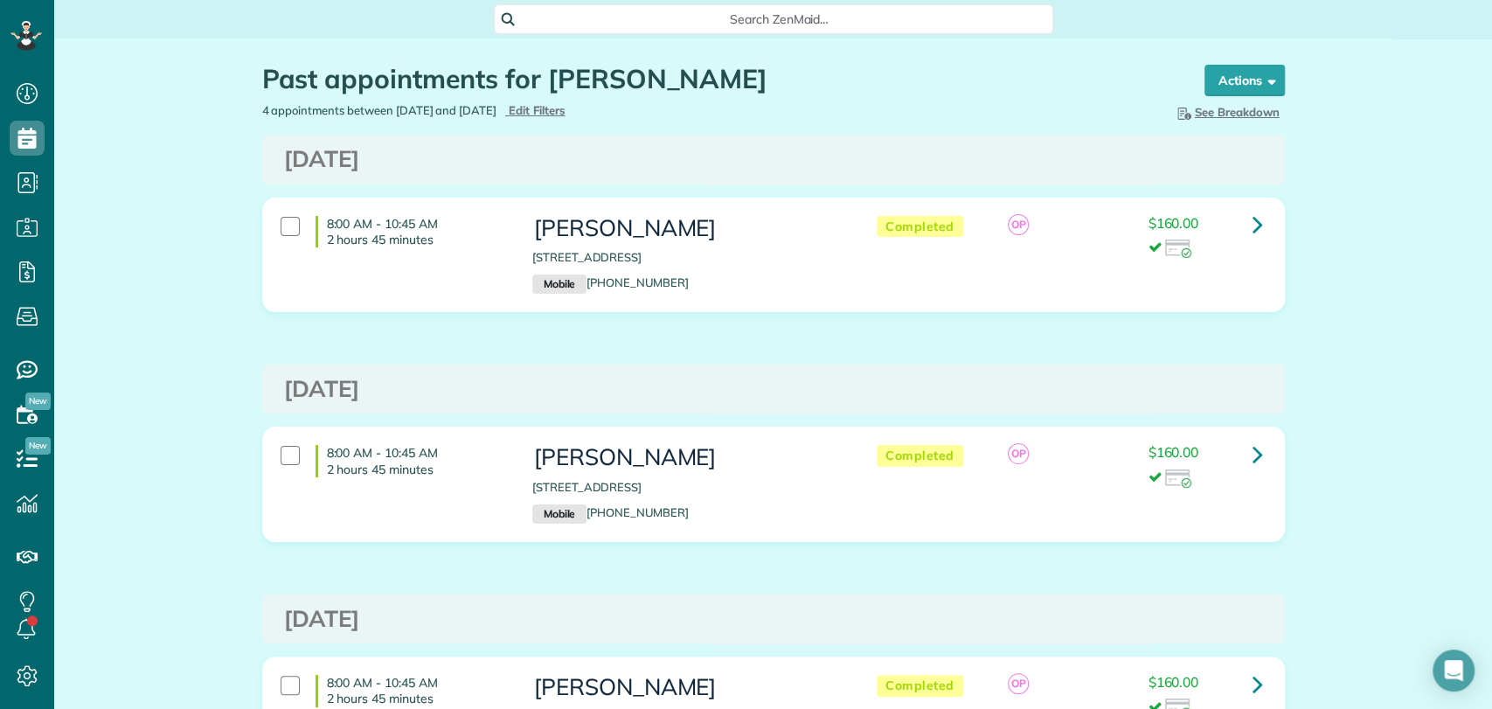
click at [699, 28] on div "Search ZenMaid…" at bounding box center [773, 19] width 559 height 30
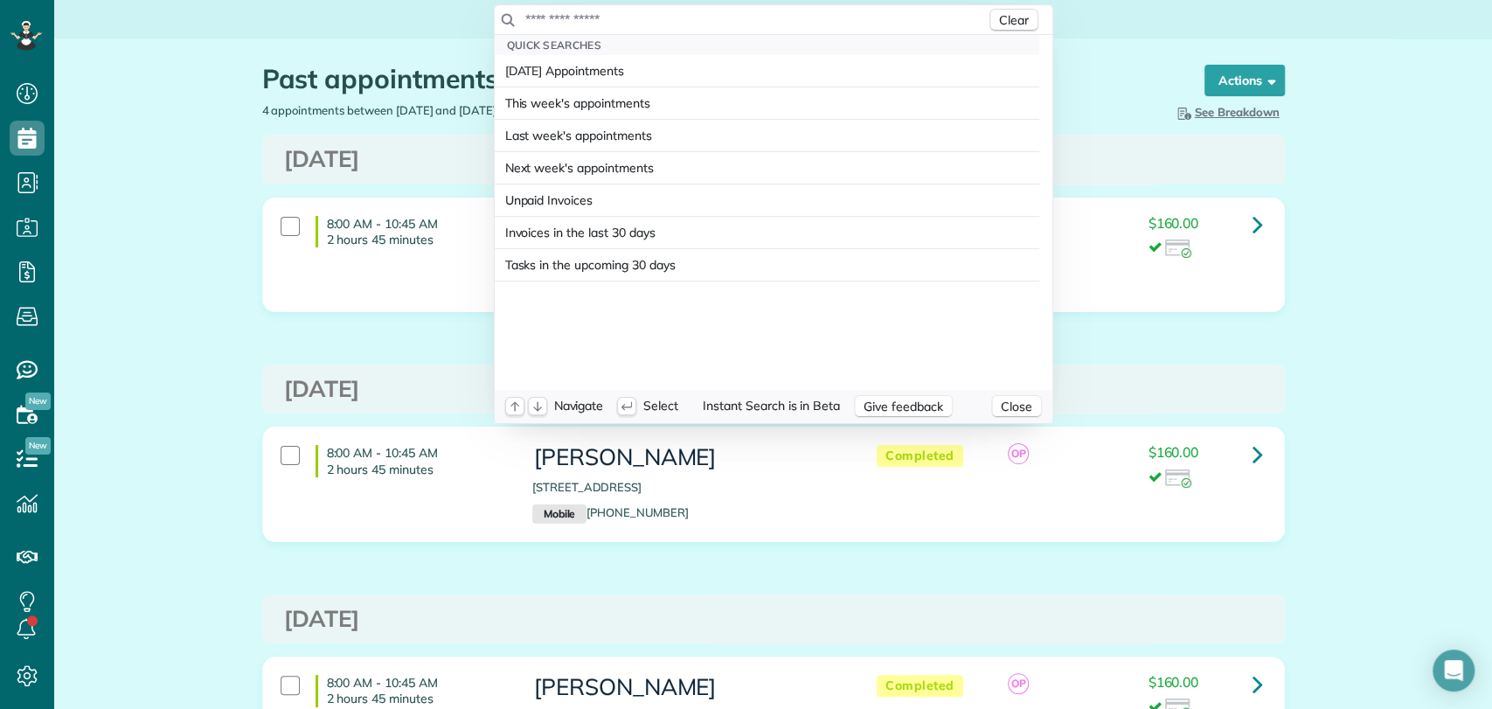
click at [698, 19] on input "text" at bounding box center [755, 18] width 462 height 17
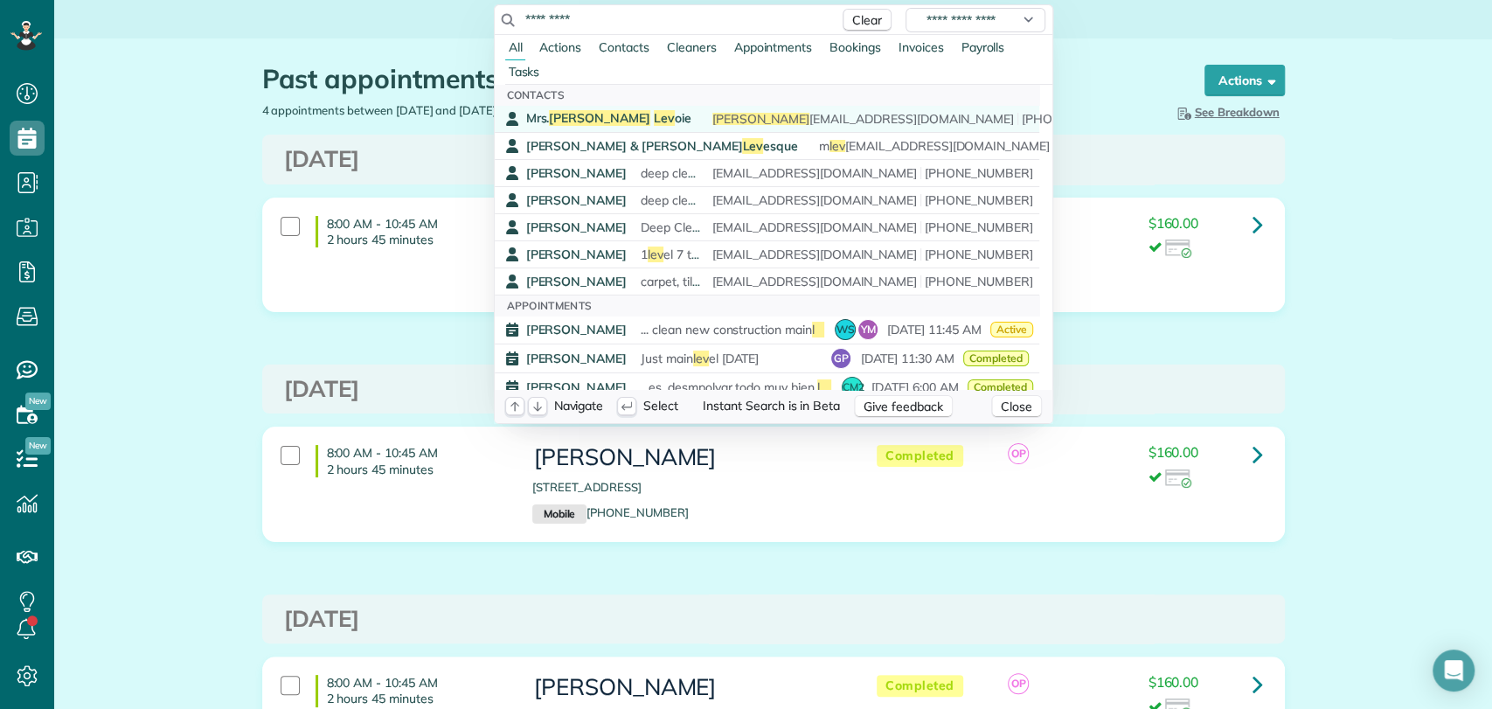
type input "*********"
click at [654, 122] on span "Lev" at bounding box center [664, 118] width 21 height 16
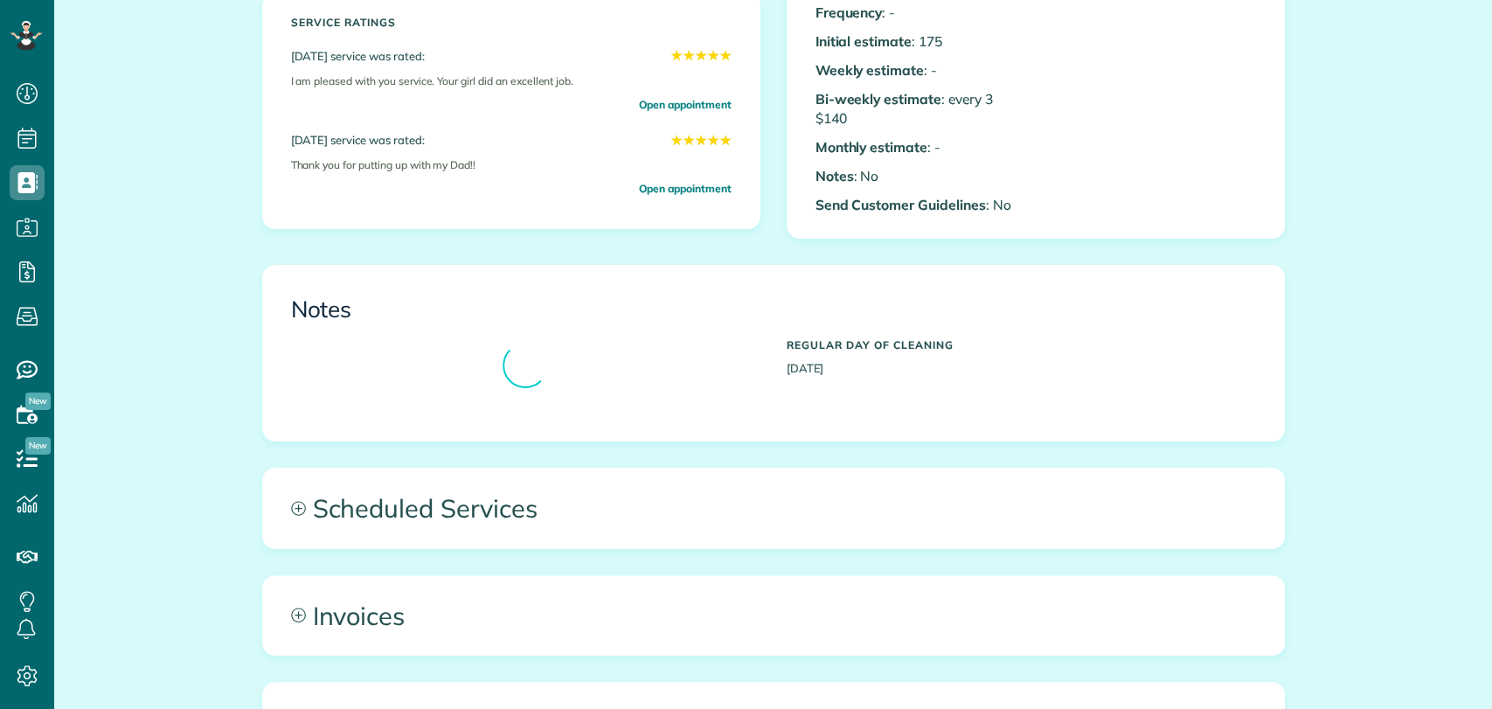
scroll to position [485, 0]
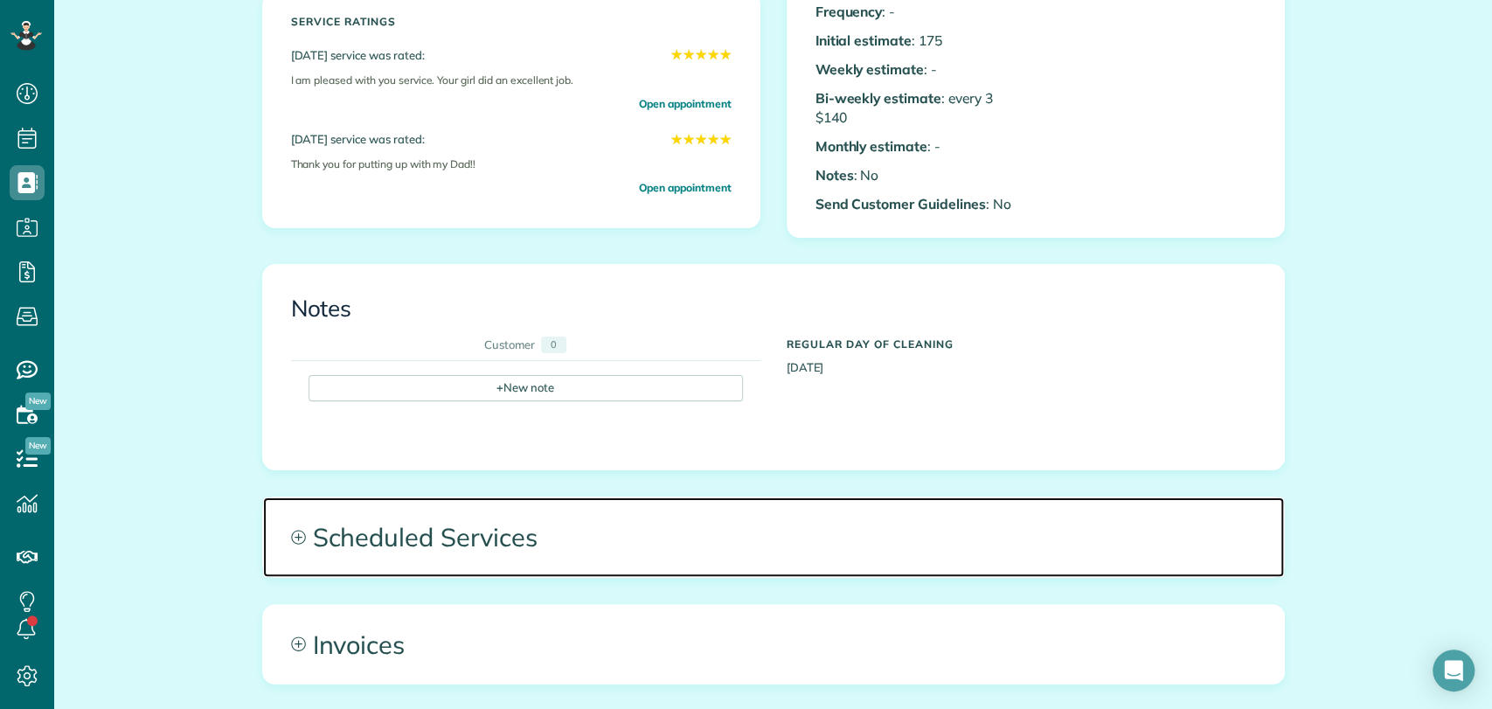
drag, startPoint x: 475, startPoint y: 513, endPoint x: 552, endPoint y: 460, distance: 94.3
click at [474, 513] on span "Scheduled Services" at bounding box center [773, 536] width 1021 height 79
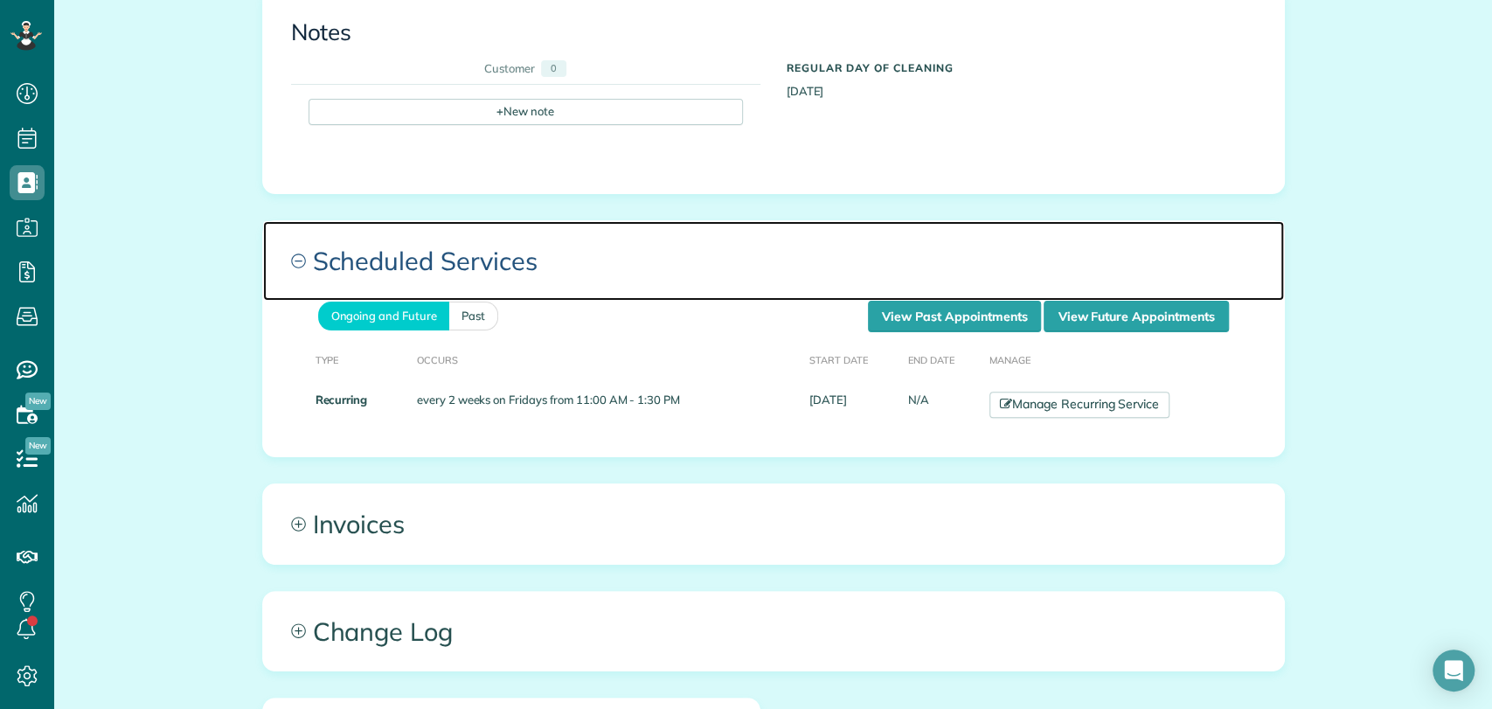
scroll to position [776, 0]
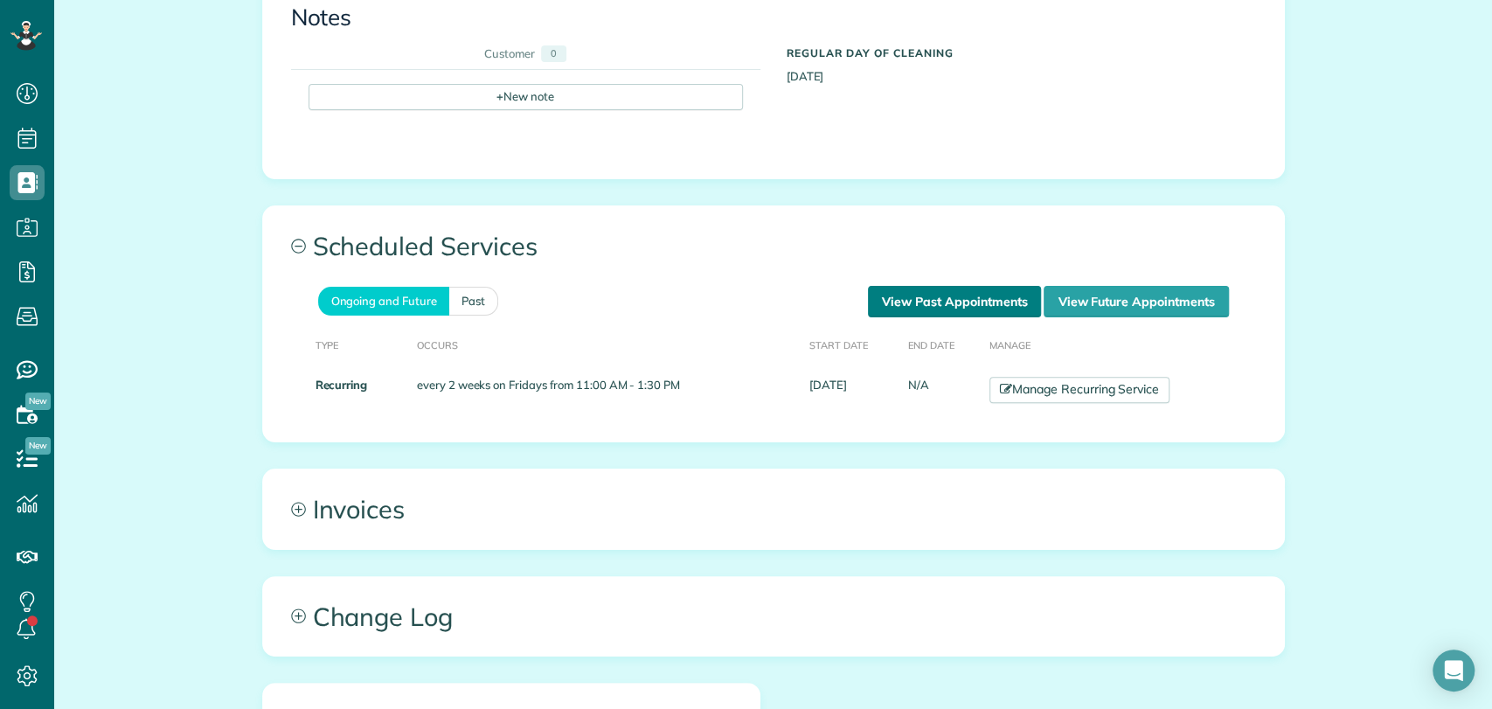
click at [964, 295] on link "View Past Appointments" at bounding box center [954, 301] width 173 height 31
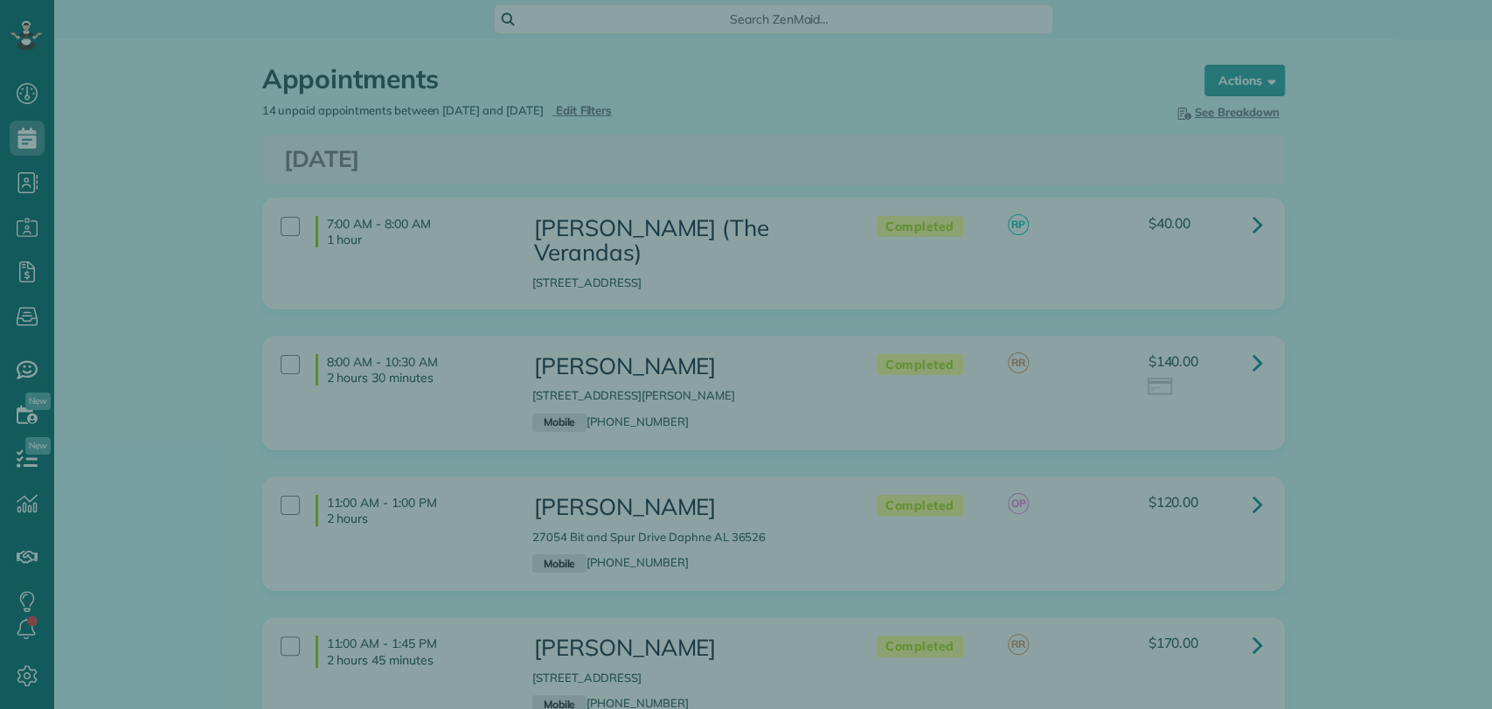
scroll to position [7, 7]
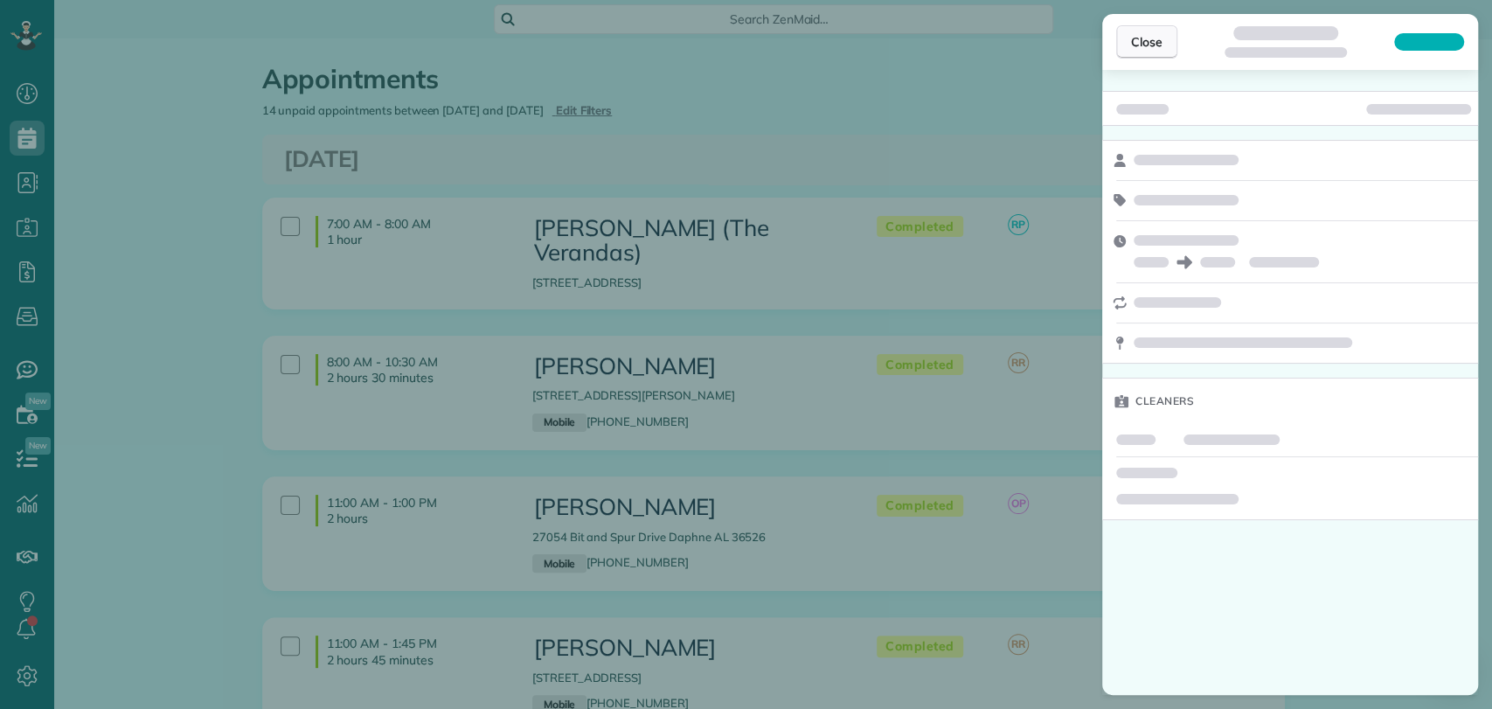
click at [1138, 33] on span "Close" at bounding box center [1146, 41] width 31 height 17
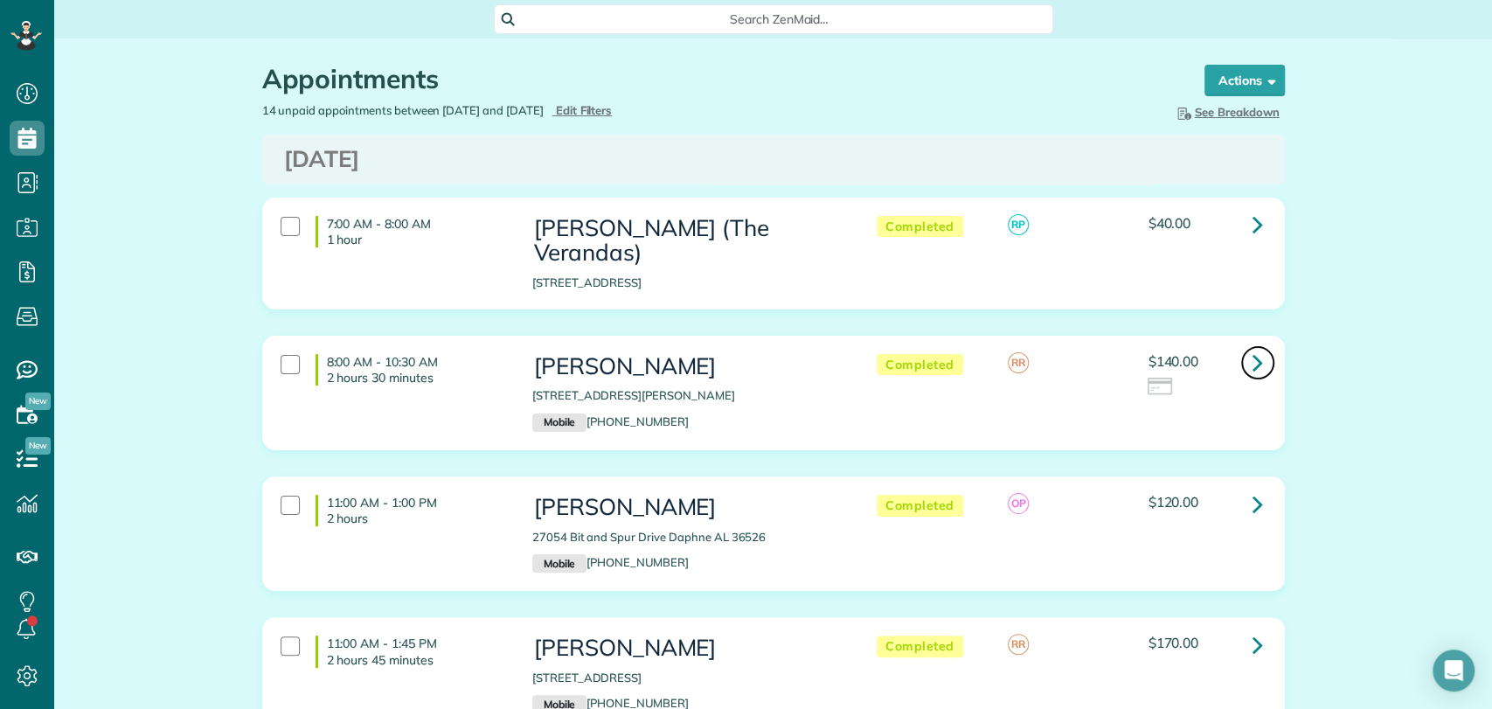
click at [1254, 347] on icon at bounding box center [1258, 362] width 10 height 31
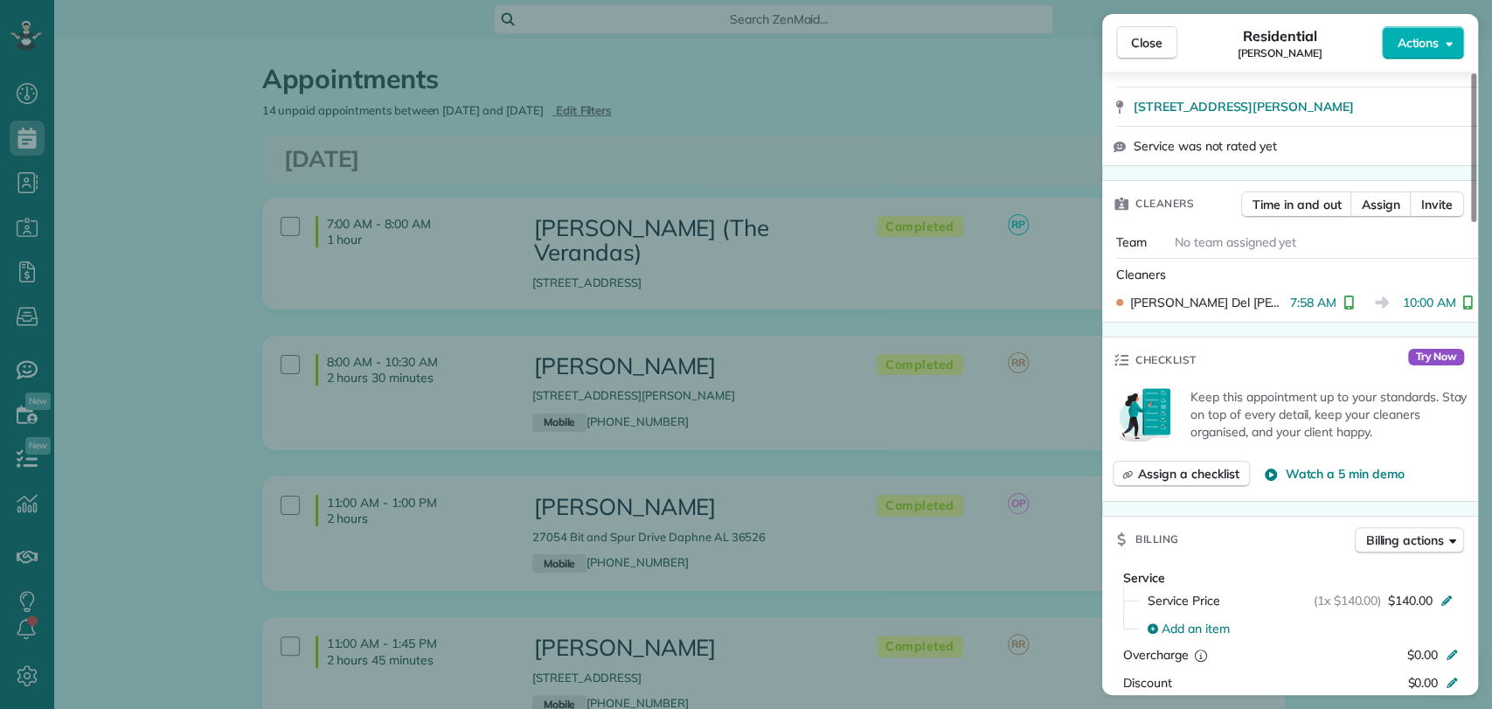
scroll to position [582, 0]
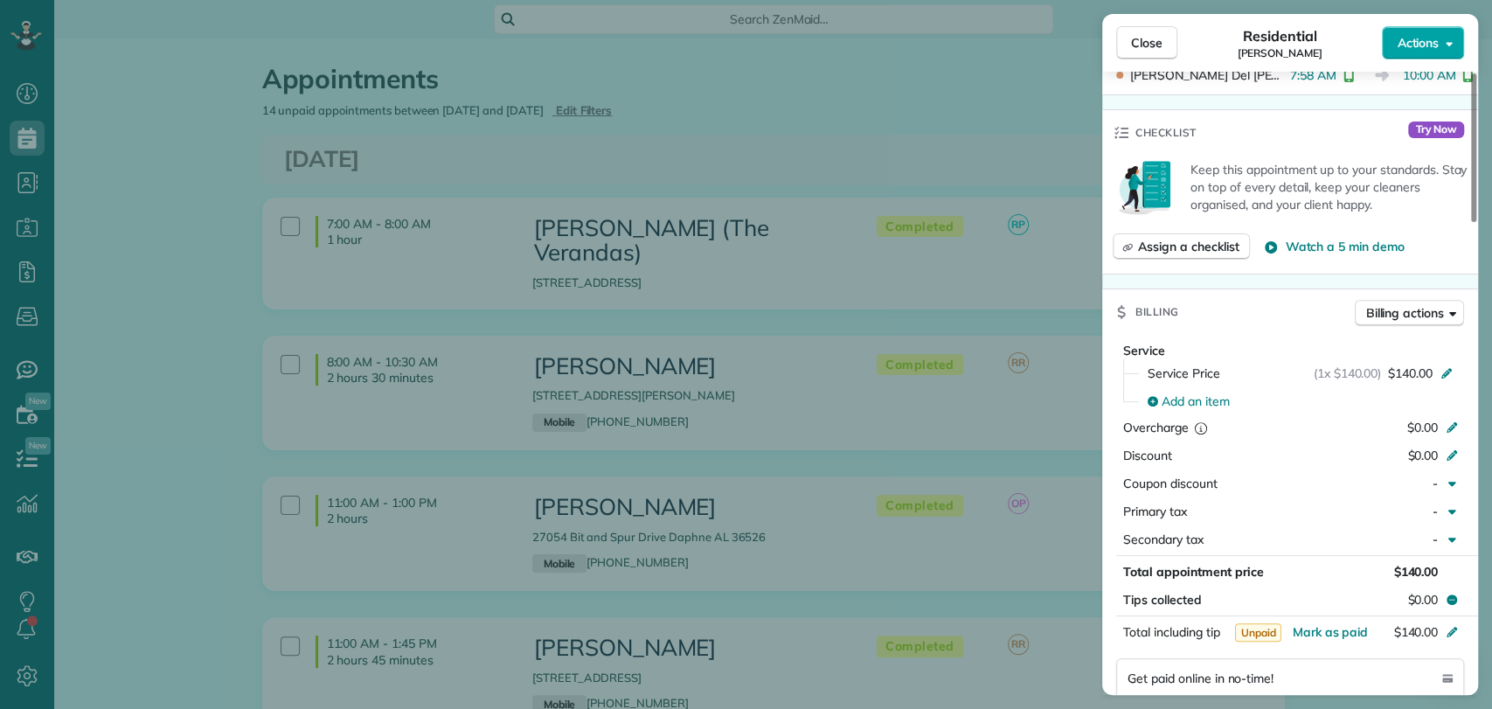
click at [1436, 30] on button "Actions" at bounding box center [1423, 42] width 82 height 33
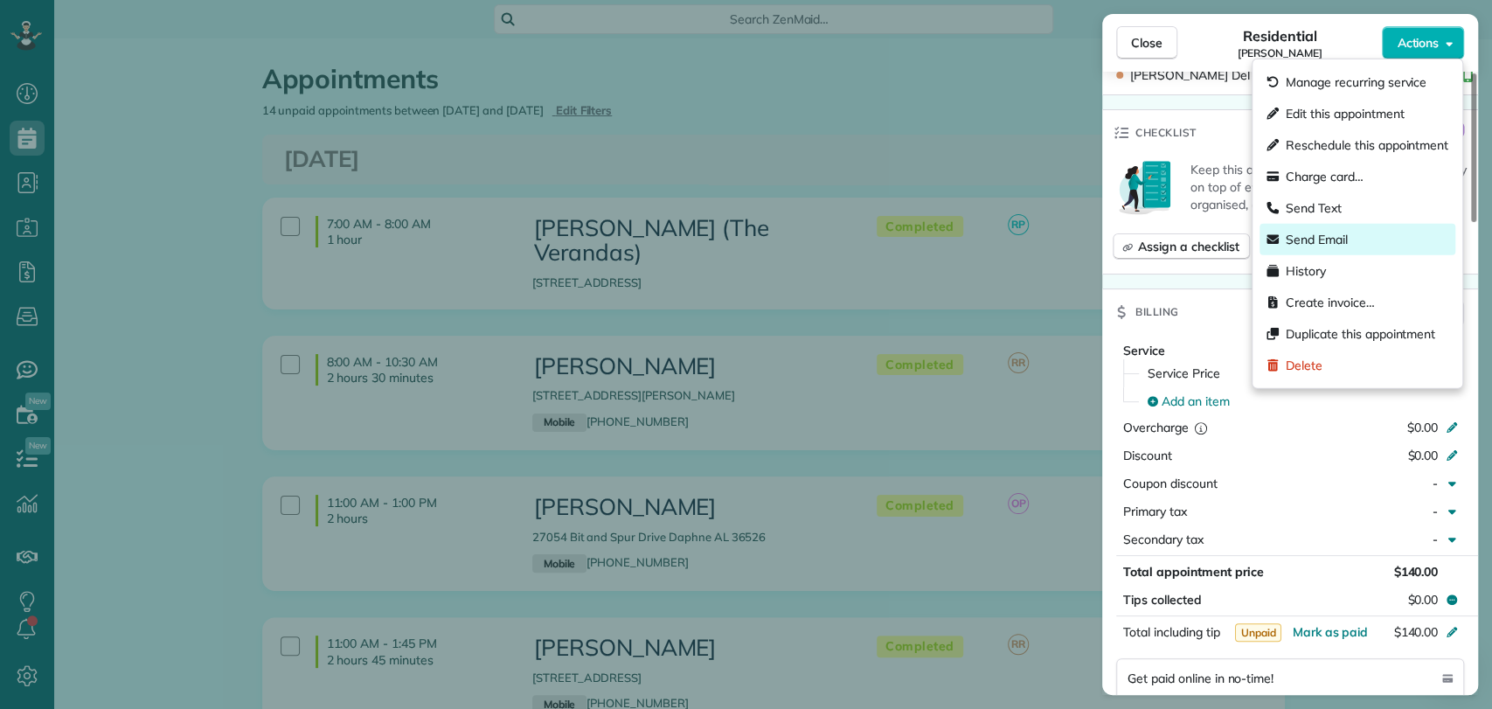
click at [1330, 241] on span "Send Email" at bounding box center [1317, 239] width 62 height 17
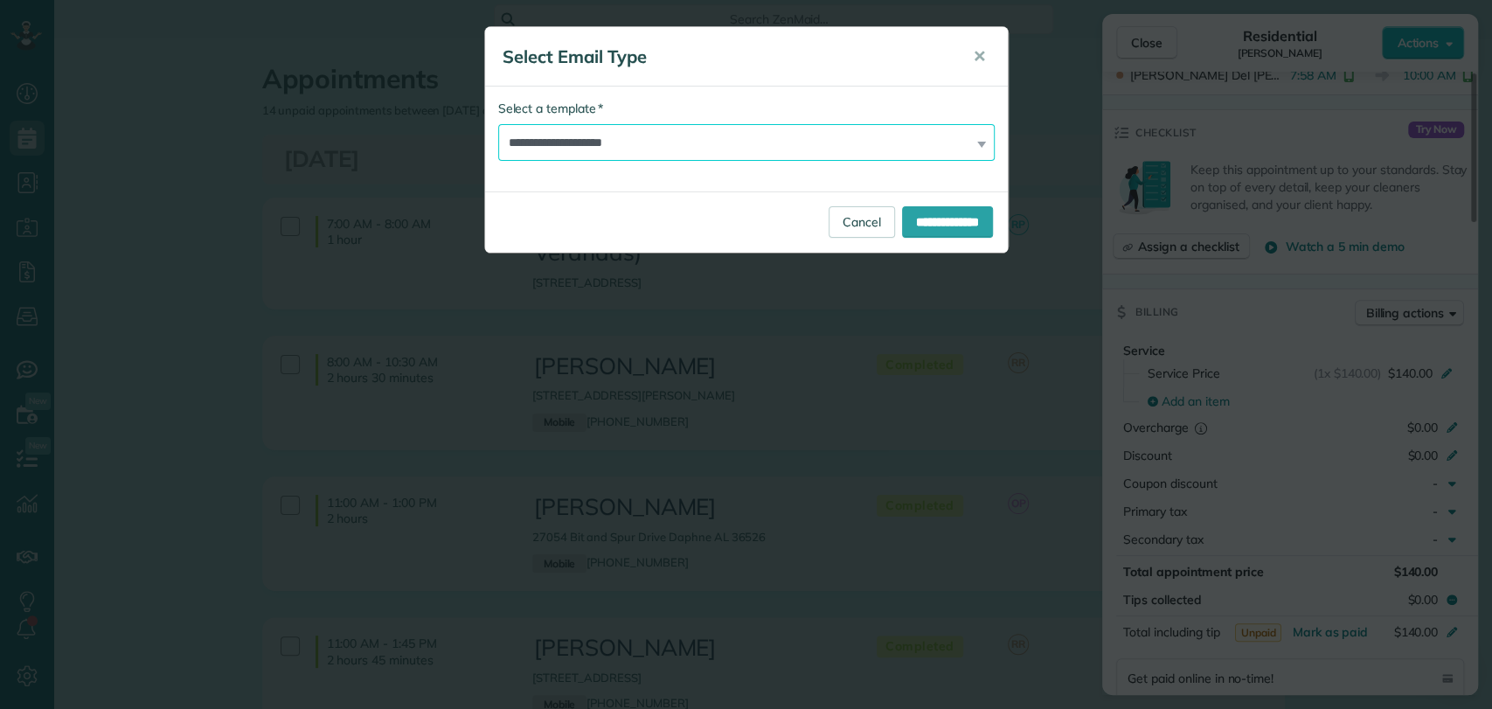
click at [607, 149] on select "**********" at bounding box center [746, 142] width 497 height 37
click at [962, 59] on button "✕" at bounding box center [979, 57] width 39 height 42
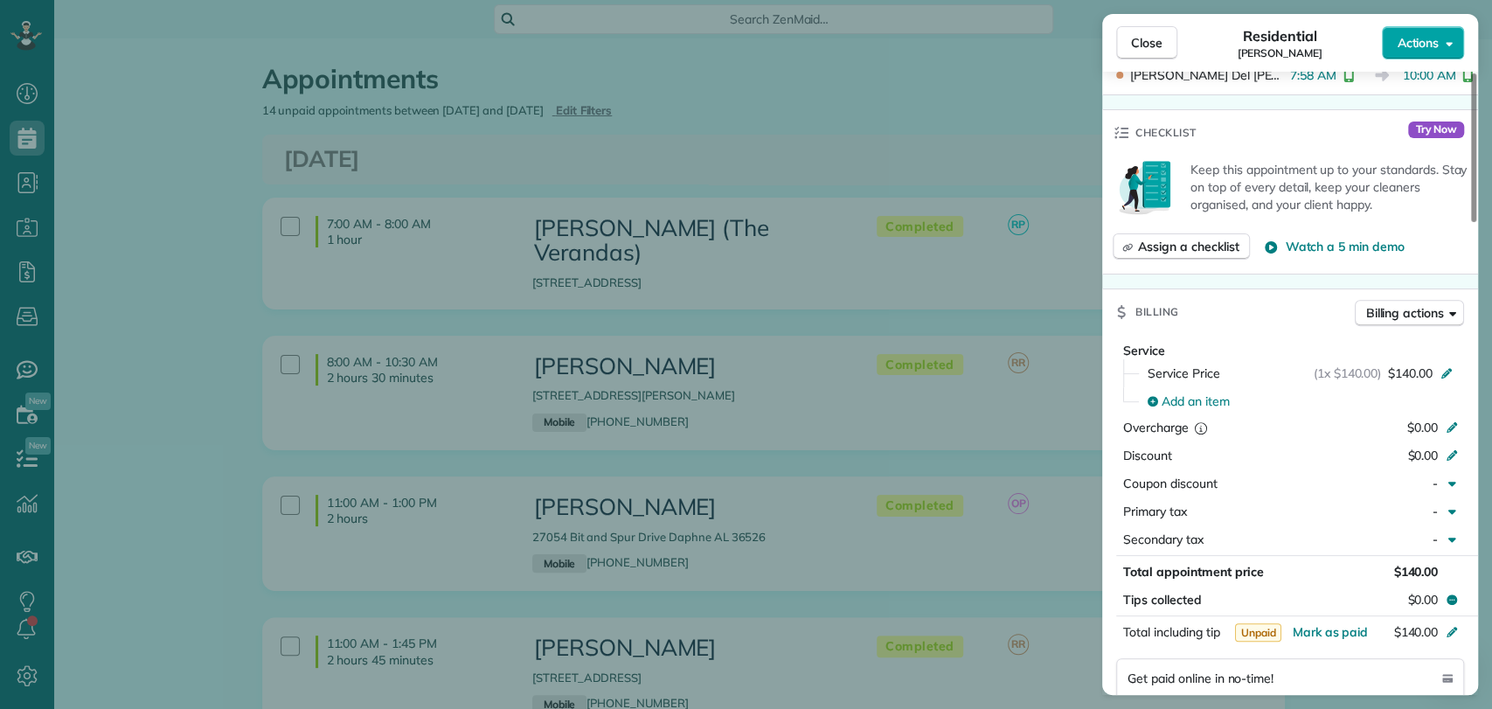
click at [1412, 43] on span "Actions" at bounding box center [1418, 42] width 42 height 17
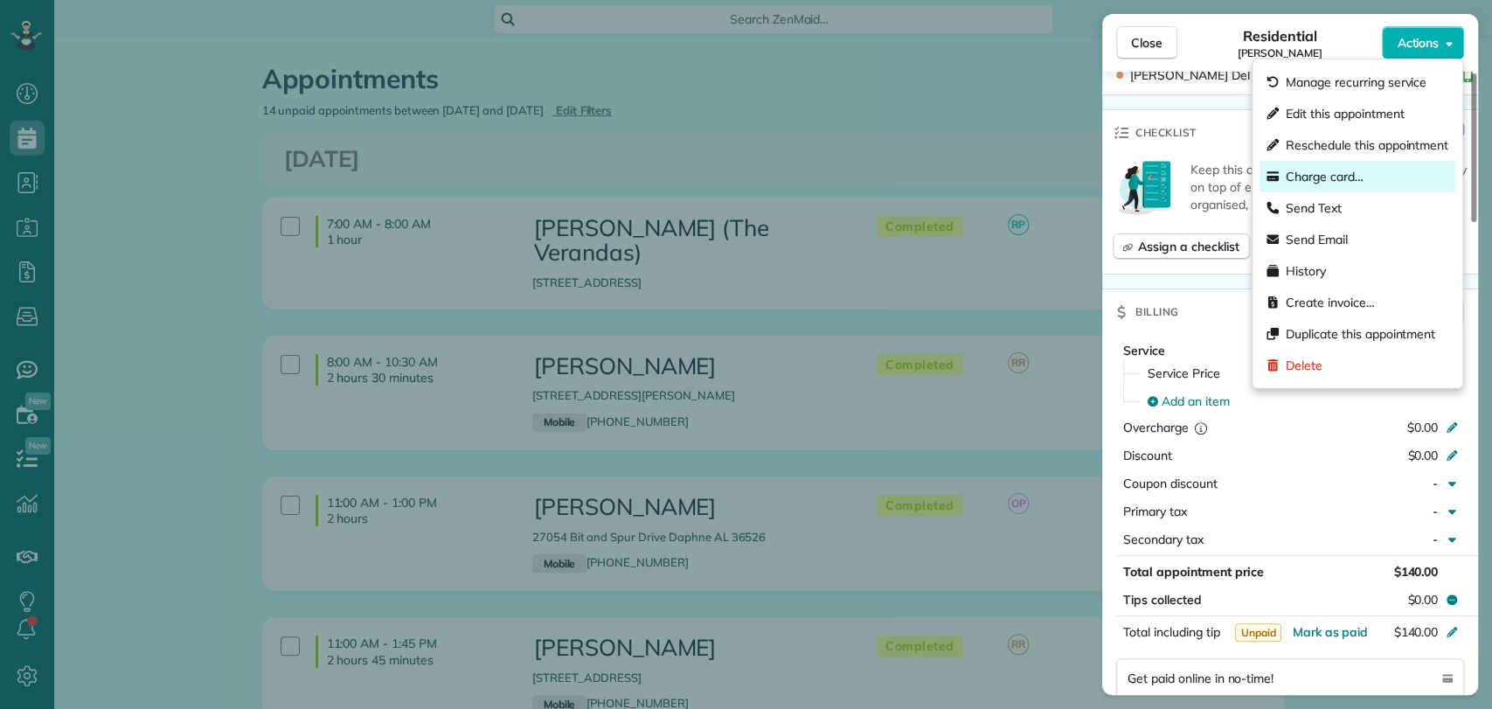
click at [1328, 185] on div "Charge card…" at bounding box center [1358, 176] width 196 height 31
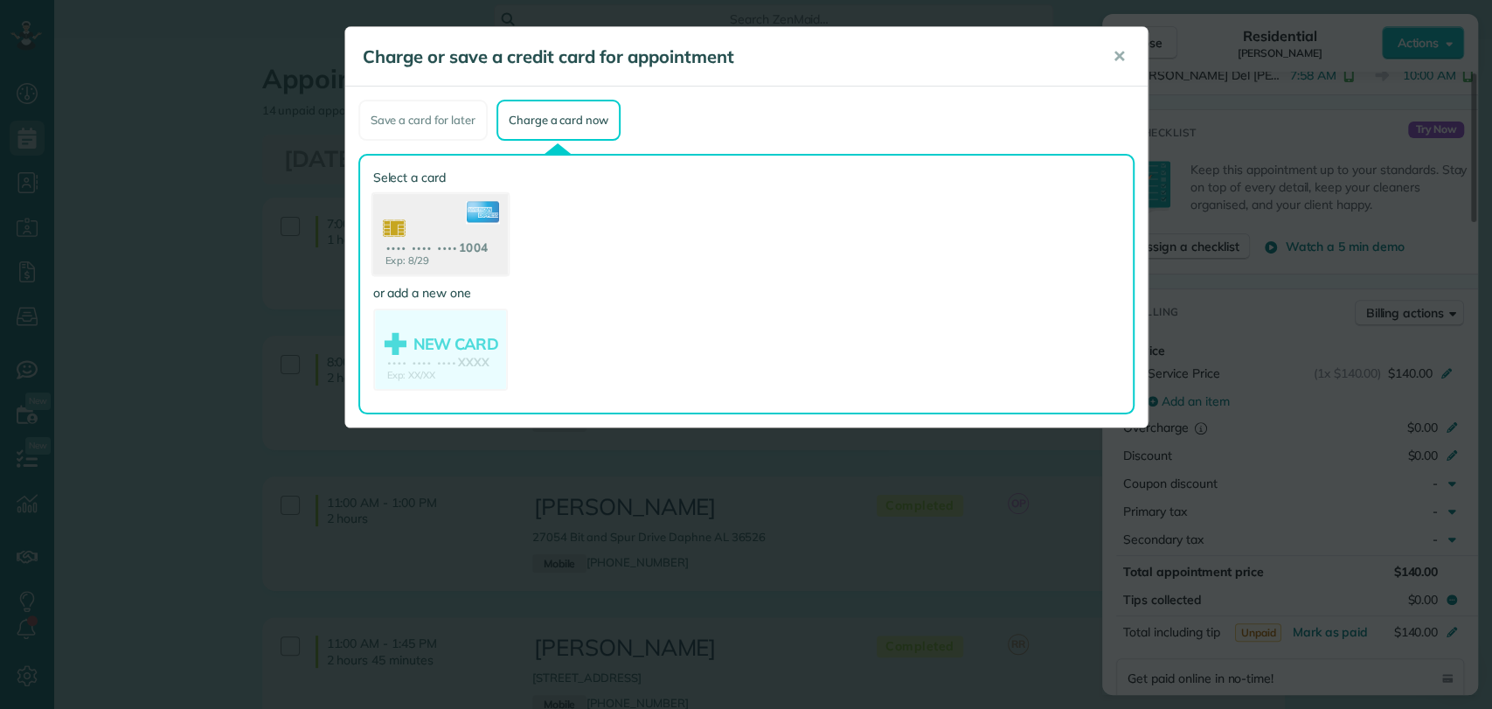
click at [427, 213] on use at bounding box center [439, 236] width 135 height 85
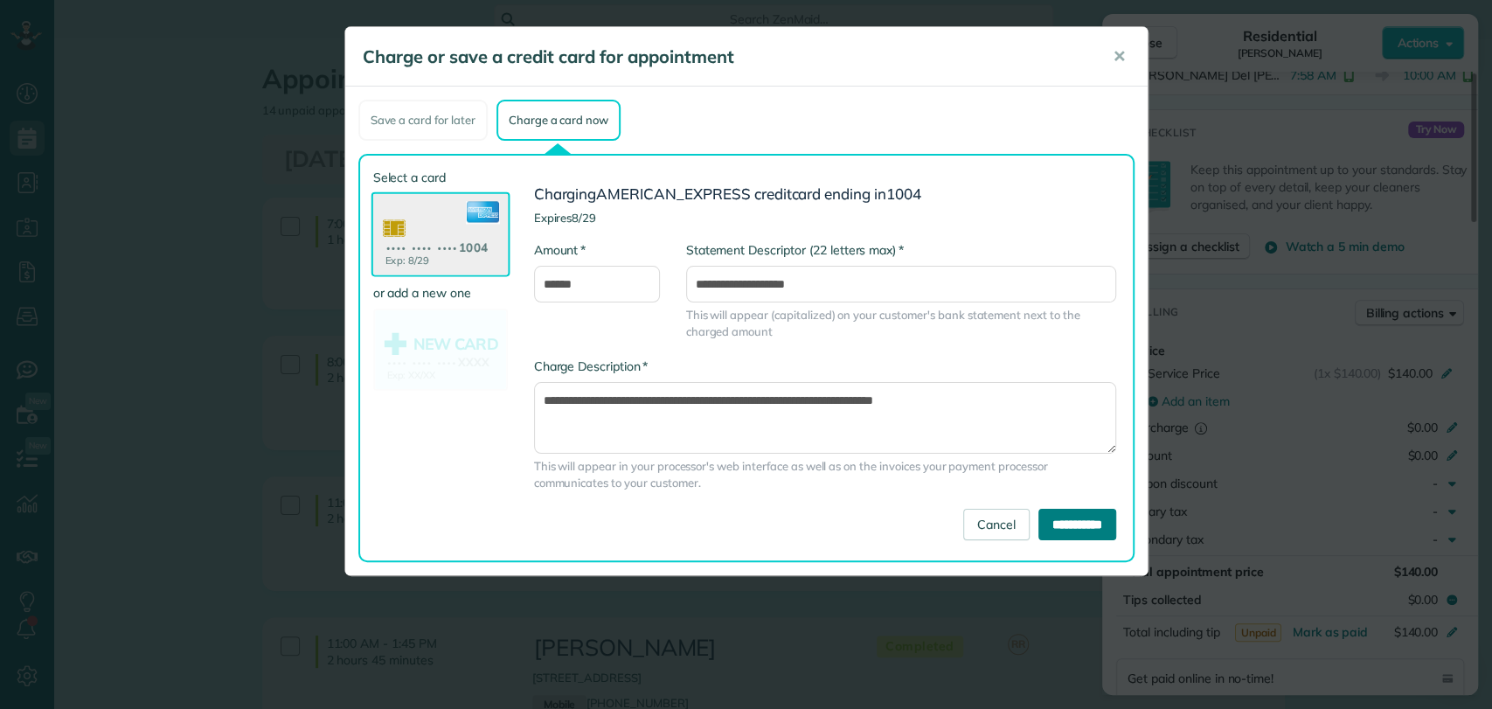
click at [1087, 530] on input "**********" at bounding box center [1078, 524] width 78 height 31
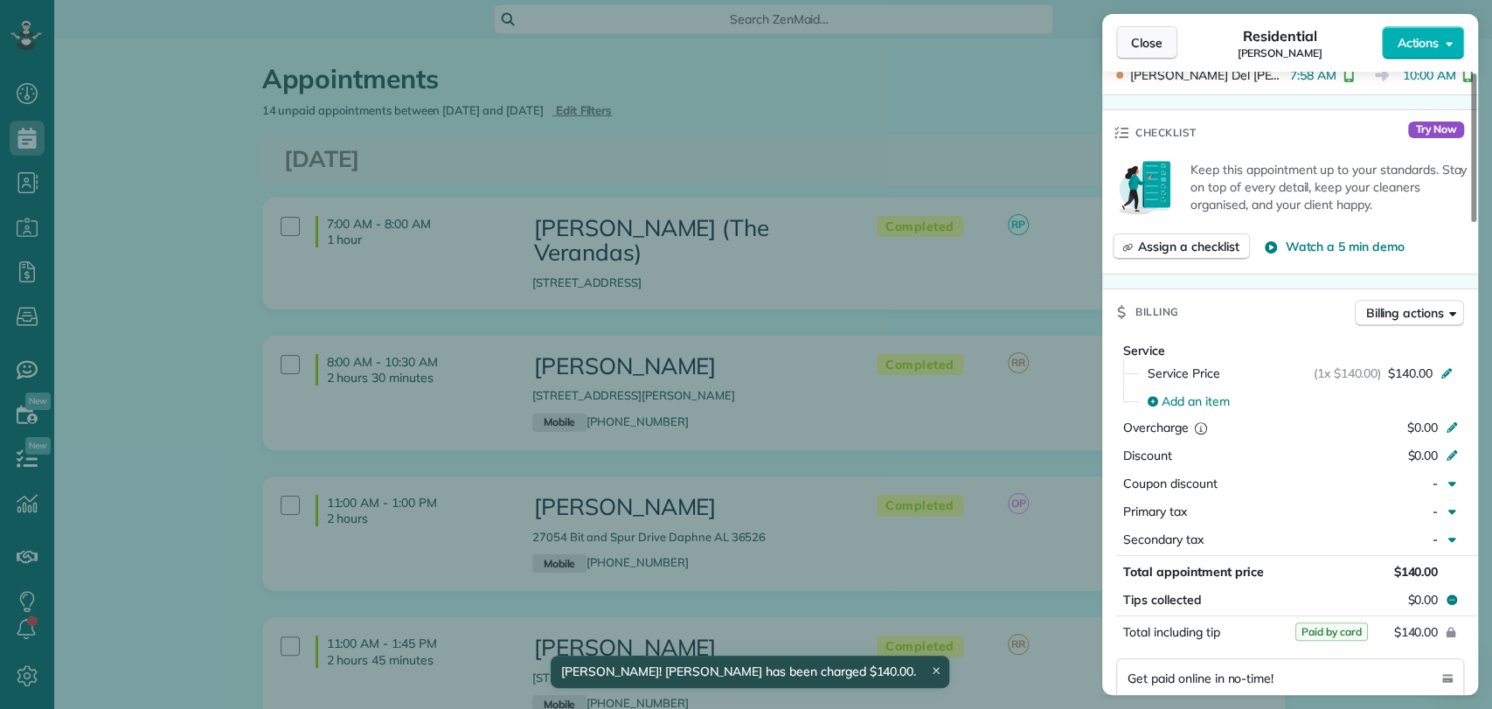
click at [1157, 39] on span "Close" at bounding box center [1146, 42] width 31 height 17
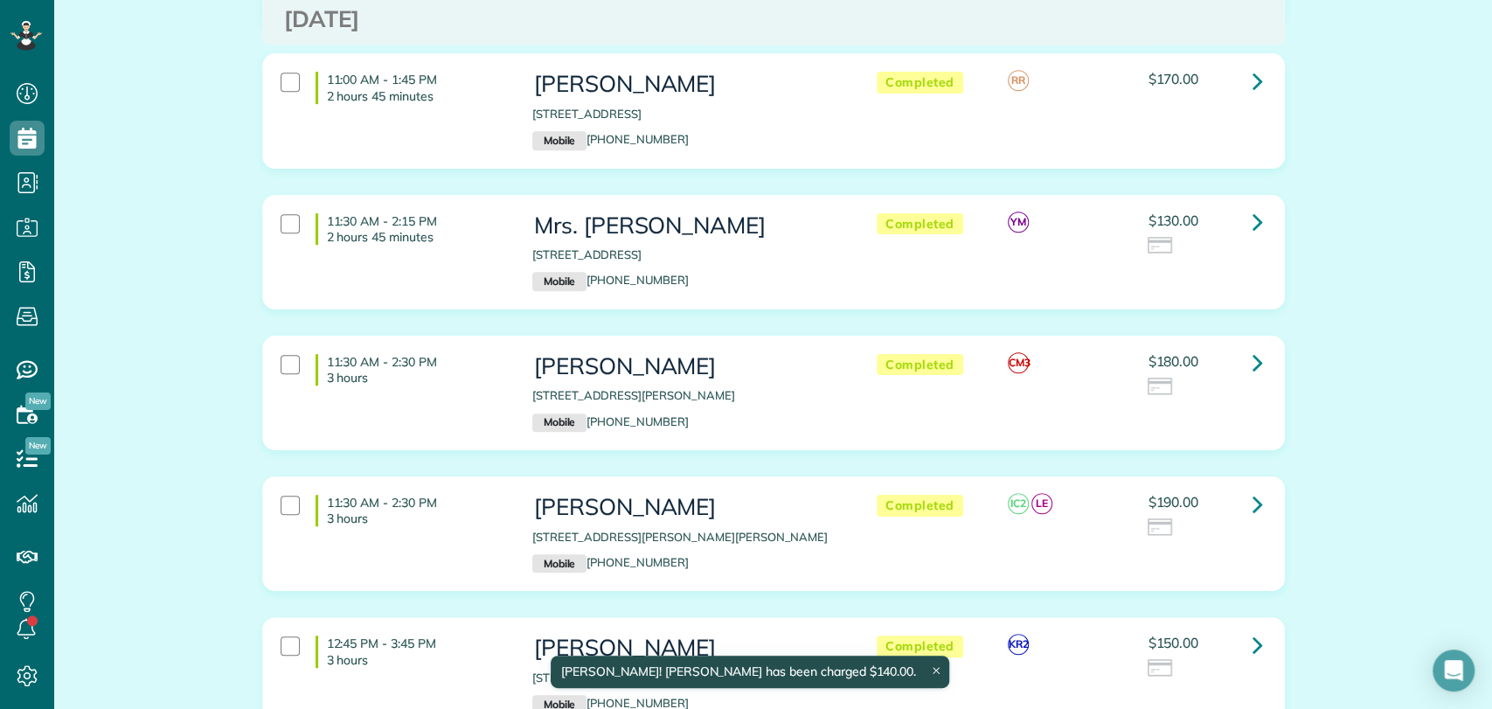
scroll to position [582, 0]
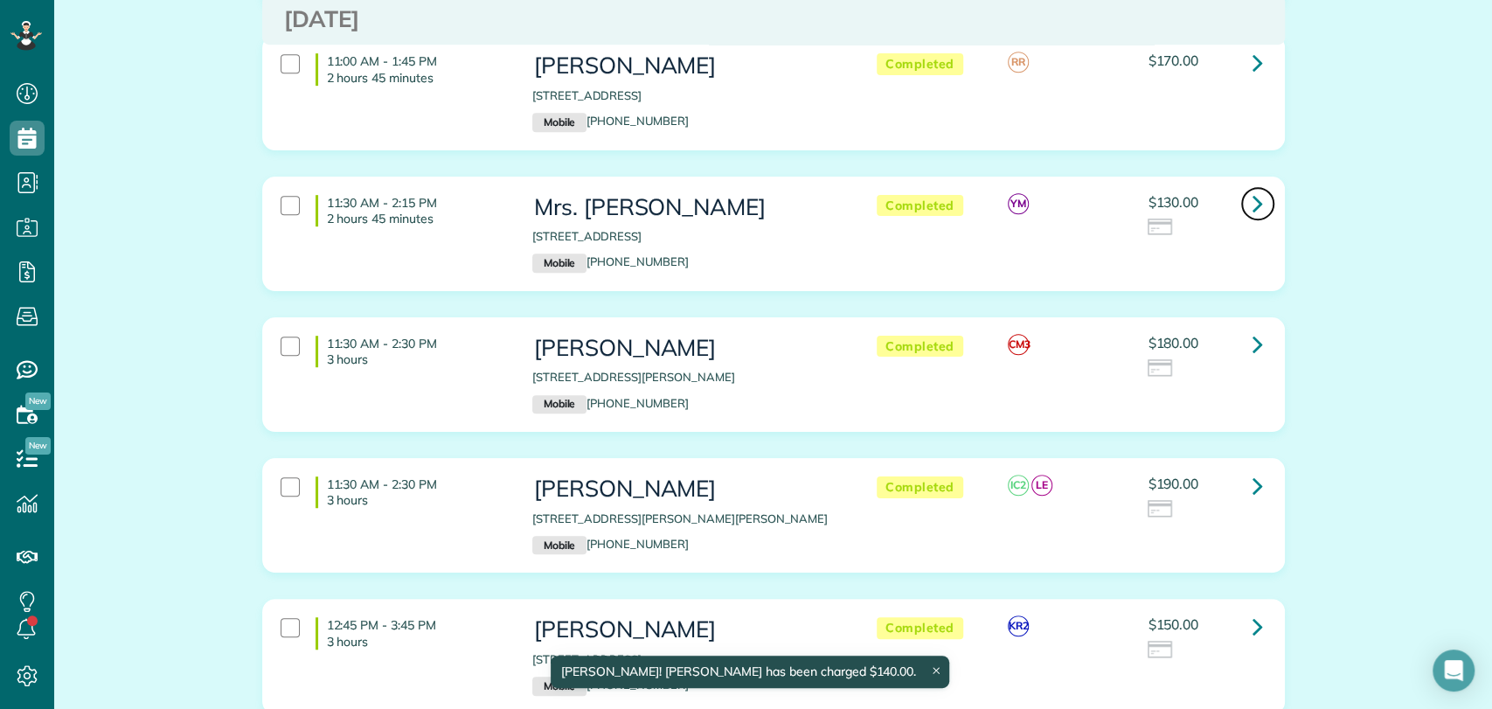
click at [1253, 188] on icon at bounding box center [1258, 203] width 10 height 31
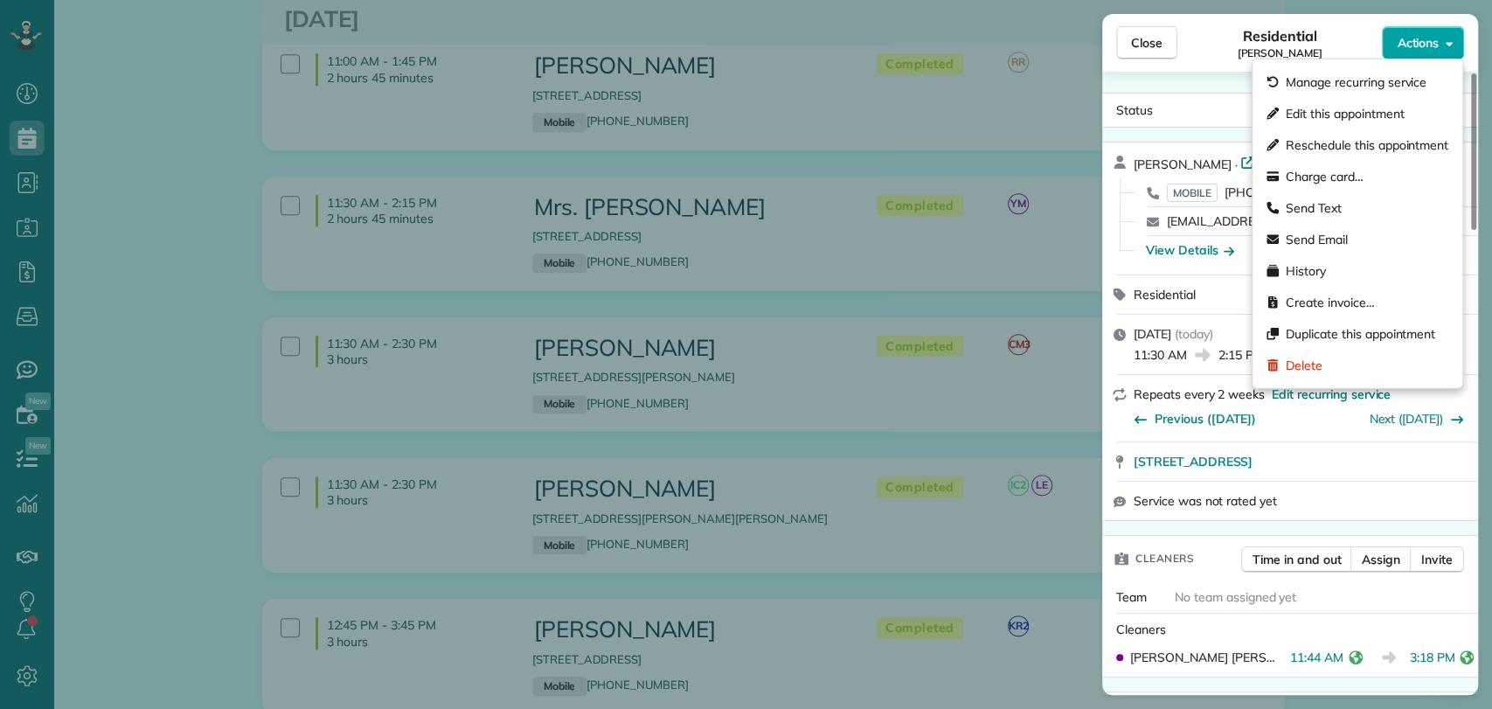
click at [1449, 42] on icon "button" at bounding box center [1449, 43] width 7 height 13
click at [1347, 177] on span "Charge card…" at bounding box center [1325, 176] width 78 height 17
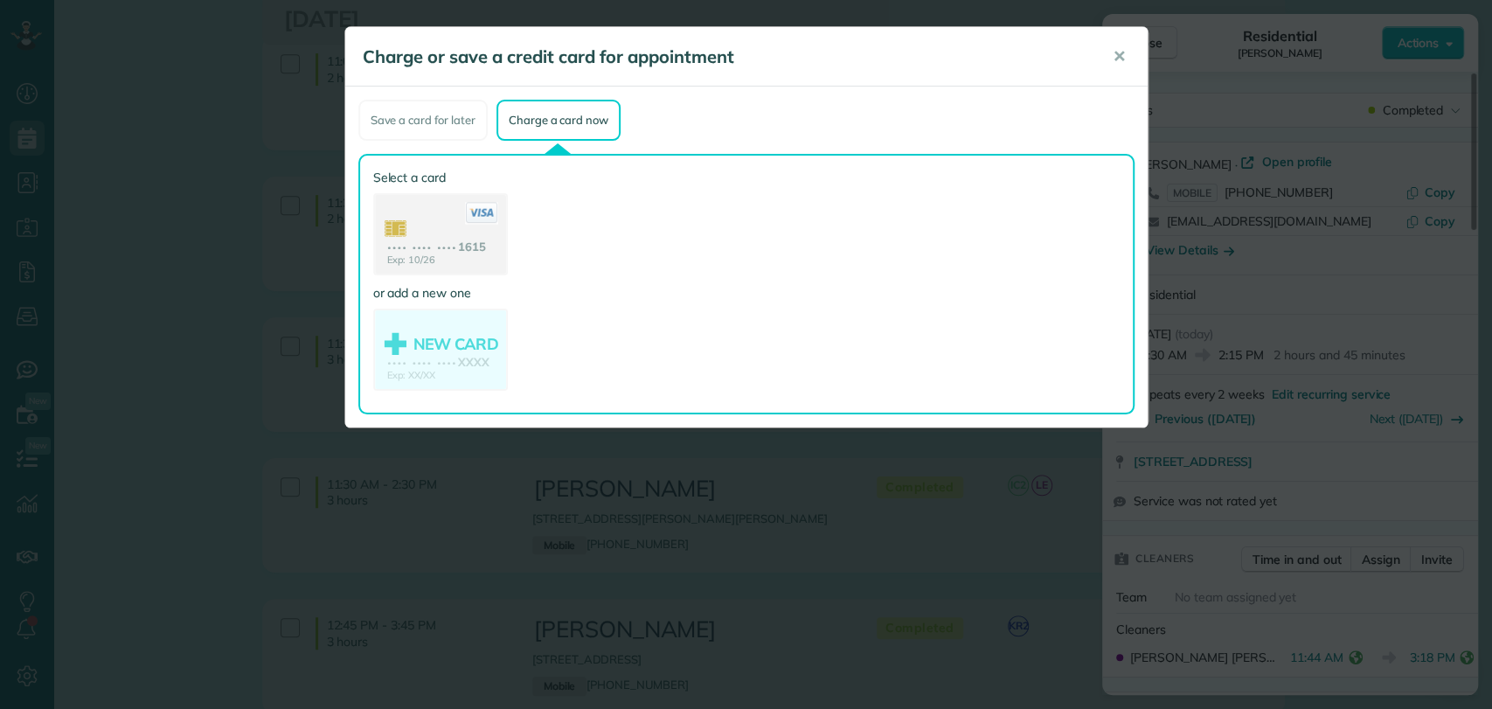
click at [411, 212] on use at bounding box center [440, 236] width 131 height 82
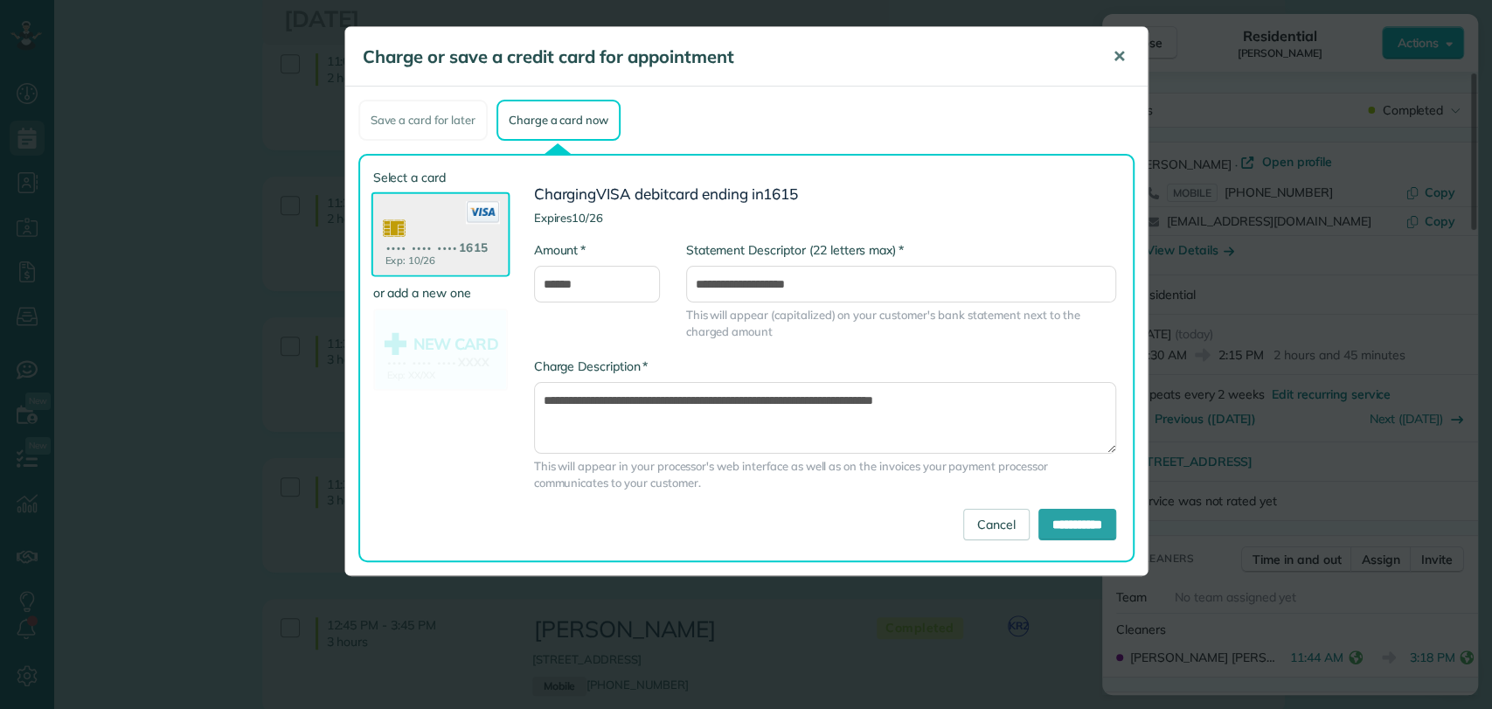
click at [1114, 59] on span "✕" at bounding box center [1119, 56] width 13 height 20
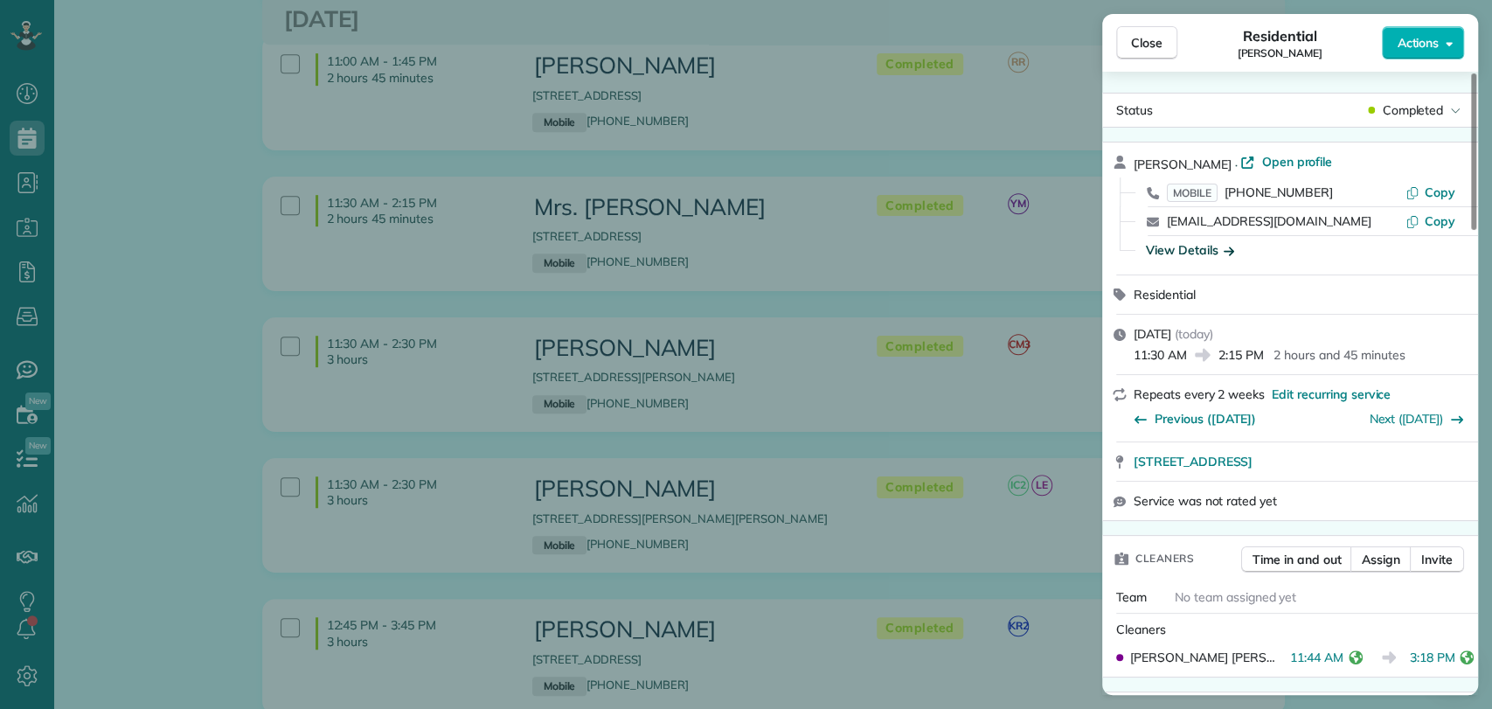
click at [1198, 247] on div "View Details" at bounding box center [1190, 249] width 88 height 17
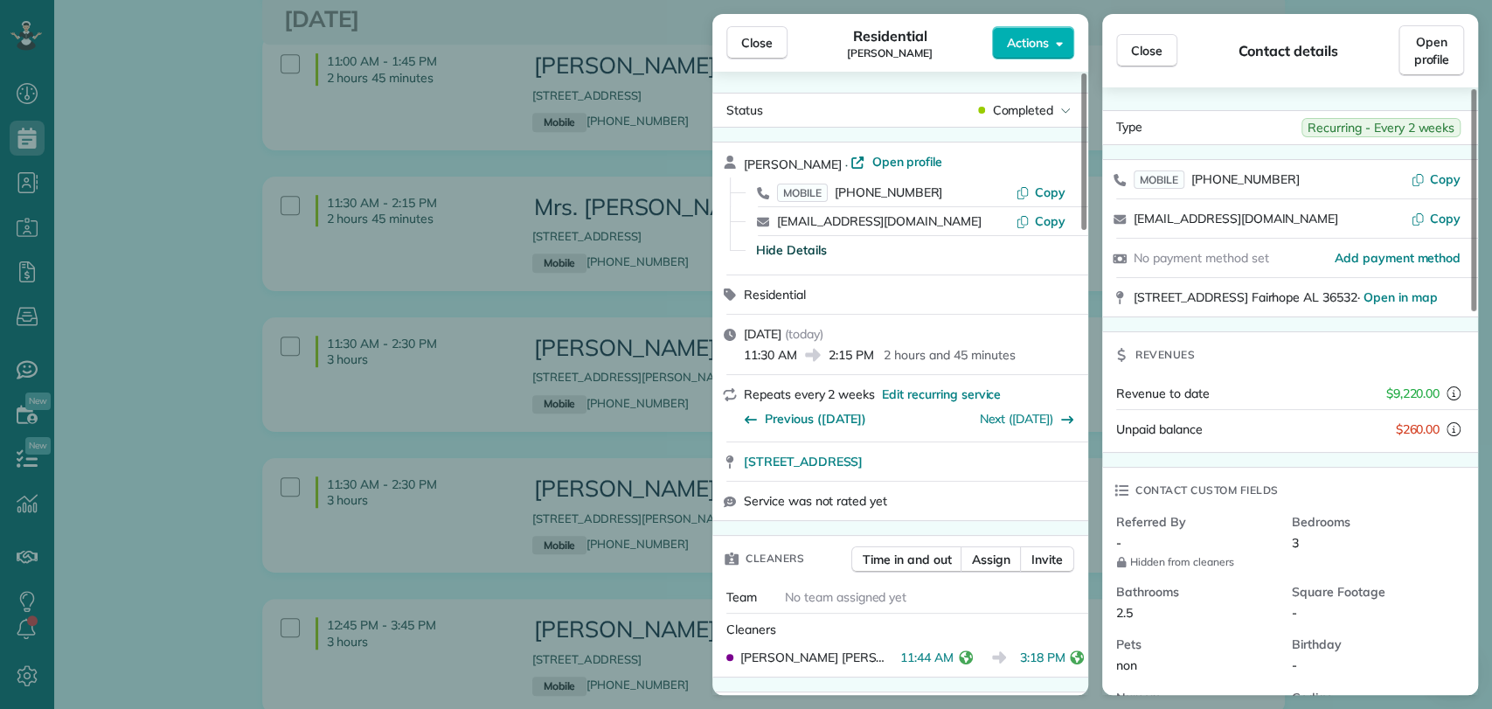
scroll to position [194, 0]
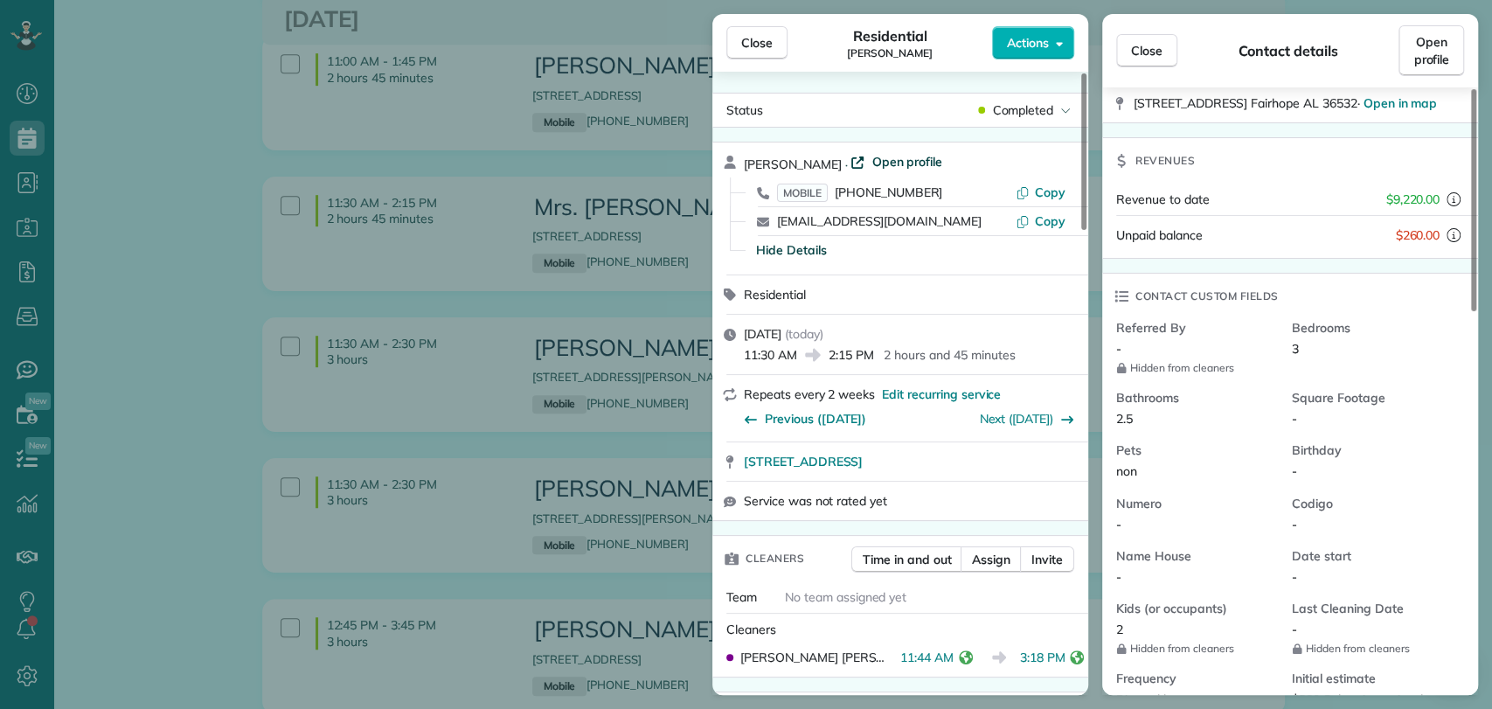
click at [900, 156] on span "Open profile" at bounding box center [907, 161] width 71 height 17
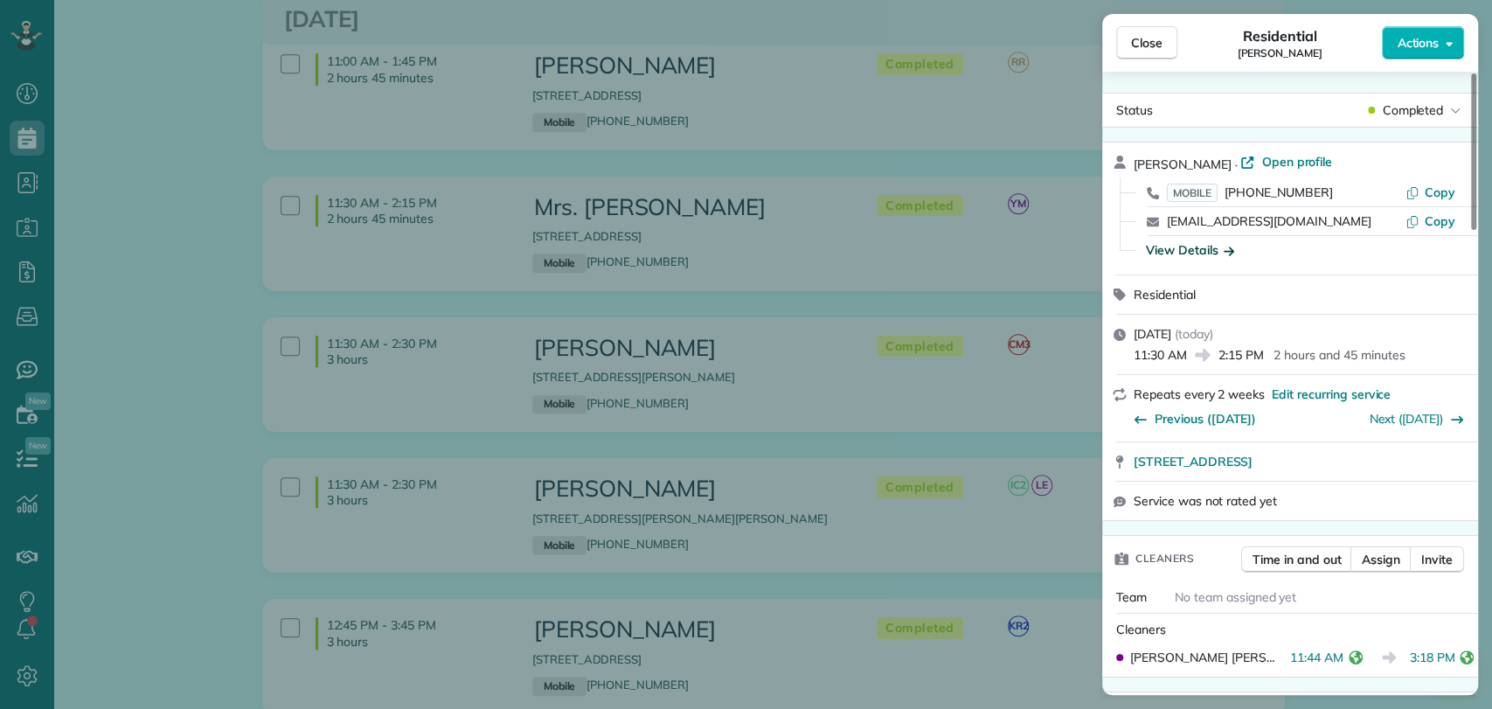
click at [1434, 66] on div "Close Residential Maggie ScootCogle Actions" at bounding box center [1290, 43] width 376 height 58
click at [1427, 47] on span "Actions" at bounding box center [1418, 42] width 42 height 17
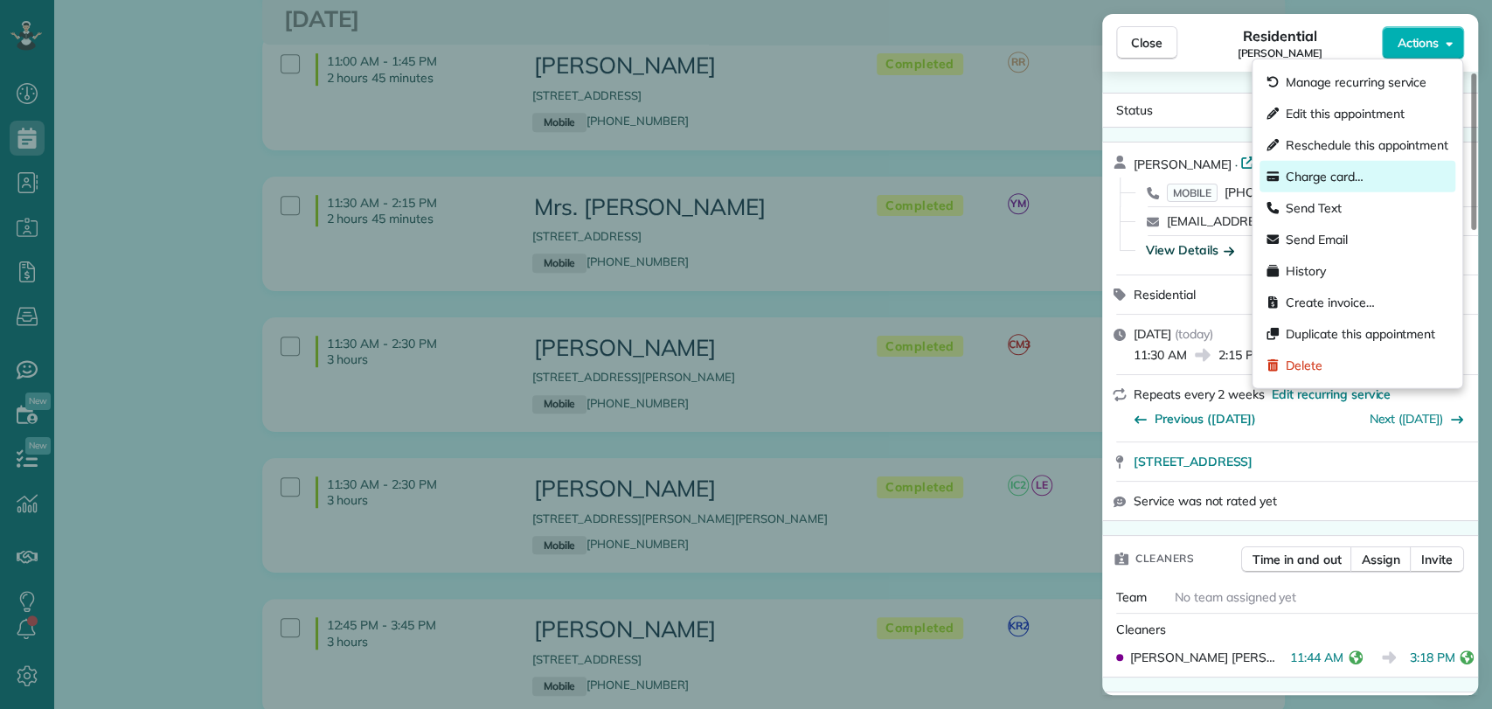
click at [1322, 173] on span "Charge card…" at bounding box center [1325, 176] width 78 height 17
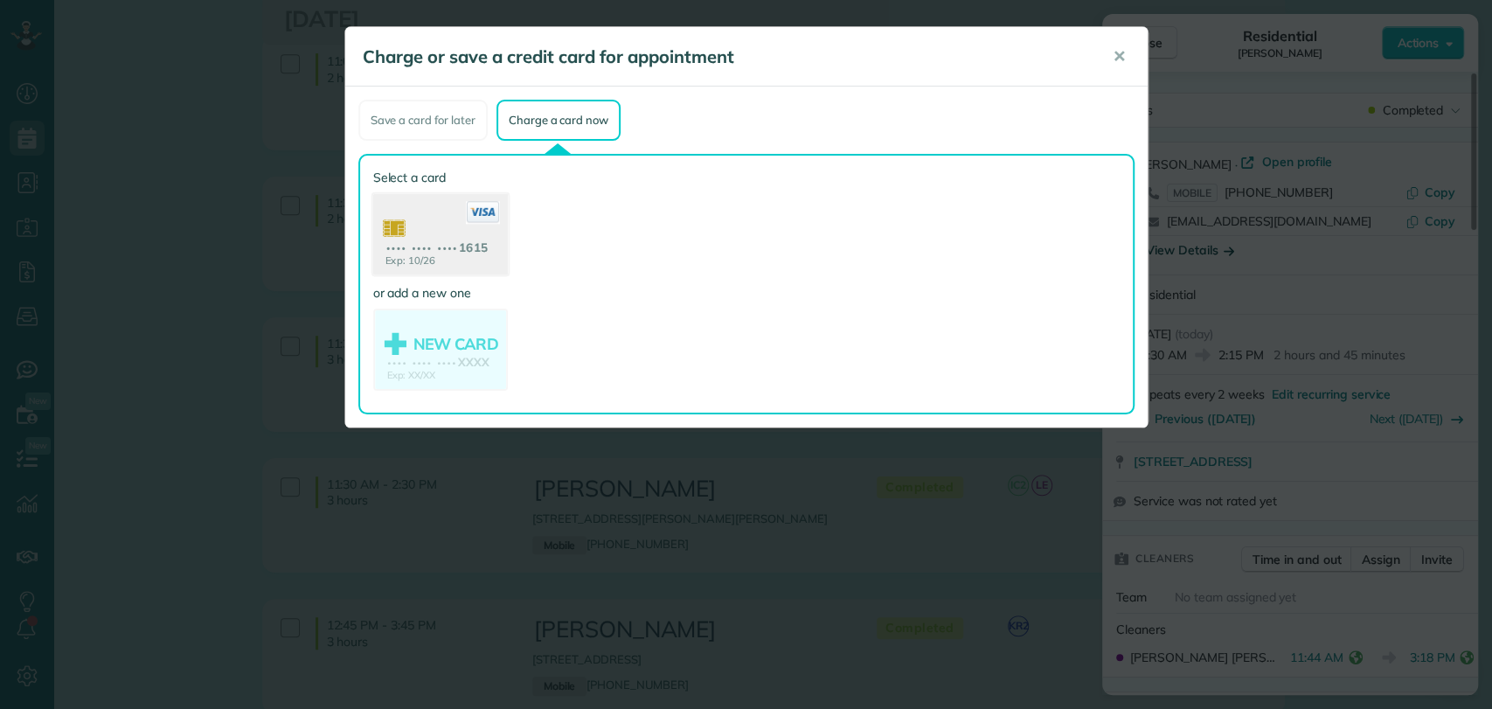
click at [462, 222] on use at bounding box center [439, 236] width 135 height 85
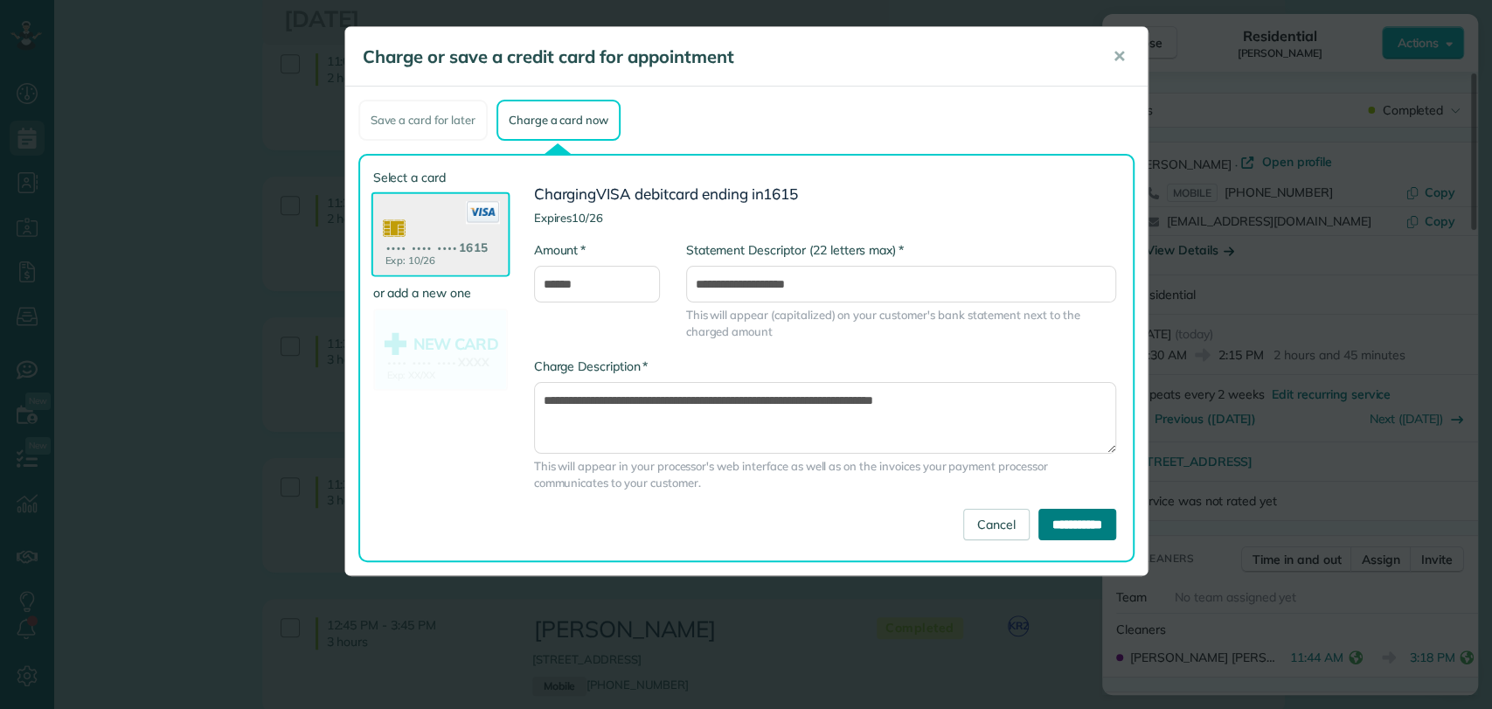
click at [1070, 521] on input "**********" at bounding box center [1078, 524] width 78 height 31
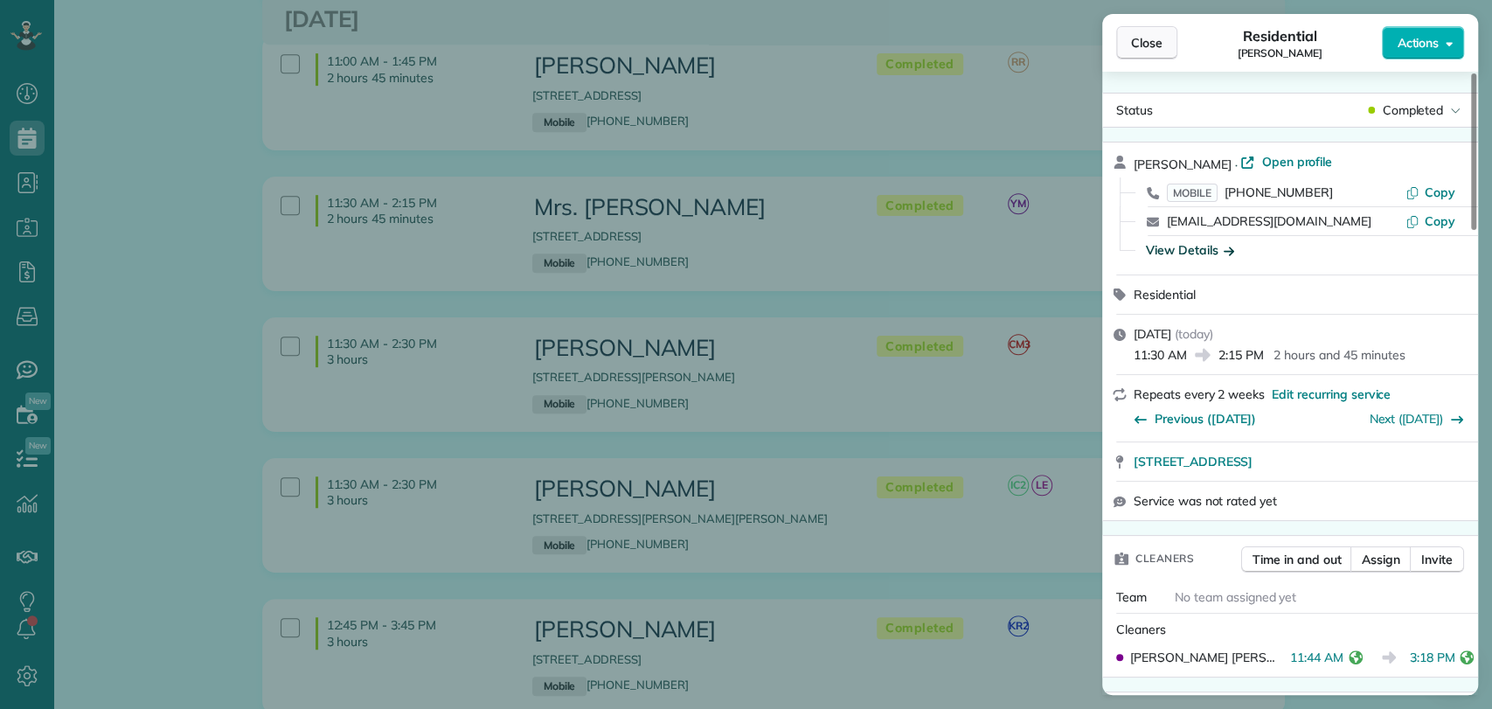
click at [1146, 42] on span "Close" at bounding box center [1146, 42] width 31 height 17
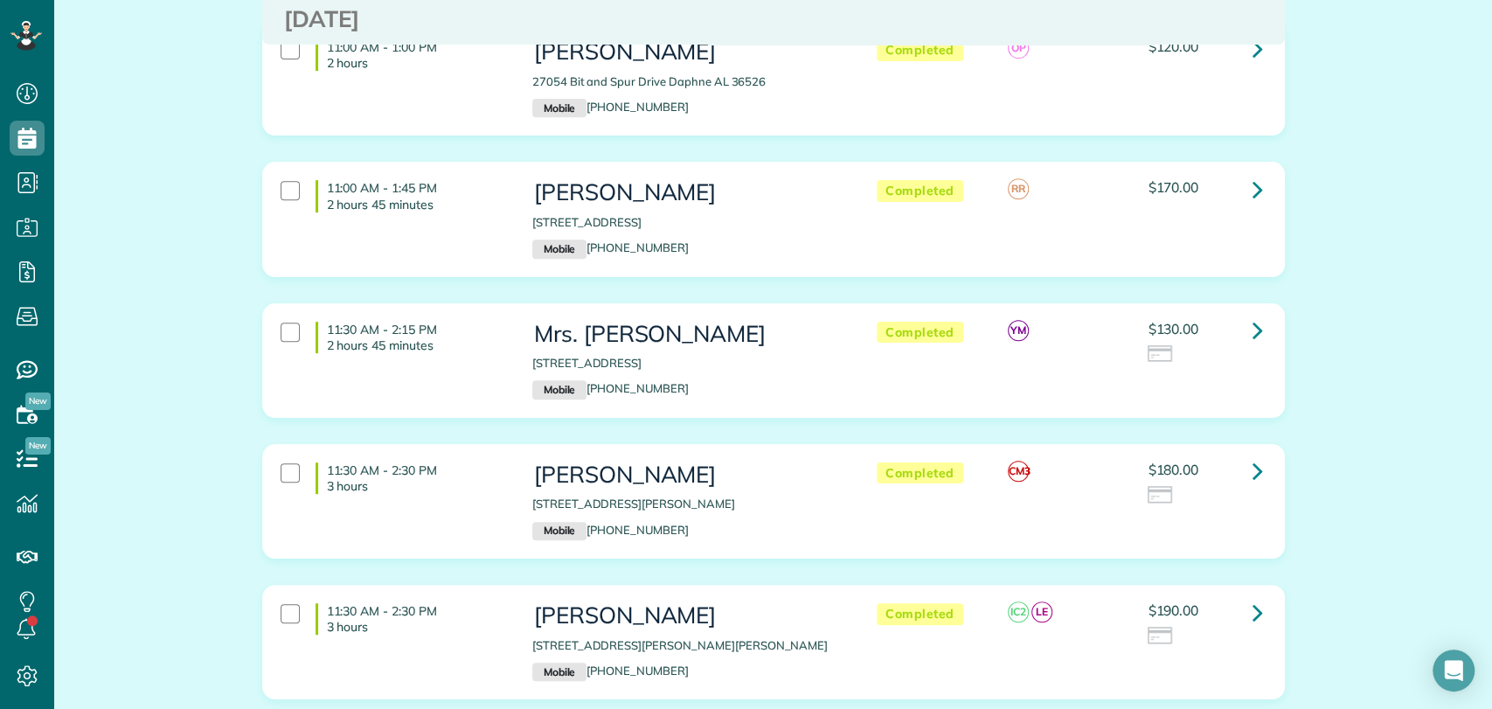
scroll to position [194, 0]
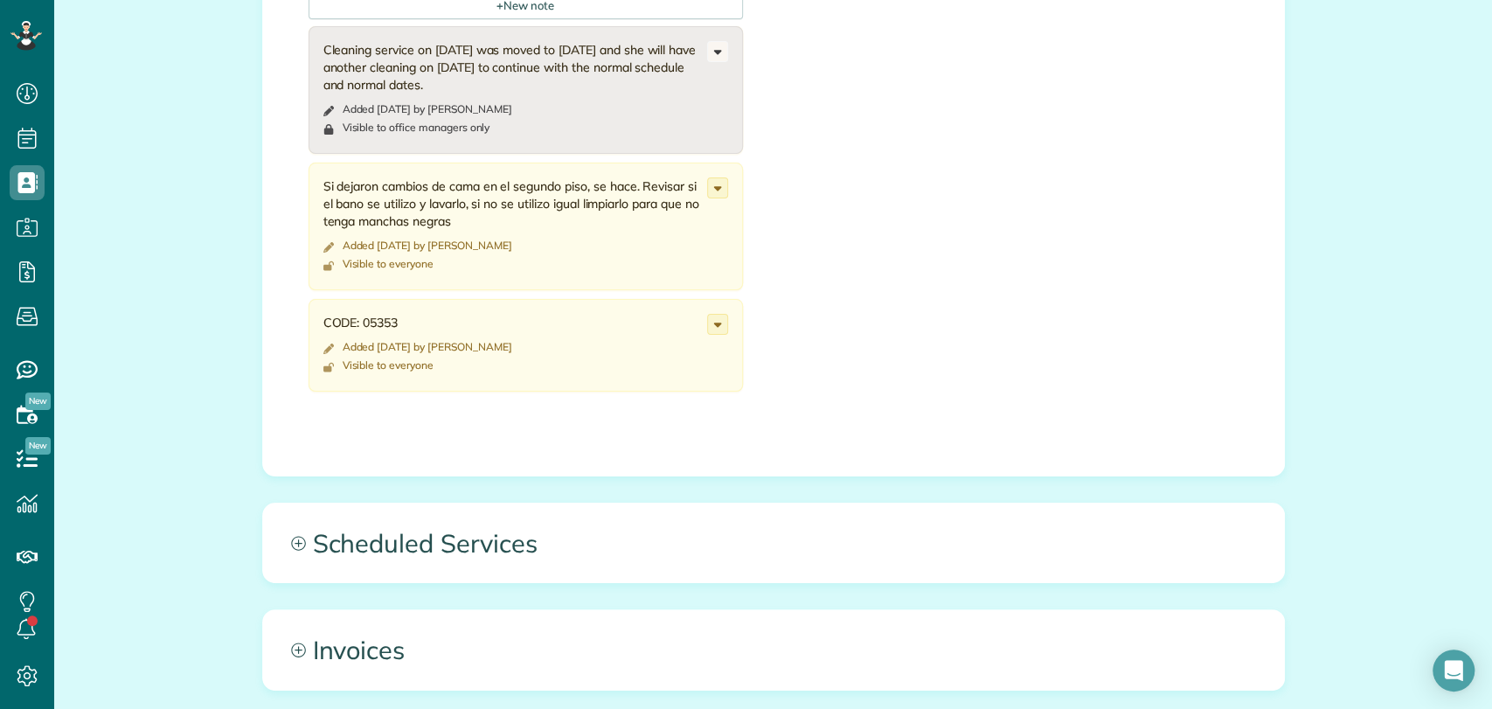
scroll to position [971, 0]
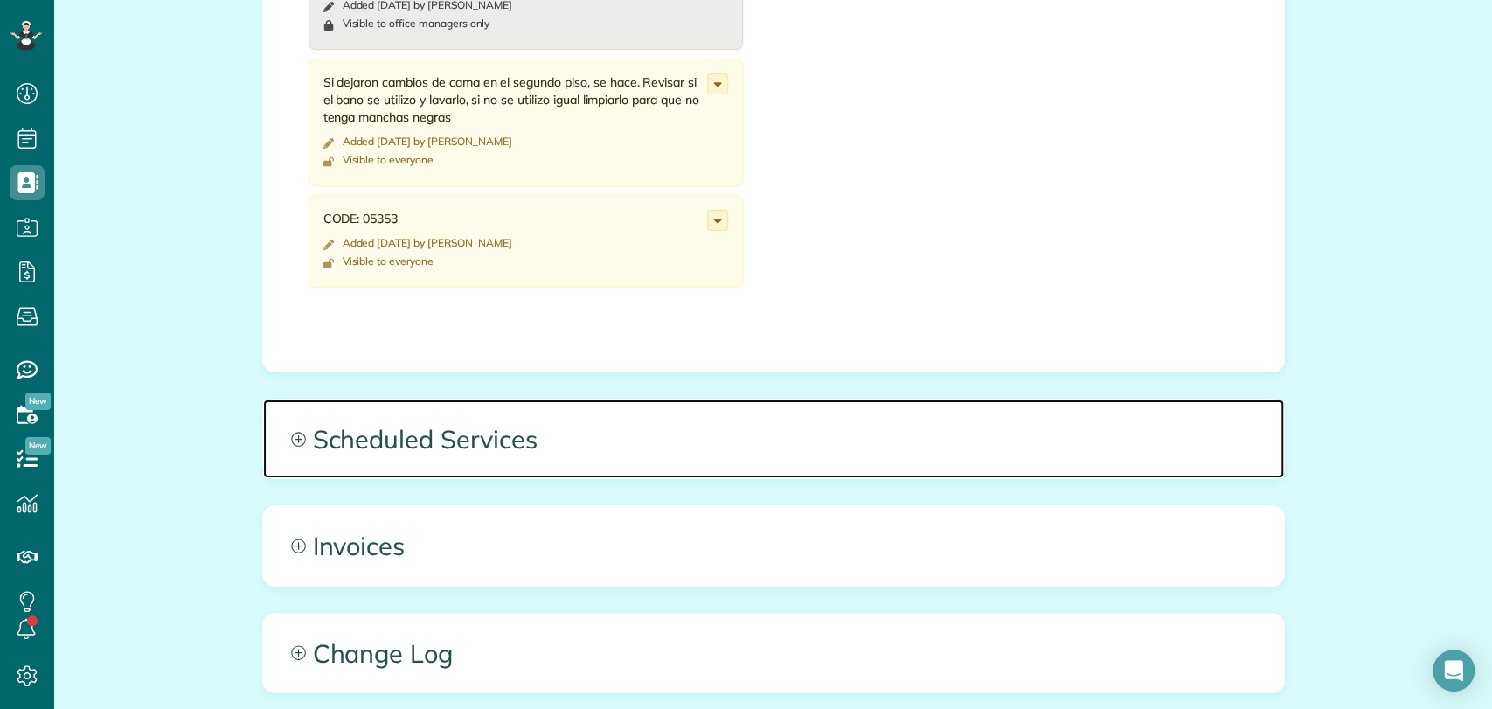
click at [452, 431] on span "Scheduled Services" at bounding box center [773, 438] width 1021 height 79
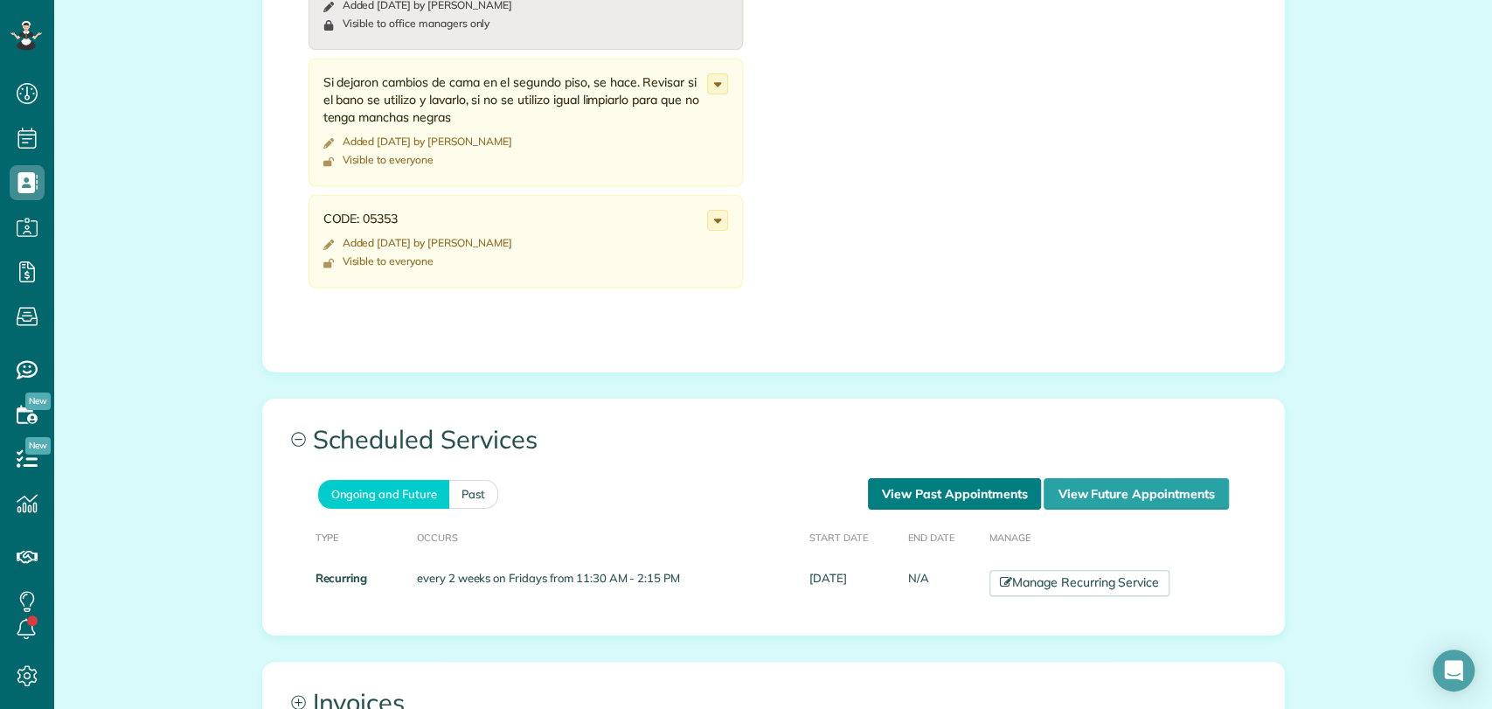
click at [1014, 497] on link "View Past Appointments" at bounding box center [954, 493] width 173 height 31
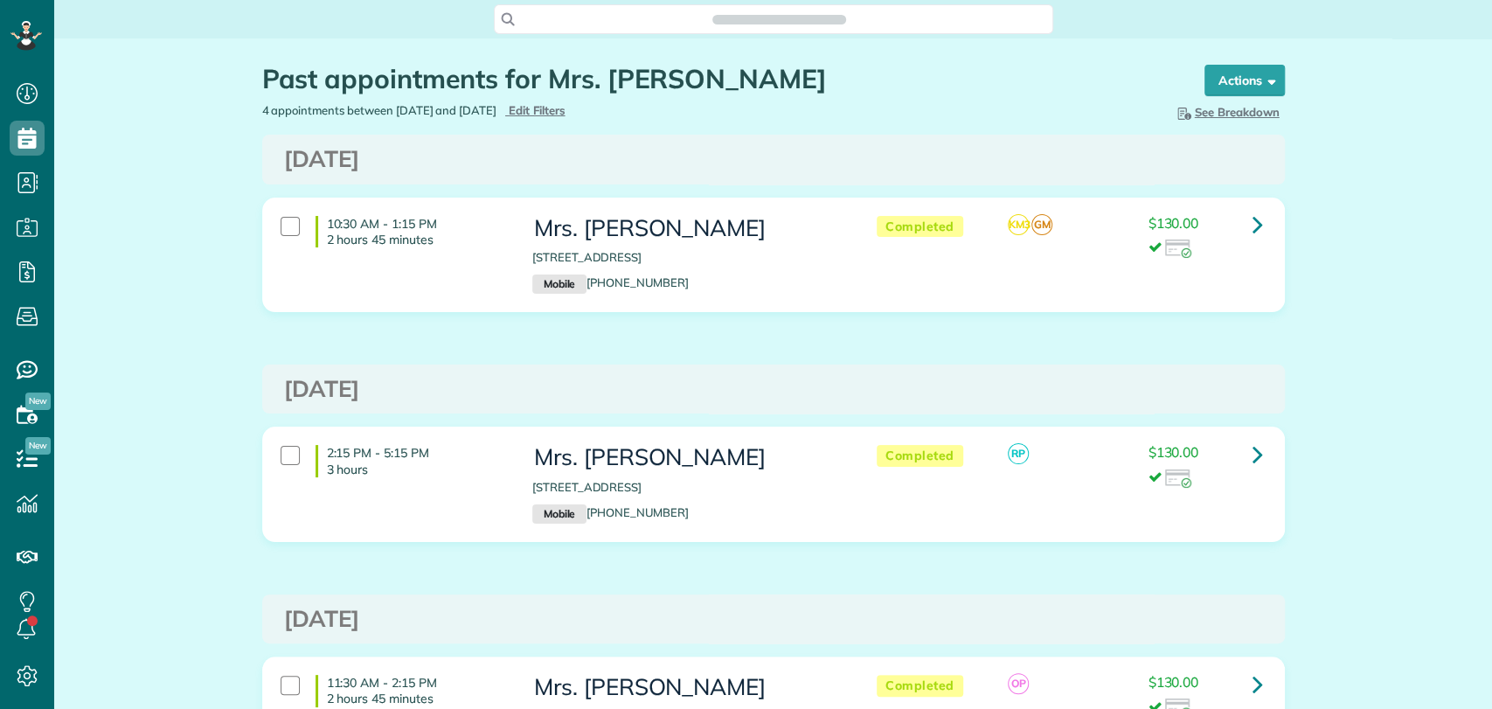
scroll to position [7, 7]
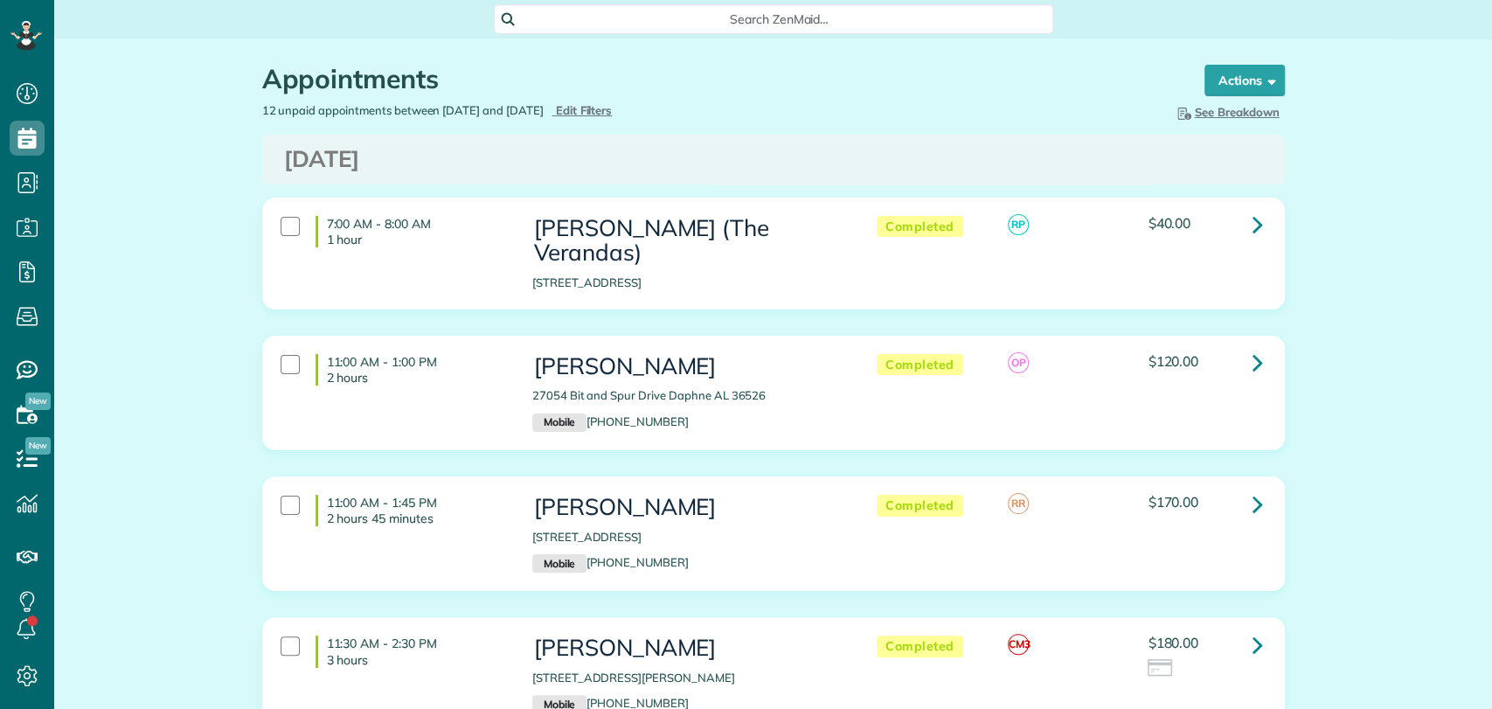
scroll to position [7, 7]
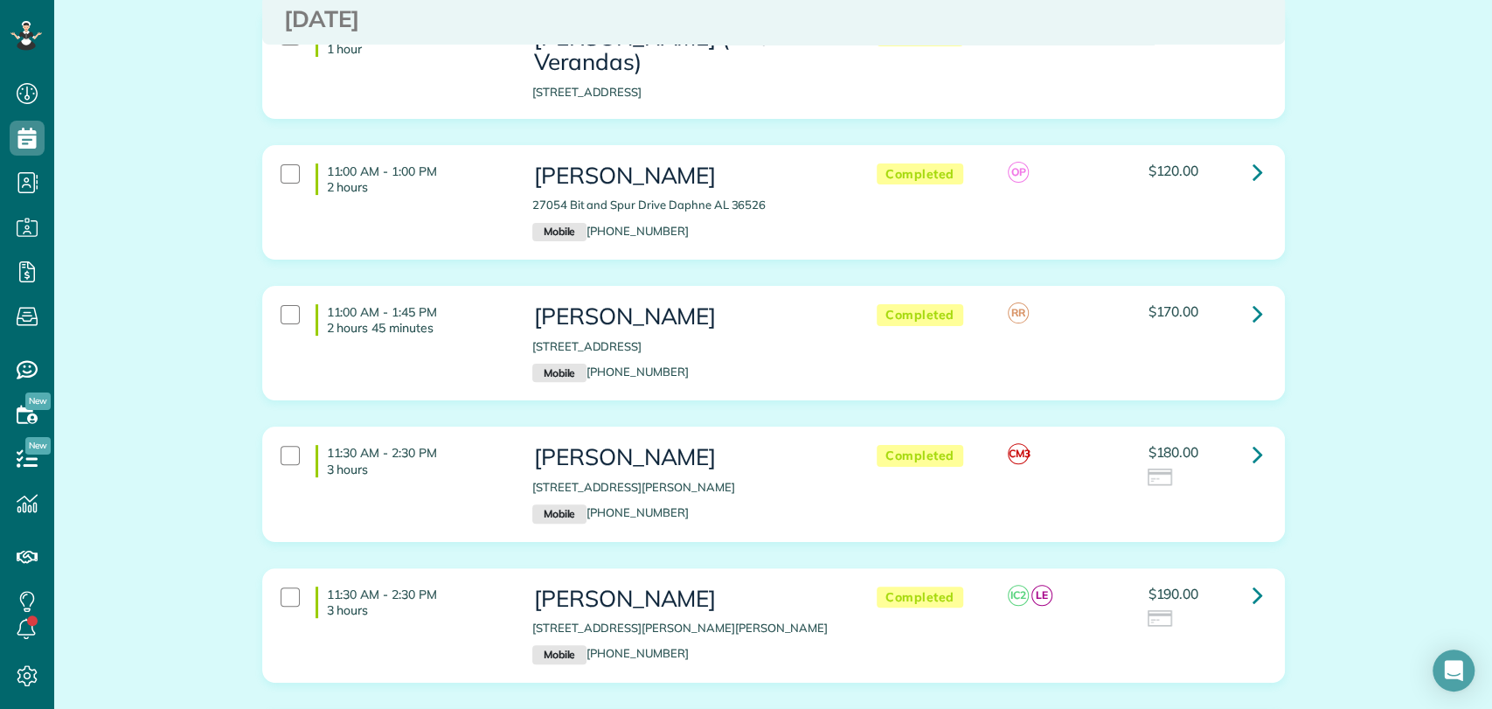
scroll to position [388, 0]
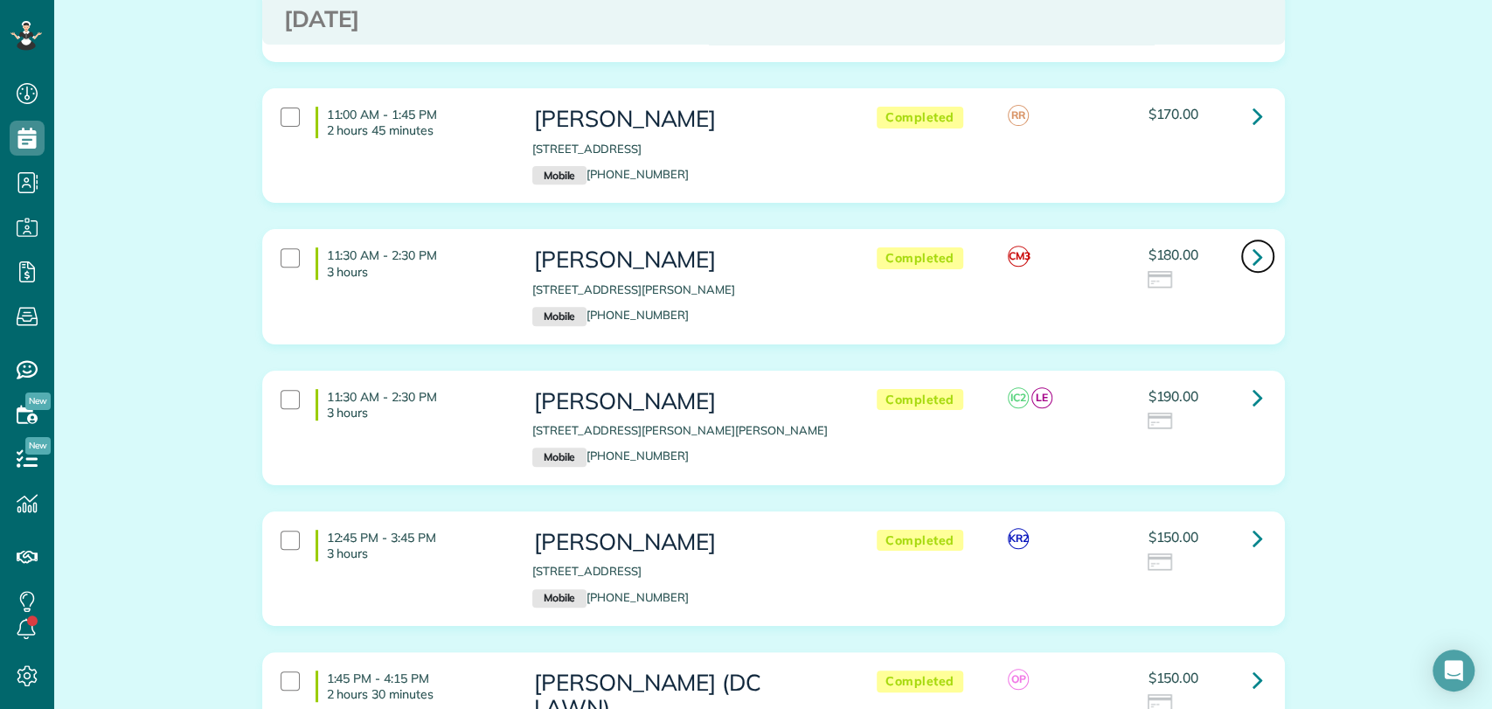
click at [1253, 241] on icon at bounding box center [1258, 256] width 10 height 31
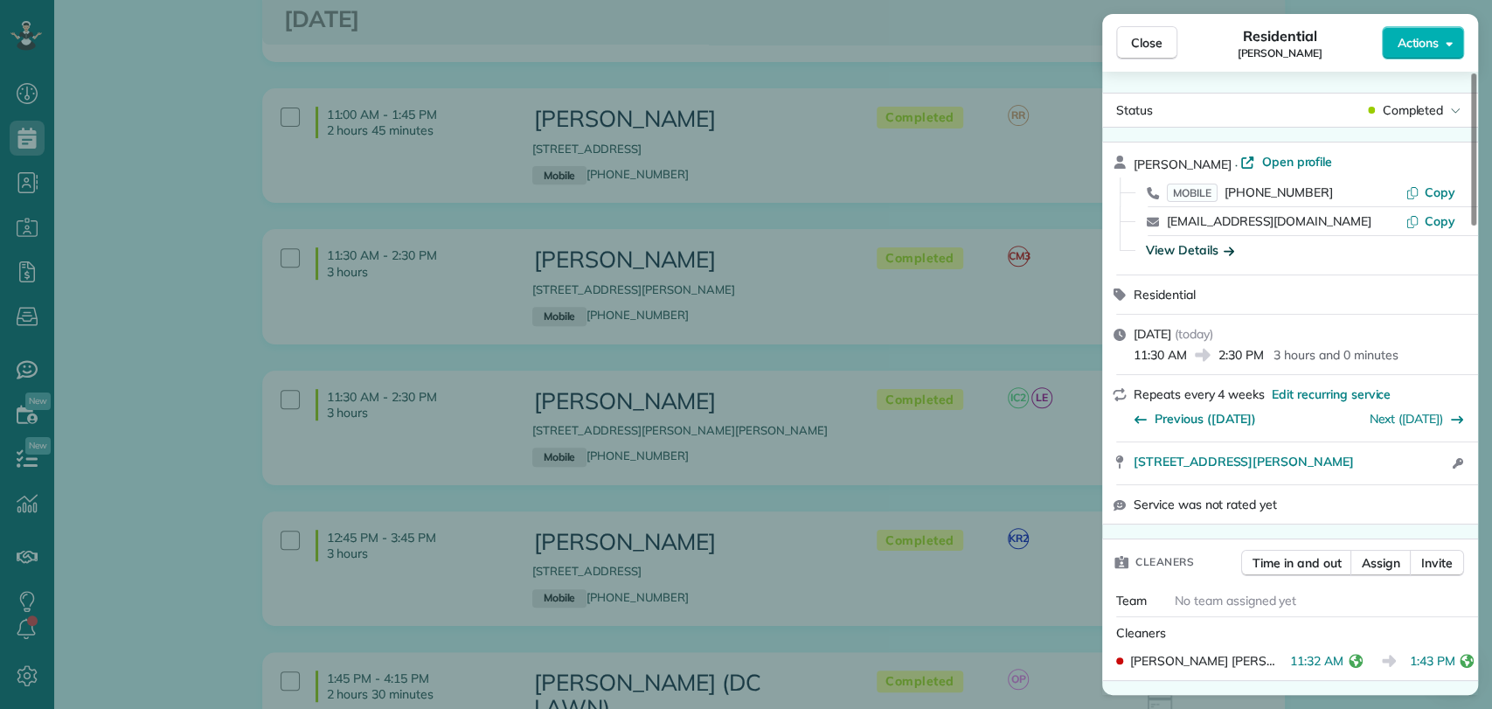
click at [1183, 254] on div "View Details" at bounding box center [1190, 249] width 88 height 17
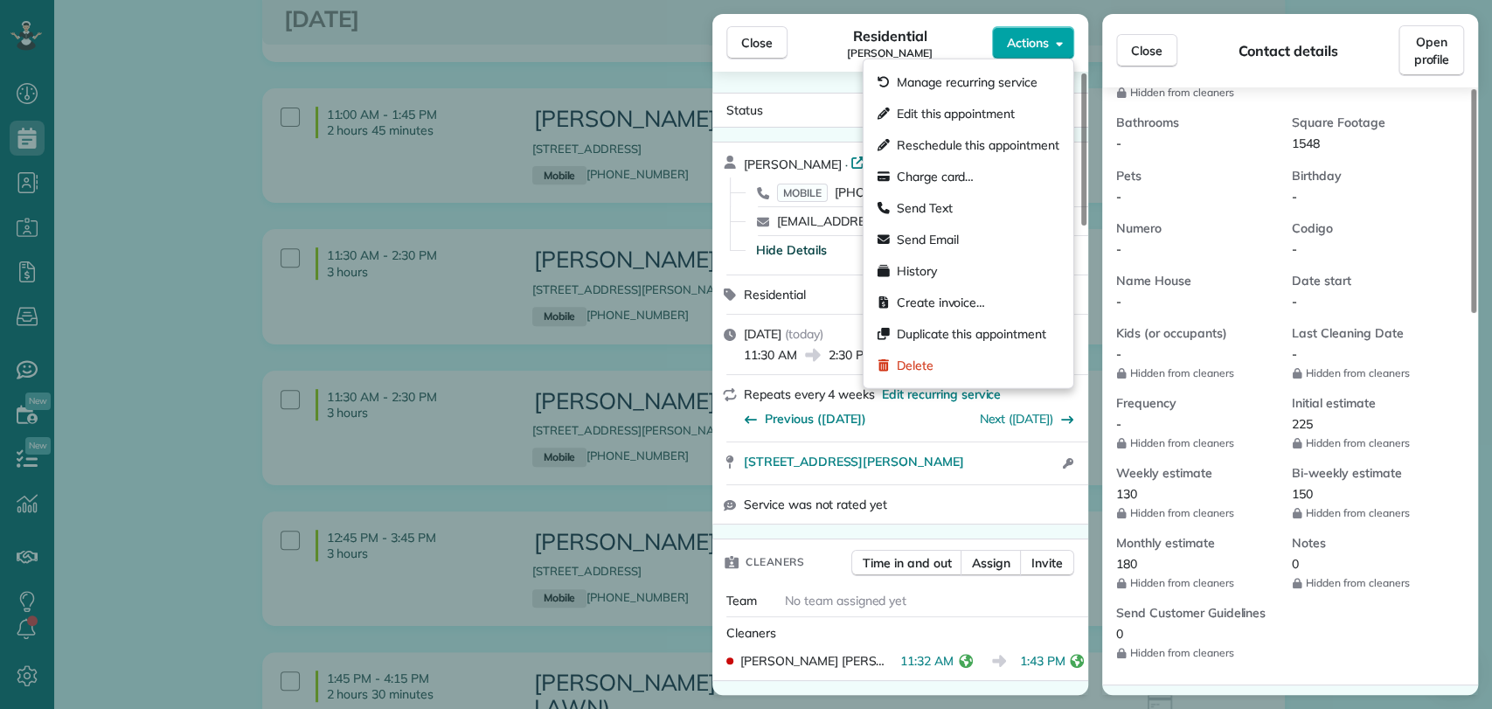
click at [1060, 0] on div "Close Residential Yeashia Aaron Actions Status Completed Yeashia Aaron · Open p…" at bounding box center [746, 0] width 1492 height 0
click at [975, 163] on div "Charge card…" at bounding box center [969, 176] width 196 height 31
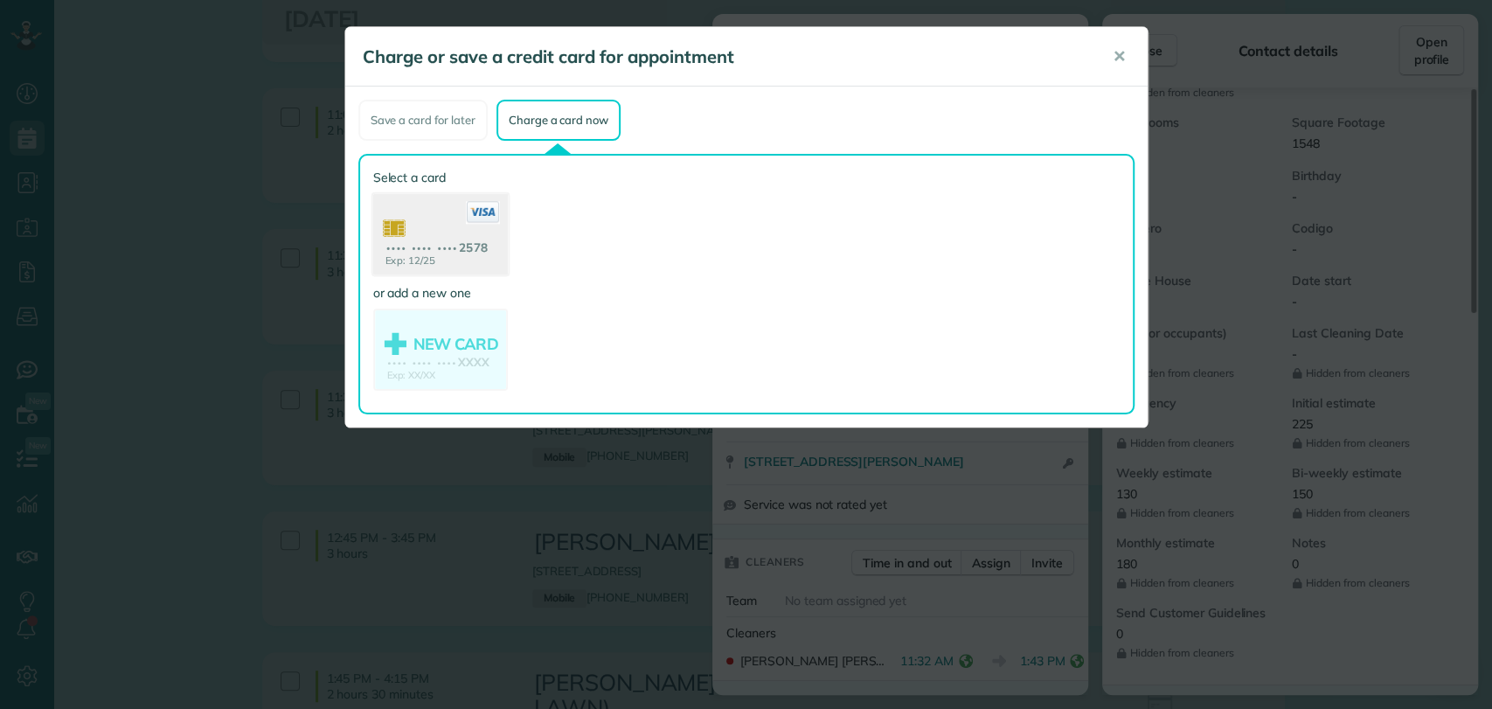
click at [413, 257] on use at bounding box center [439, 236] width 135 height 85
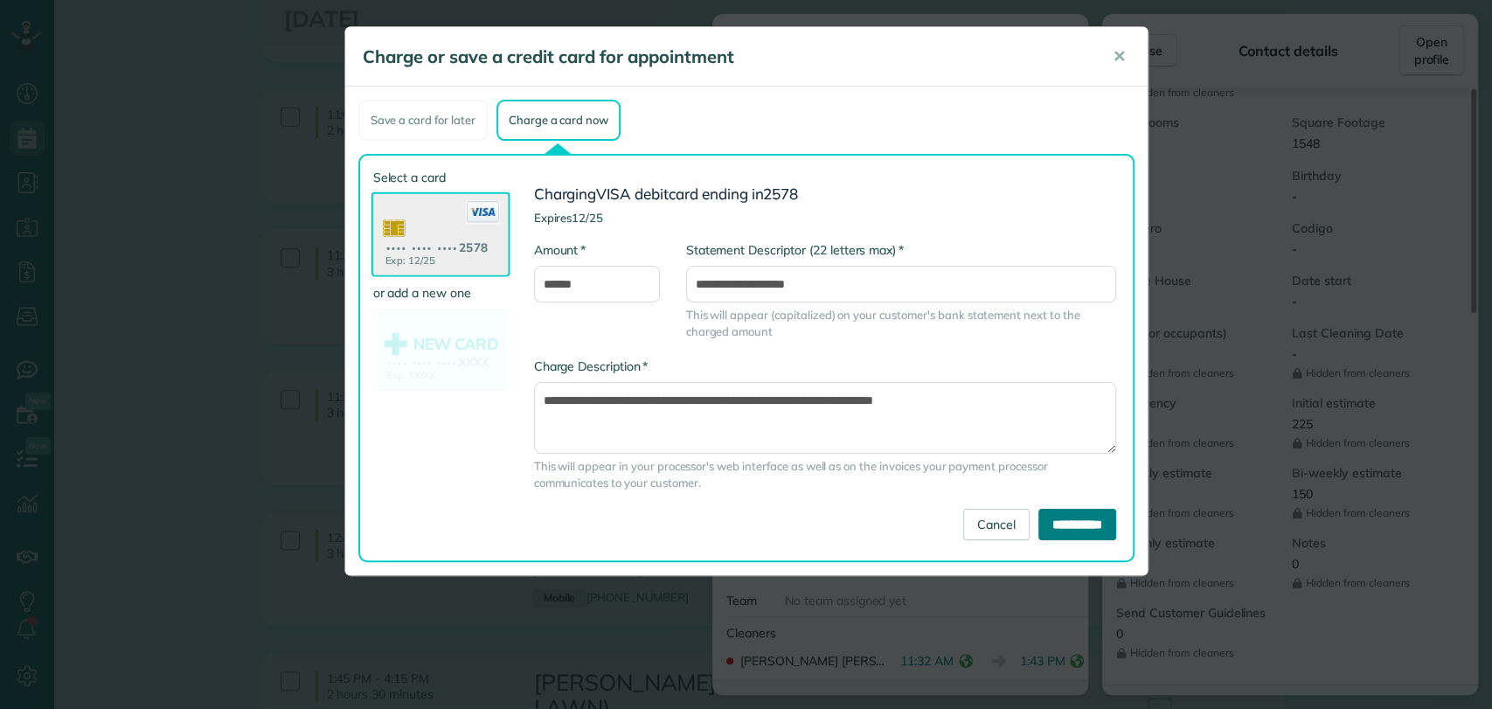
click at [1067, 527] on input "**********" at bounding box center [1078, 524] width 78 height 31
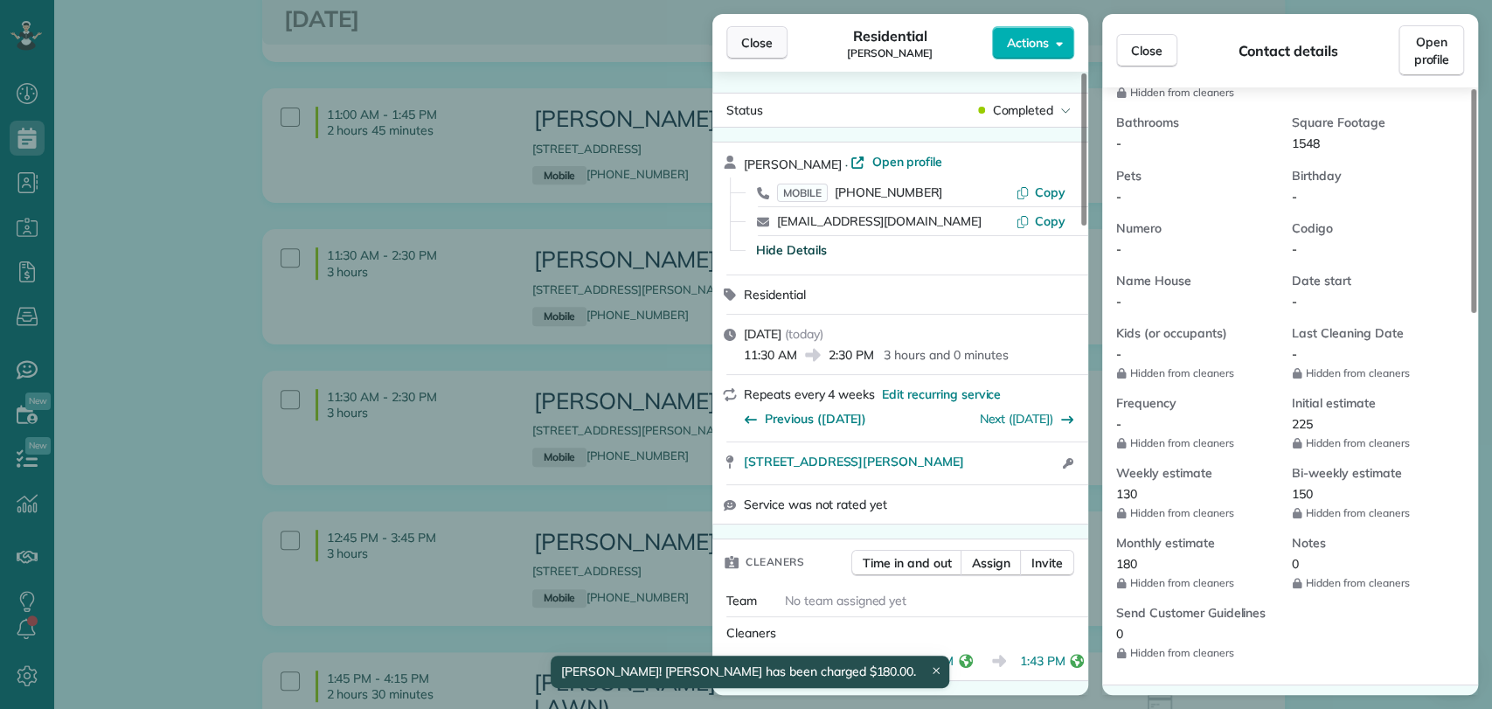
click at [758, 52] on button "Close" at bounding box center [756, 42] width 61 height 33
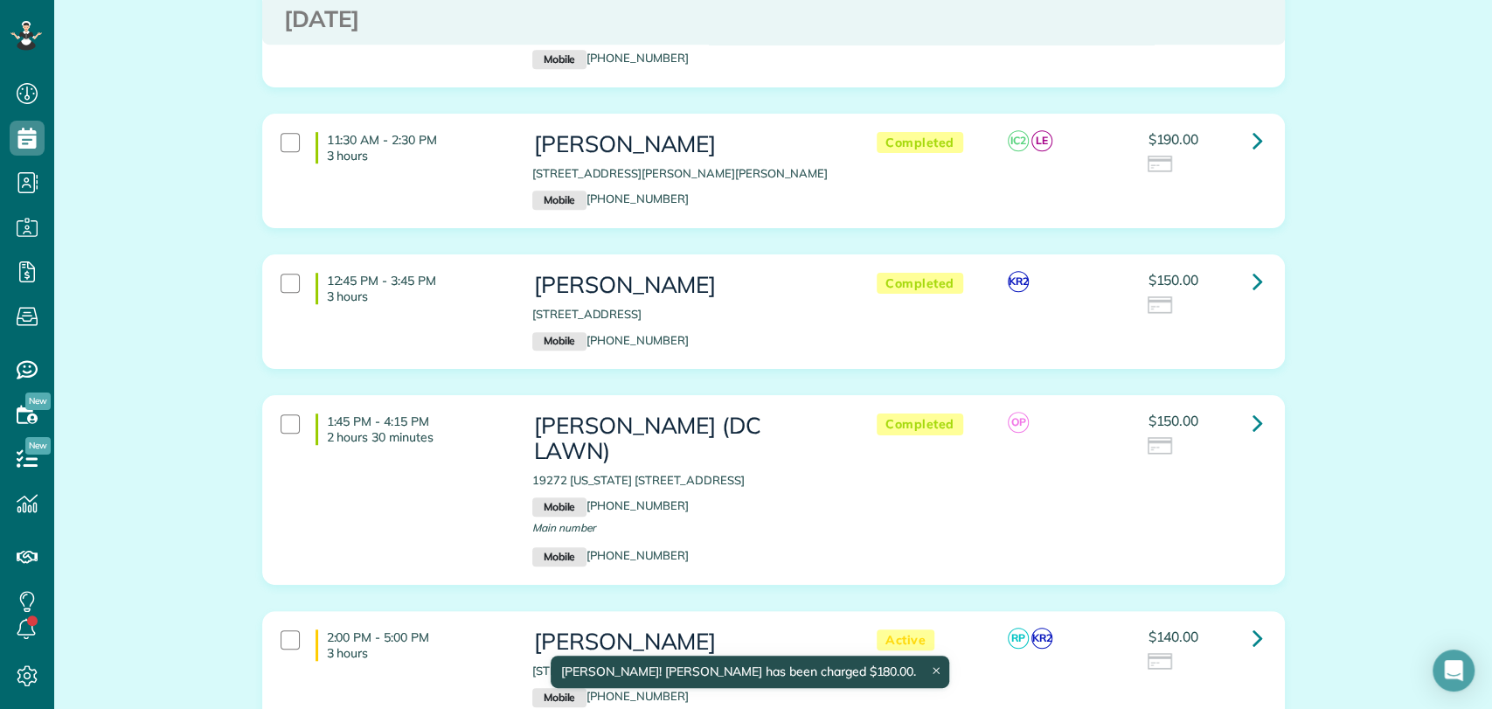
scroll to position [679, 0]
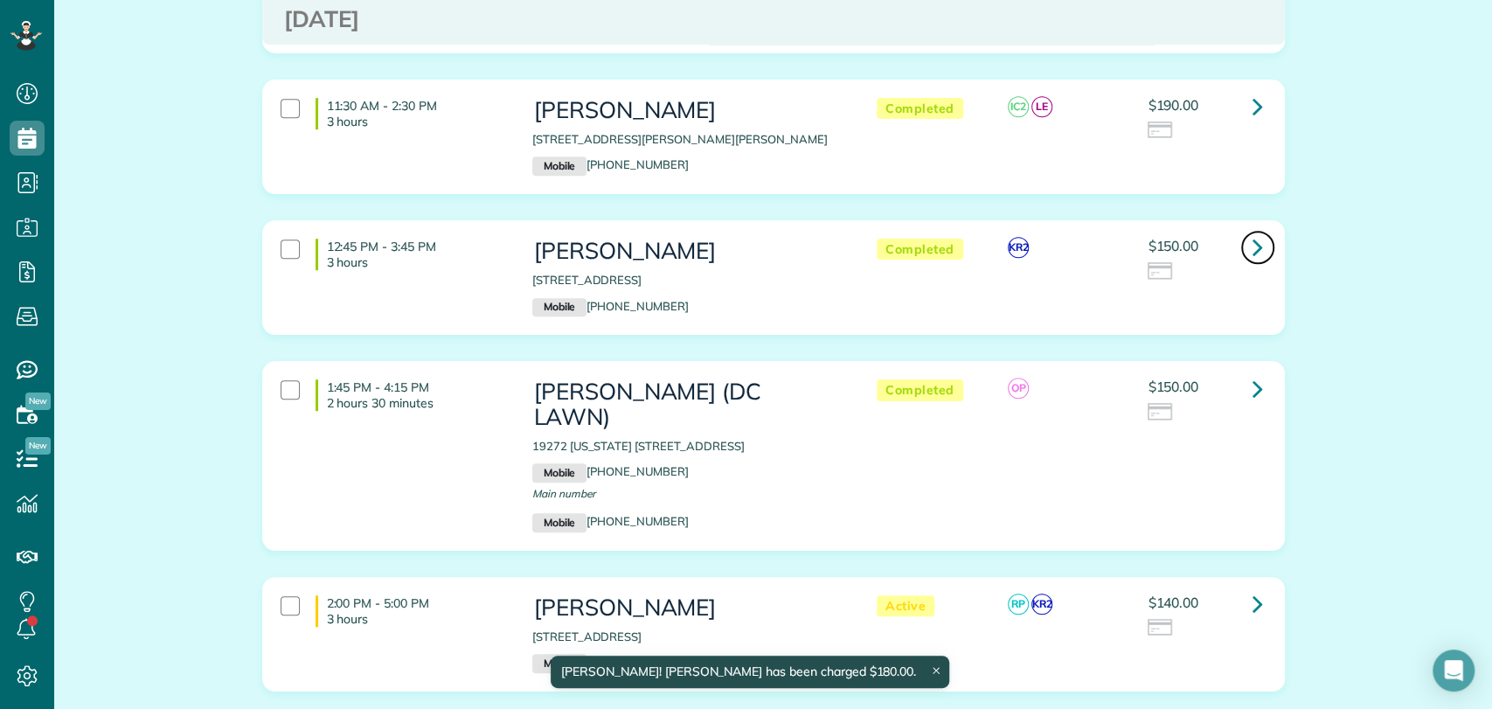
click at [1257, 230] on link at bounding box center [1257, 247] width 35 height 35
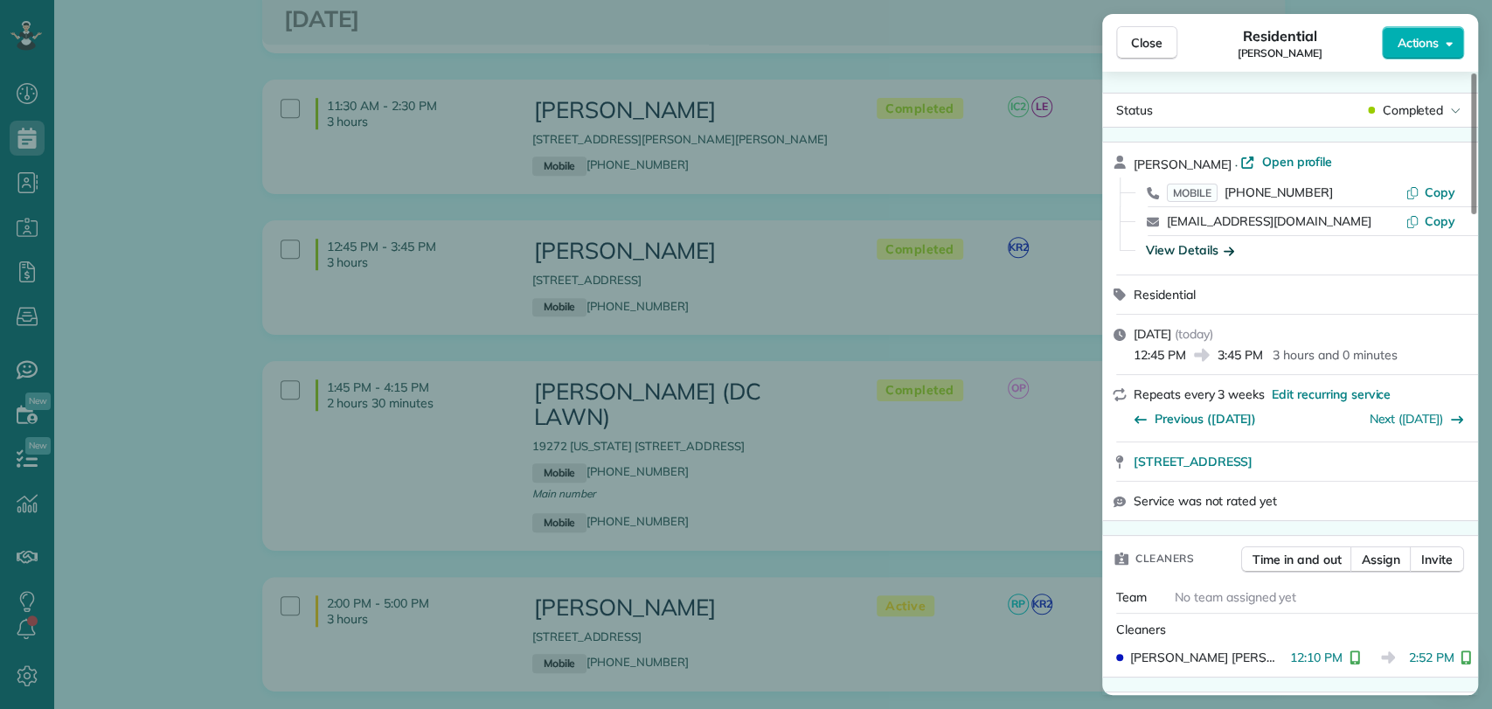
click at [1197, 247] on div "View Details" at bounding box center [1190, 249] width 88 height 17
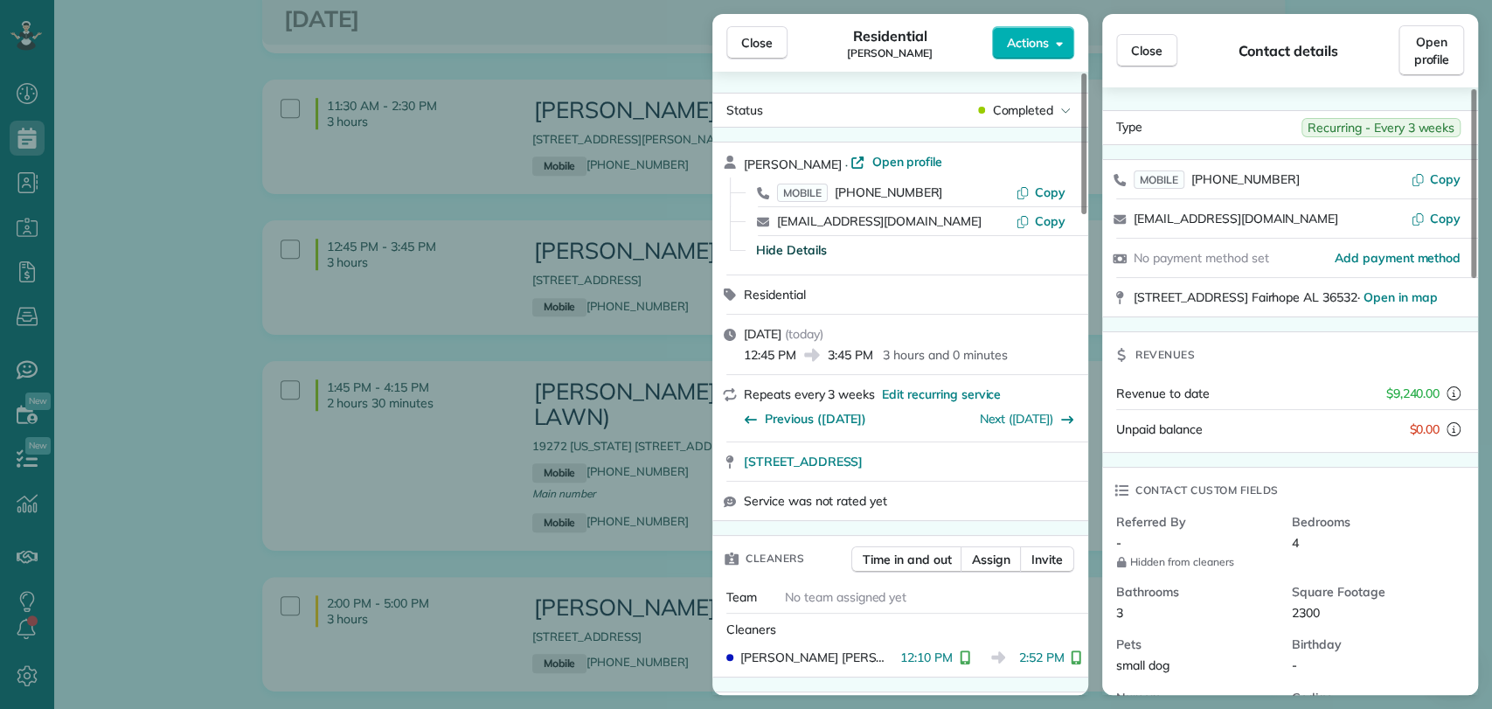
scroll to position [776, 0]
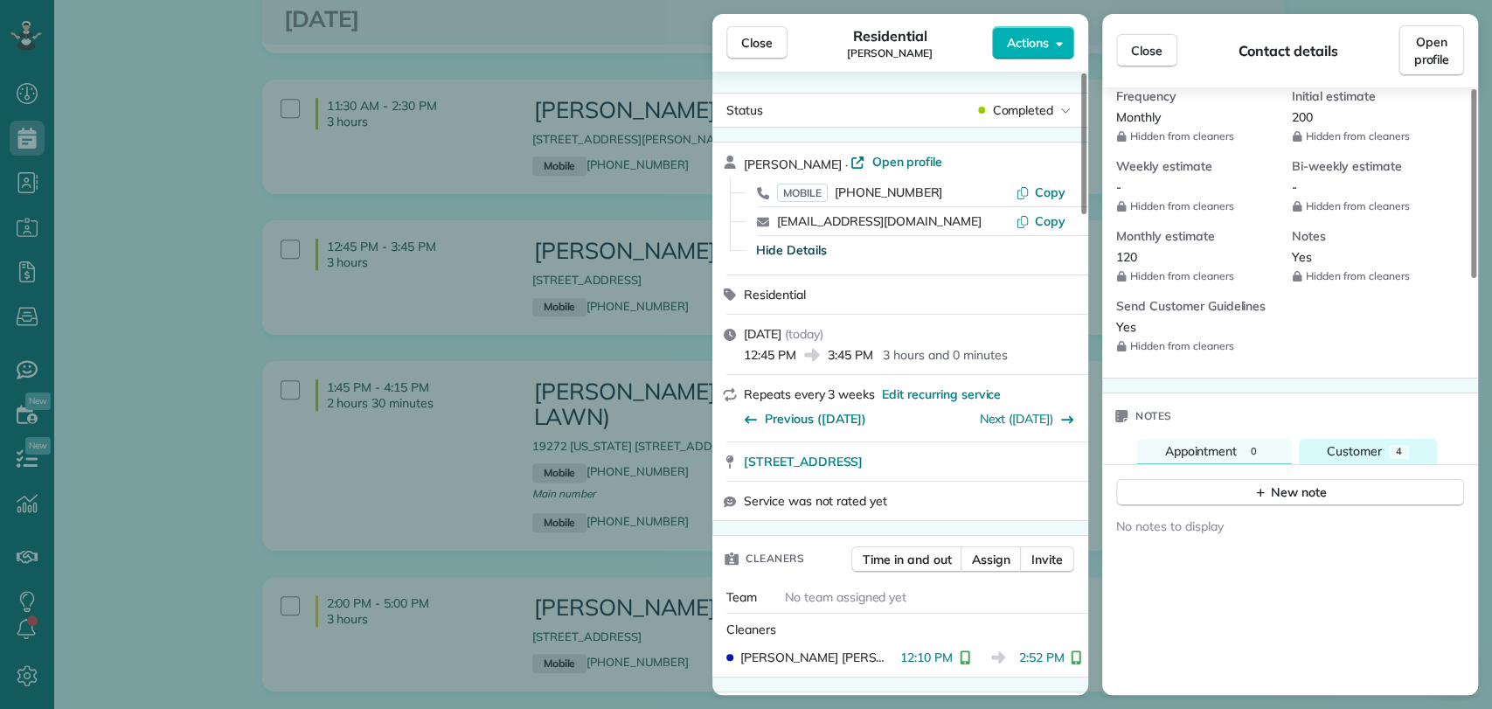
click at [1398, 439] on button "Customer 4" at bounding box center [1368, 451] width 138 height 25
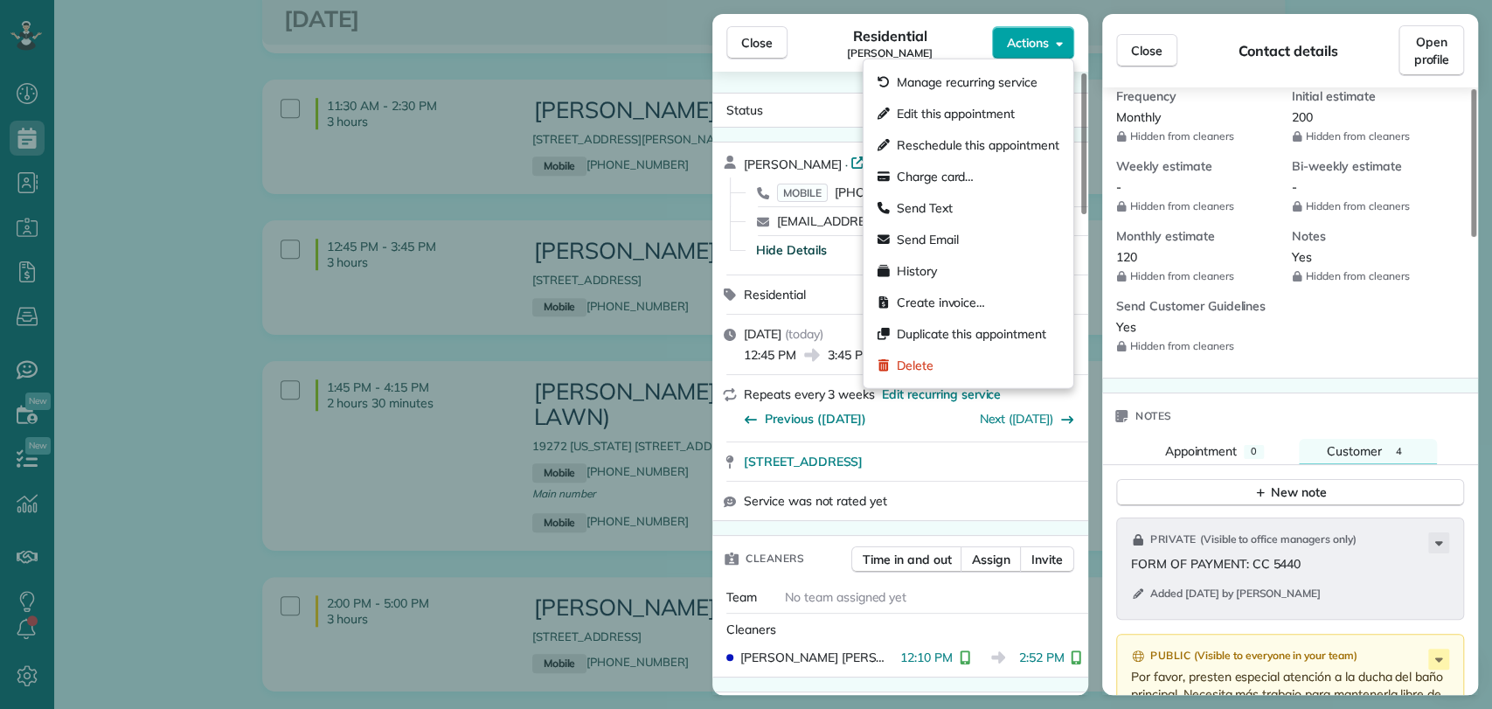
click at [1031, 41] on span "Actions" at bounding box center [1028, 42] width 42 height 17
click at [951, 177] on span "Charge card…" at bounding box center [936, 176] width 78 height 17
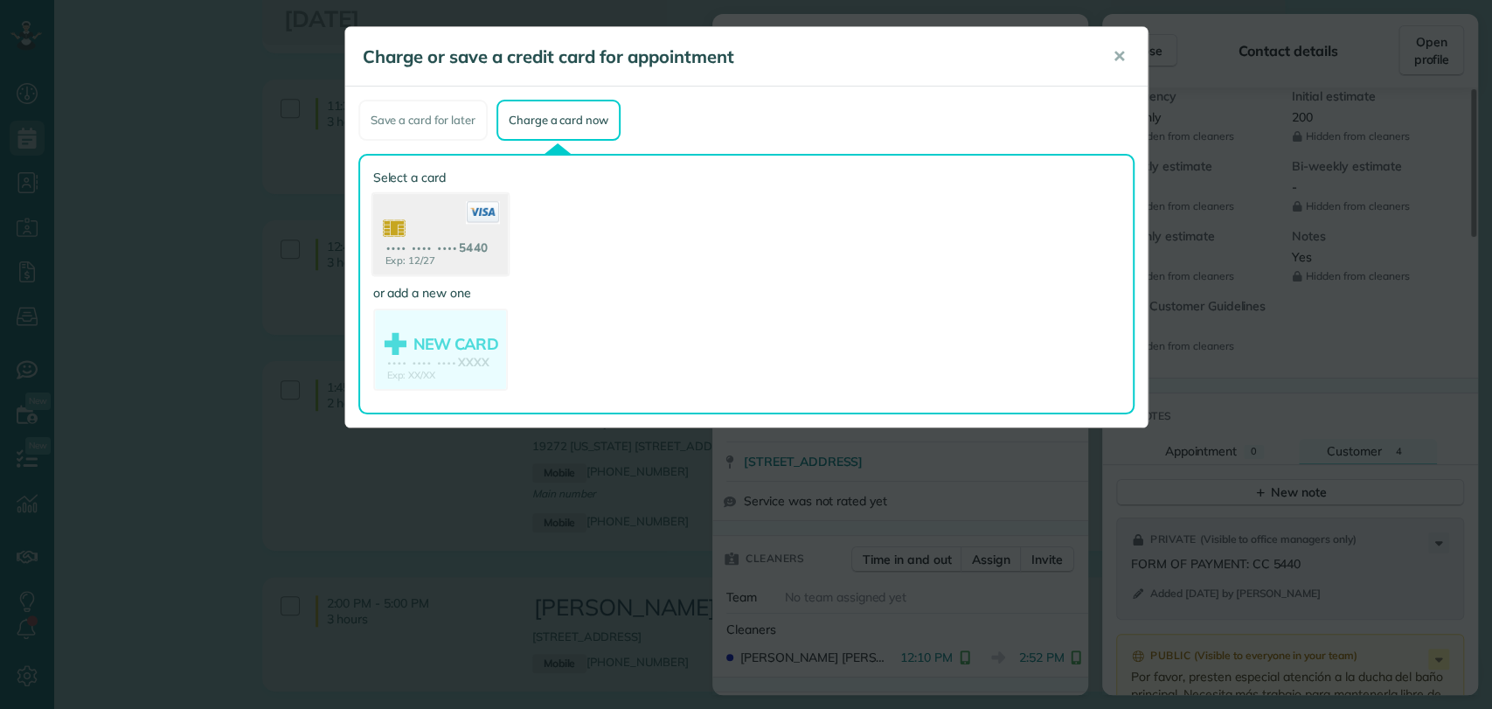
click at [420, 236] on use at bounding box center [439, 236] width 135 height 85
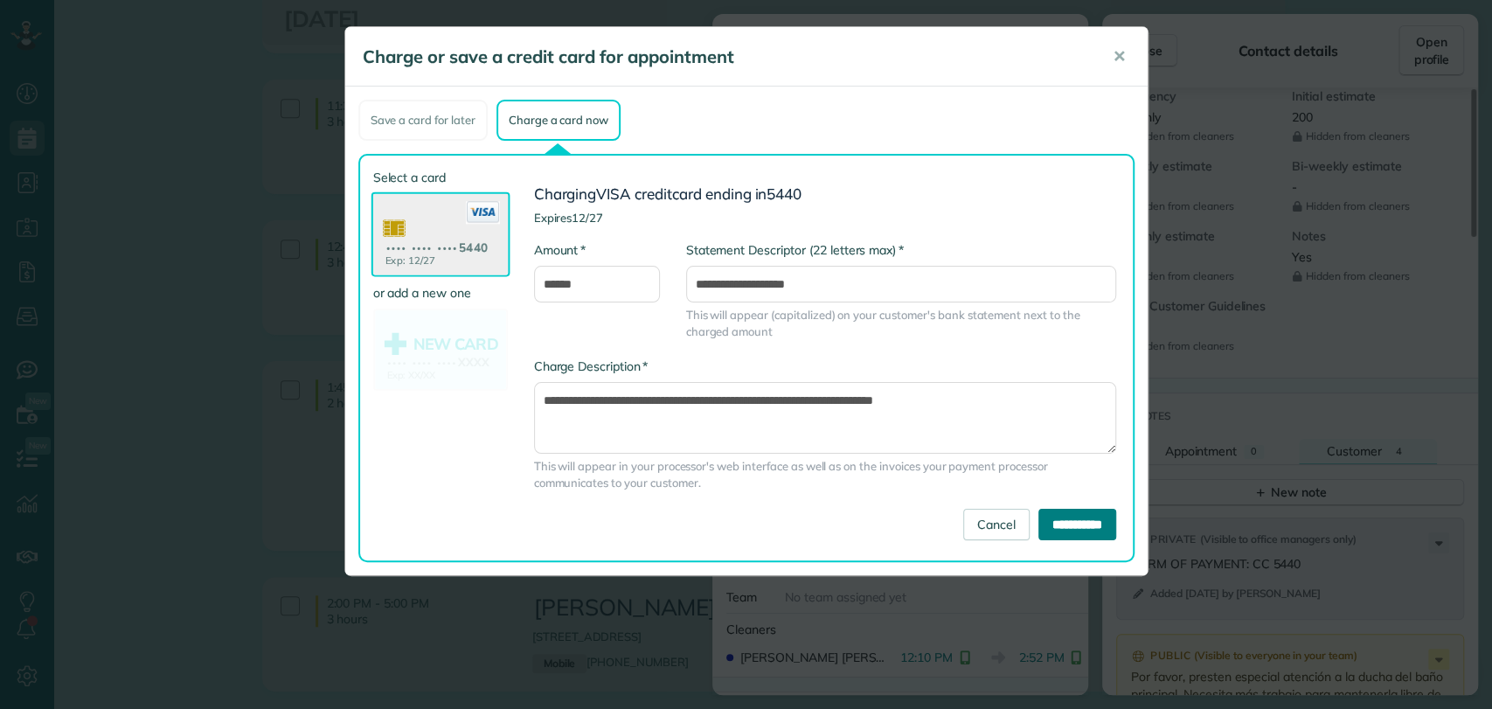
click at [1053, 524] on input "**********" at bounding box center [1078, 524] width 78 height 31
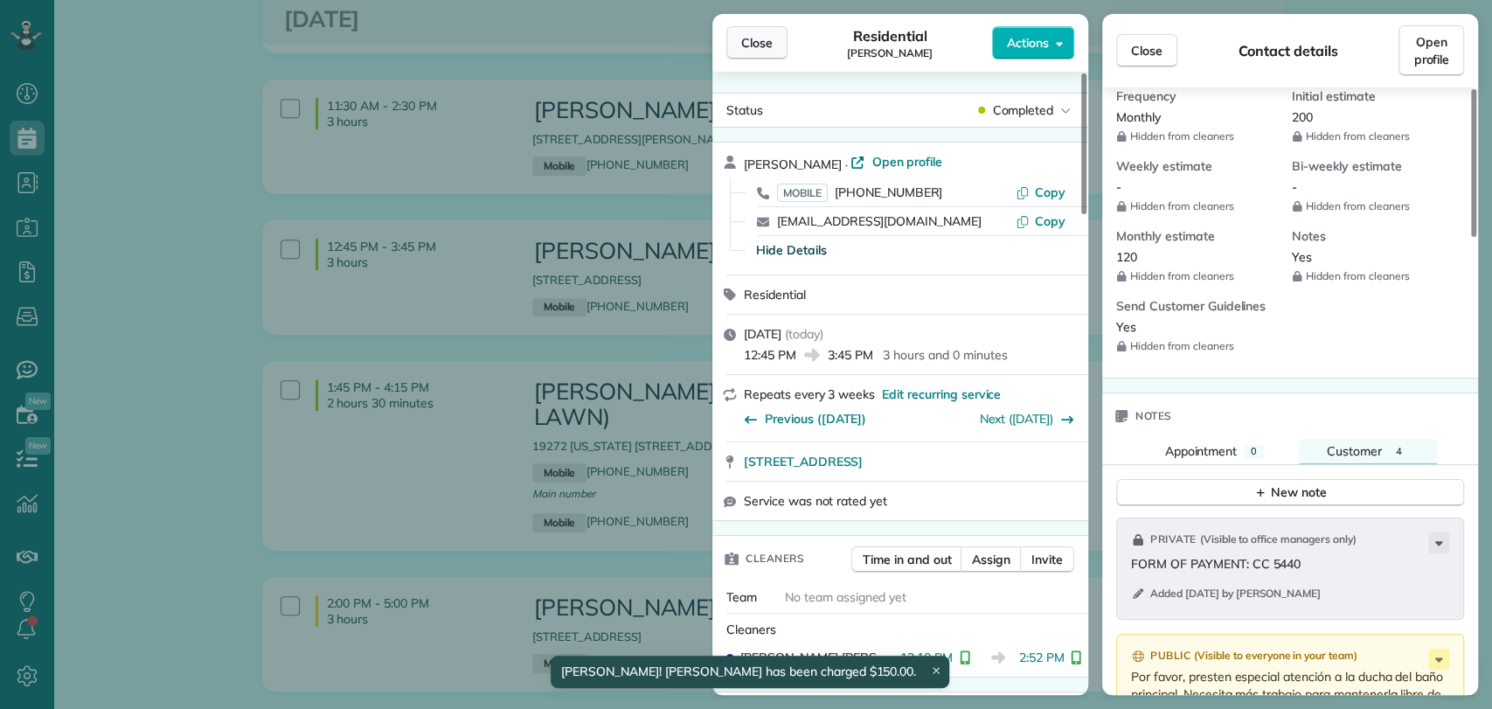
click at [769, 48] on span "Close" at bounding box center [756, 42] width 31 height 17
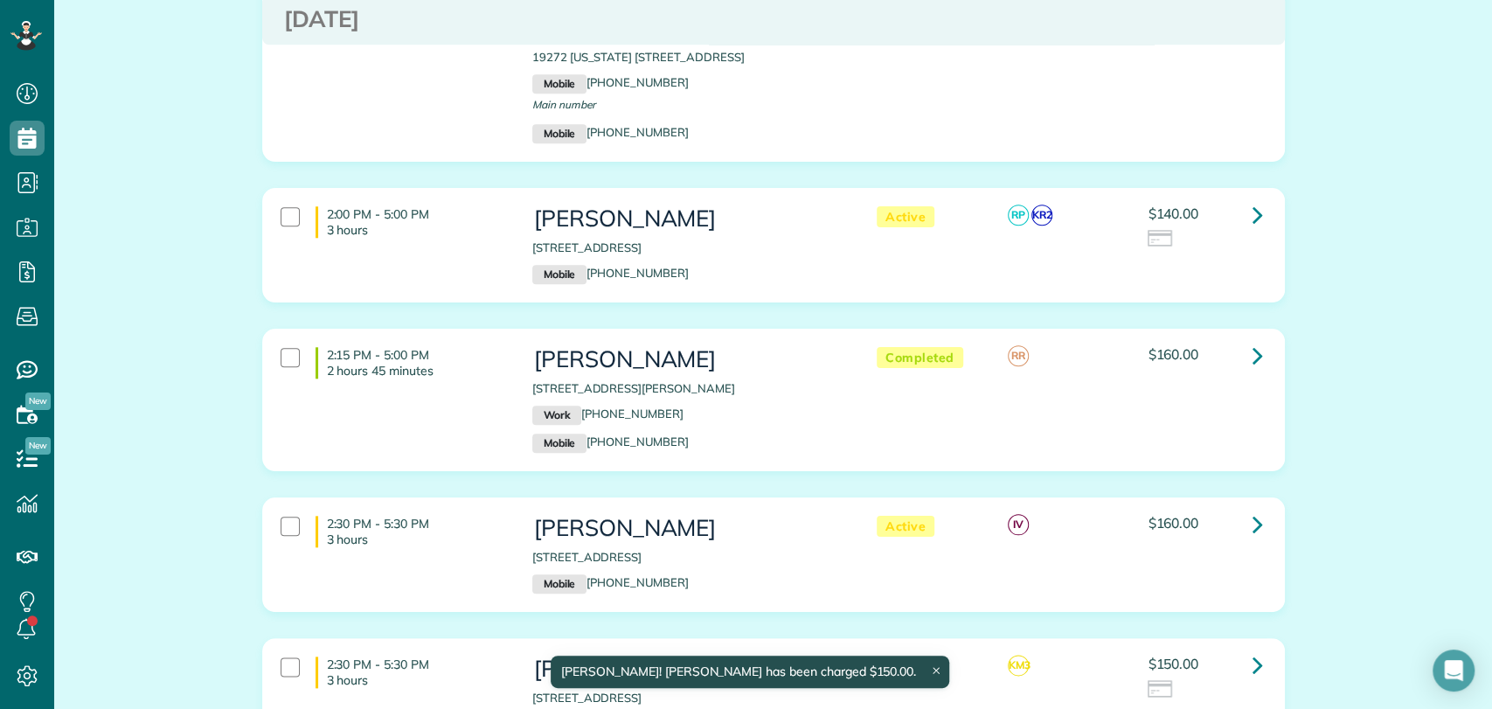
scroll to position [874, 0]
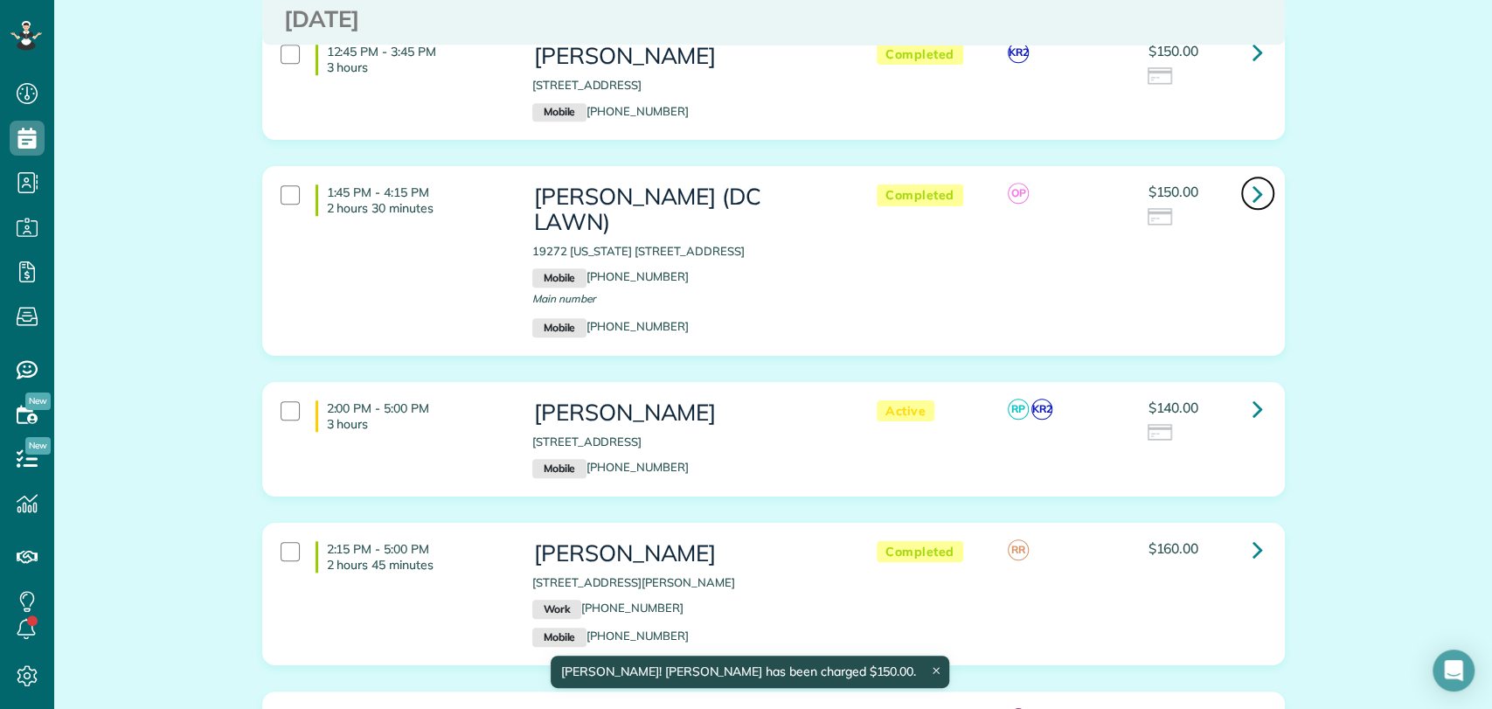
click at [1240, 176] on link at bounding box center [1257, 193] width 35 height 35
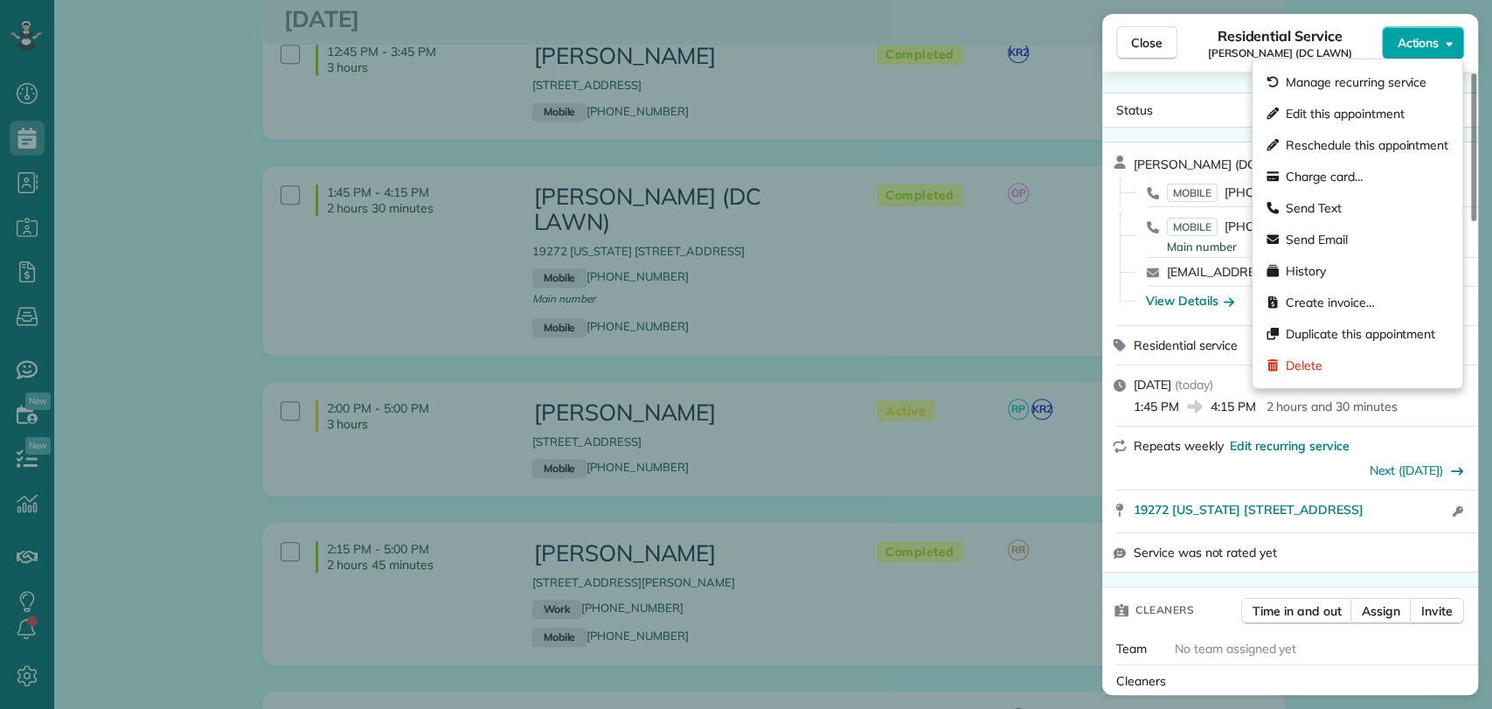
click at [1427, 45] on span "Actions" at bounding box center [1418, 42] width 42 height 17
click at [1318, 176] on span "Charge card…" at bounding box center [1325, 176] width 78 height 17
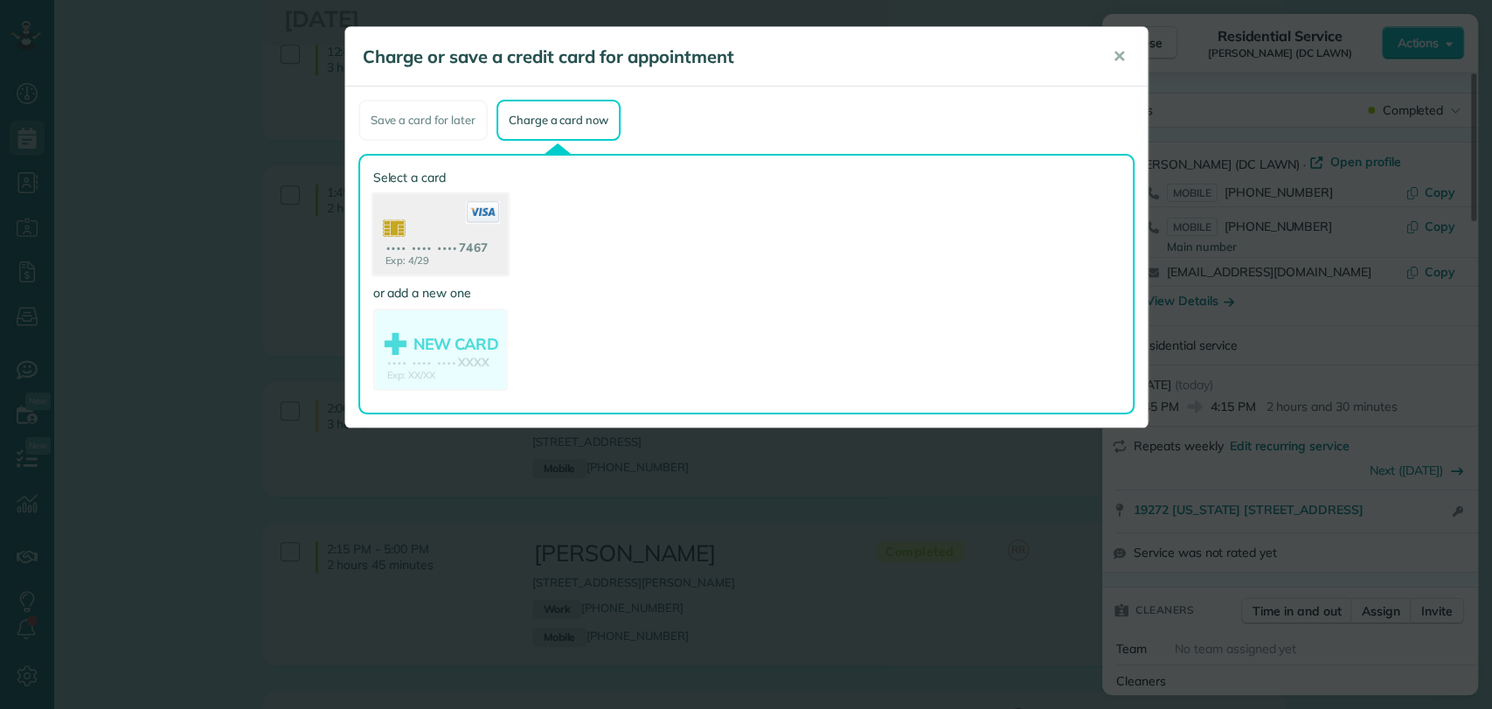
click at [428, 254] on use at bounding box center [439, 236] width 135 height 85
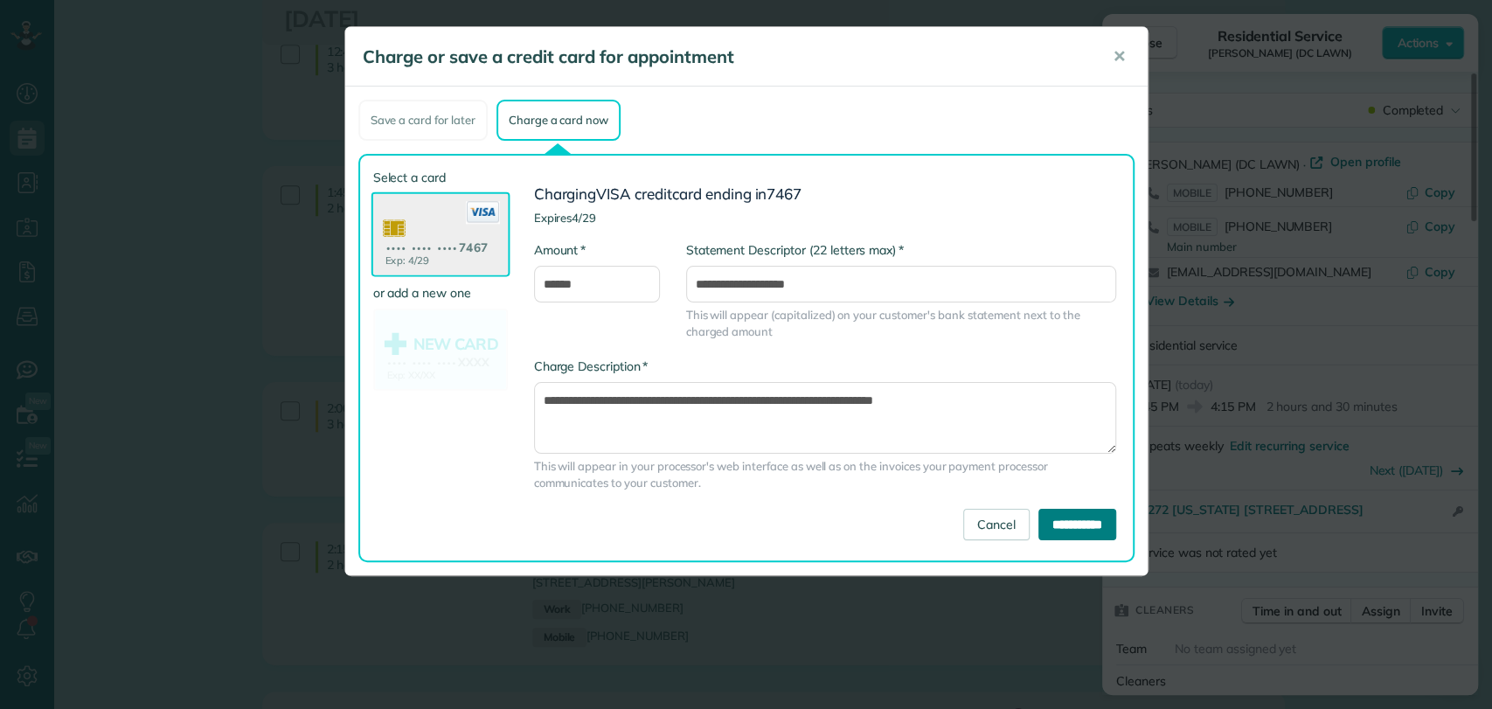
click at [1046, 527] on input "**********" at bounding box center [1078, 524] width 78 height 31
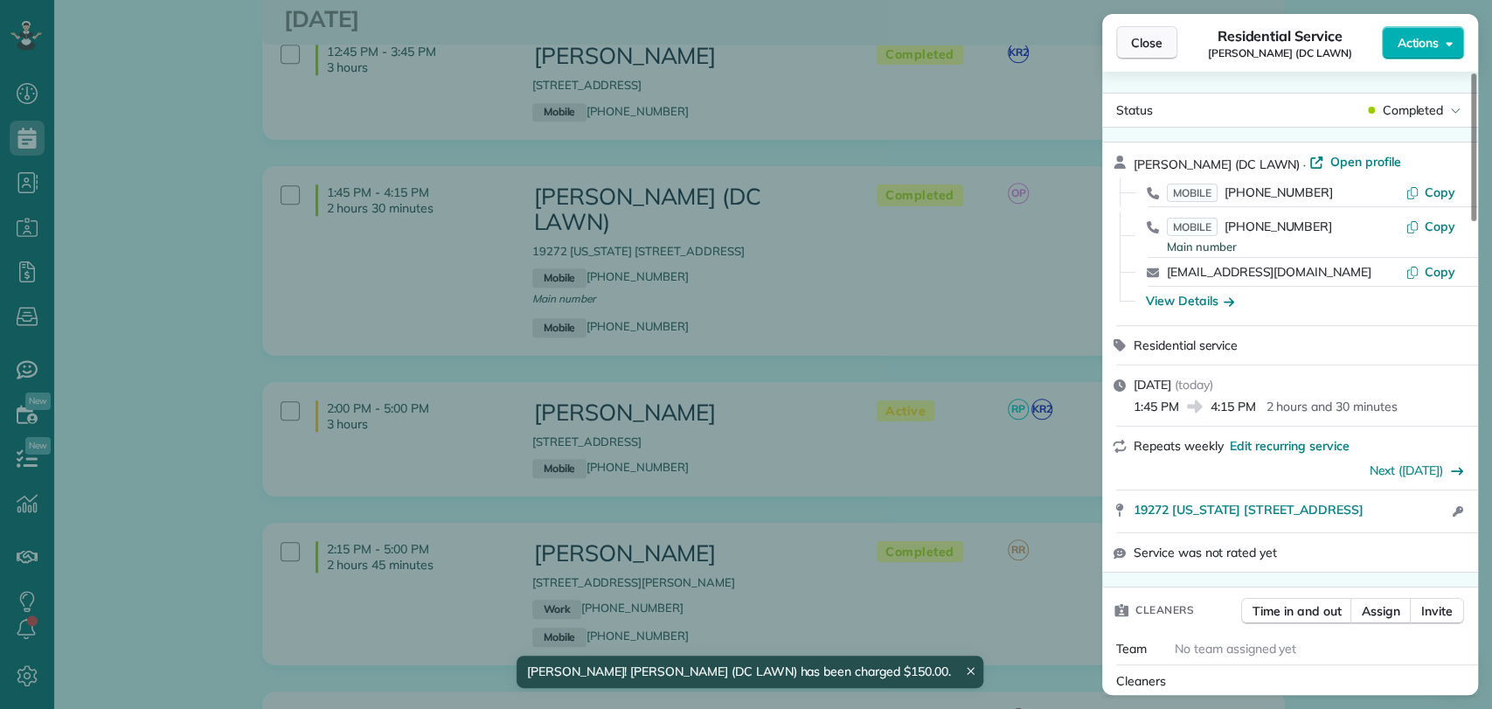
click at [1154, 44] on span "Close" at bounding box center [1146, 42] width 31 height 17
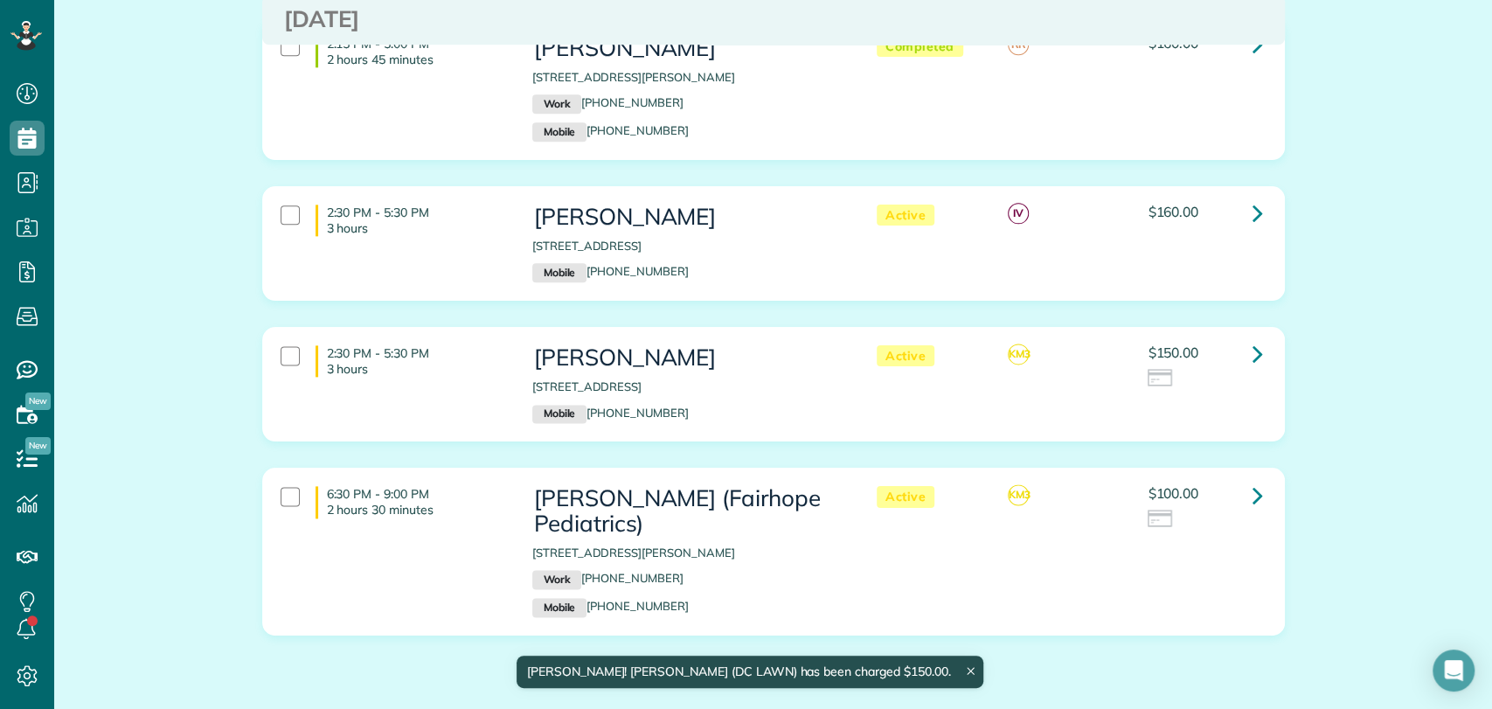
scroll to position [1386, 0]
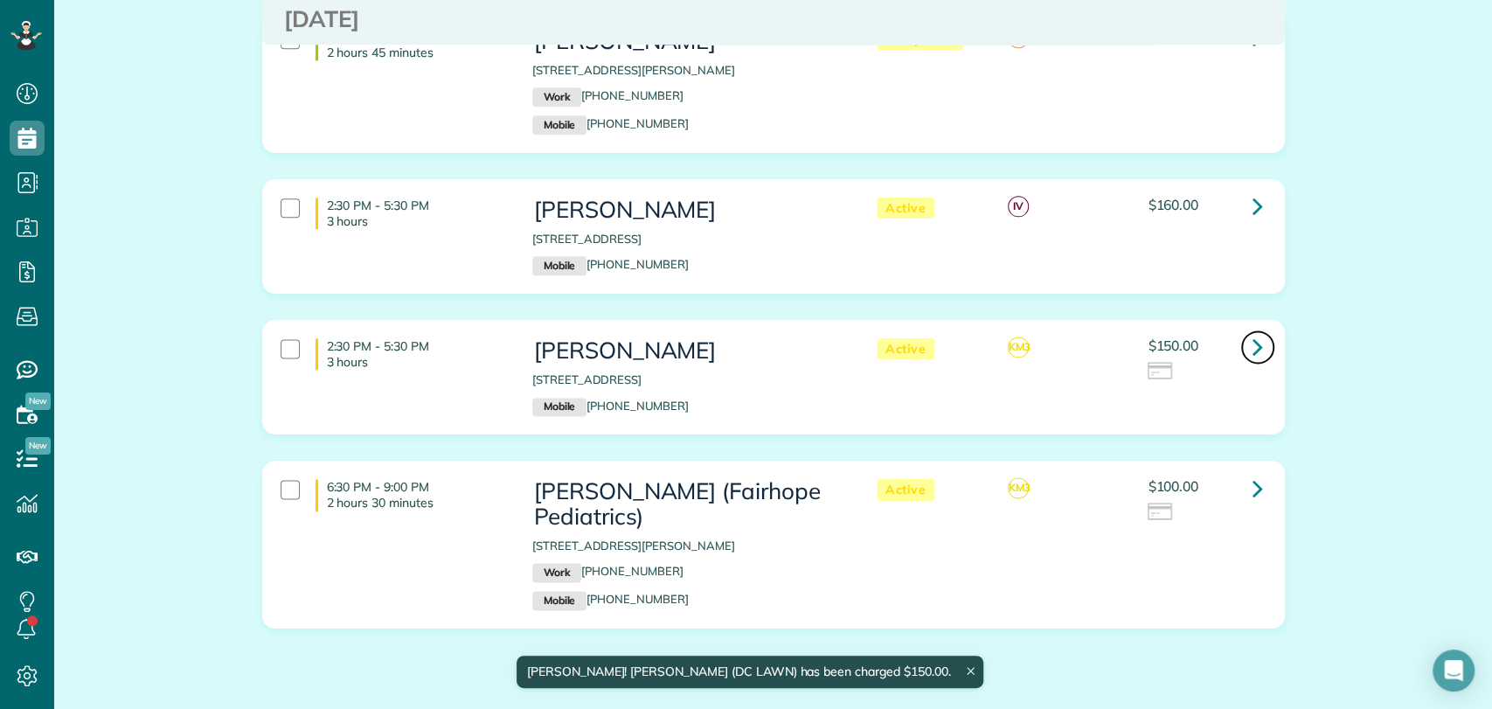
click at [1254, 331] on icon at bounding box center [1258, 346] width 10 height 31
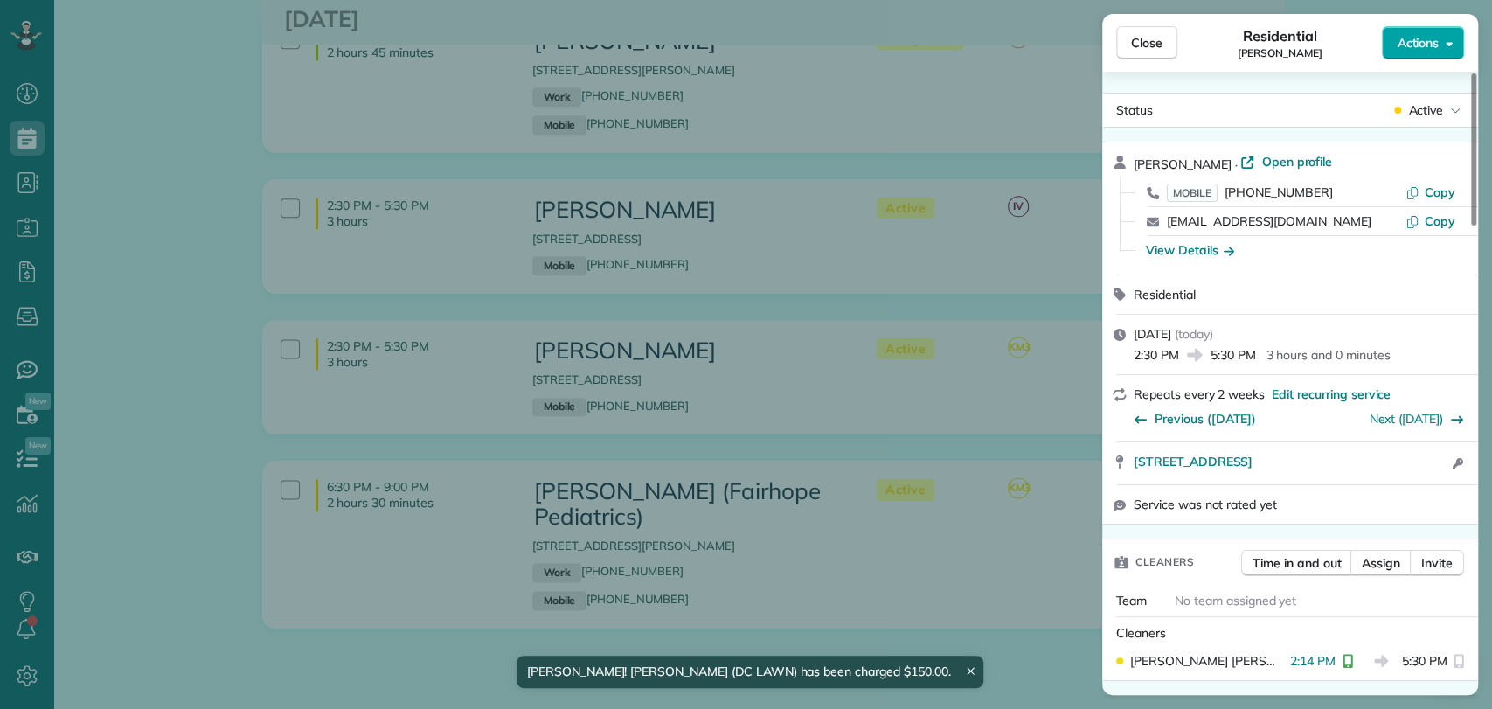
click at [1423, 32] on button "Actions" at bounding box center [1423, 42] width 82 height 33
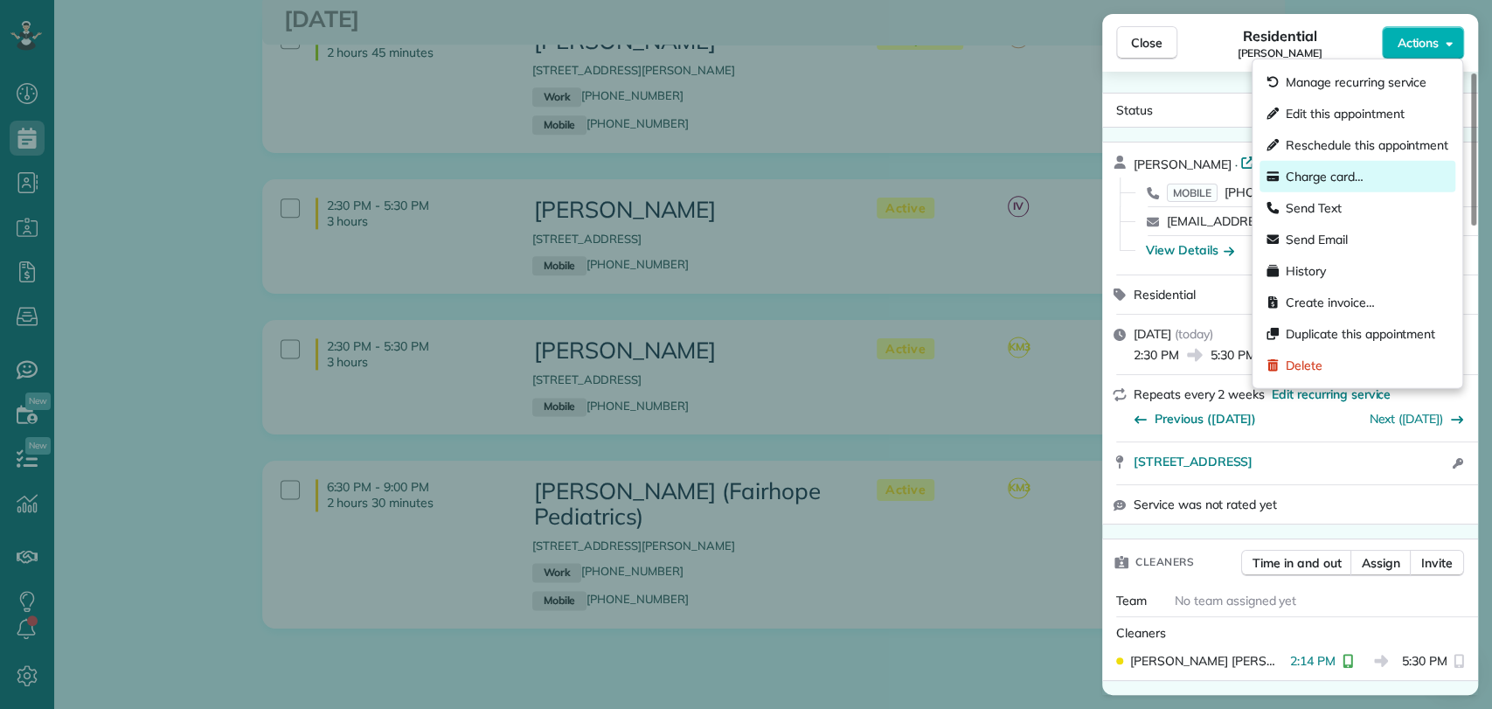
click at [1372, 175] on div "Charge card…" at bounding box center [1358, 176] width 196 height 31
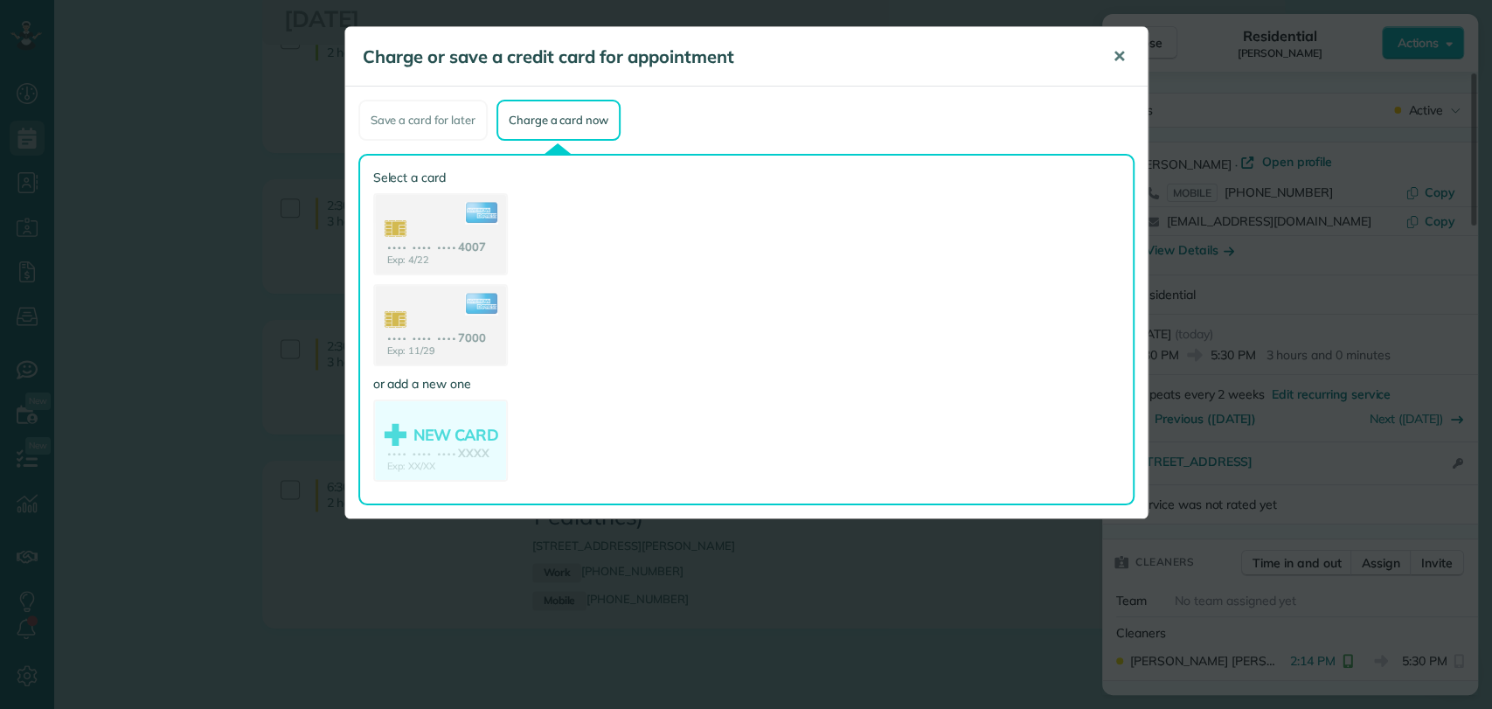
click at [1110, 48] on button "✕" at bounding box center [1119, 57] width 39 height 42
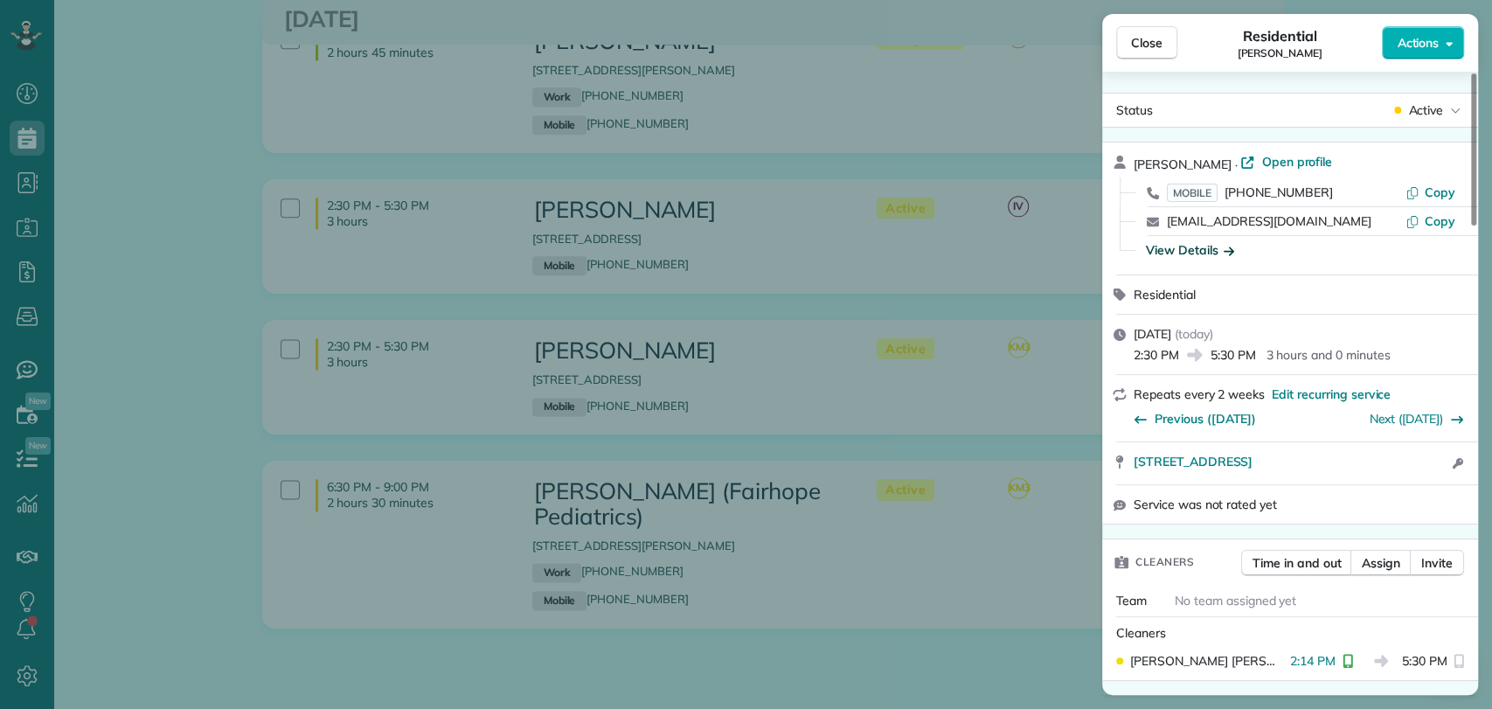
click at [1203, 247] on div "View Details" at bounding box center [1190, 249] width 88 height 17
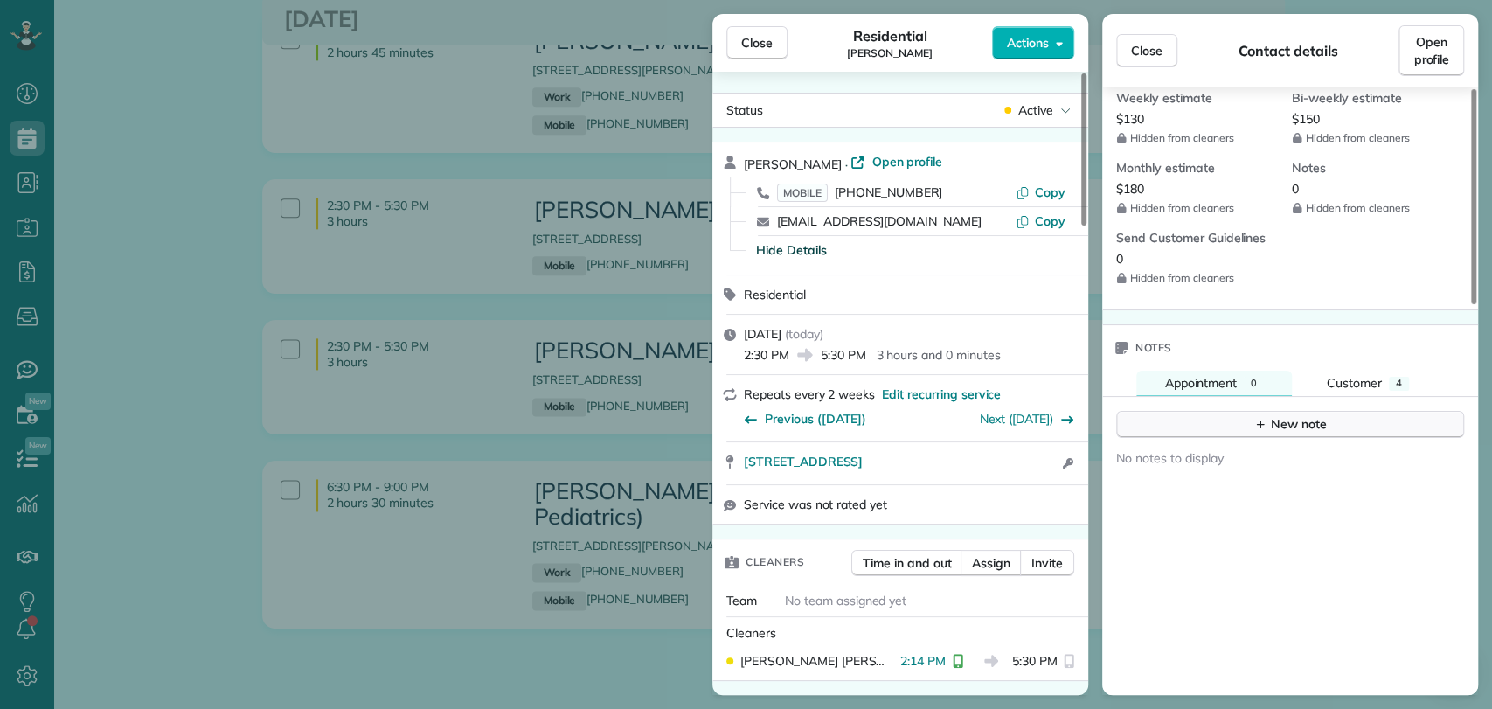
scroll to position [971, 0]
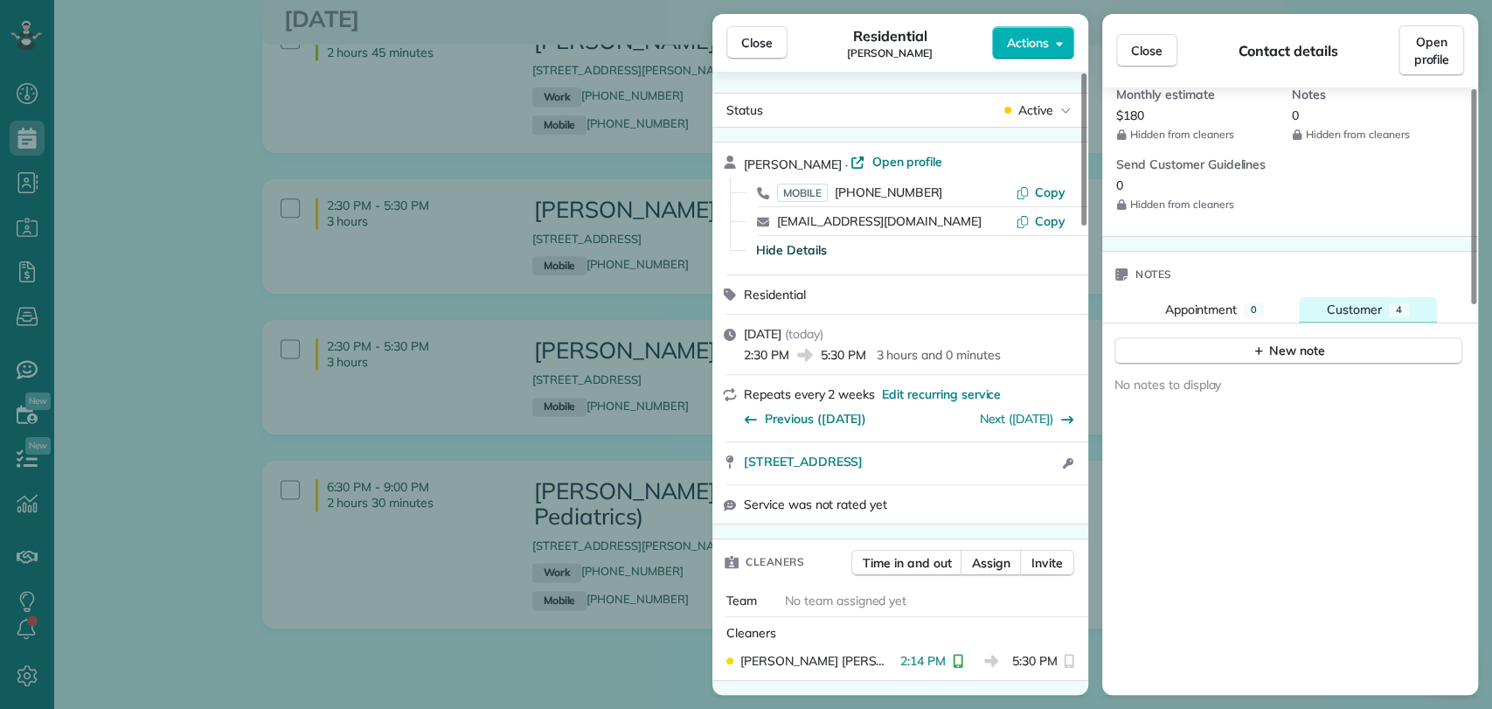
click at [1346, 317] on span "Customer" at bounding box center [1354, 310] width 55 height 16
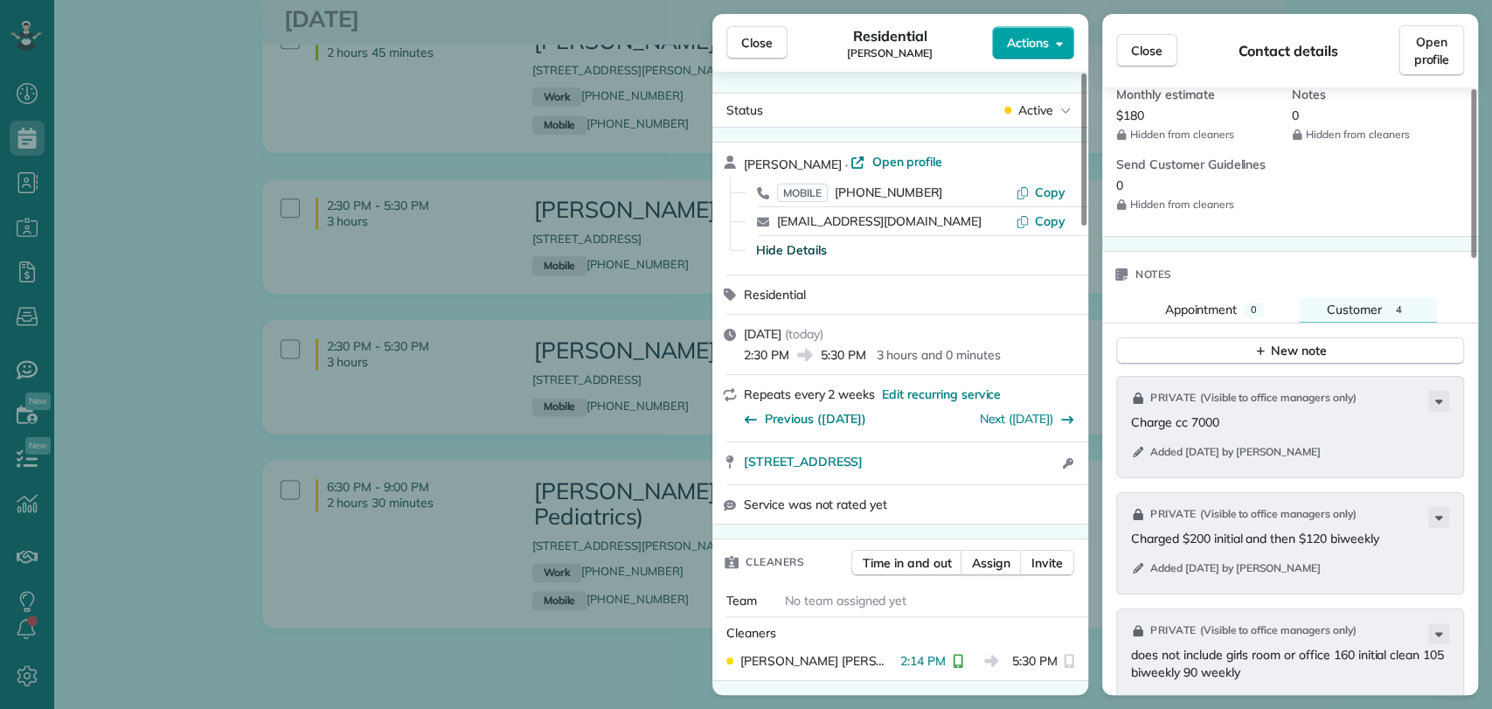
click at [1056, 43] on icon "button" at bounding box center [1059, 44] width 7 height 4
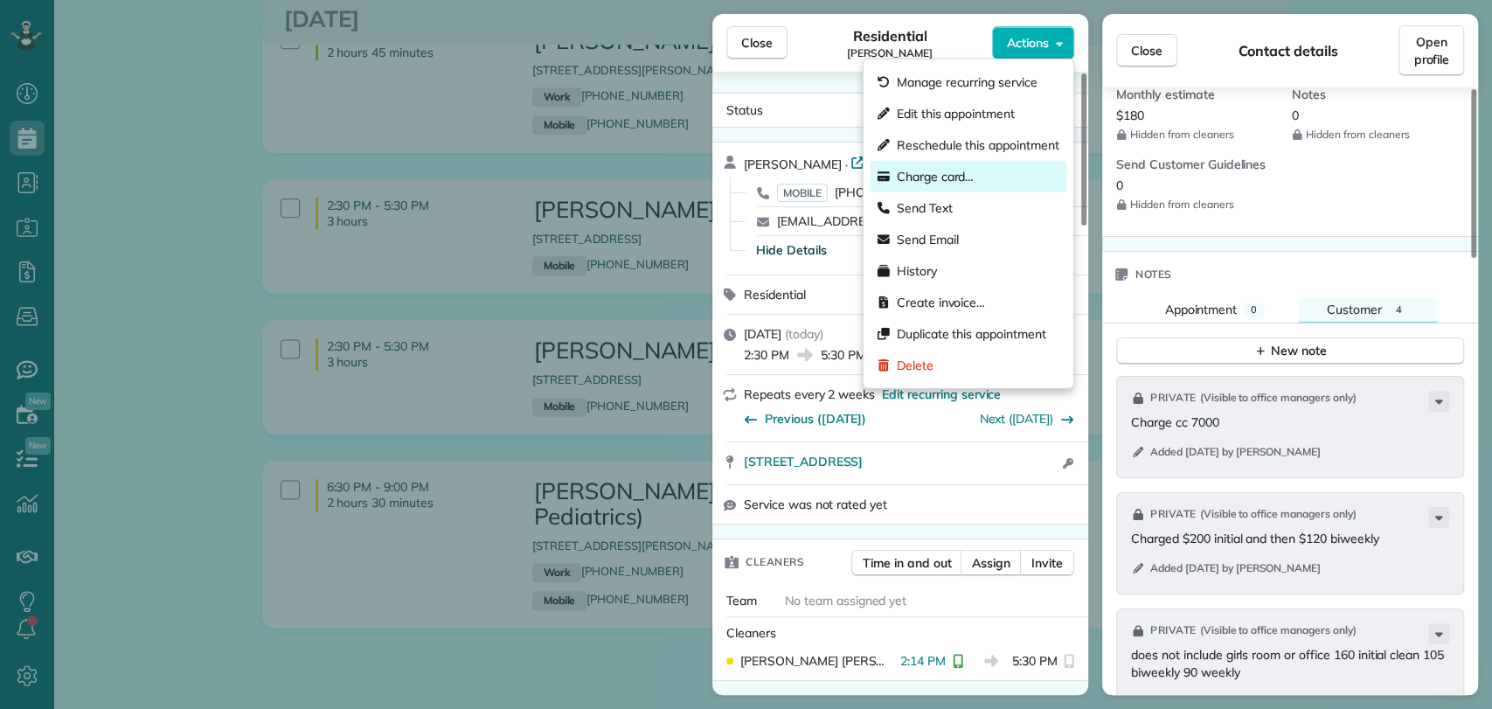
click at [981, 171] on div "Charge card…" at bounding box center [969, 176] width 196 height 31
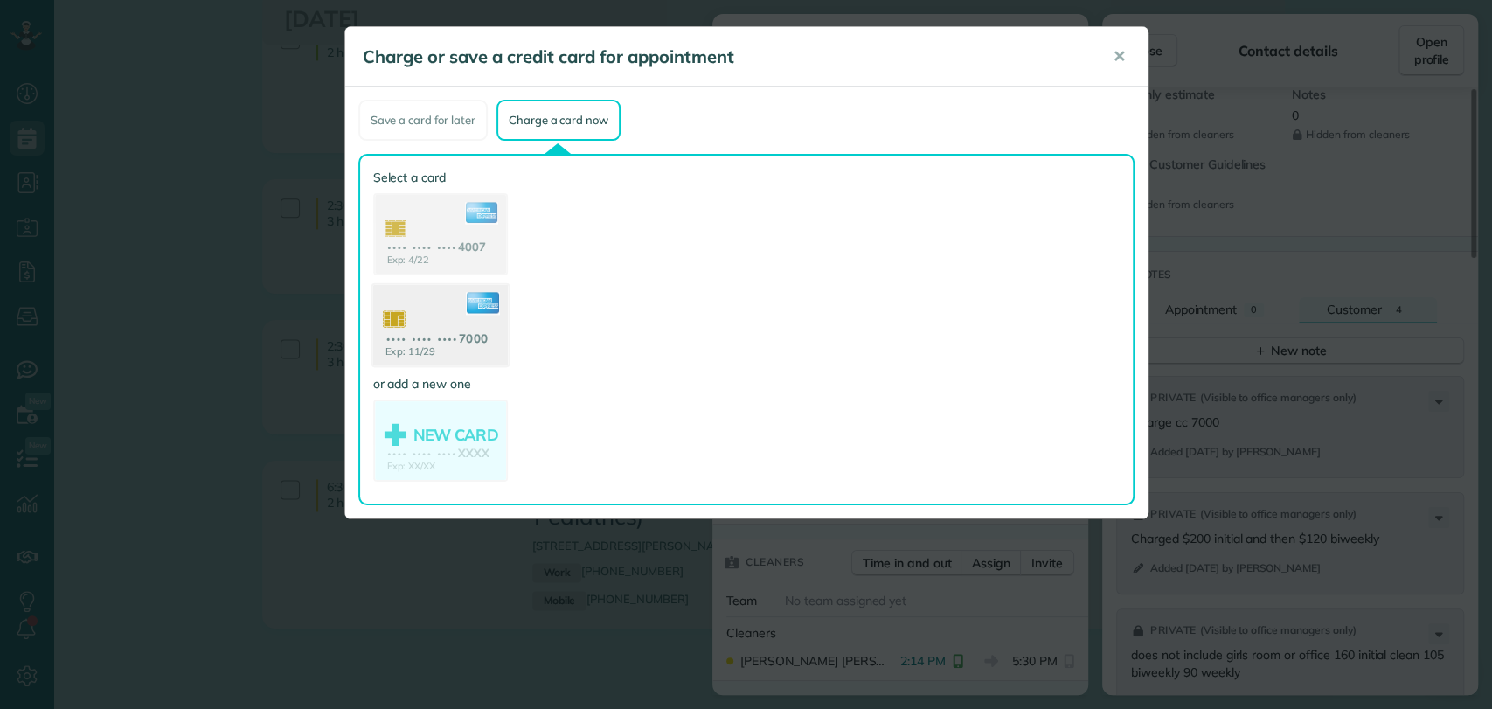
click at [474, 333] on use at bounding box center [439, 327] width 135 height 85
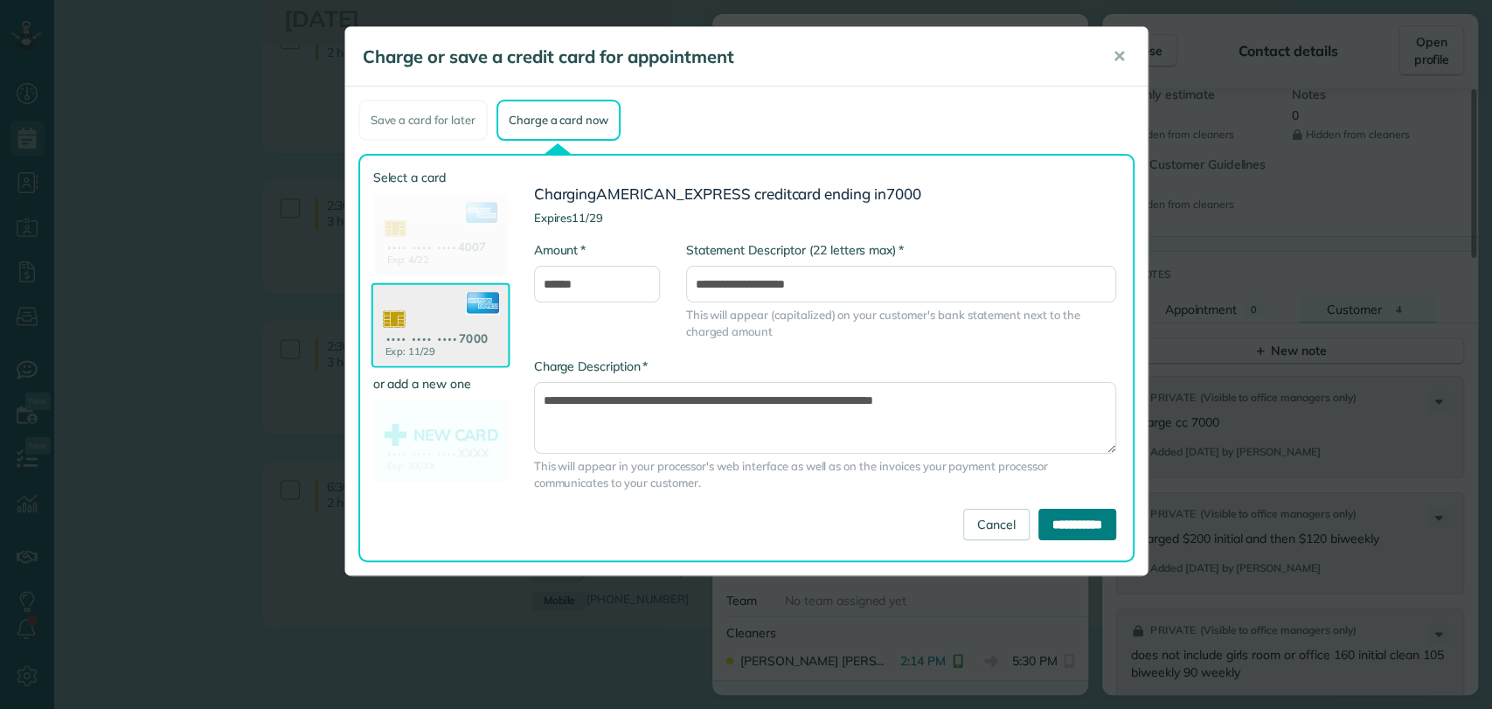
click at [1057, 533] on input "**********" at bounding box center [1078, 524] width 78 height 31
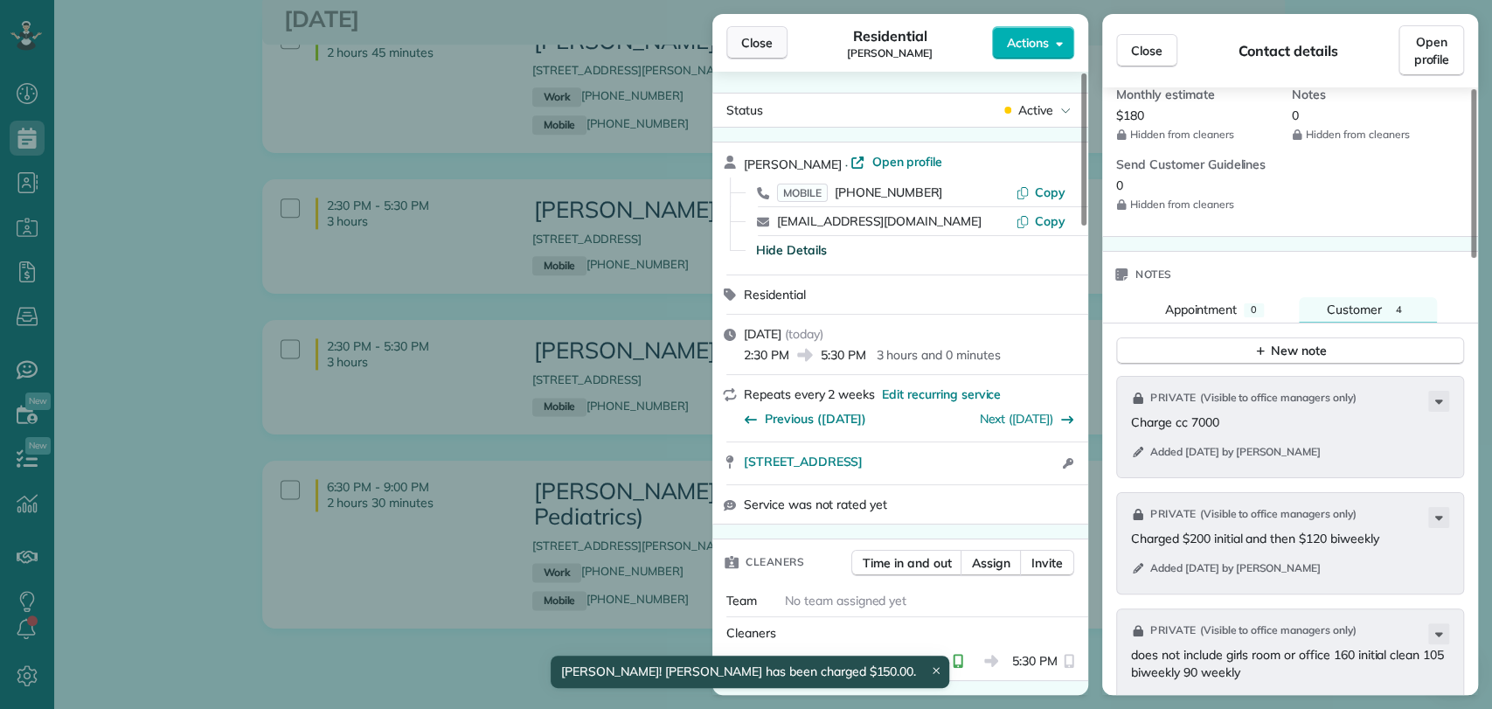
click at [736, 31] on button "Close" at bounding box center [756, 42] width 61 height 33
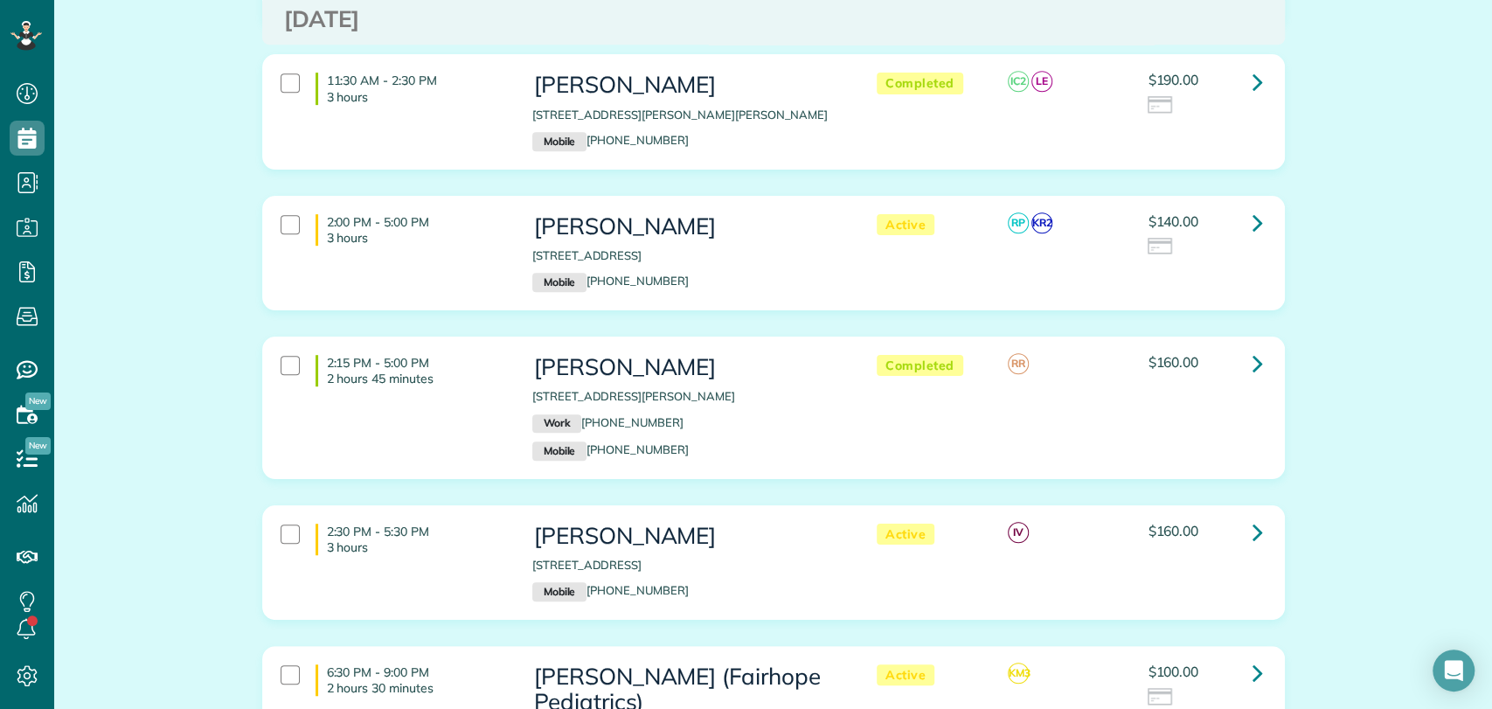
scroll to position [582, 0]
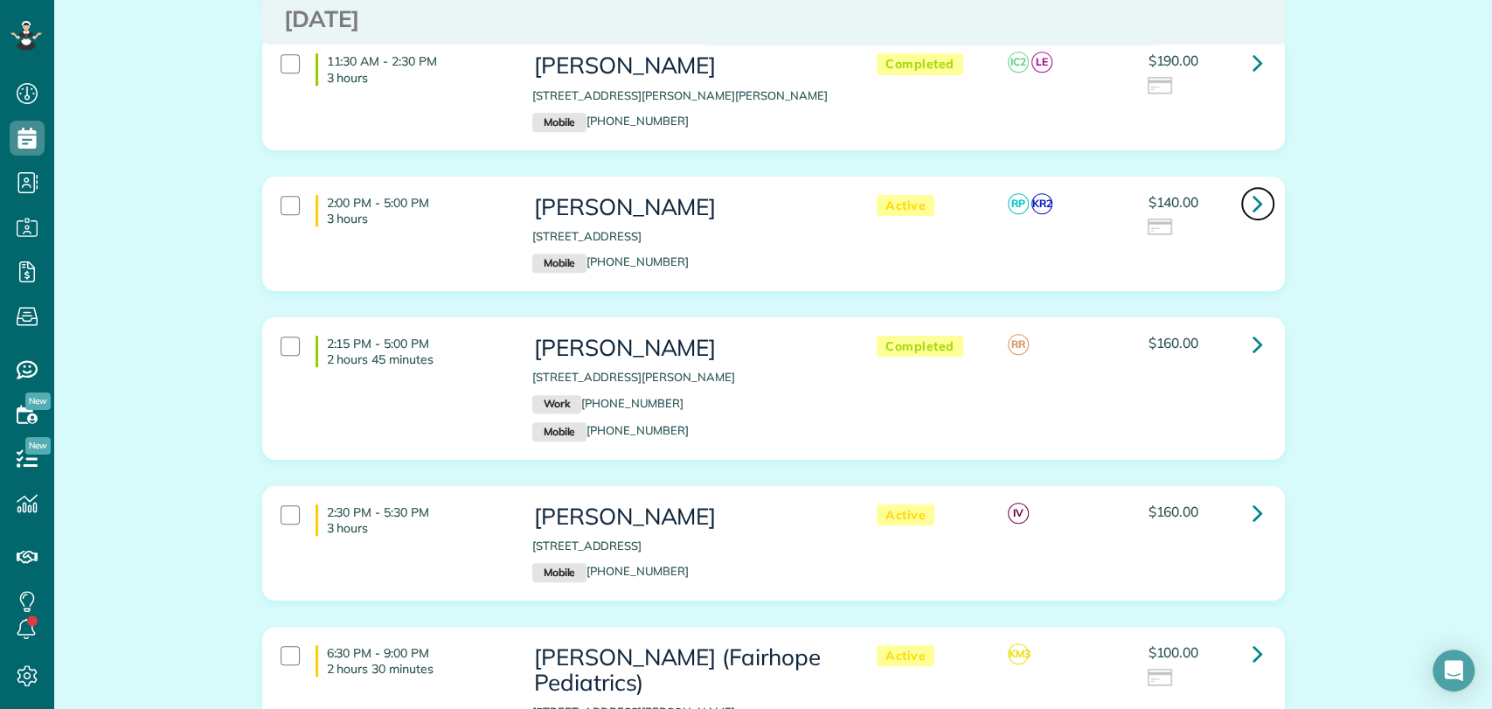
click at [1253, 188] on icon at bounding box center [1258, 203] width 10 height 31
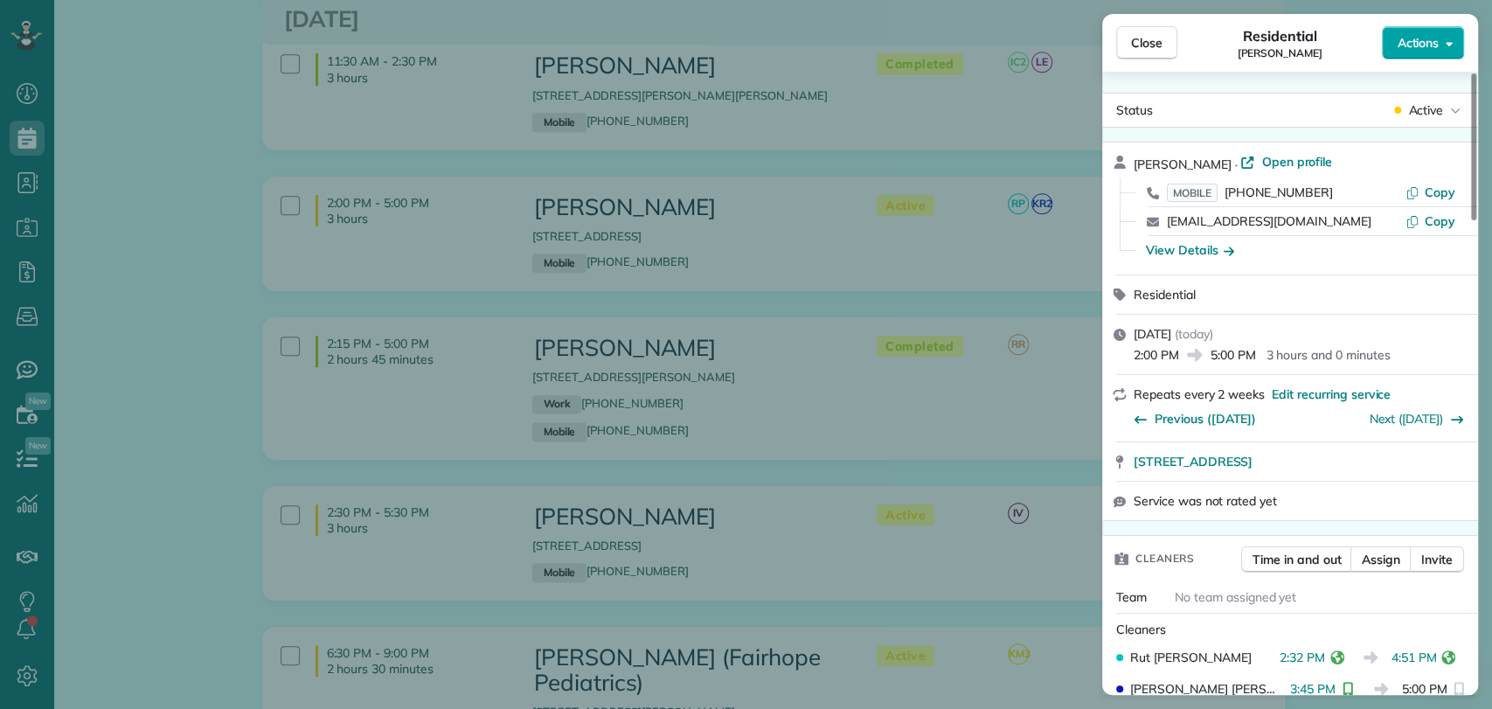
click at [1424, 51] on span "Actions" at bounding box center [1418, 42] width 42 height 17
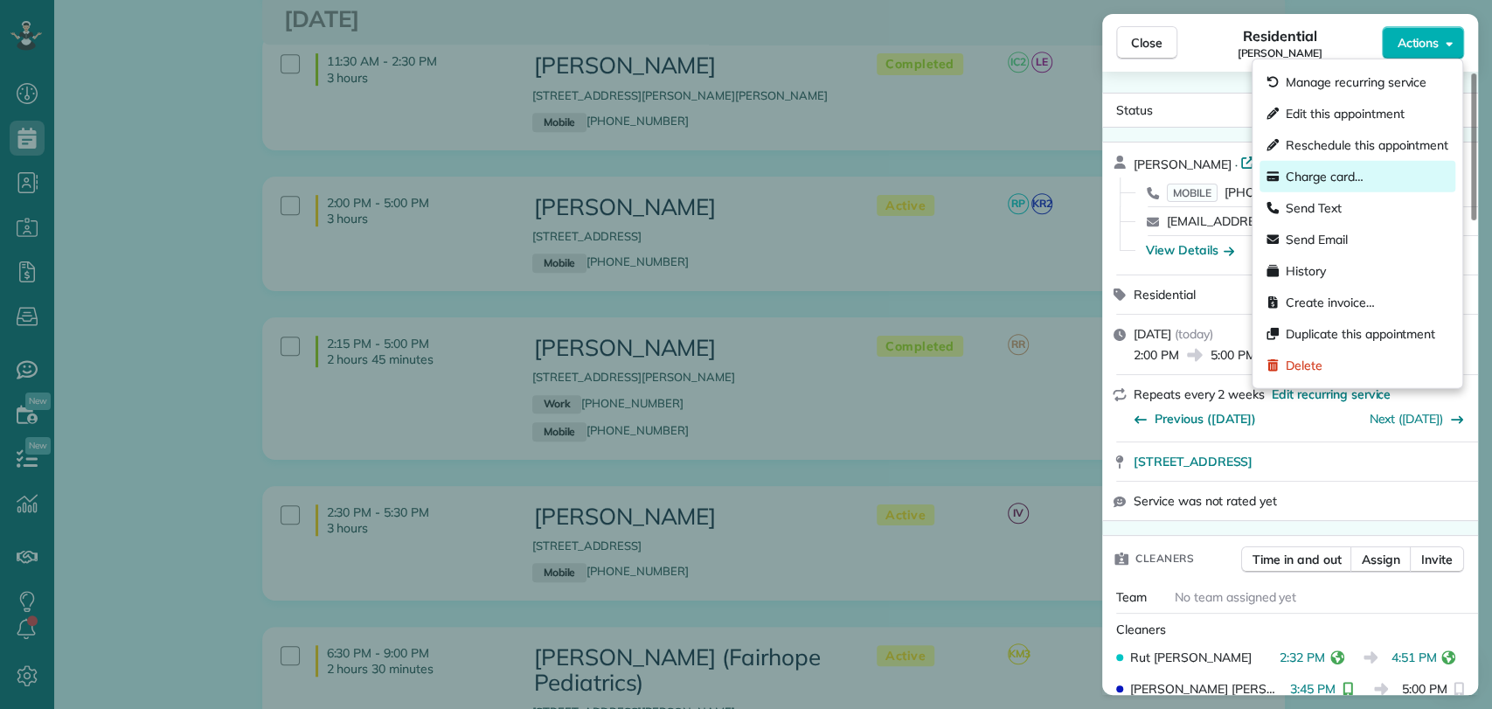
click at [1299, 177] on span "Charge card…" at bounding box center [1325, 176] width 78 height 17
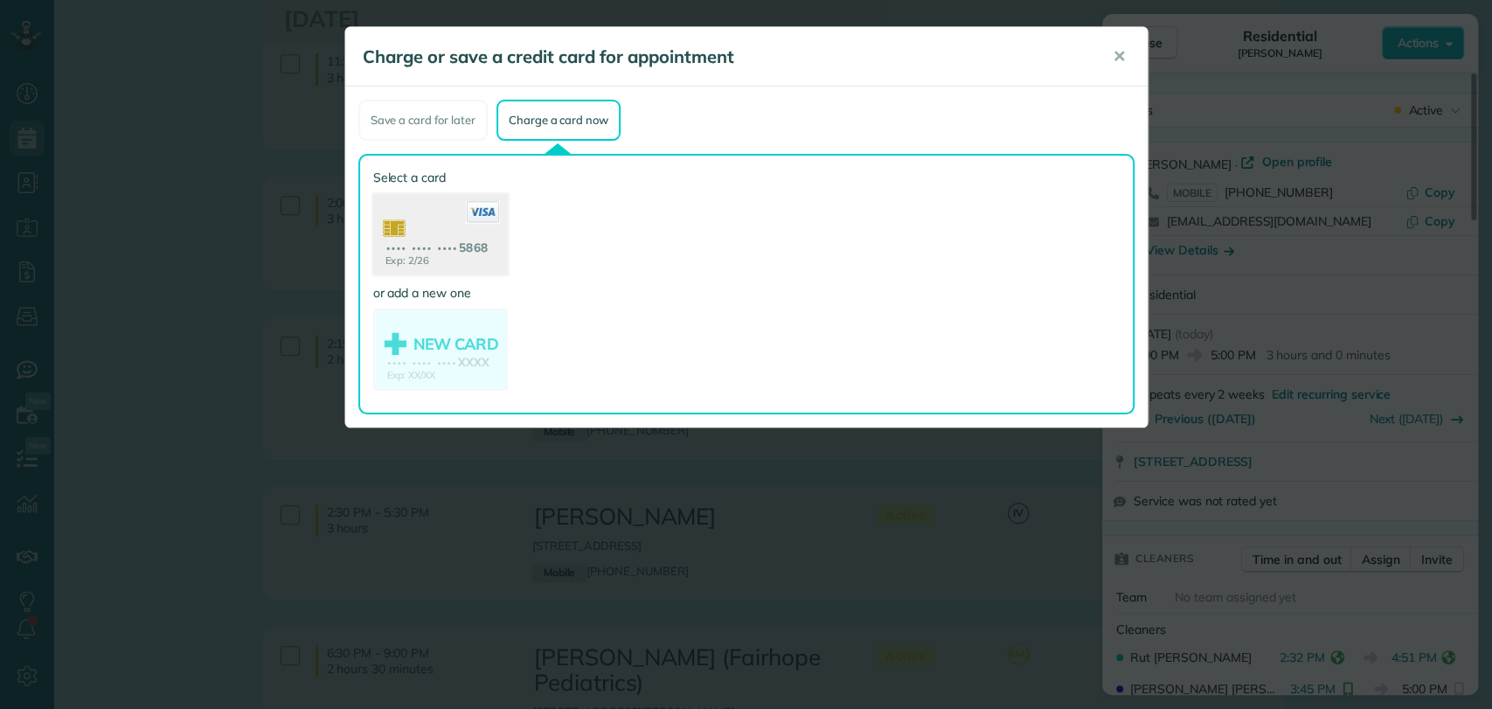
click at [433, 224] on use at bounding box center [439, 236] width 135 height 85
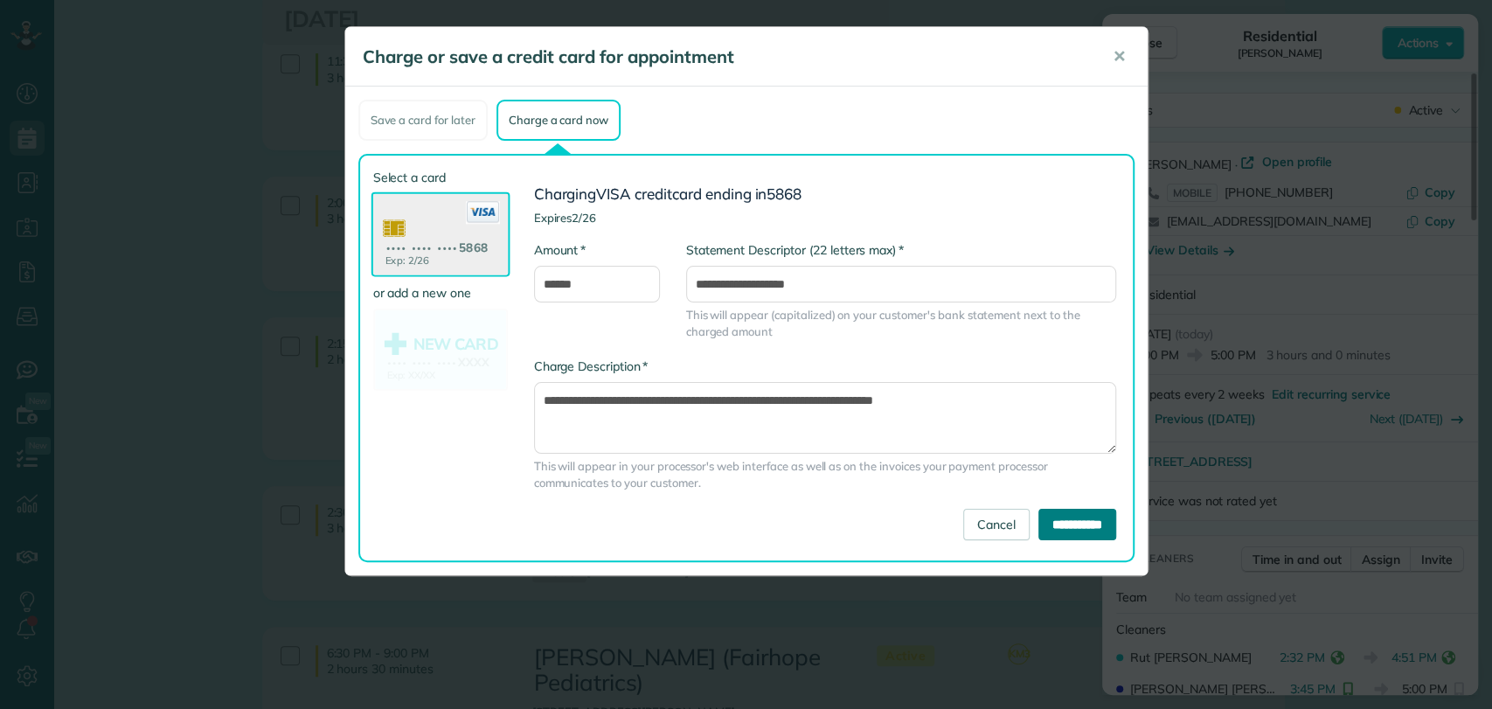
click at [1039, 511] on input "**********" at bounding box center [1078, 524] width 78 height 31
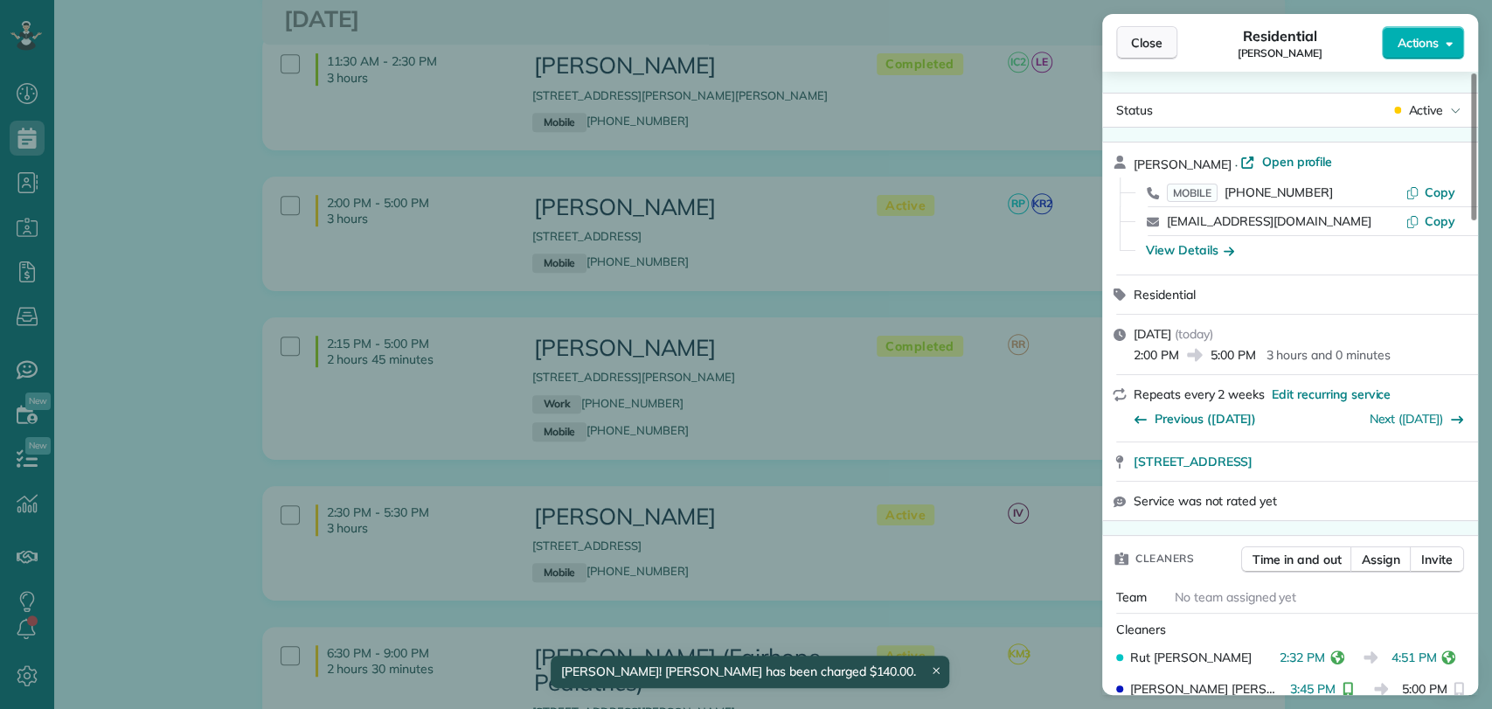
click at [1135, 34] on span "Close" at bounding box center [1146, 42] width 31 height 17
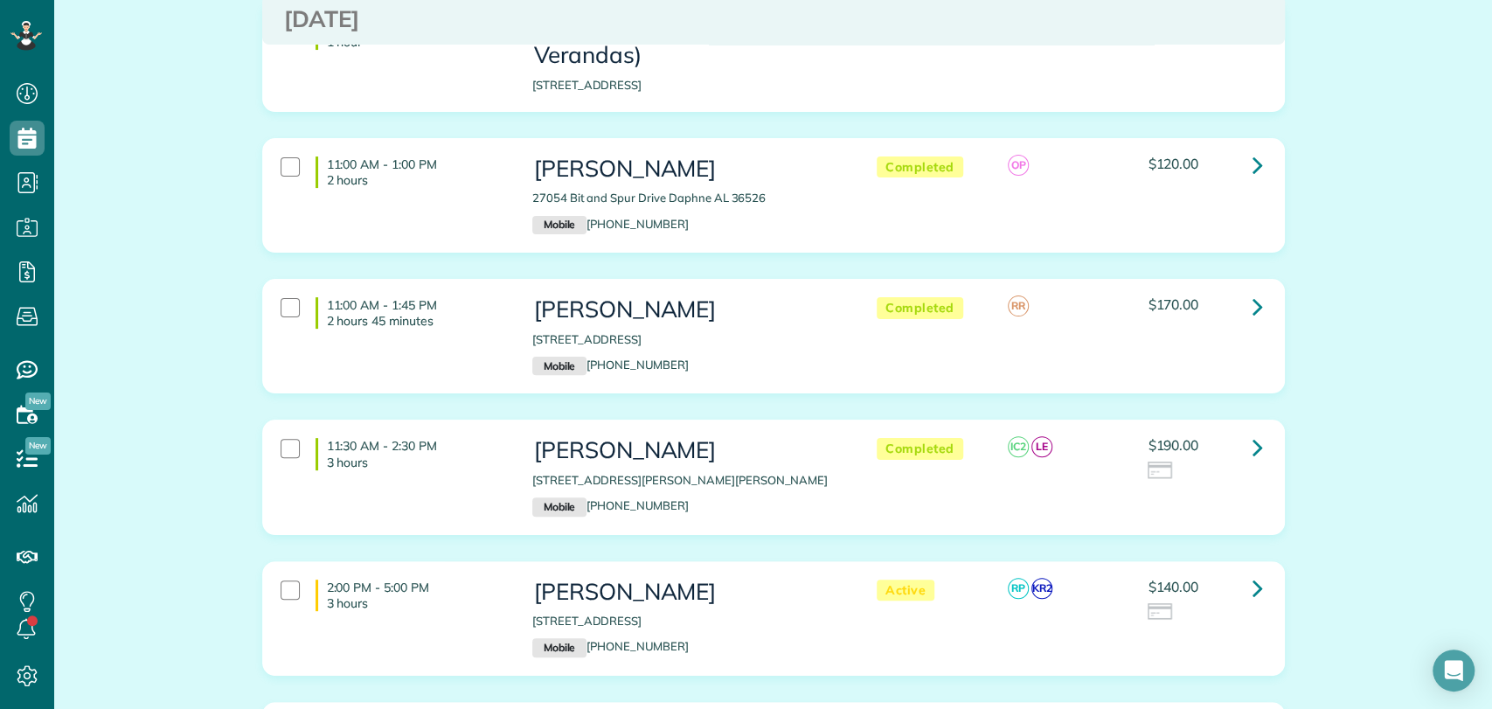
scroll to position [485, 0]
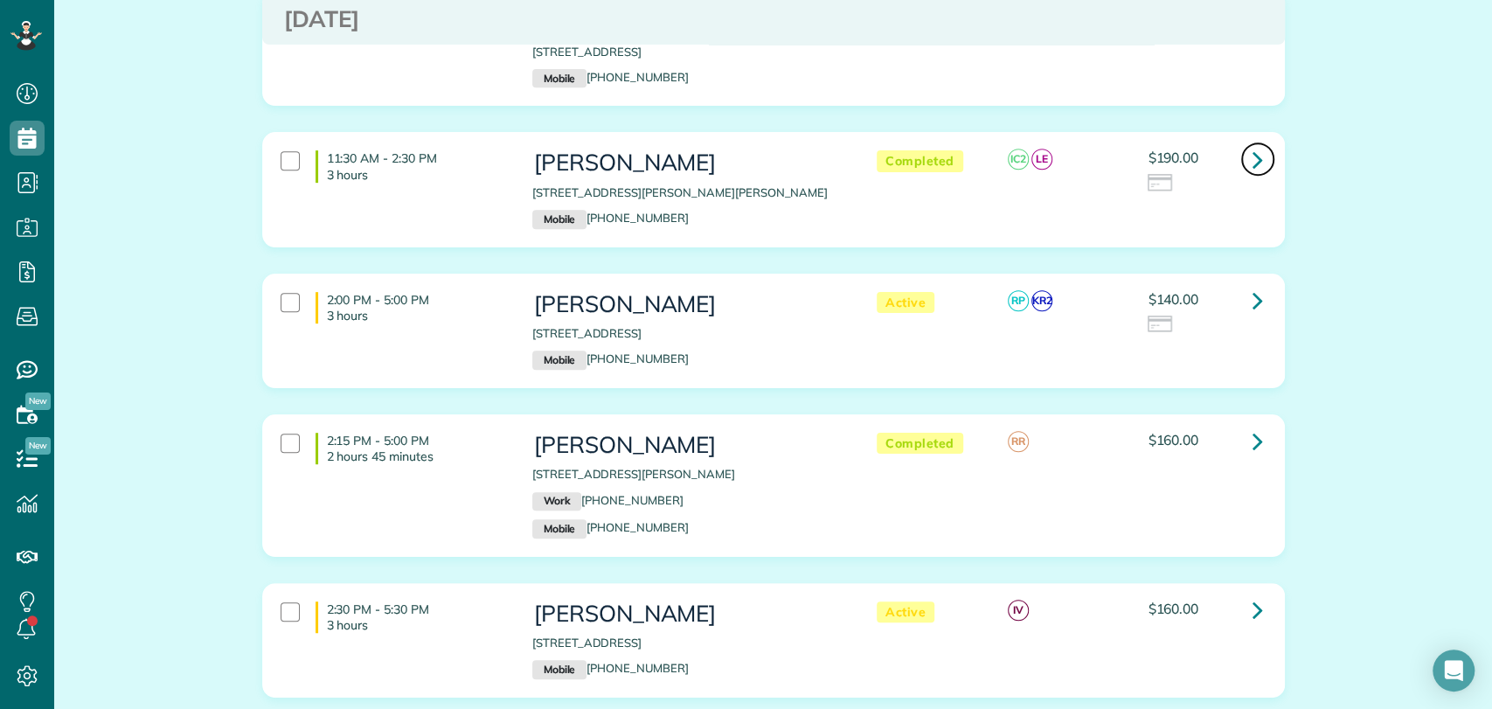
click at [1253, 144] on icon at bounding box center [1258, 159] width 10 height 31
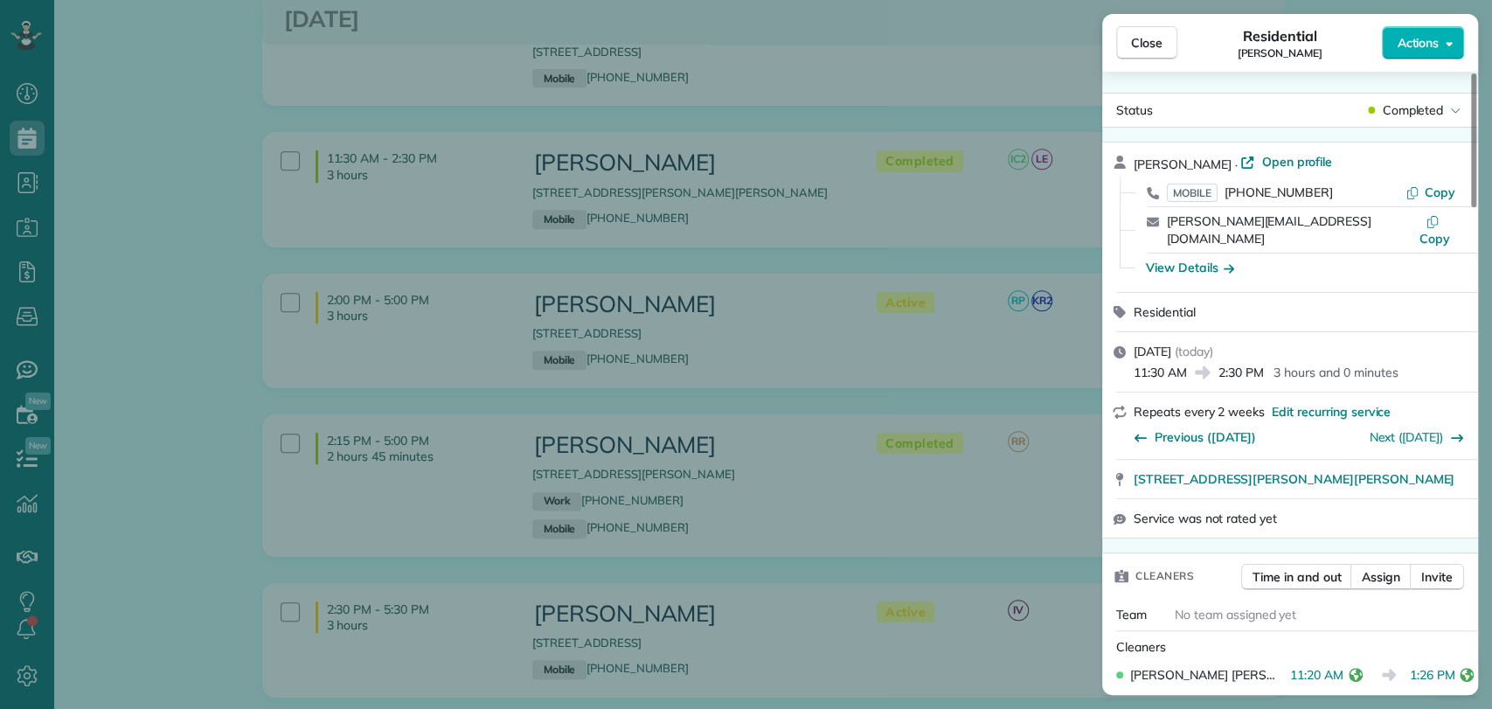
scroll to position [98, 0]
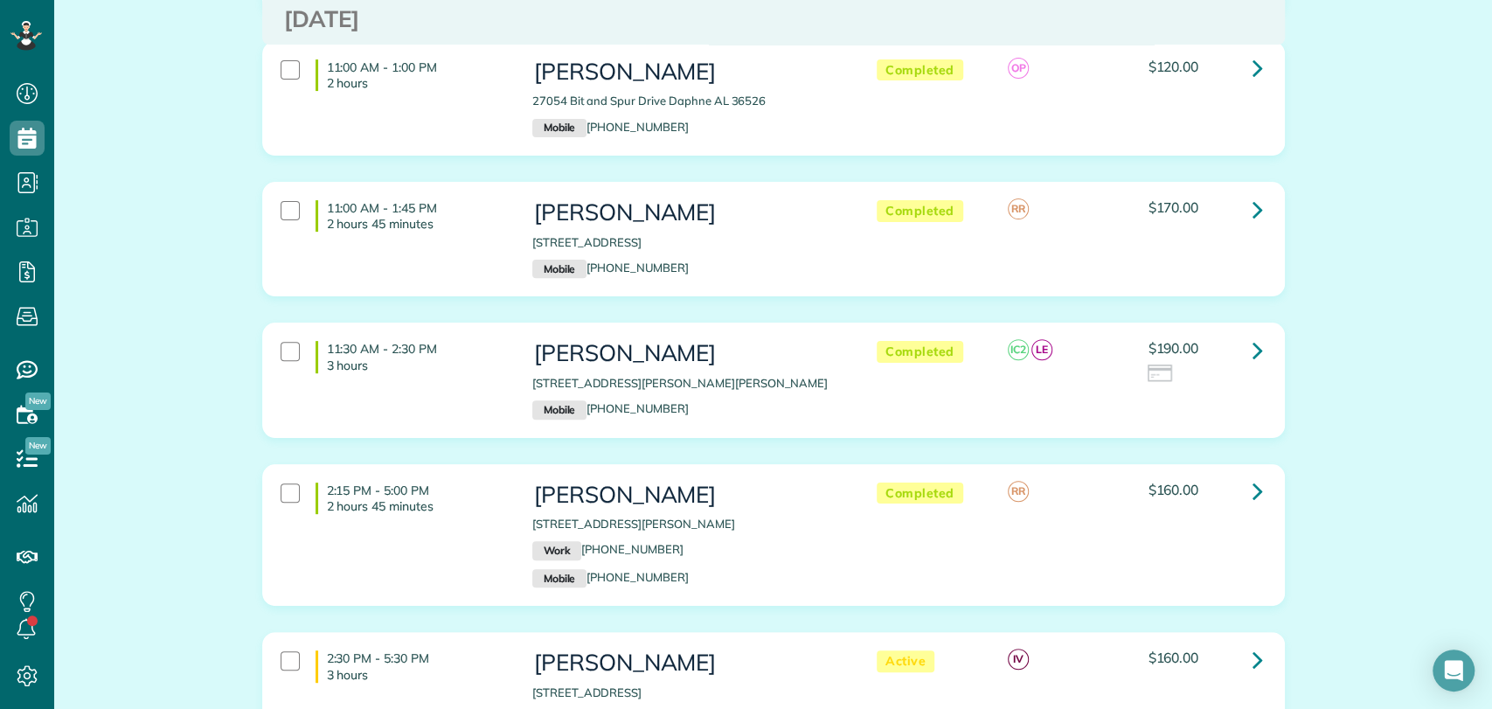
scroll to position [49, 0]
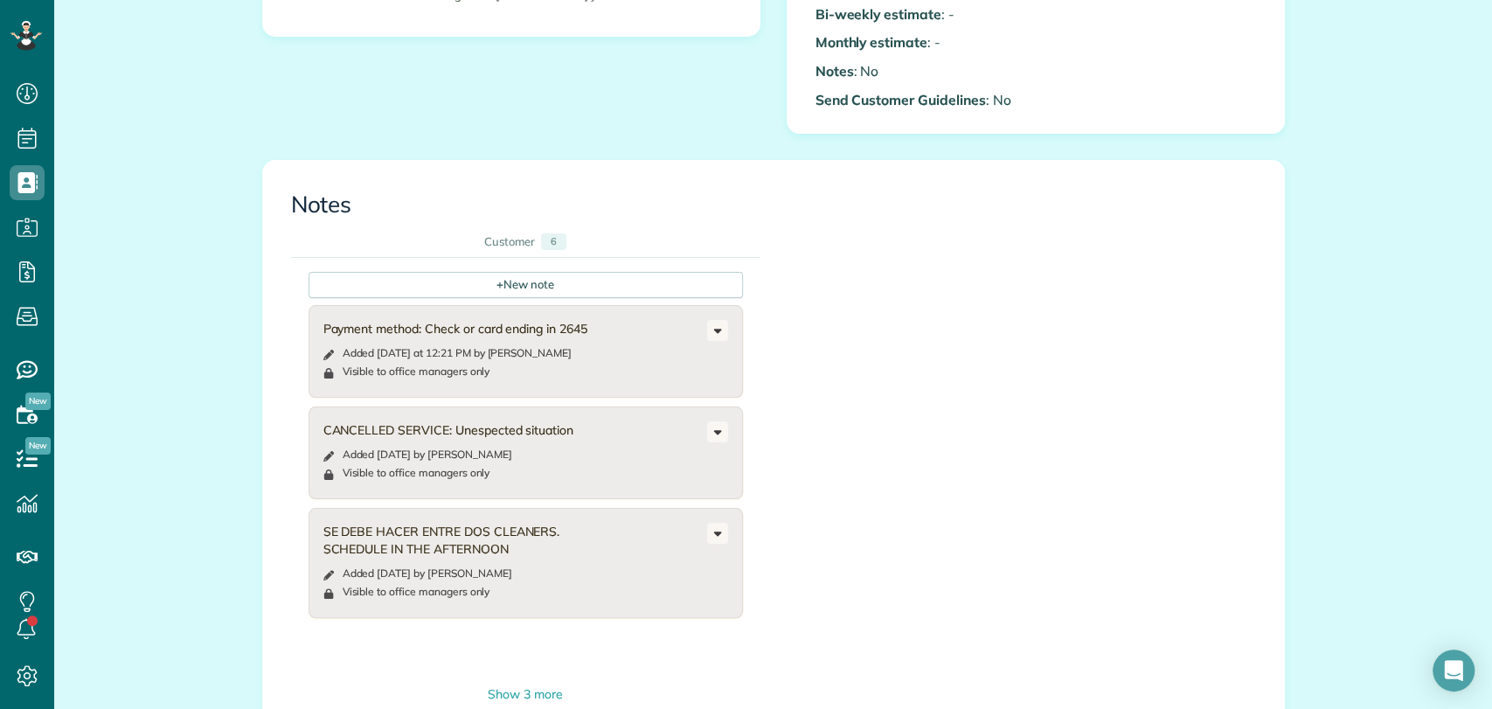
scroll to position [874, 0]
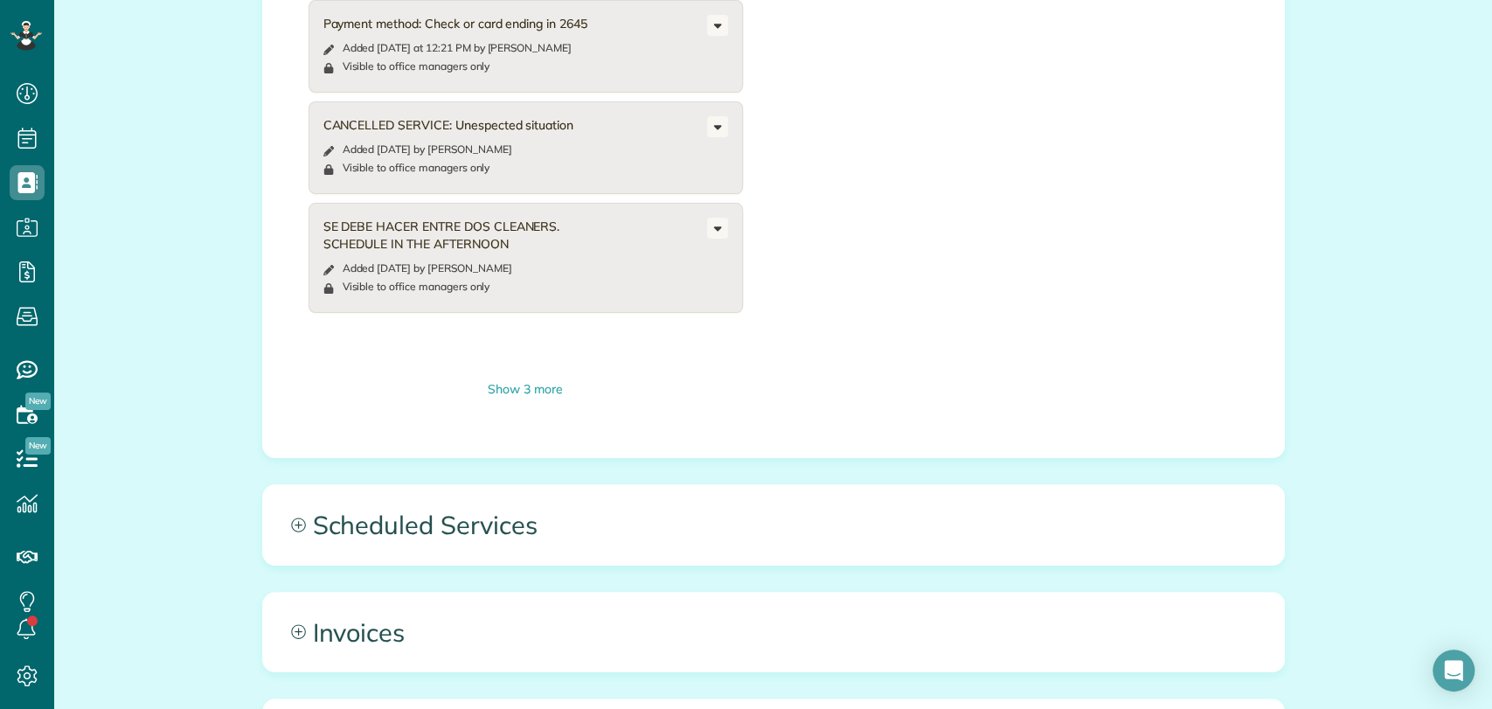
click at [1182, 343] on div "+ New note Payment method: Check or card ending in 2645 Added [DATE] at 12:21 P…" at bounding box center [760, 177] width 939 height 448
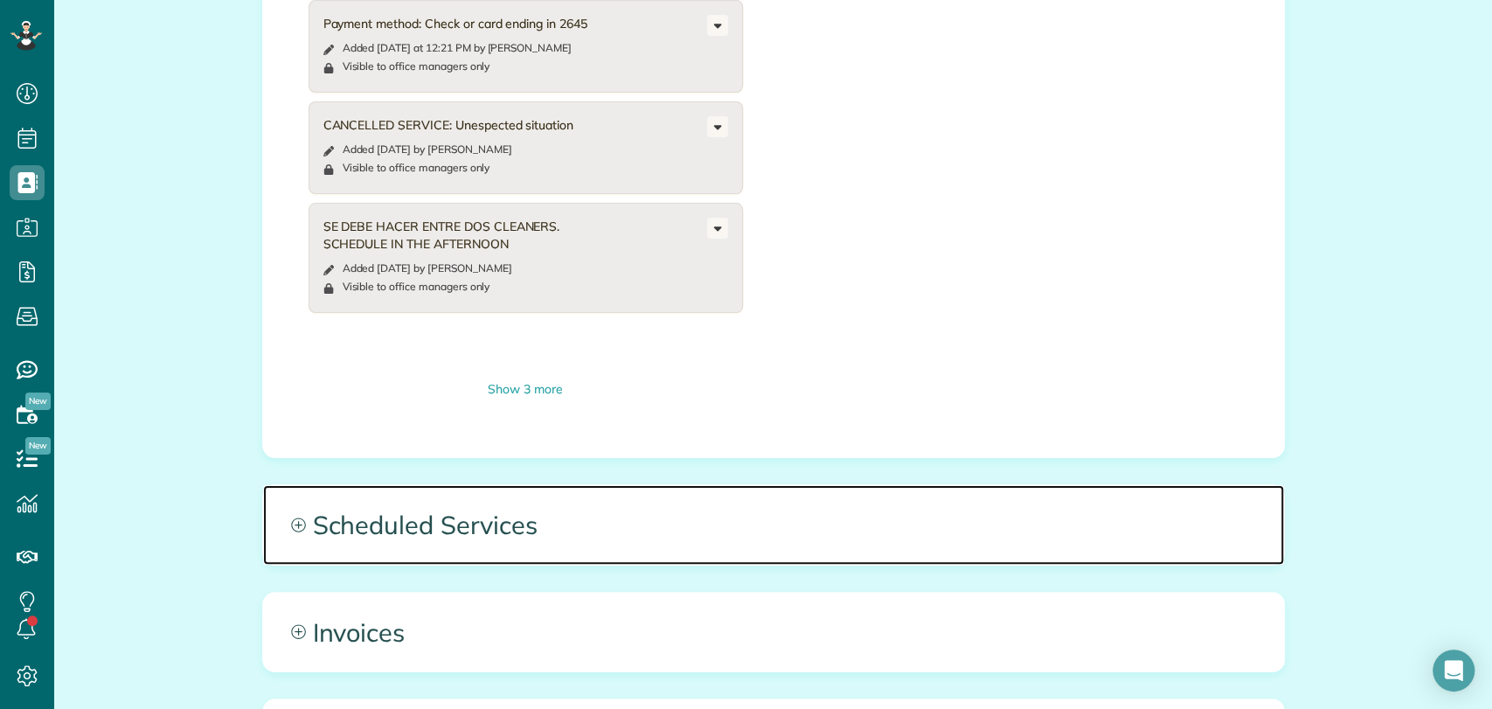
click at [575, 524] on span "Scheduled Services" at bounding box center [773, 524] width 1021 height 79
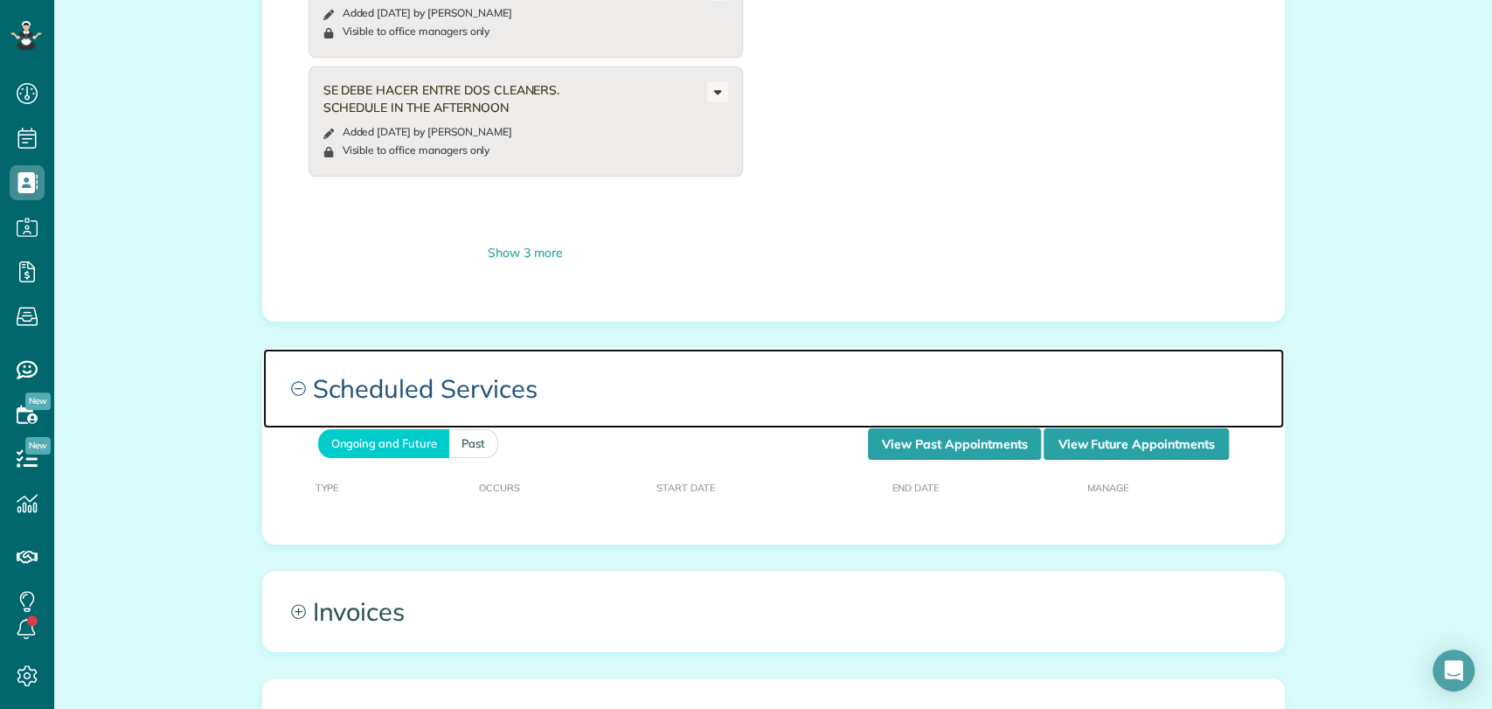
scroll to position [1262, 0]
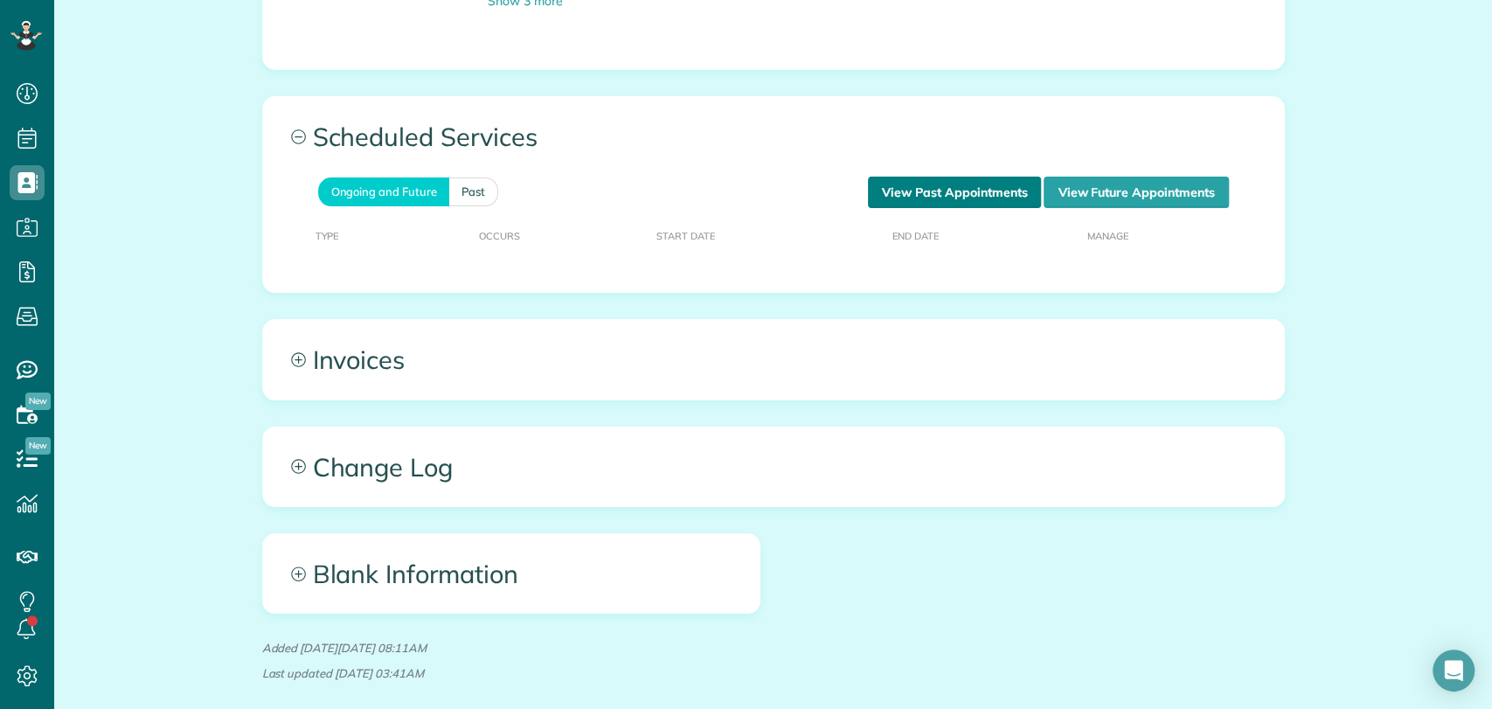
click at [948, 177] on link "View Past Appointments" at bounding box center [954, 192] width 173 height 31
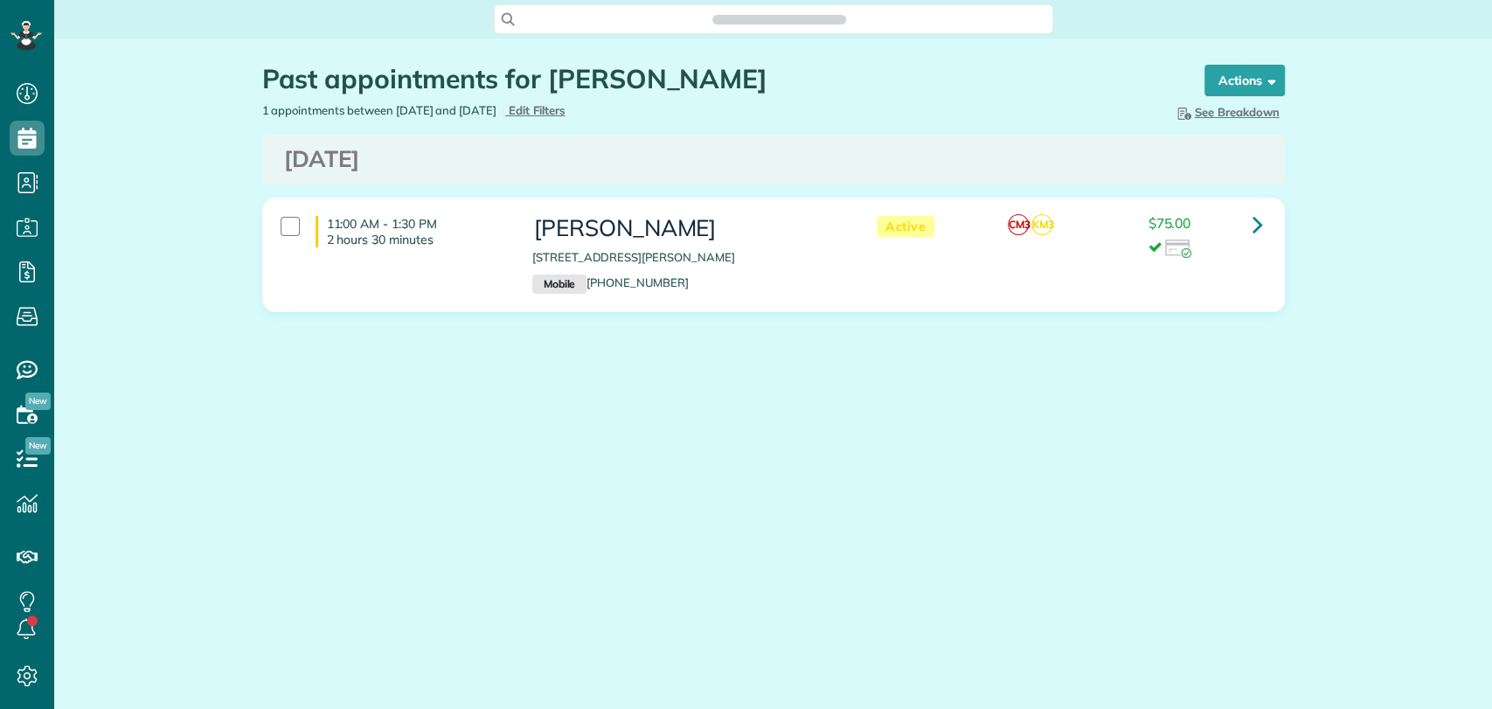
scroll to position [7, 7]
click at [1257, 220] on icon at bounding box center [1258, 224] width 10 height 31
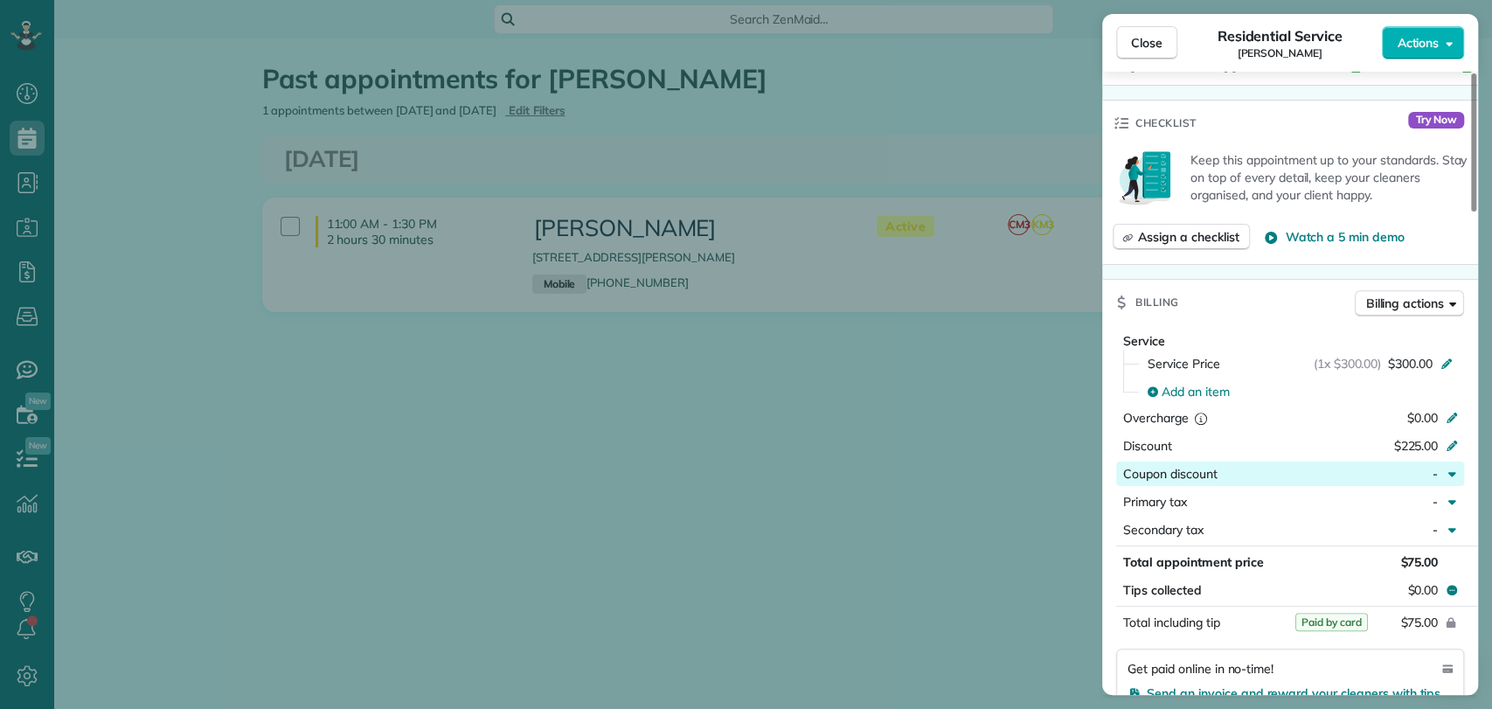
scroll to position [684, 0]
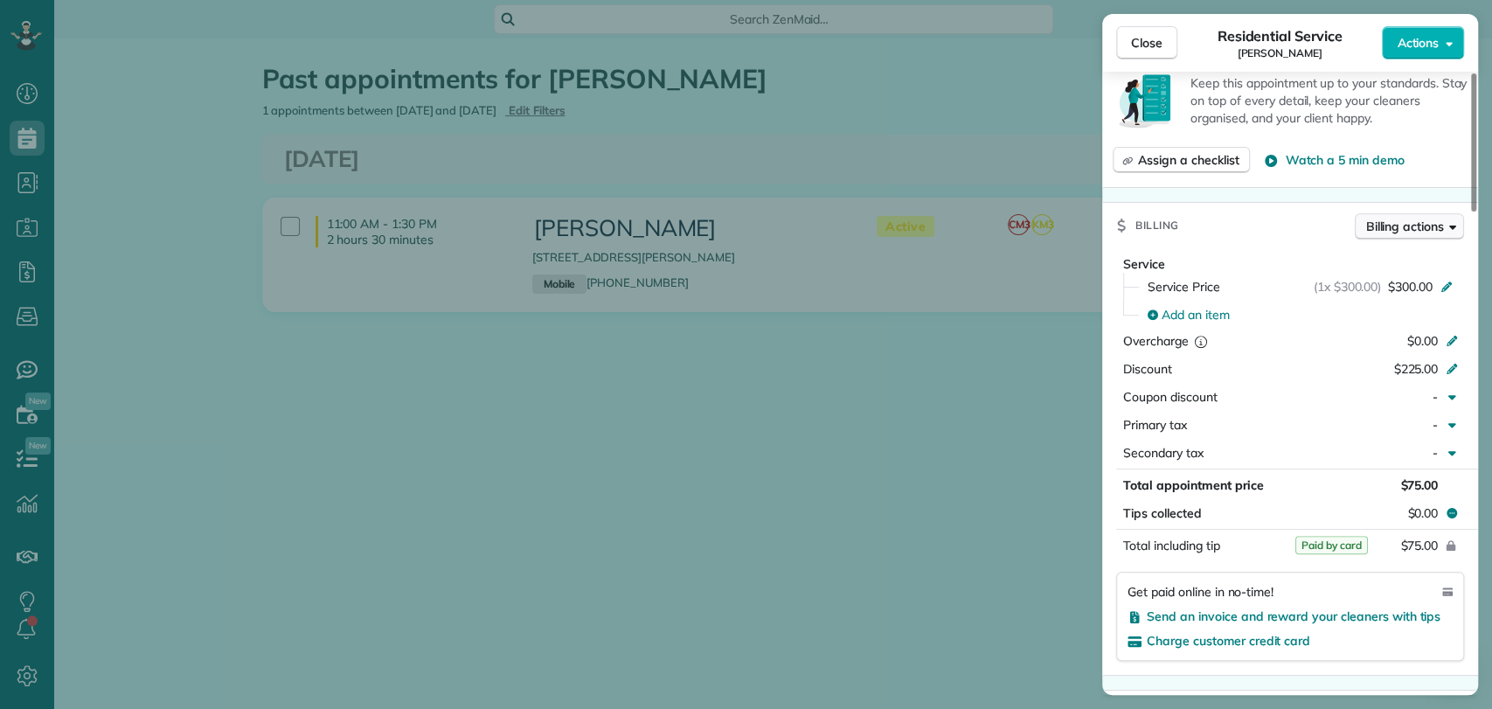
click at [1418, 231] on span "Billing actions" at bounding box center [1405, 226] width 78 height 17
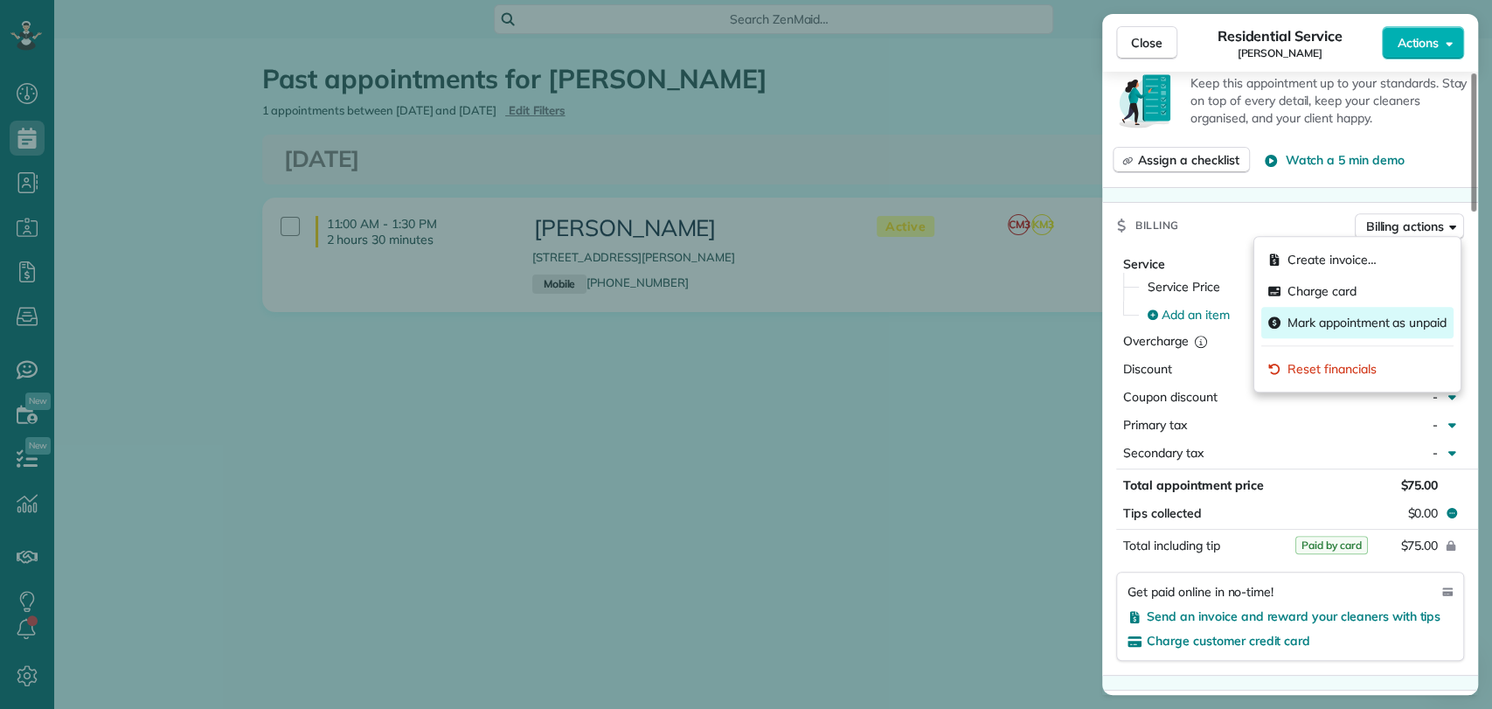
click at [1369, 324] on span "Mark appointment as unpaid" at bounding box center [1367, 322] width 159 height 17
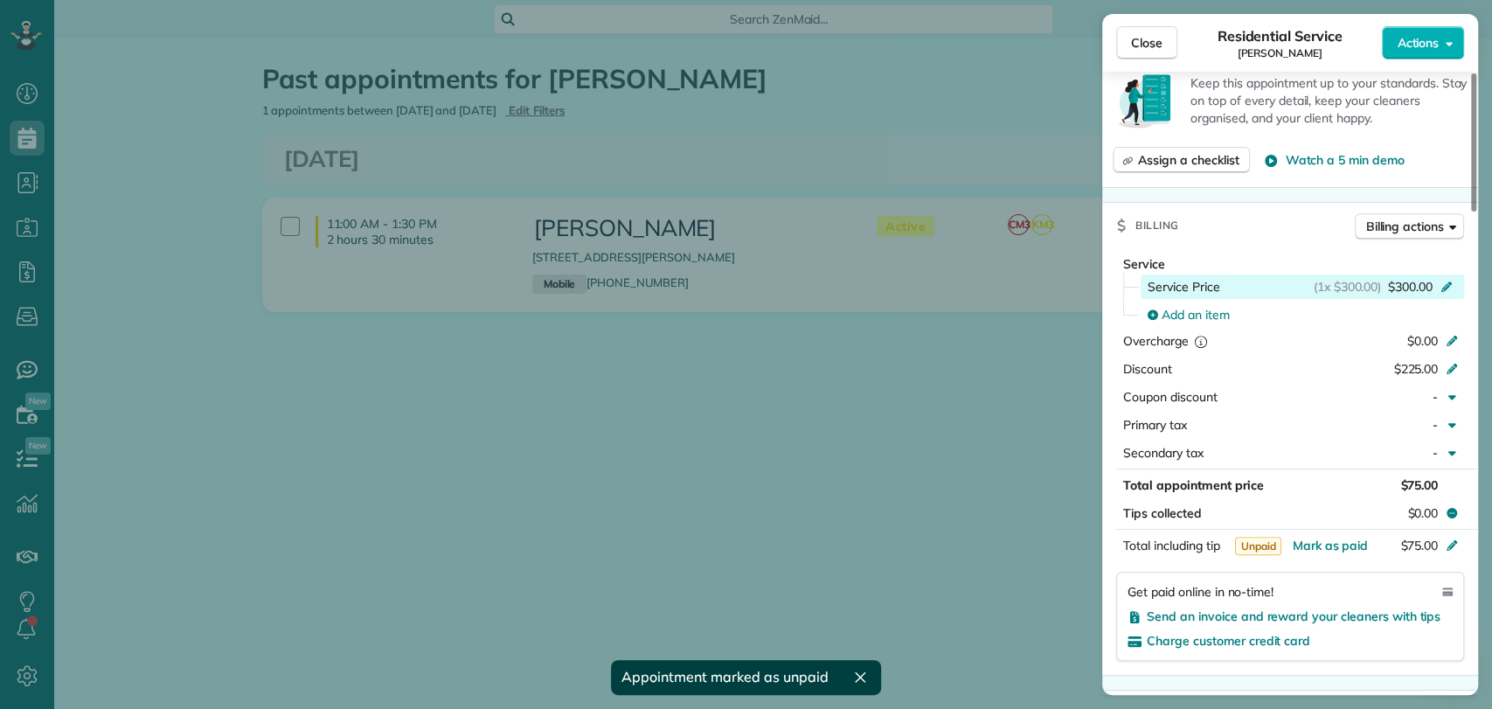
click at [1393, 288] on span "$300.00" at bounding box center [1410, 286] width 45 height 17
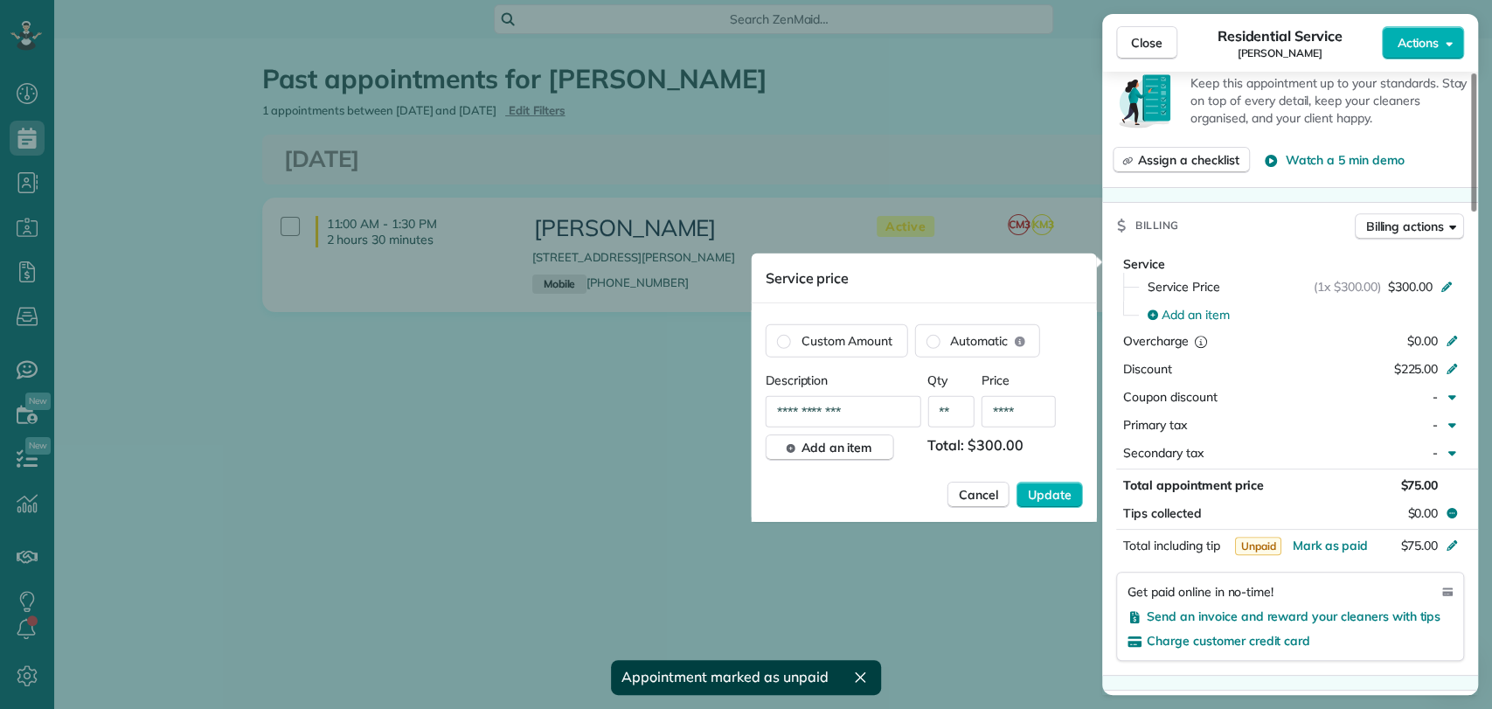
click at [1032, 413] on input "****" at bounding box center [1019, 411] width 74 height 31
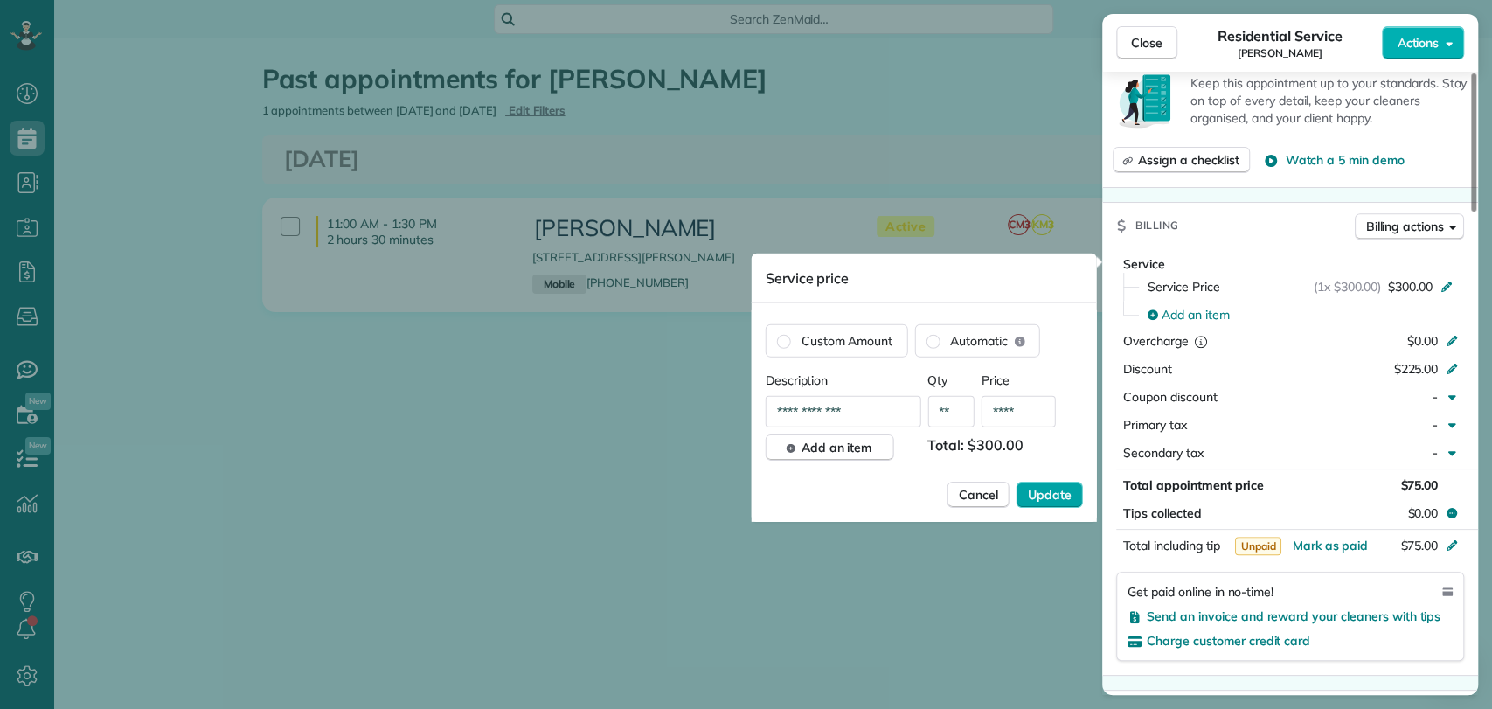
click at [1056, 497] on span "Update" at bounding box center [1050, 494] width 44 height 17
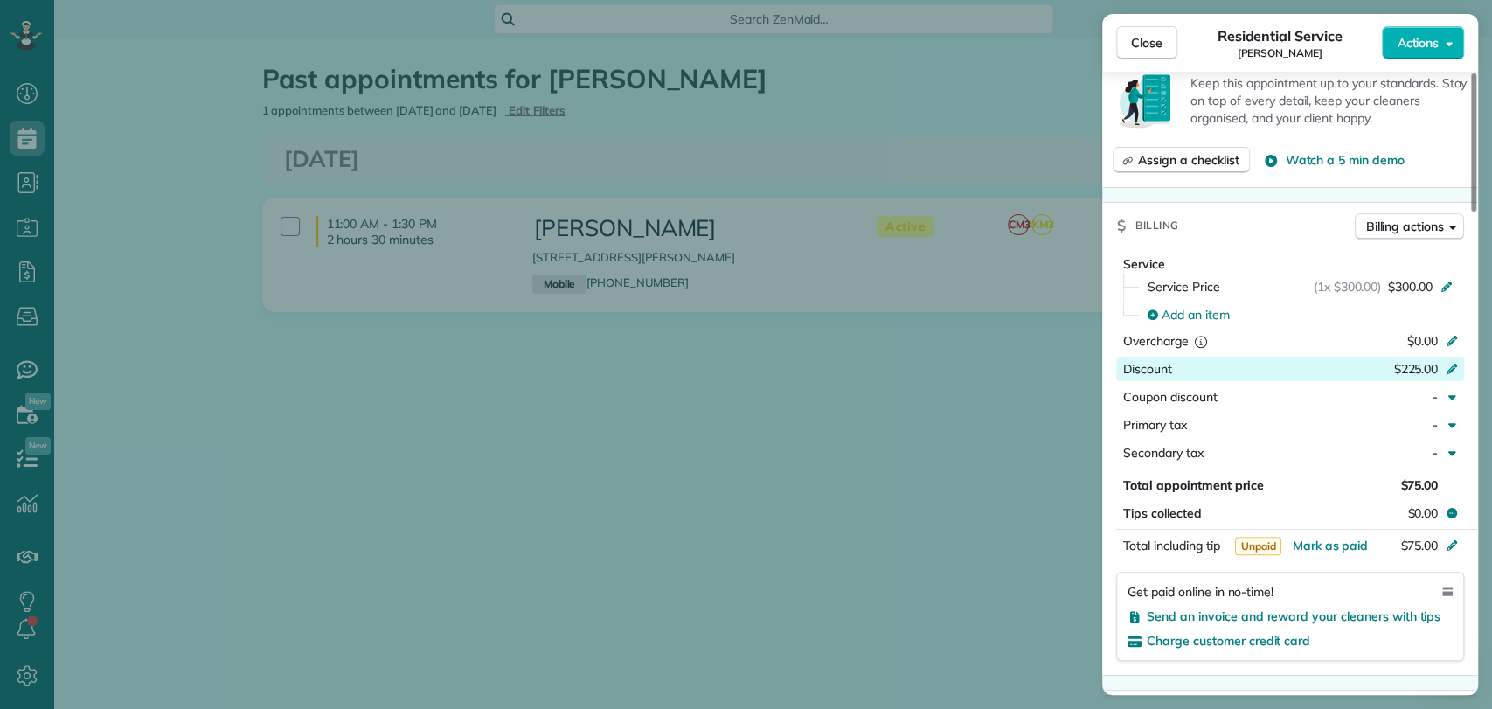
click at [1411, 361] on span "$225.00" at bounding box center [1415, 369] width 45 height 16
click at [1108, 386] on div "Service Service Price (1x $300.00) $300.00 Add an item Overcharge $0.00 Discoun…" at bounding box center [1290, 361] width 376 height 213
click at [1415, 542] on span "$75.00" at bounding box center [1419, 546] width 38 height 16
type input "***"
click at [1315, 540] on span "Mark as paid" at bounding box center [1330, 546] width 76 height 16
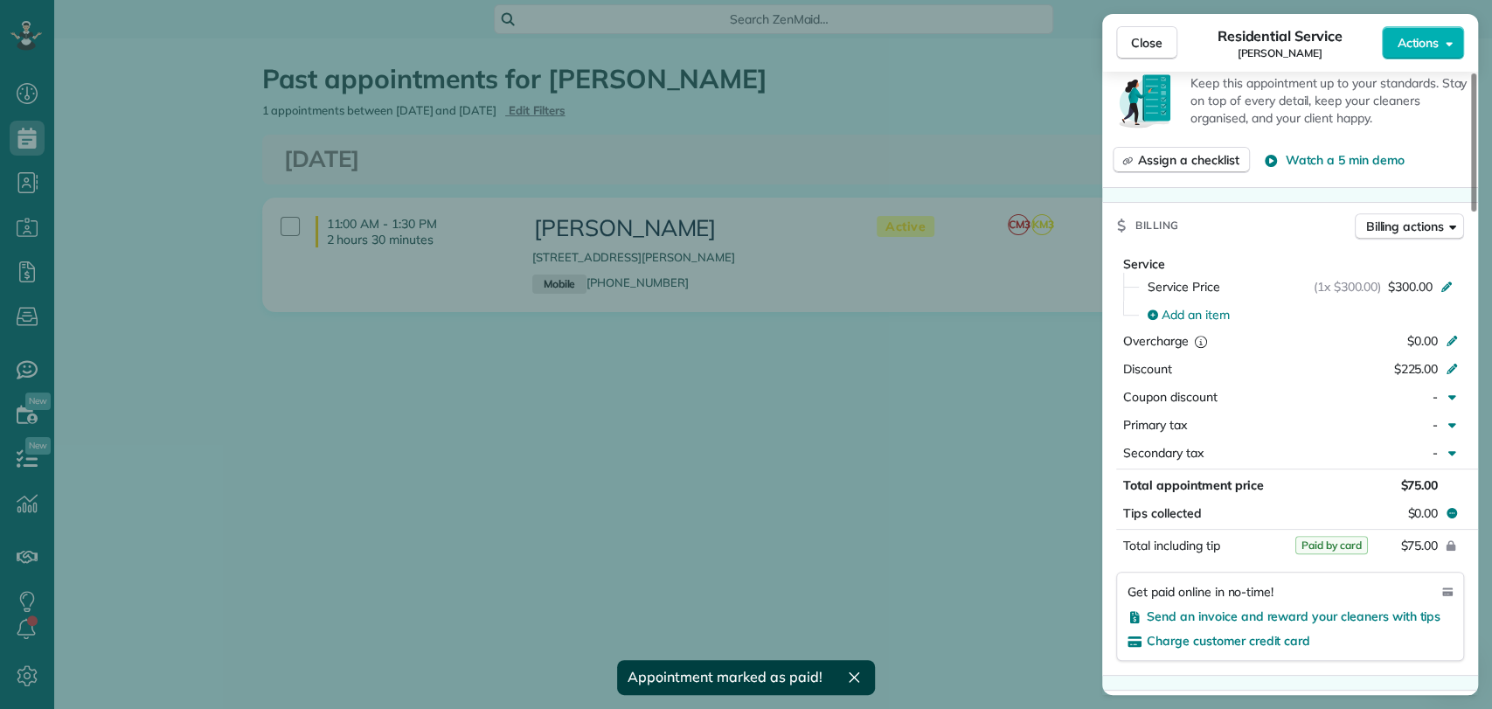
click at [860, 422] on div "Close Residential Service [PERSON_NAME] Actions Status Active [PERSON_NAME] · O…" at bounding box center [746, 354] width 1492 height 709
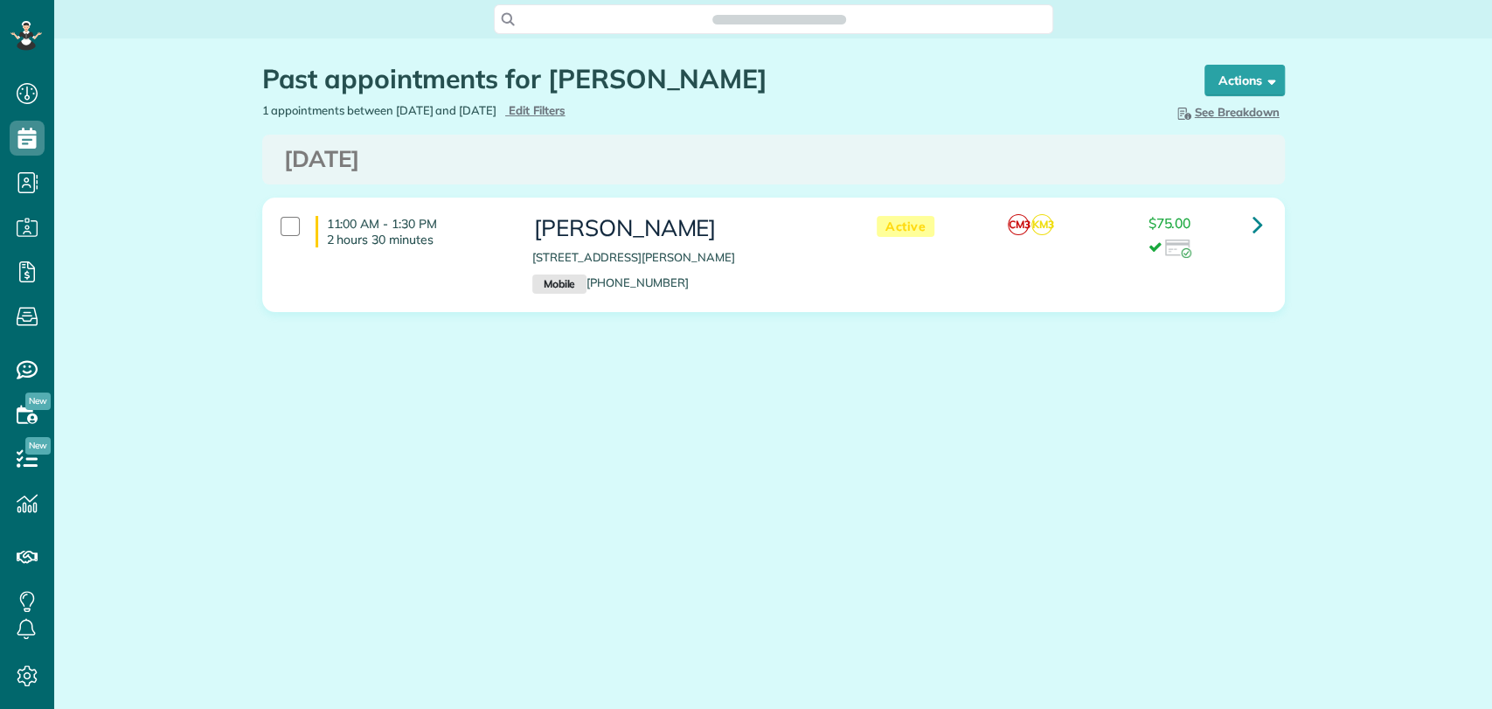
scroll to position [7, 7]
click at [1255, 230] on icon at bounding box center [1258, 224] width 10 height 31
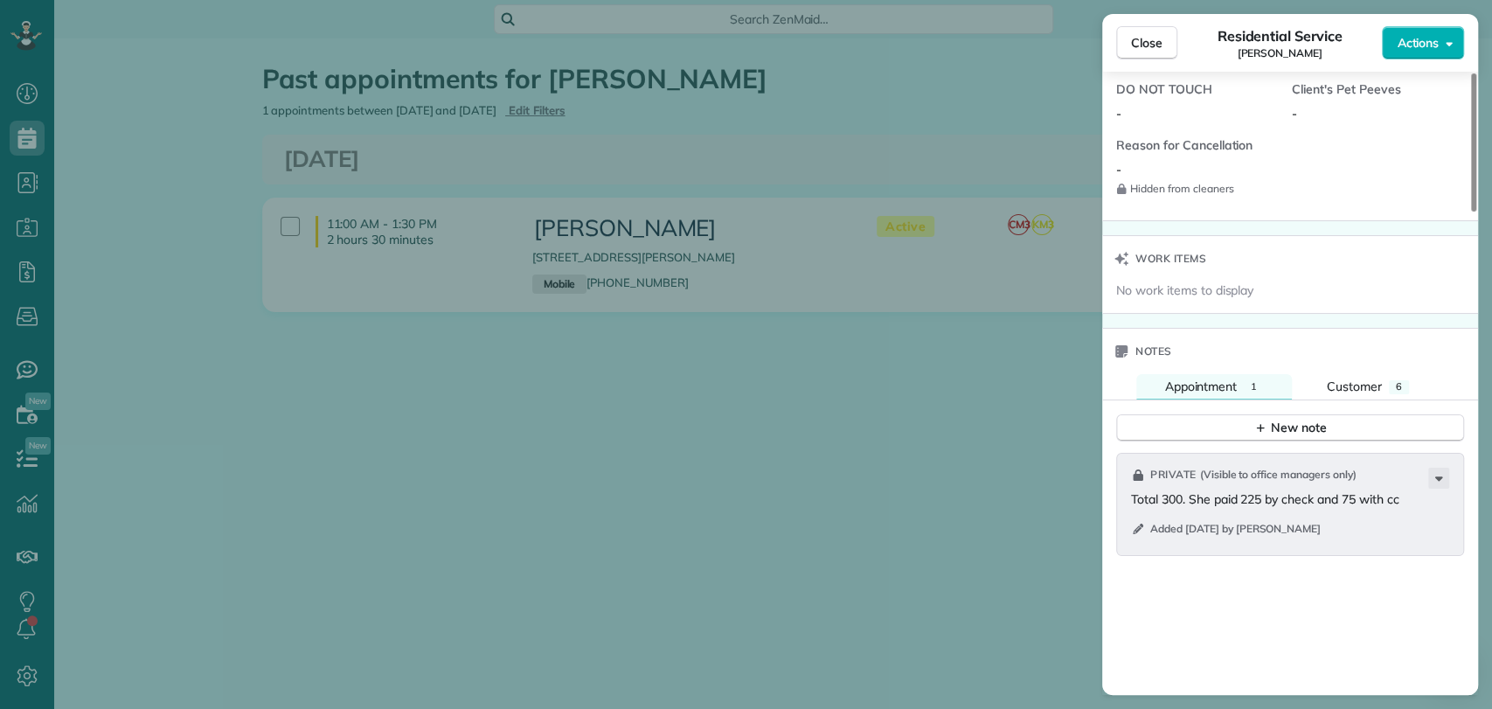
scroll to position [1553, 0]
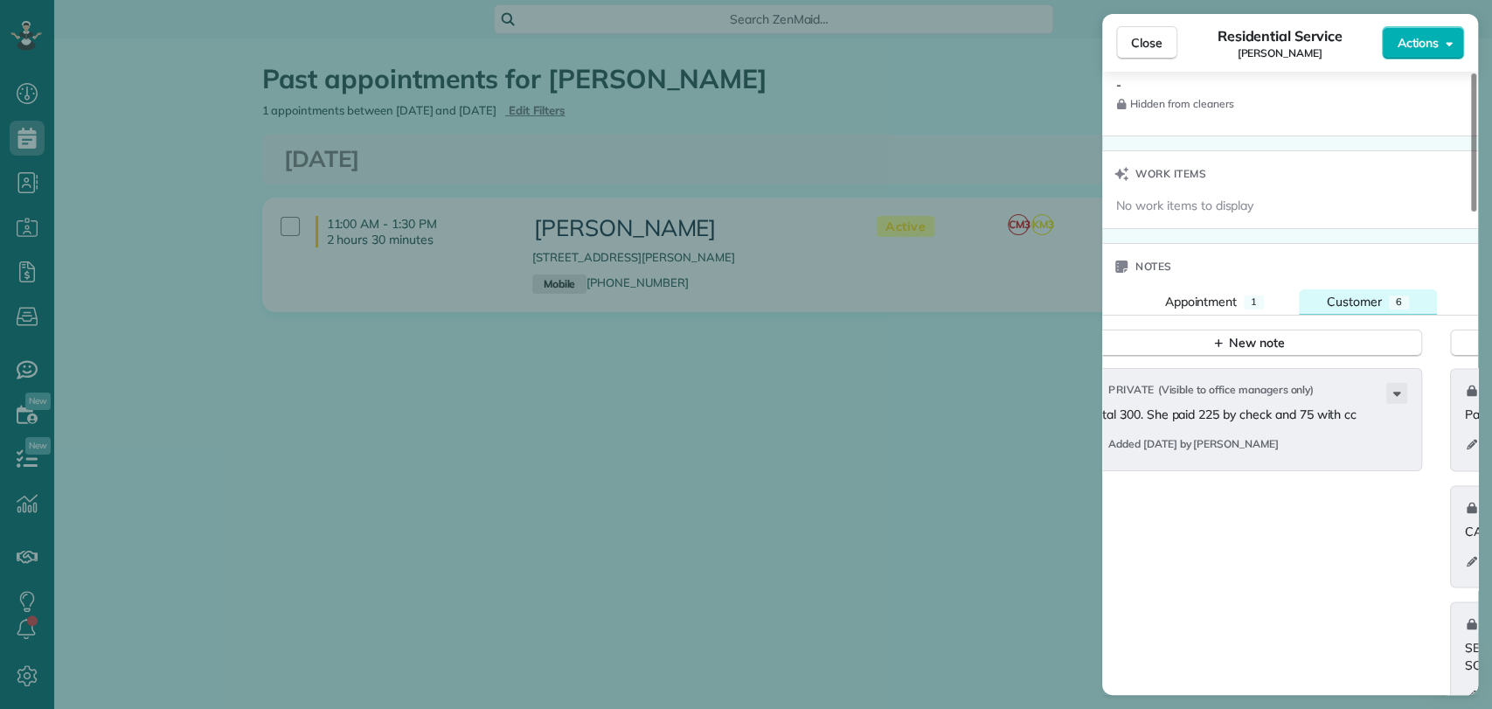
click at [1344, 301] on span "Customer" at bounding box center [1354, 302] width 55 height 16
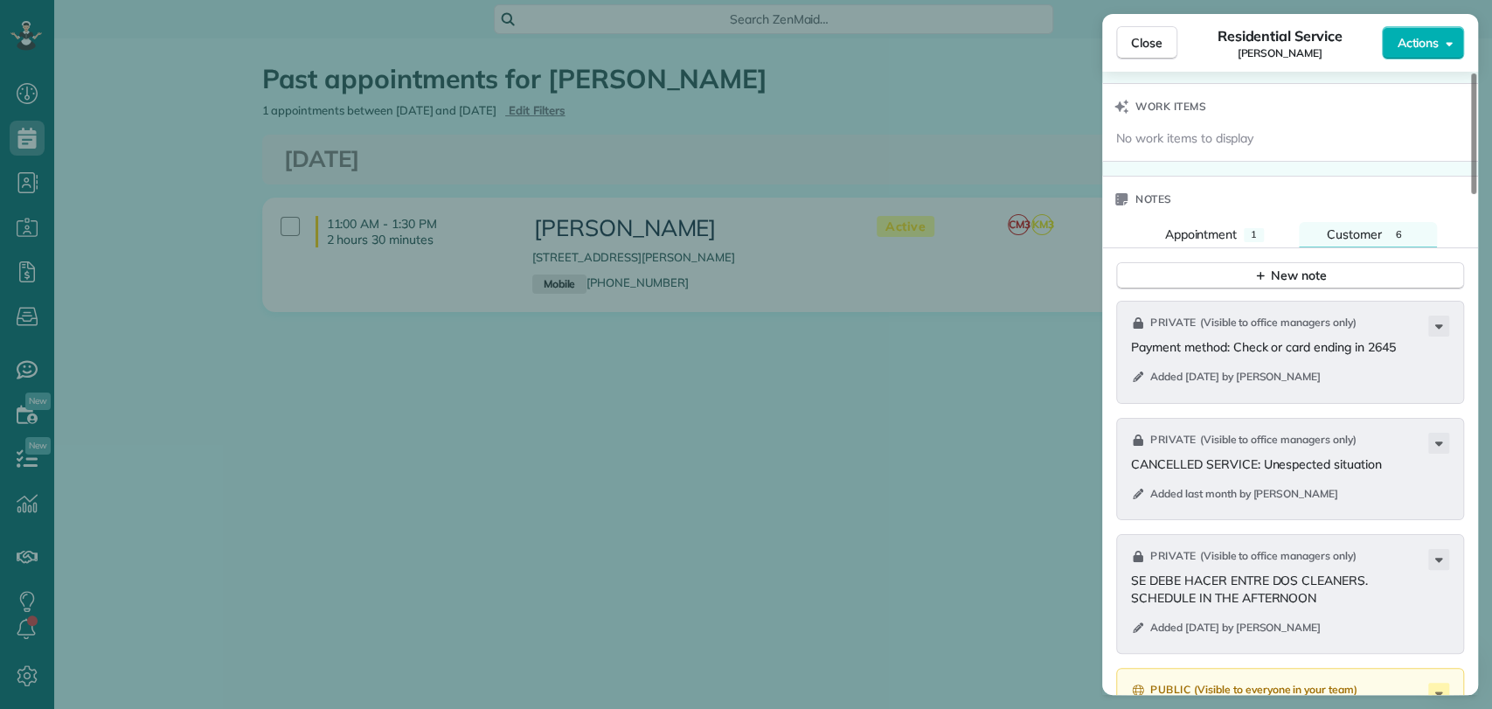
scroll to position [1650, 0]
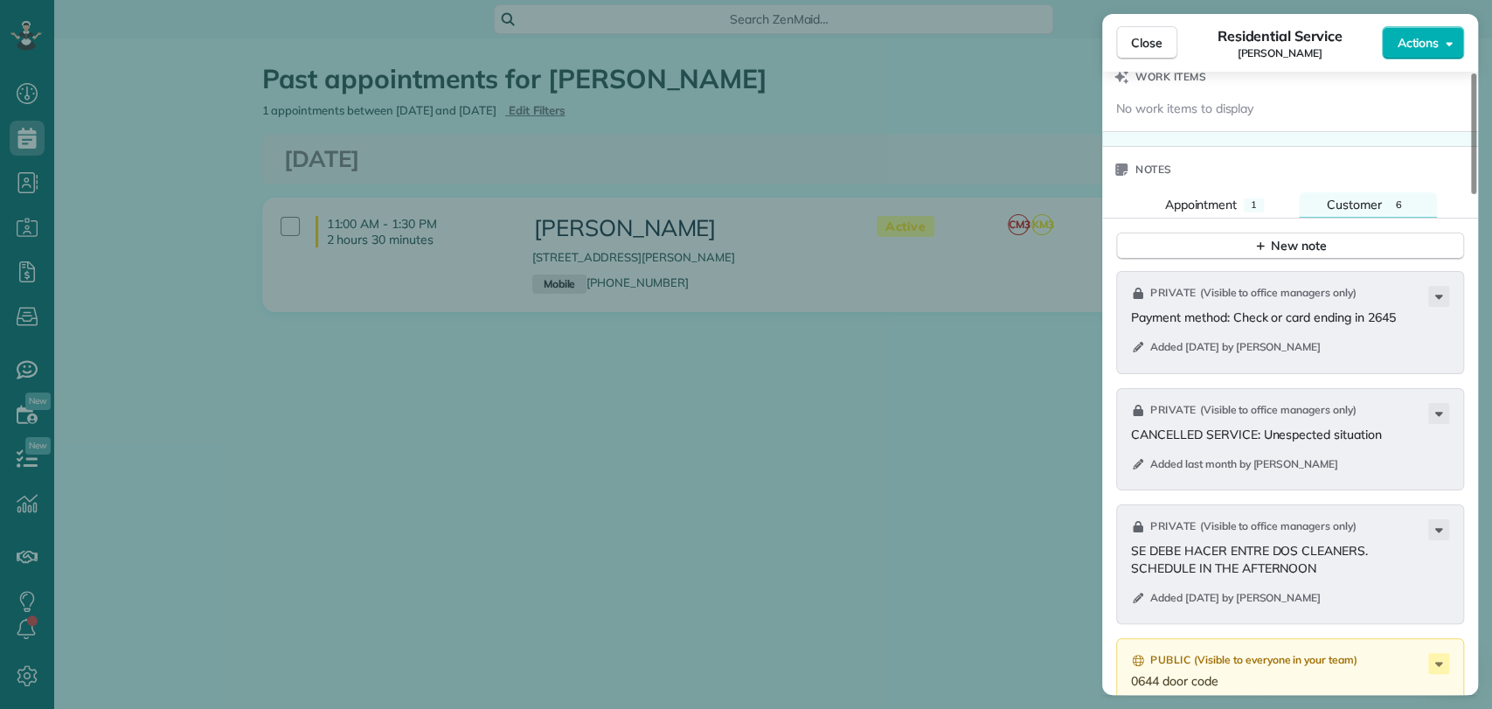
click at [986, 316] on div "Close Residential Service [PERSON_NAME] Actions Status Active [PERSON_NAME] · O…" at bounding box center [746, 354] width 1492 height 709
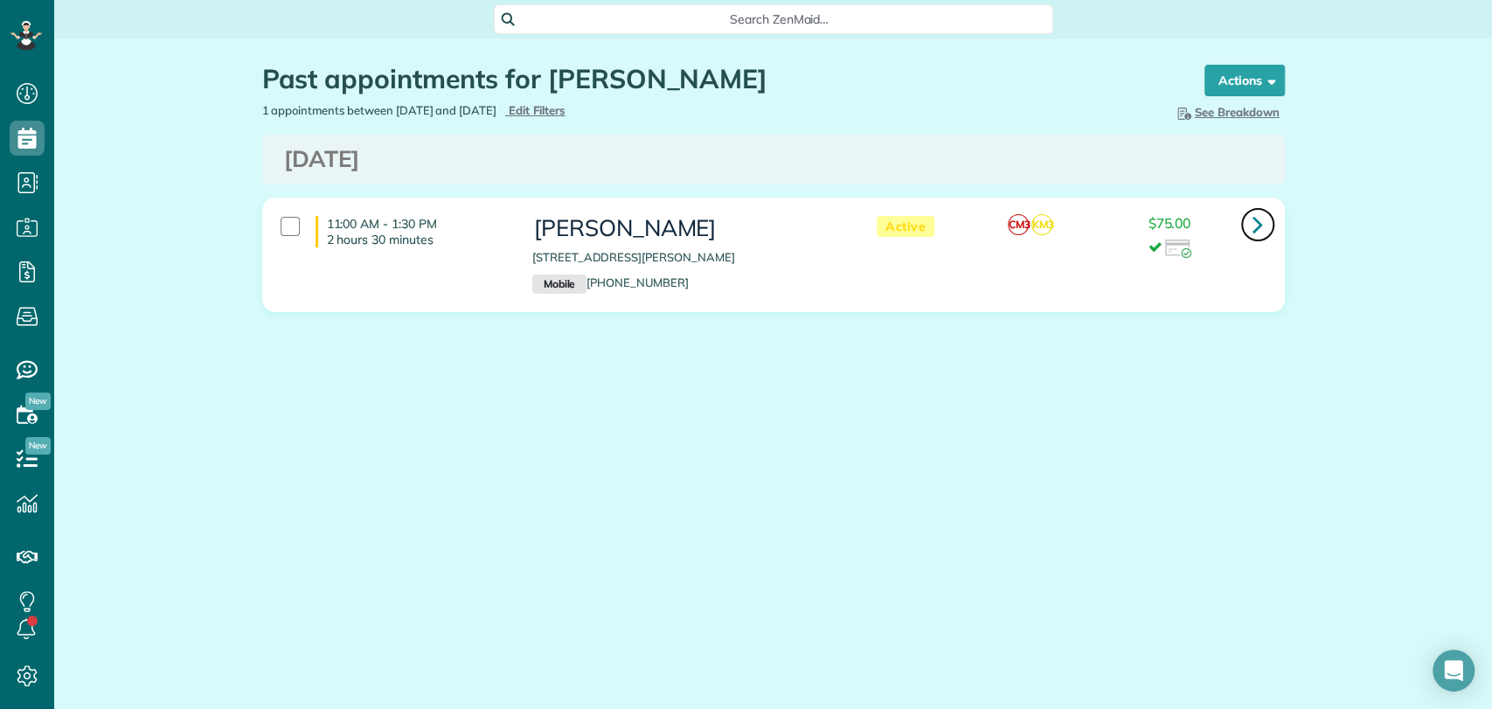
click at [1261, 219] on icon at bounding box center [1258, 224] width 10 height 31
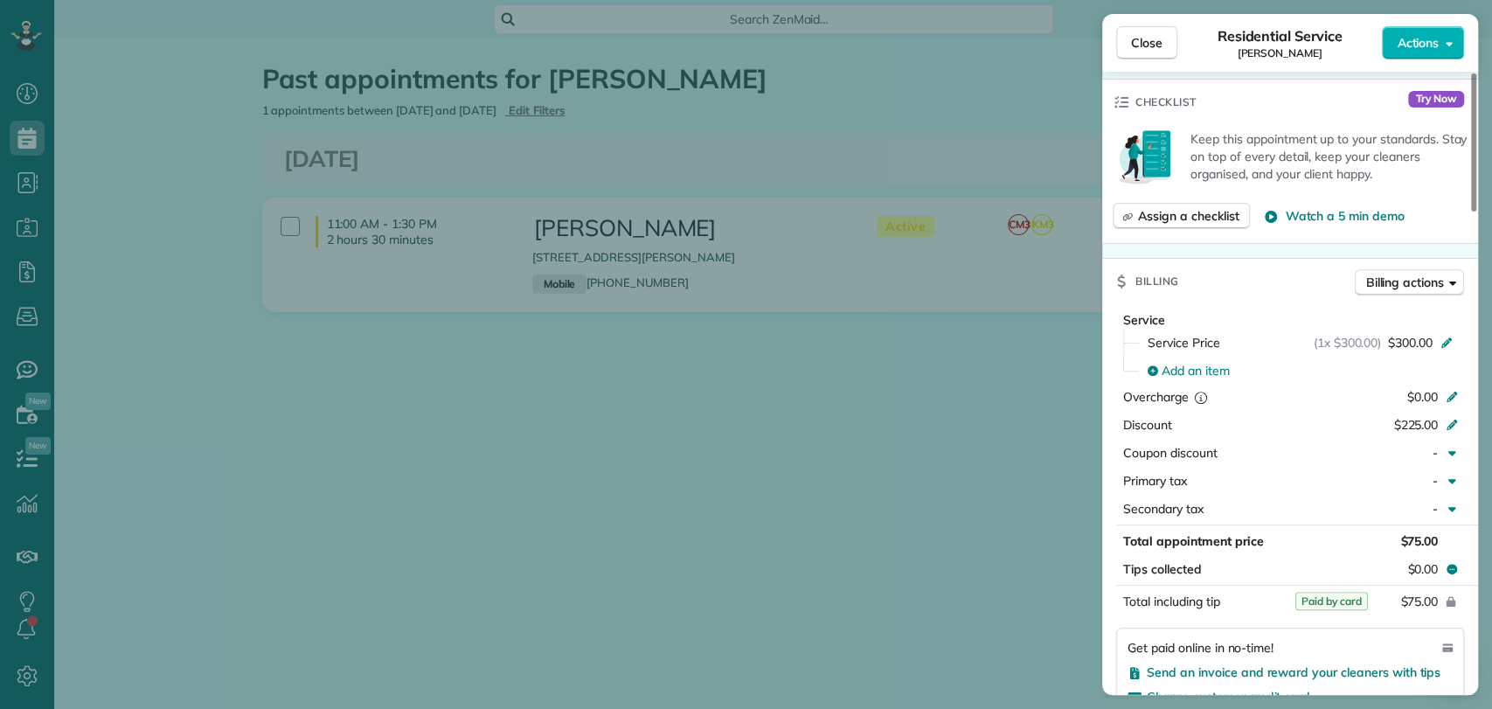
scroll to position [681, 0]
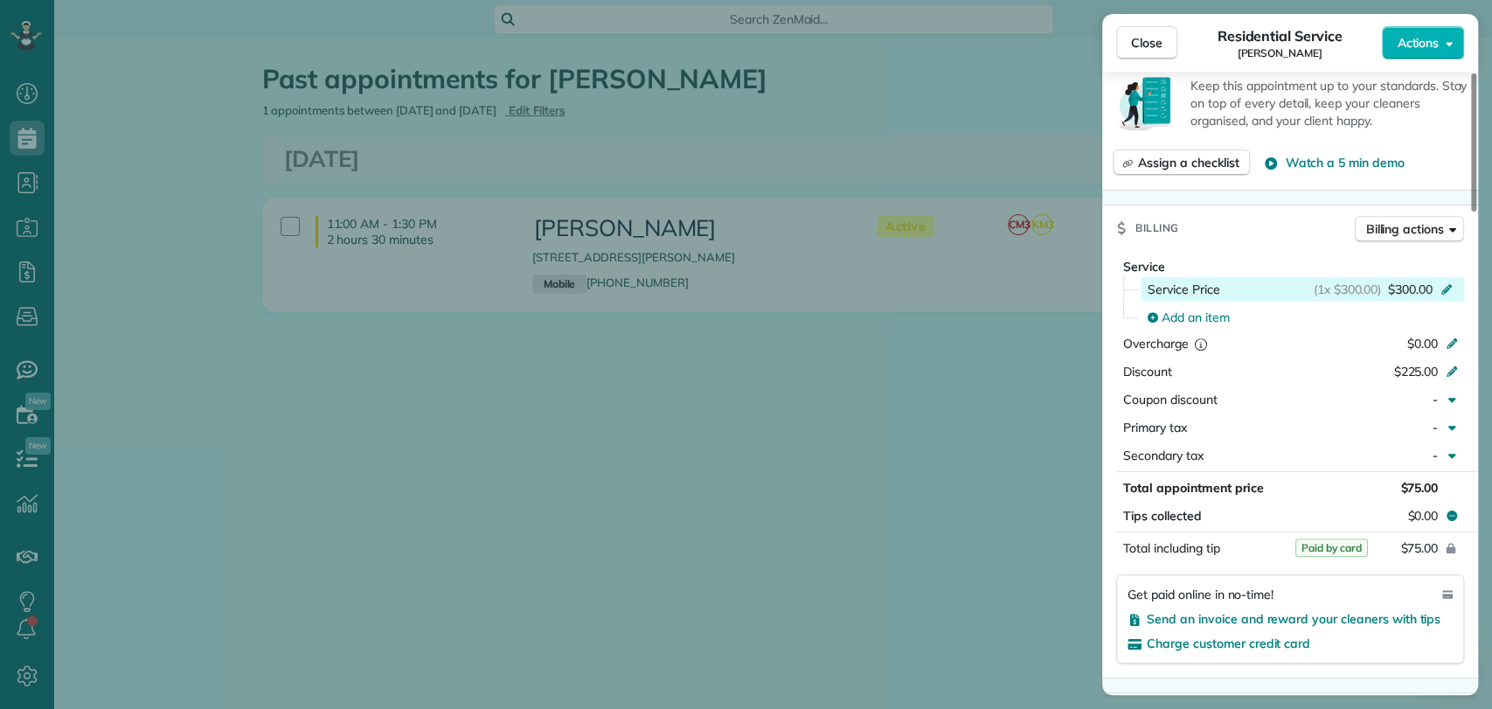
click at [1412, 290] on span "$300.00" at bounding box center [1410, 289] width 45 height 17
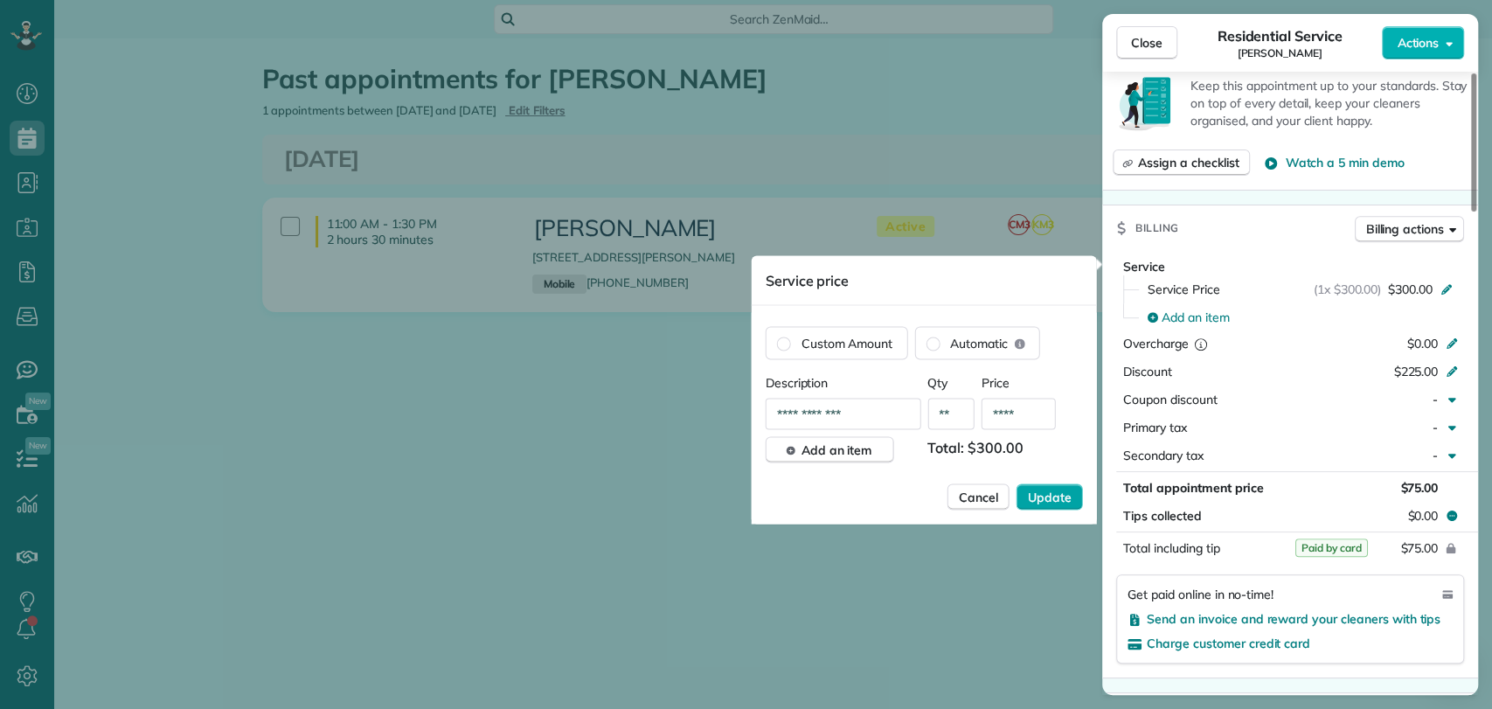
click at [1056, 501] on span "Update" at bounding box center [1050, 496] width 44 height 17
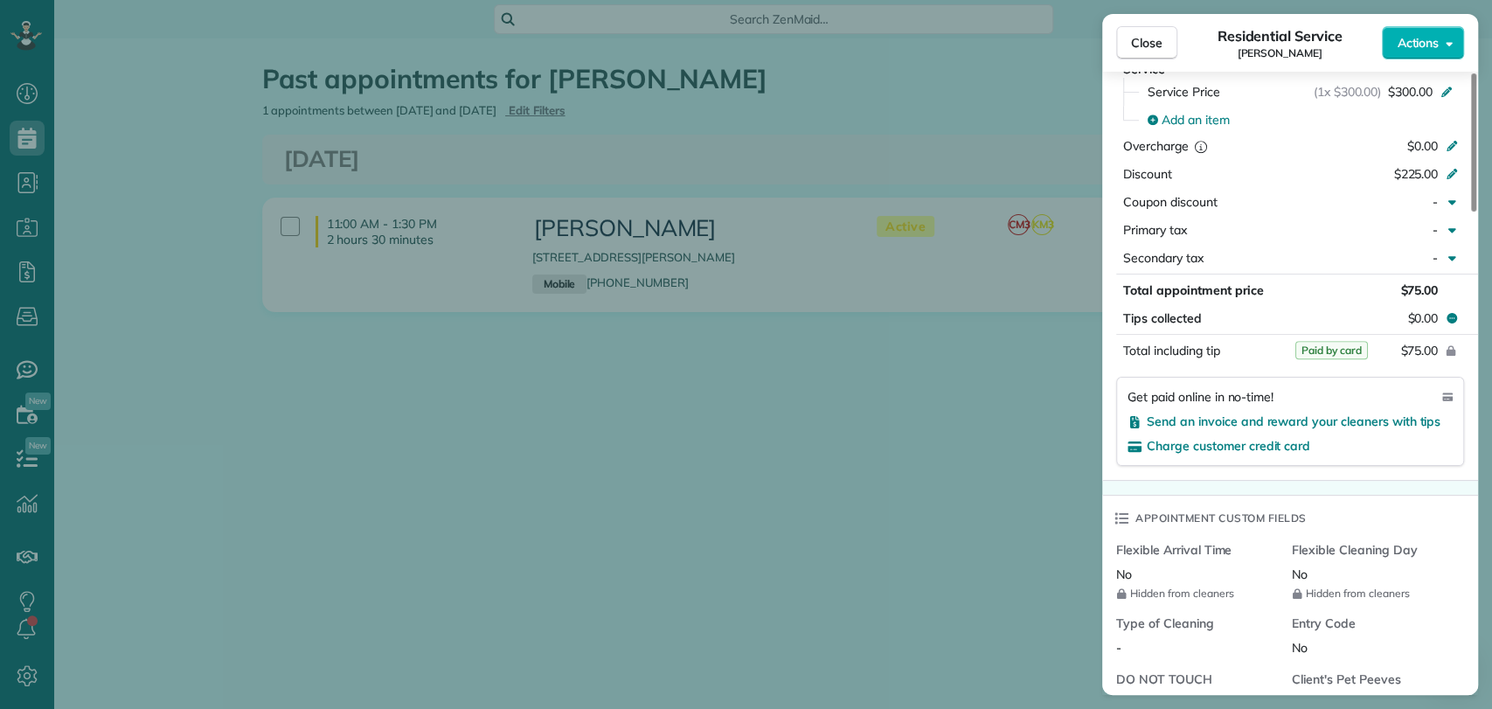
scroll to position [586, 0]
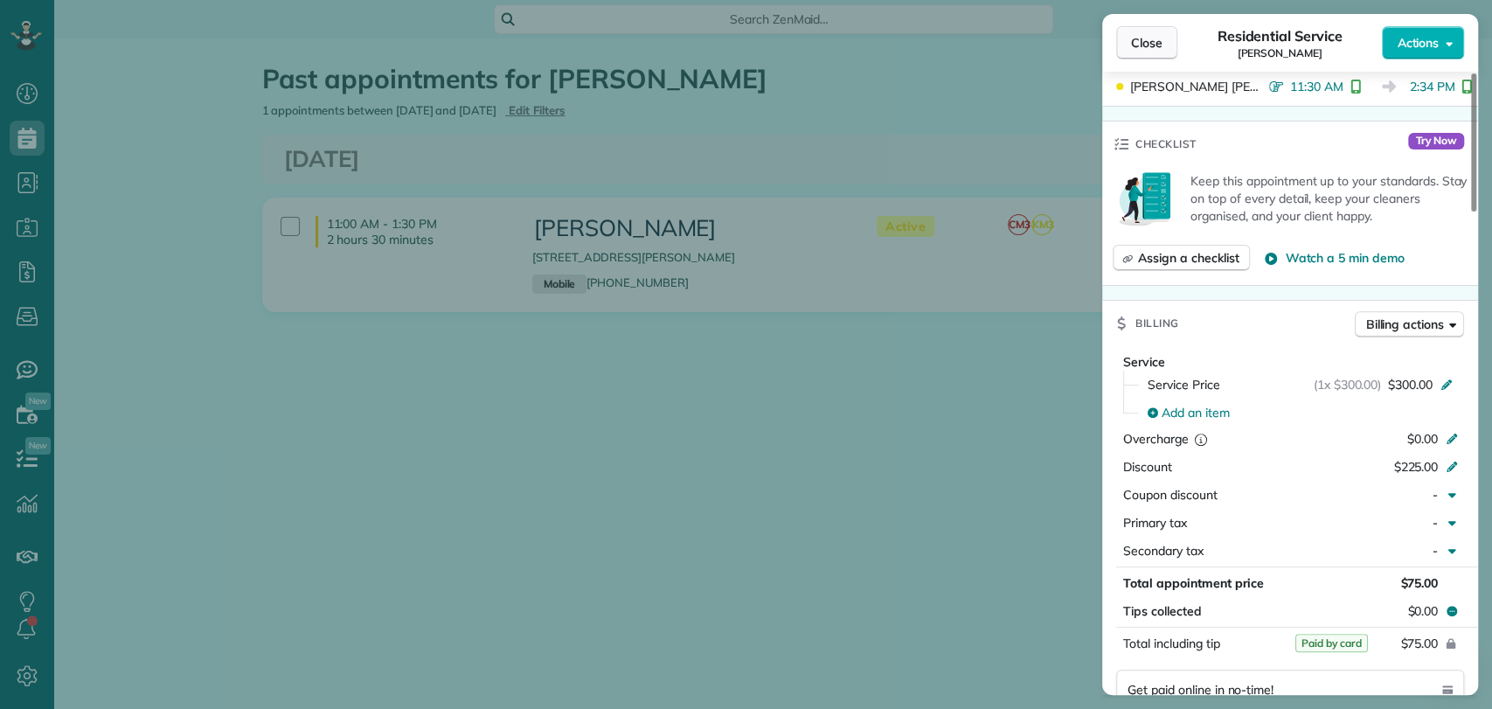
click at [1170, 47] on button "Close" at bounding box center [1146, 42] width 61 height 33
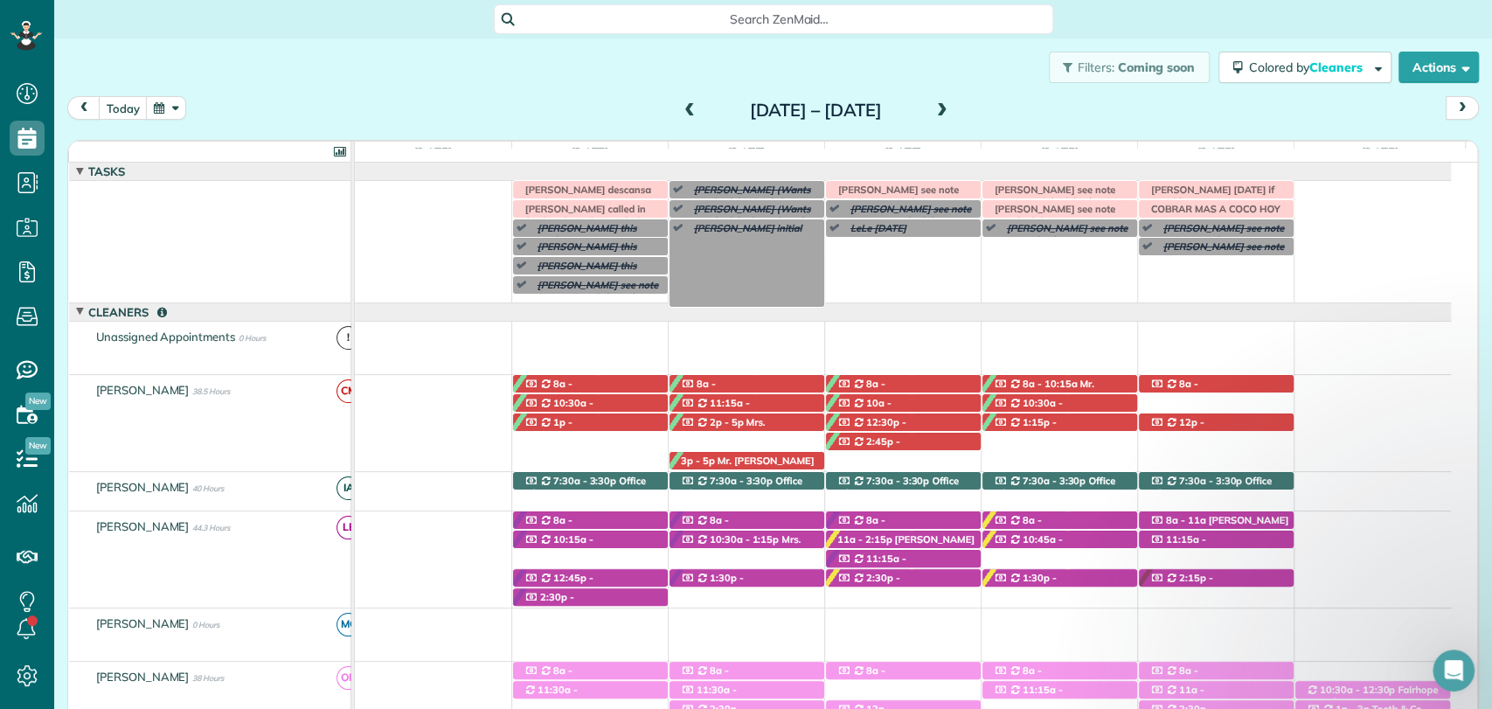
scroll to position [2, 0]
click at [952, 112] on span at bounding box center [942, 111] width 19 height 16
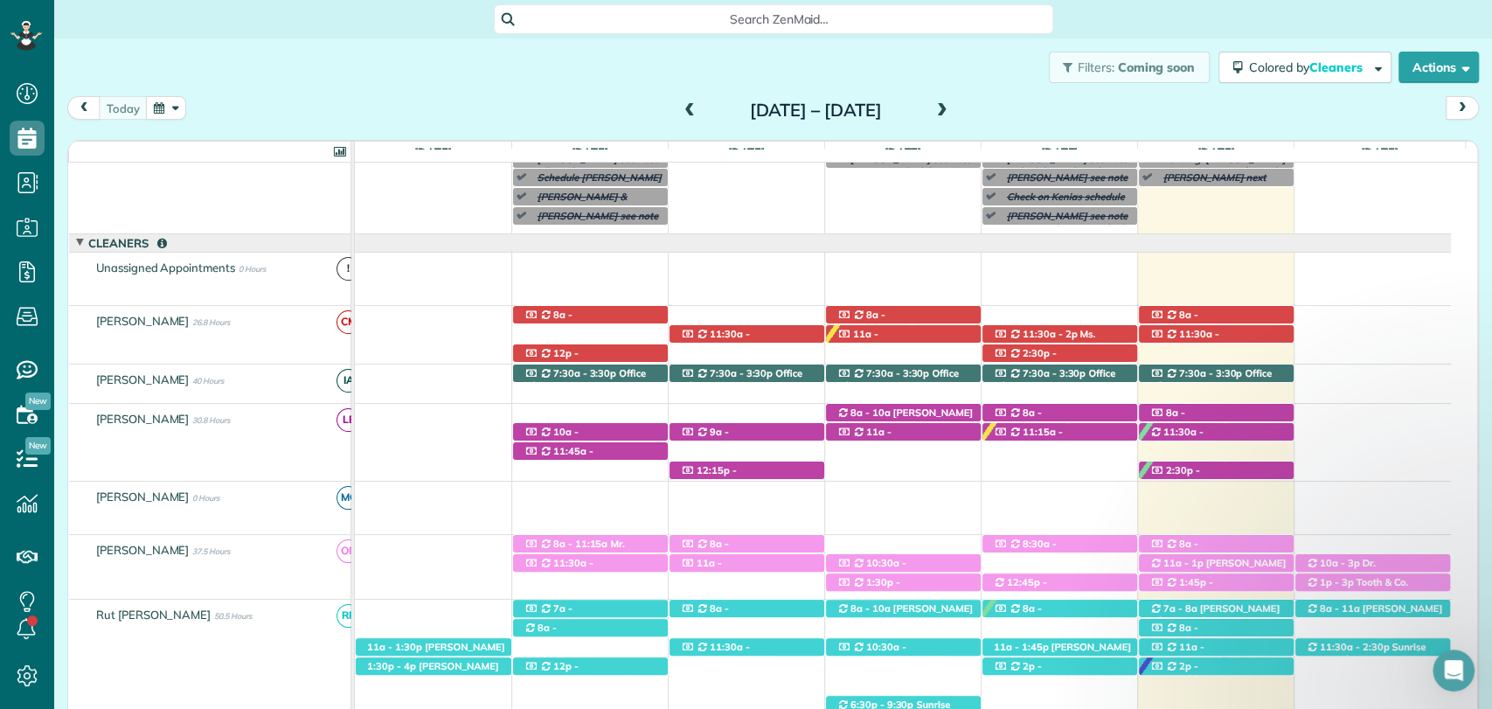
scroll to position [651, 0]
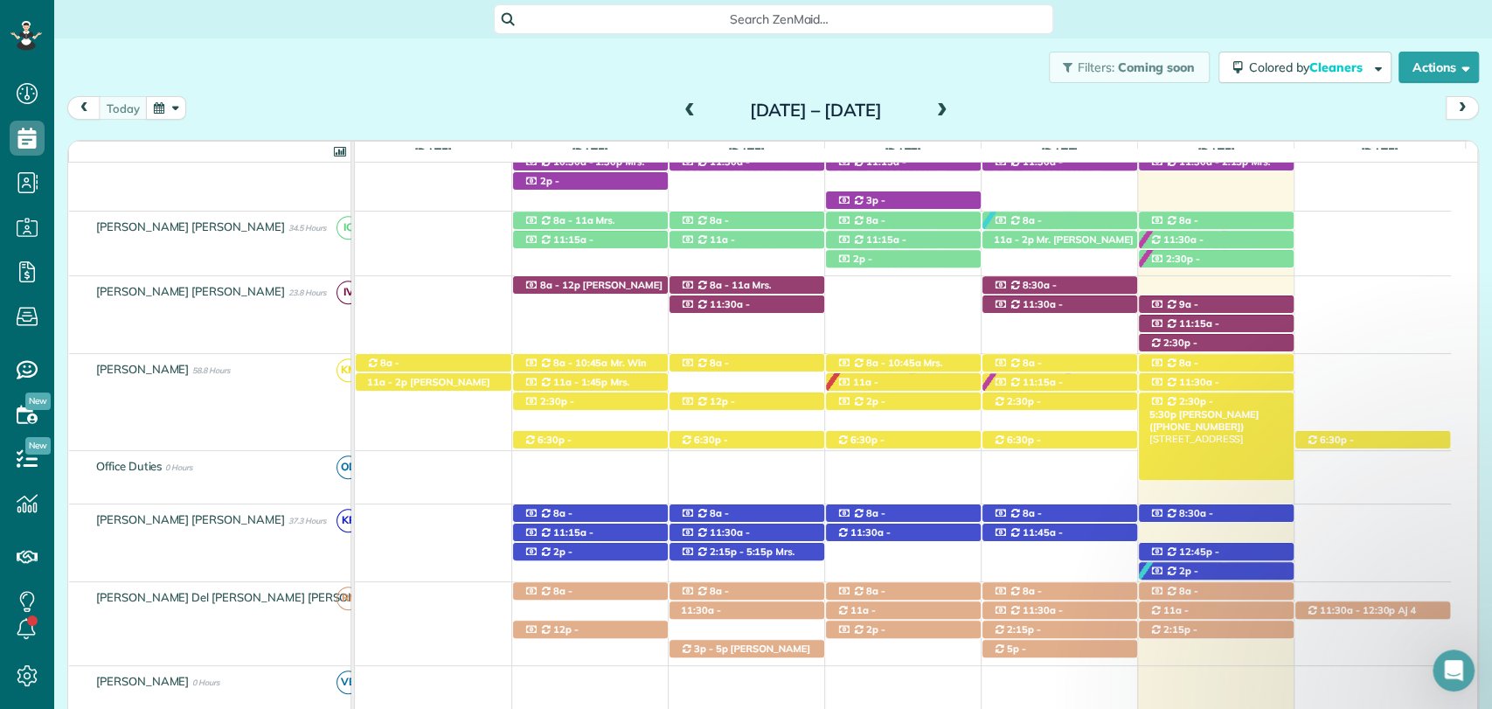
click at [1232, 408] on span "[PERSON_NAME] ([PHONE_NUMBER])" at bounding box center [1204, 420] width 109 height 24
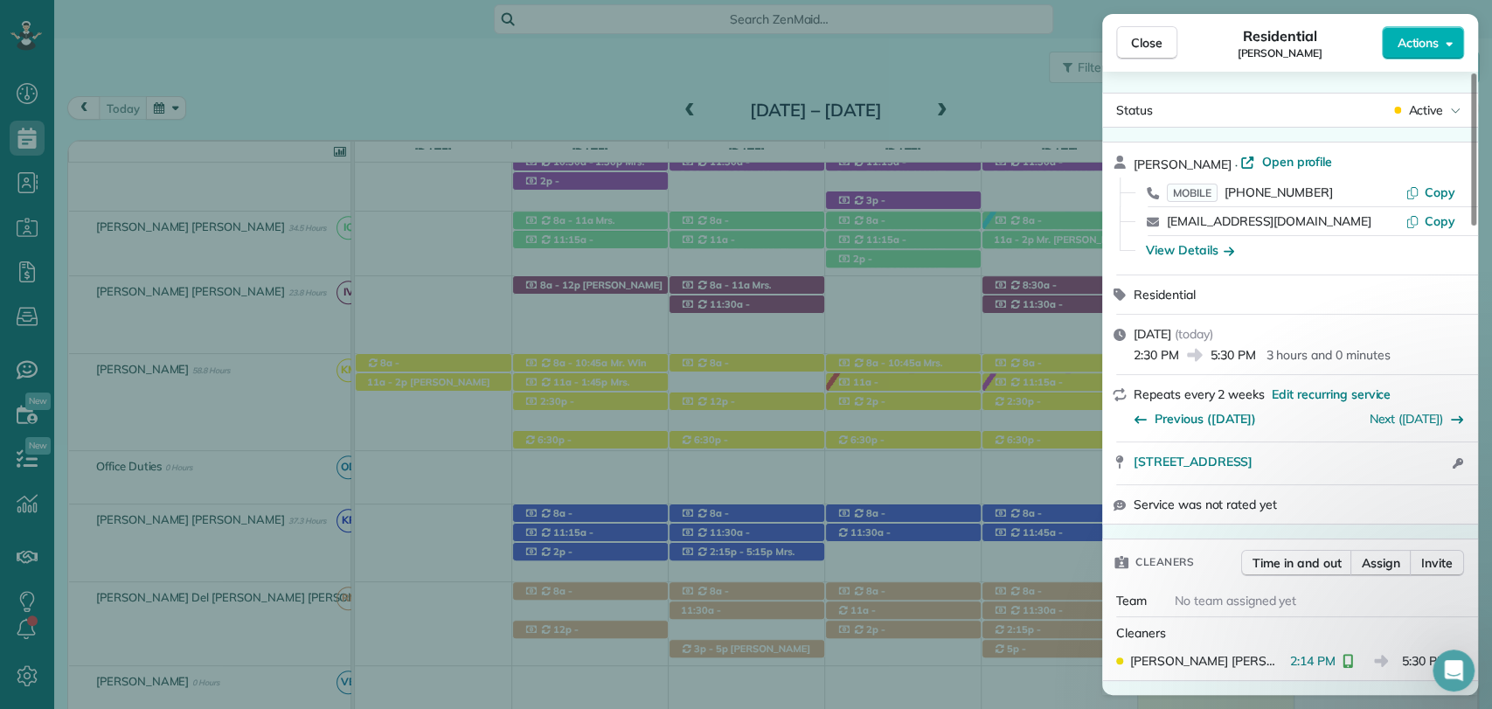
scroll to position [194, 0]
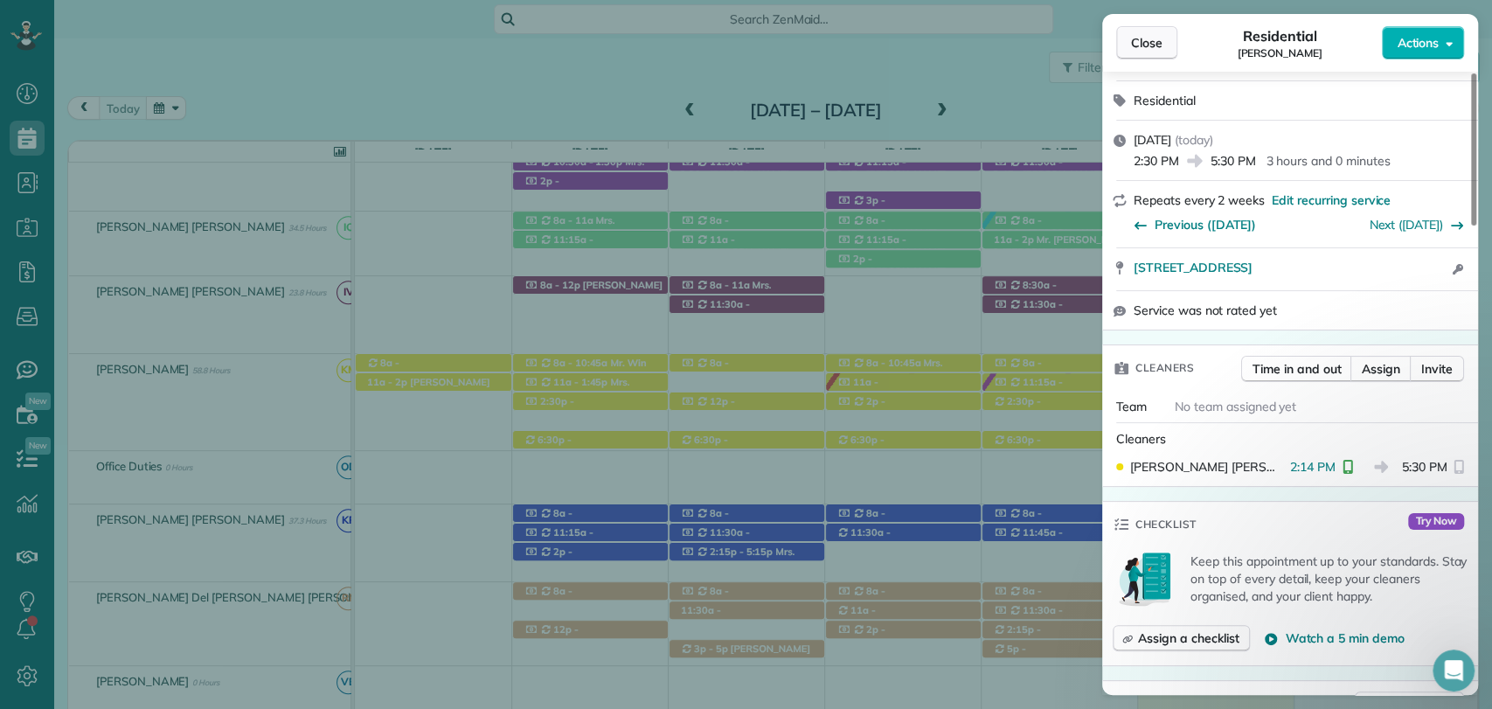
click at [1144, 26] on button "Close" at bounding box center [1146, 42] width 61 height 33
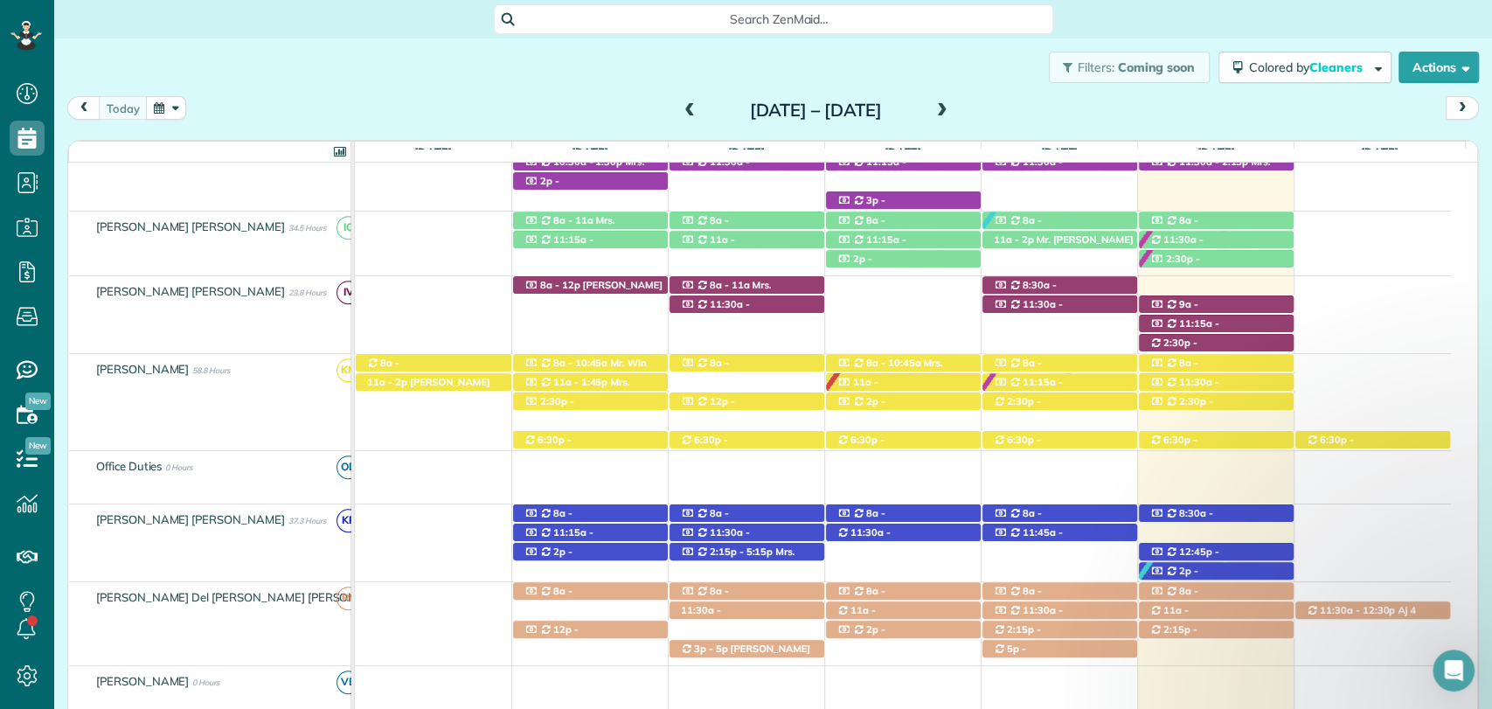
click at [952, 110] on span at bounding box center [942, 111] width 19 height 16
